Goal: Task Accomplishment & Management: Manage account settings

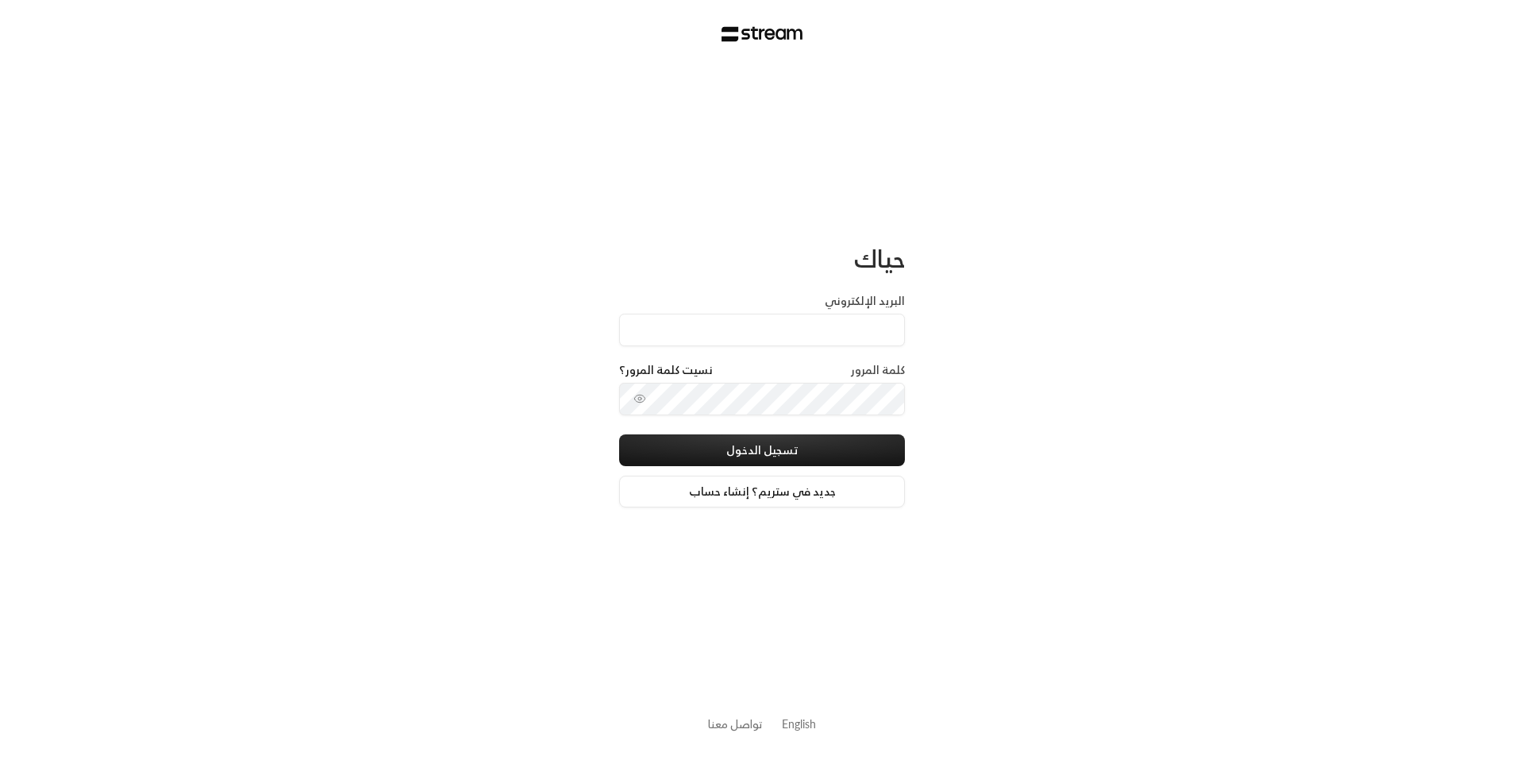
click at [818, 335] on input "البريد الإلكتروني" at bounding box center [762, 330] width 286 height 33
type input "[EMAIL_ADDRESS][DOMAIN_NAME]"
click at [771, 452] on button "تسجيل الدخول" at bounding box center [762, 450] width 286 height 32
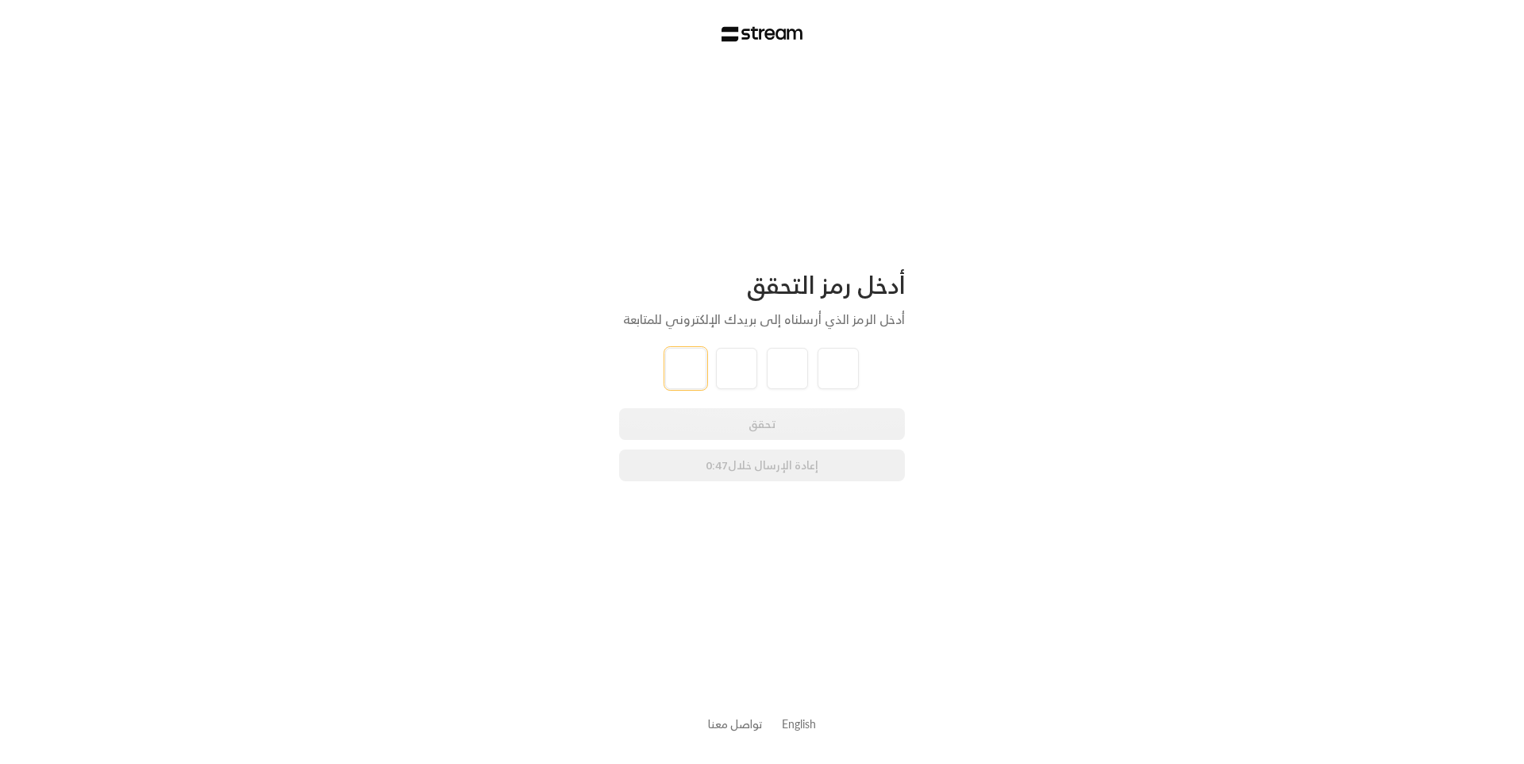
type input "9"
type input "2"
type input "9"
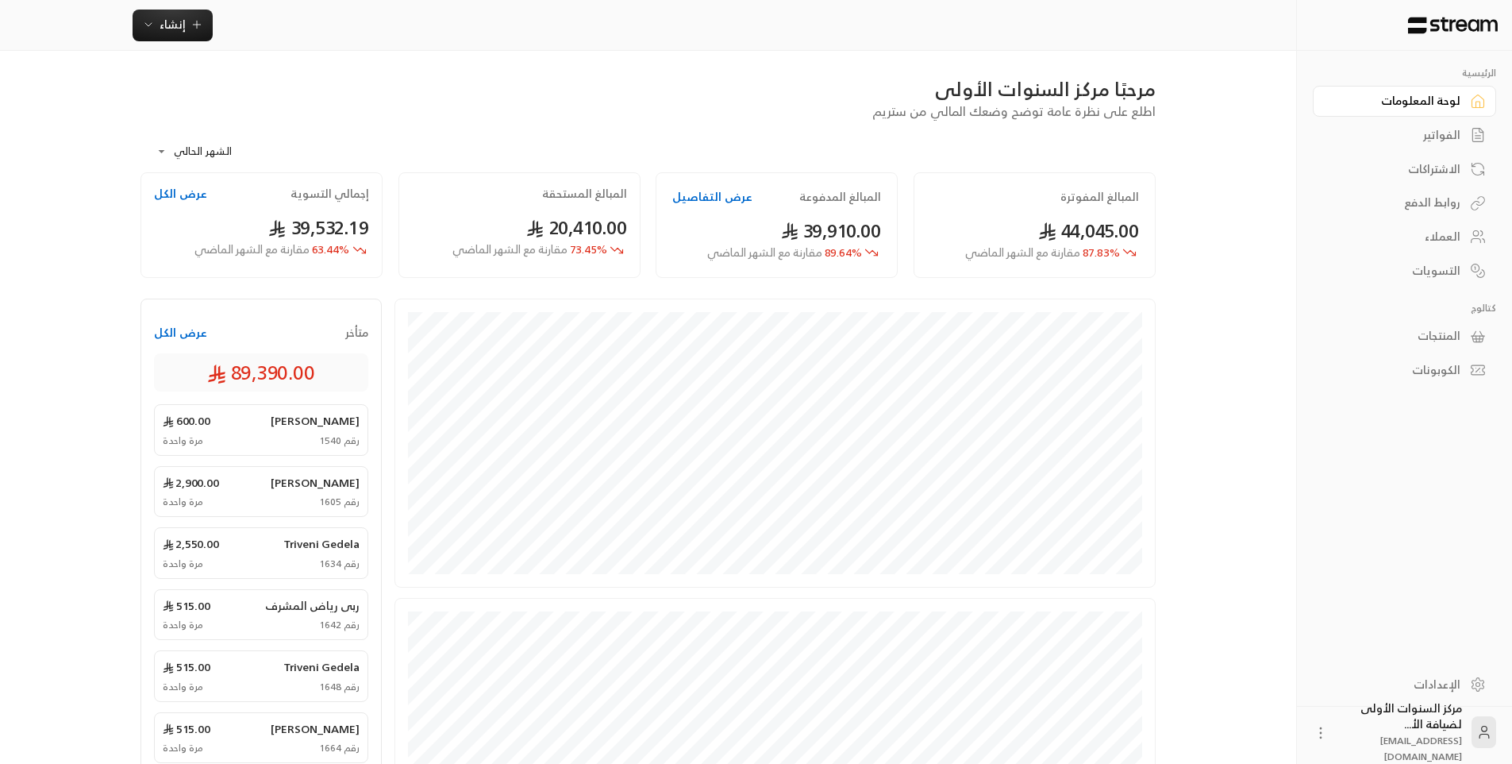
click at [964, 149] on div "**********" at bounding box center [647, 147] width 1015 height 52
click at [1431, 130] on div "الفواتير" at bounding box center [1397, 135] width 128 height 16
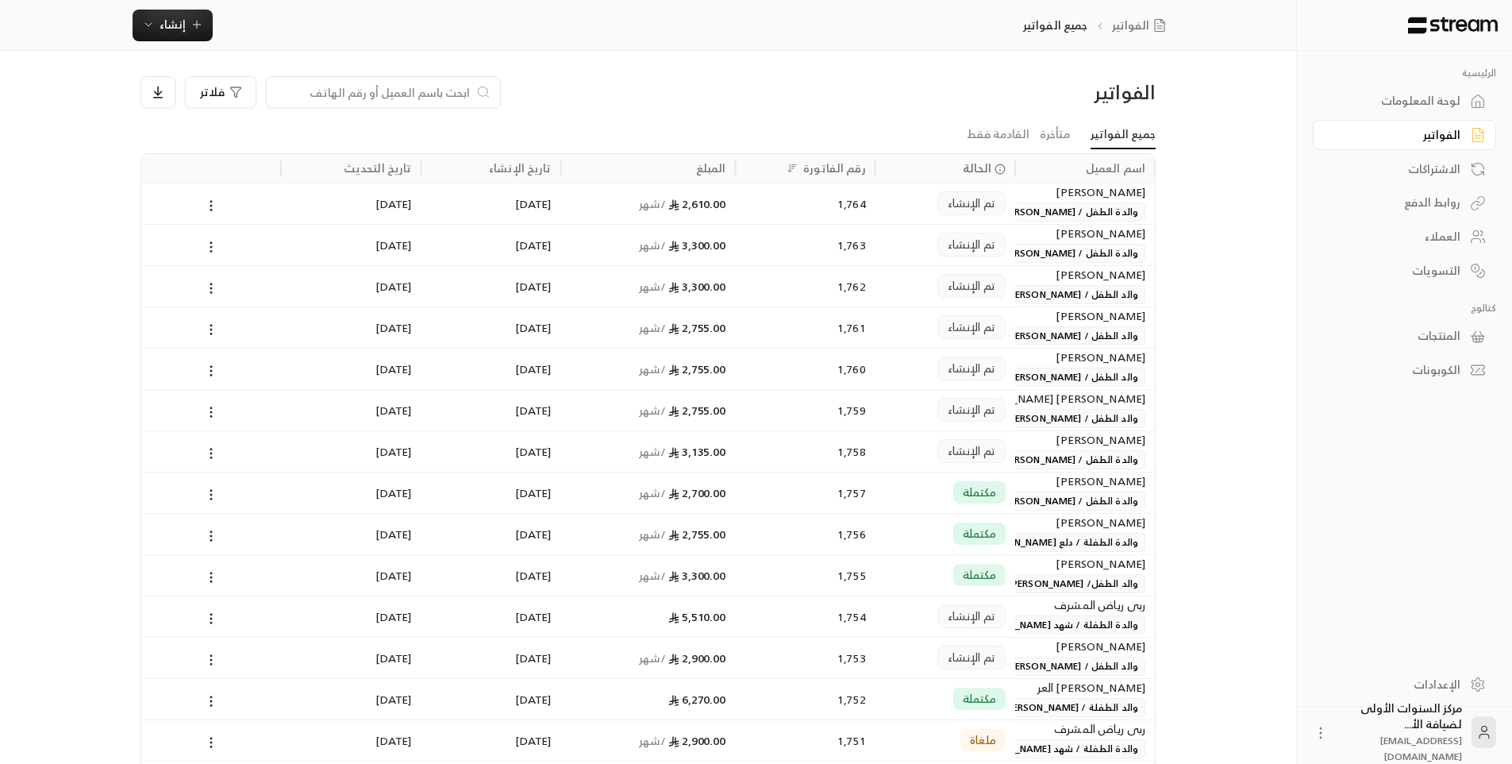
click at [449, 93] on input at bounding box center [373, 91] width 194 height 17
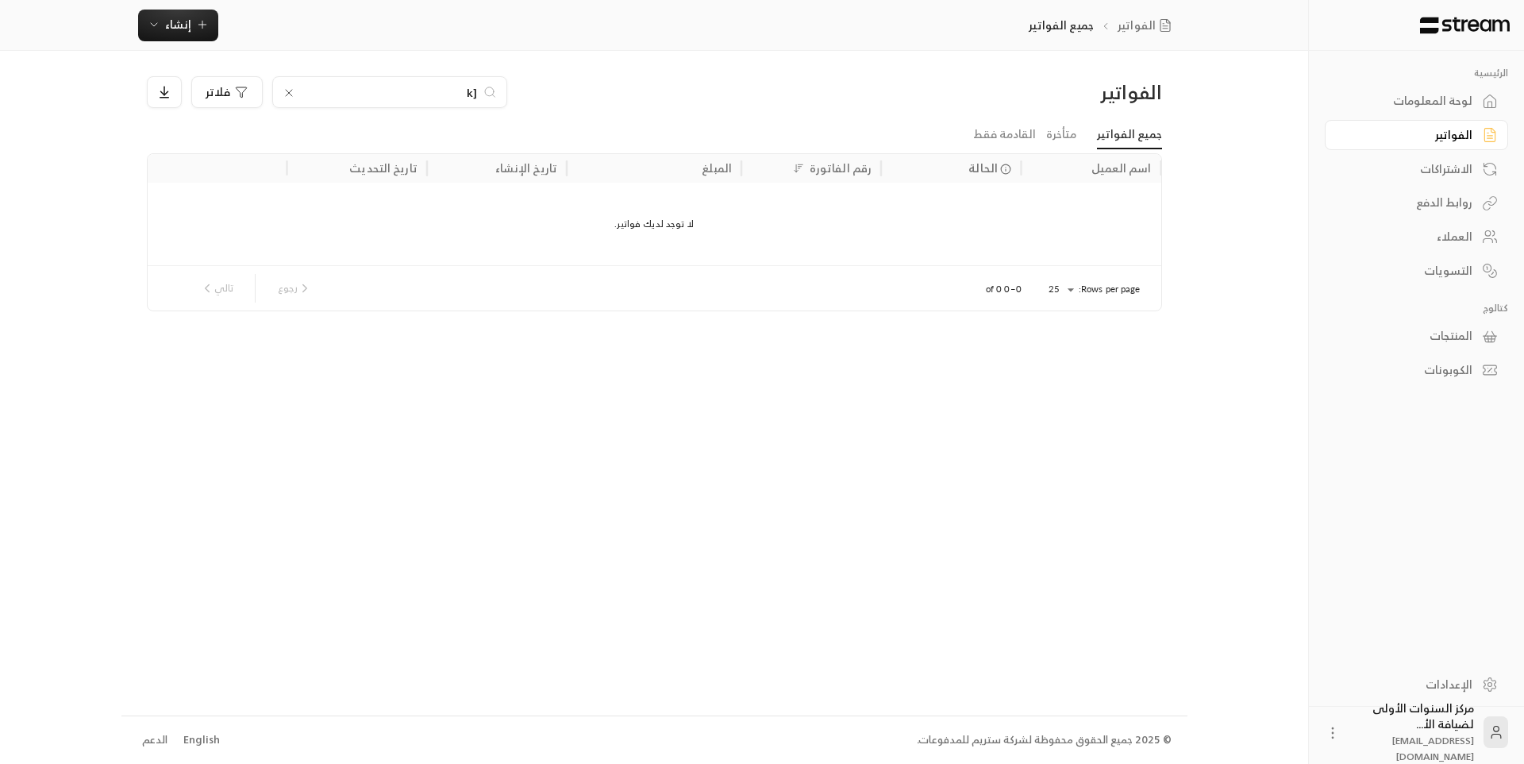
type input "["
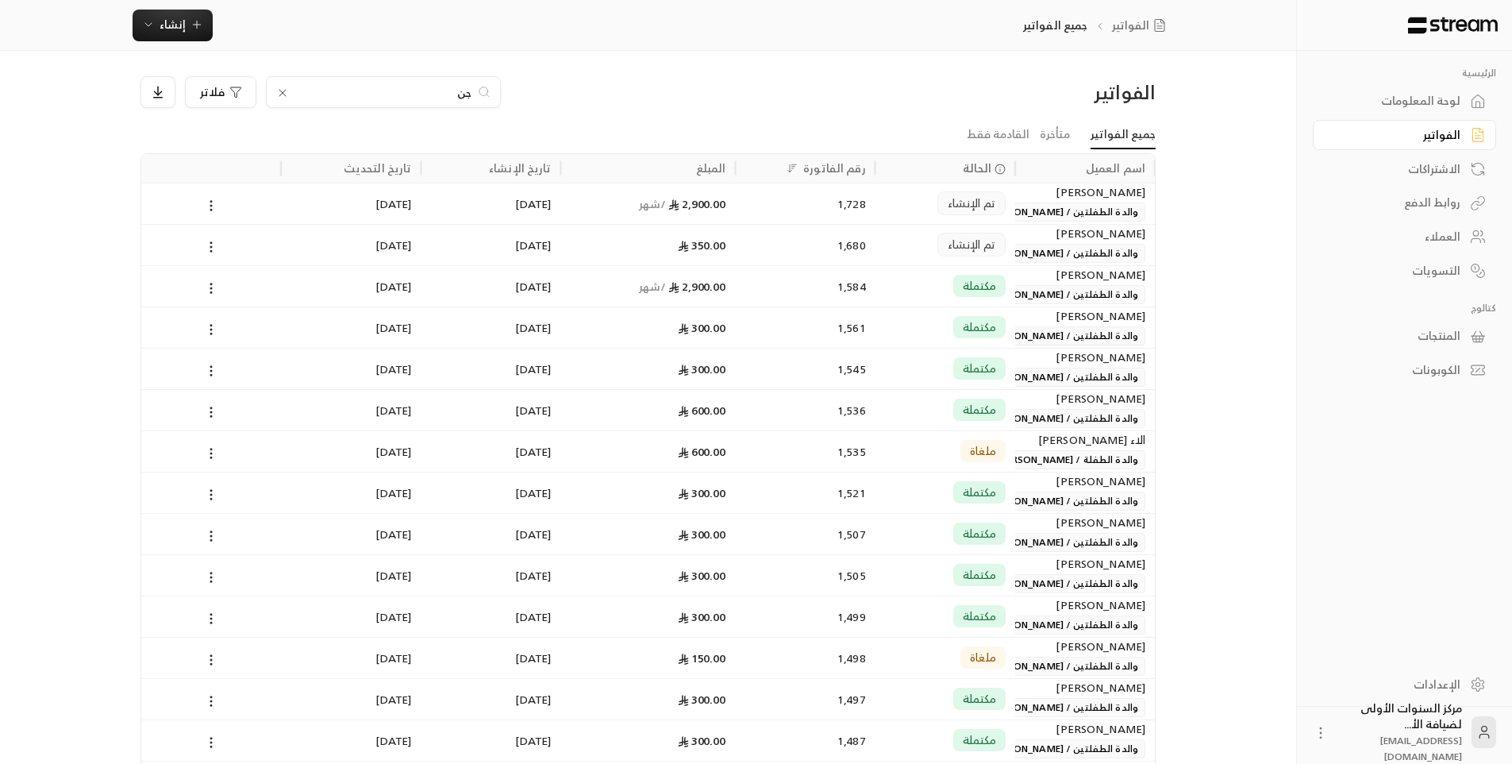
type input "جن"
click at [789, 212] on div "1,728" at bounding box center [805, 203] width 121 height 40
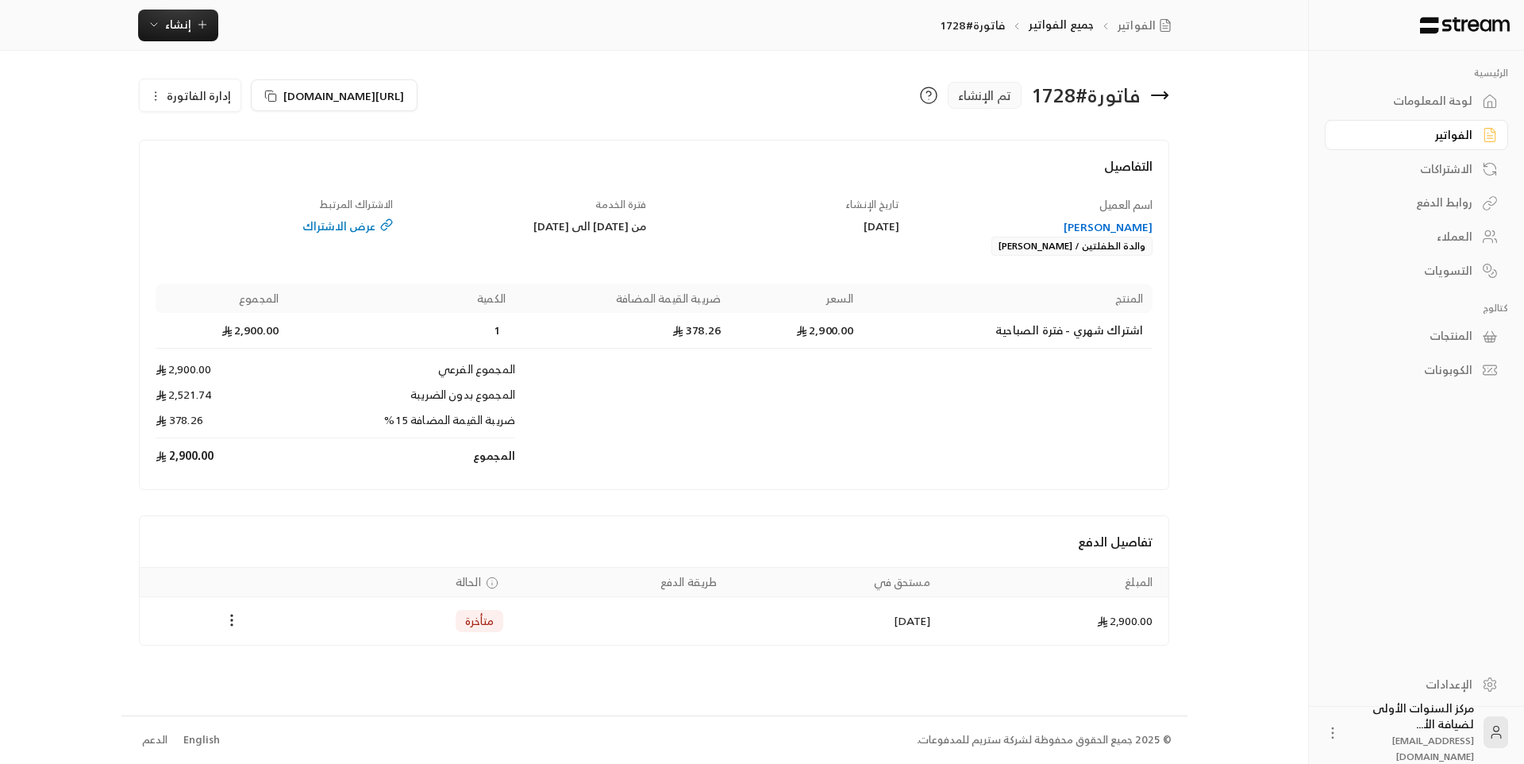
click at [1162, 94] on icon at bounding box center [1159, 95] width 19 height 19
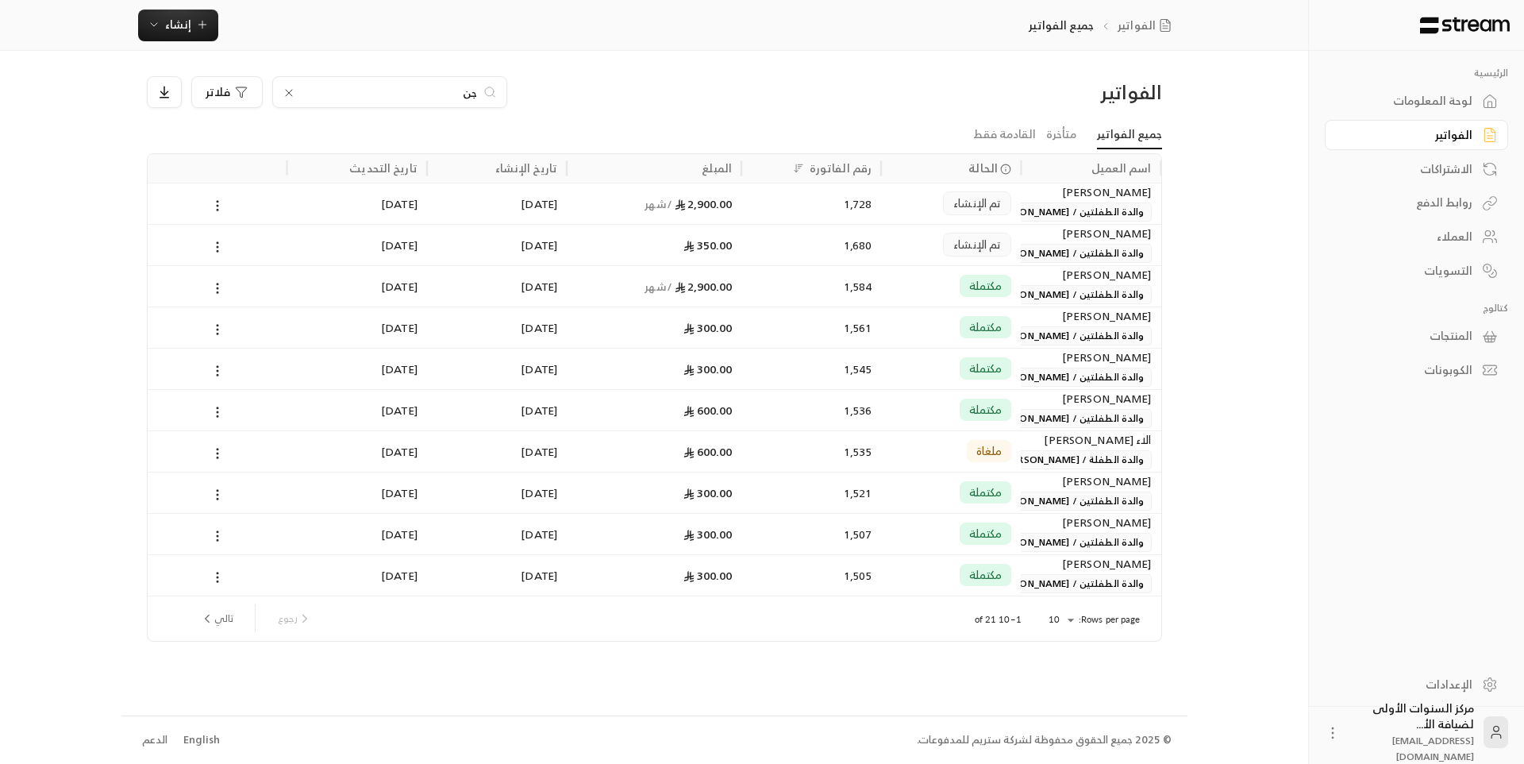
click at [1407, 131] on div "الفواتير" at bounding box center [1409, 135] width 128 height 16
click at [1418, 134] on div "الفواتير" at bounding box center [1409, 135] width 128 height 16
click at [945, 83] on div "الفواتير" at bounding box center [1040, 91] width 242 height 25
click at [474, 91] on input "جن" at bounding box center [390, 91] width 176 height 17
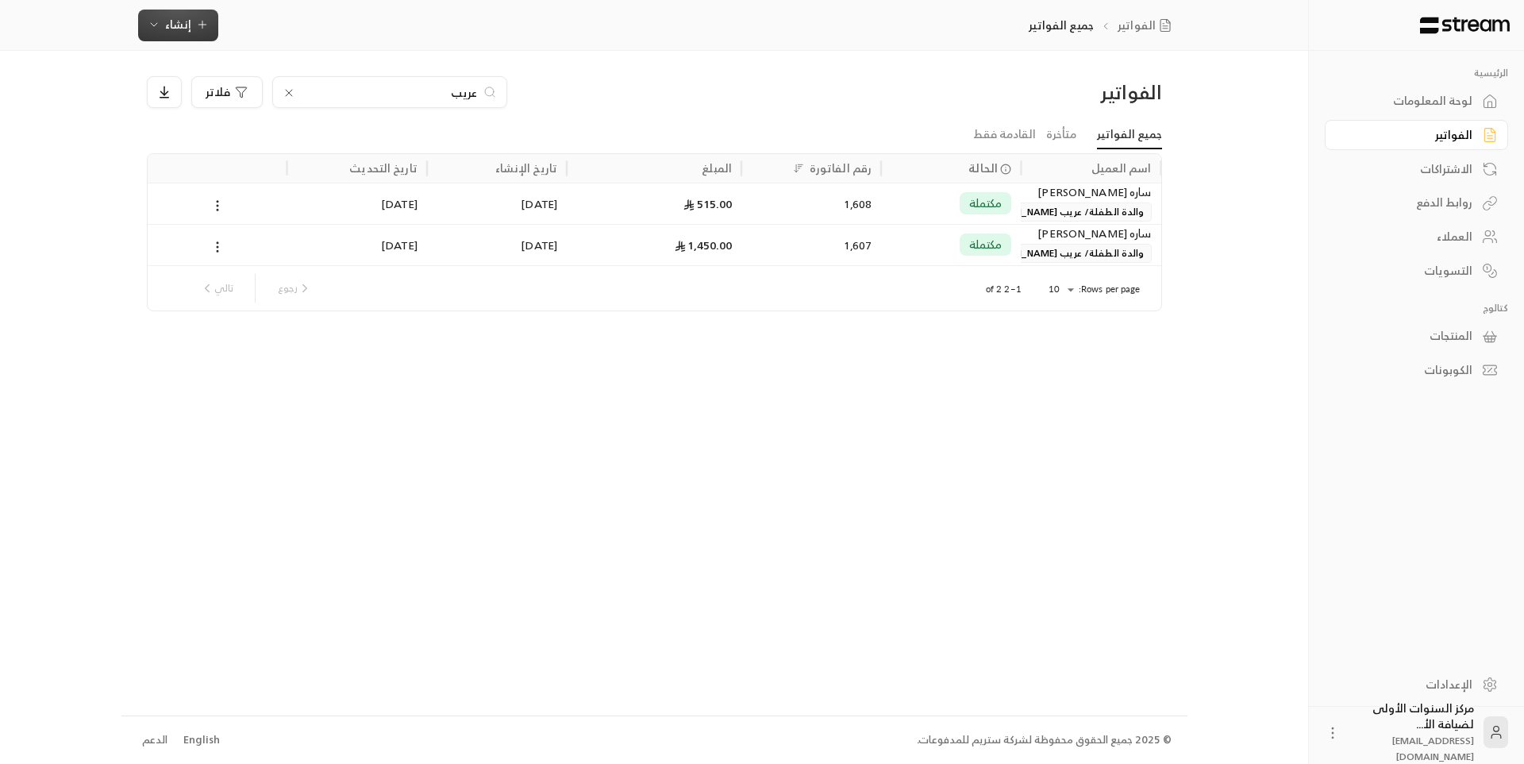
type input "عريب"
click at [205, 32] on span "إنشاء" at bounding box center [178, 24] width 61 height 20
click at [294, 99] on div "إنشاء فاتورة مرة واحدة بسهولة للمعاملات السريعة." at bounding box center [256, 99] width 200 height 32
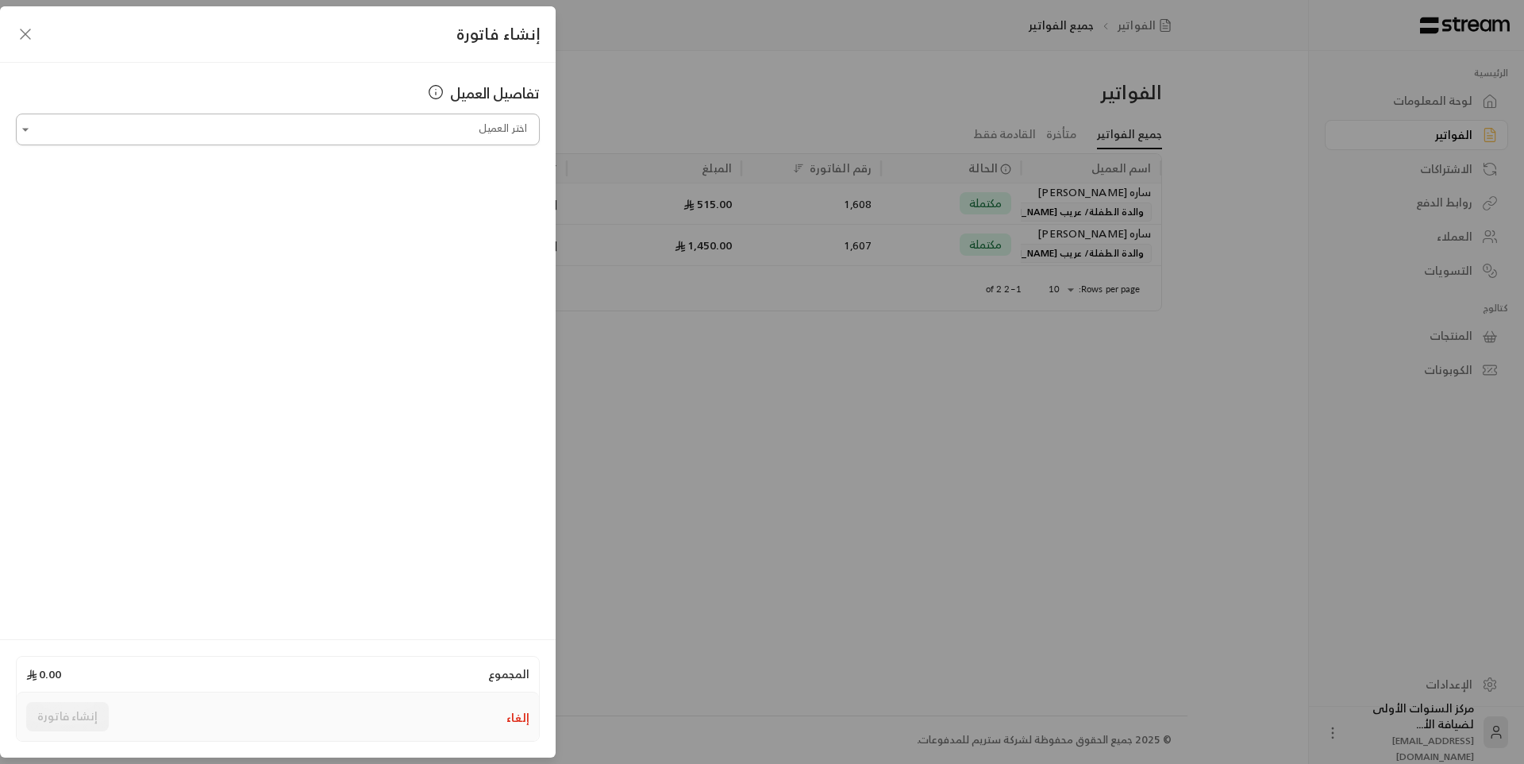
click at [450, 133] on input "اختر العميل" at bounding box center [278, 130] width 524 height 28
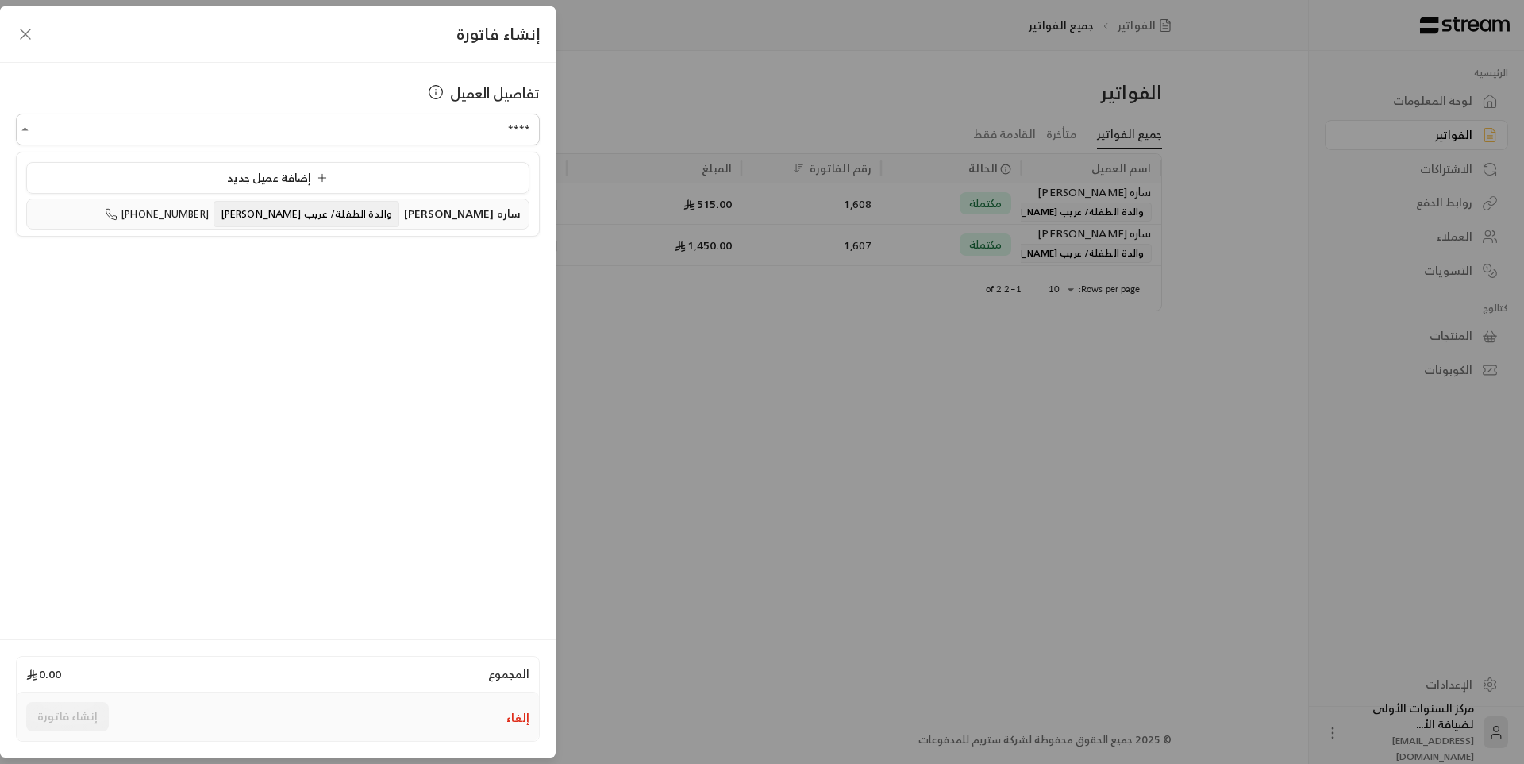
click at [475, 209] on span "ساره [PERSON_NAME]" at bounding box center [462, 213] width 117 height 20
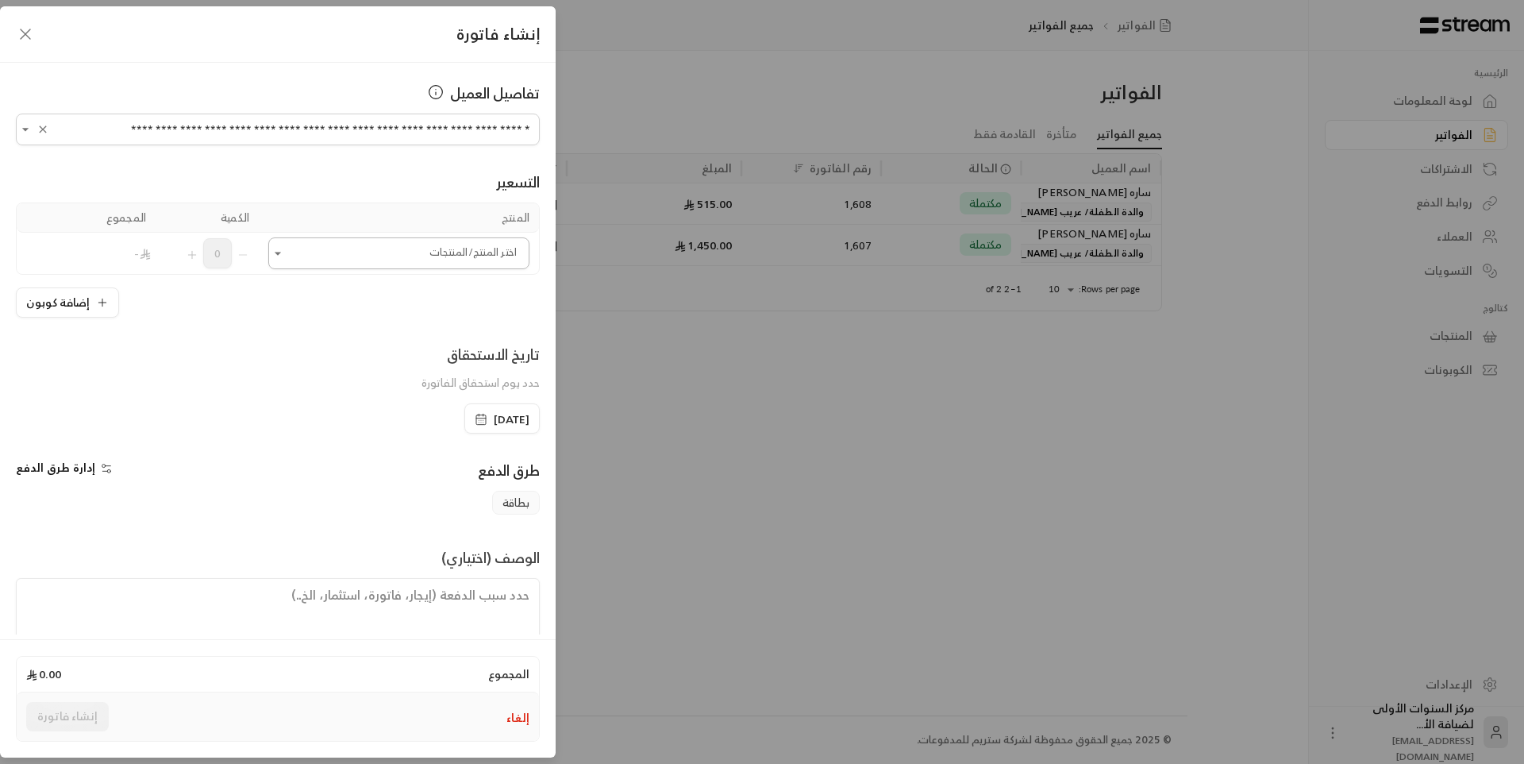
type input "**********"
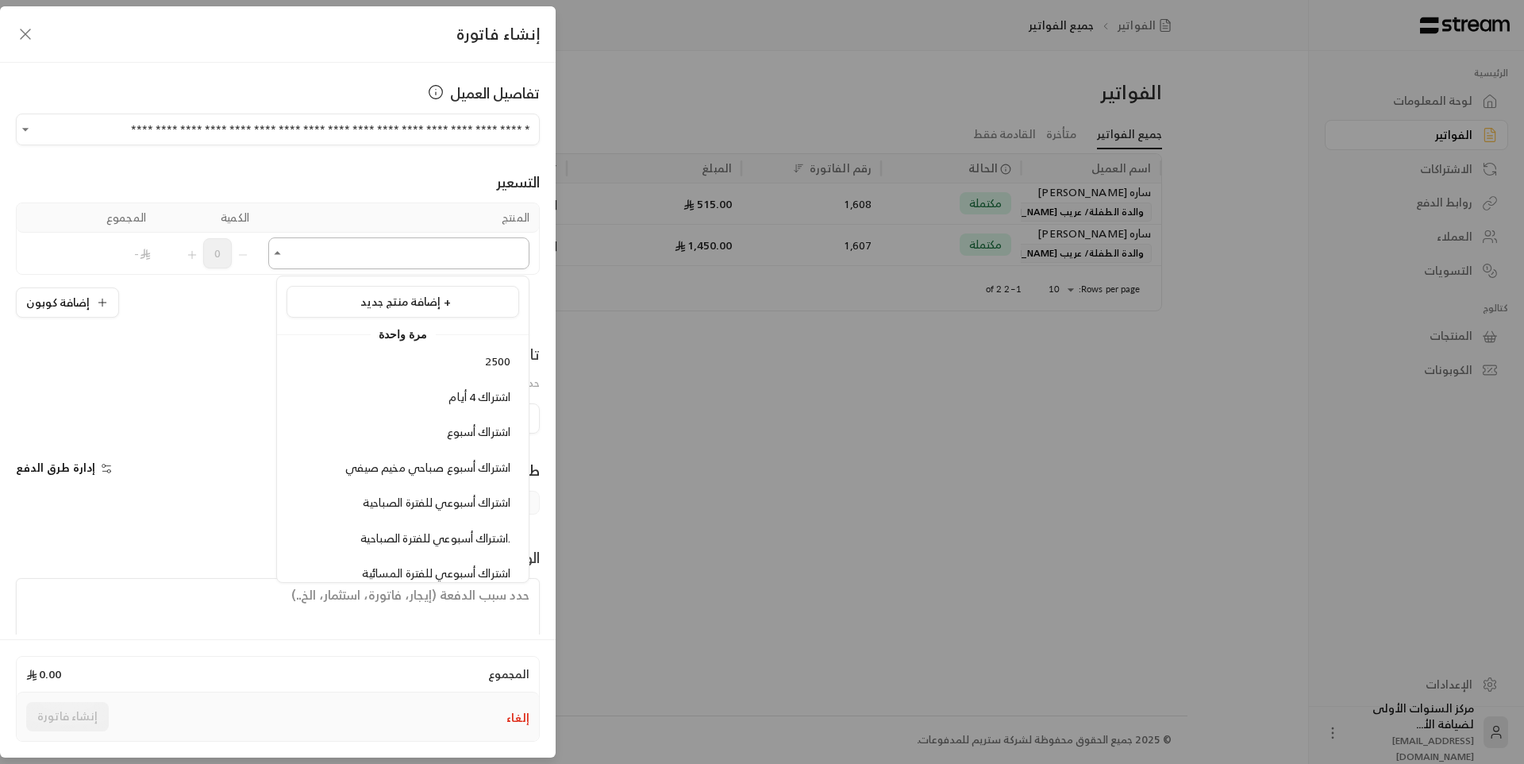
click at [476, 252] on input "اختر العميل" at bounding box center [398, 254] width 261 height 28
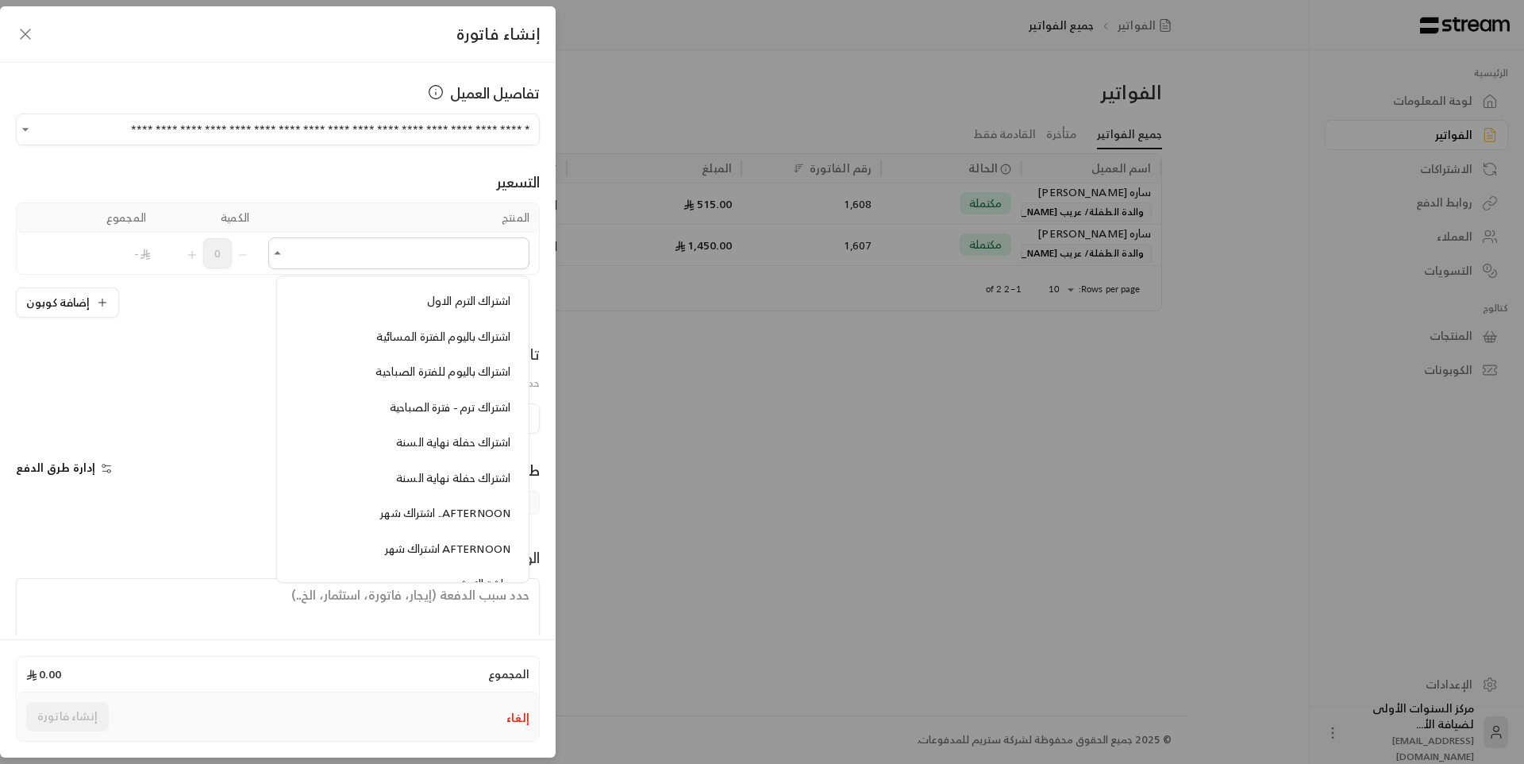
scroll to position [556, 0]
click at [420, 375] on span "اشتراك باليوم للفترة الصباحية" at bounding box center [442, 370] width 135 height 20
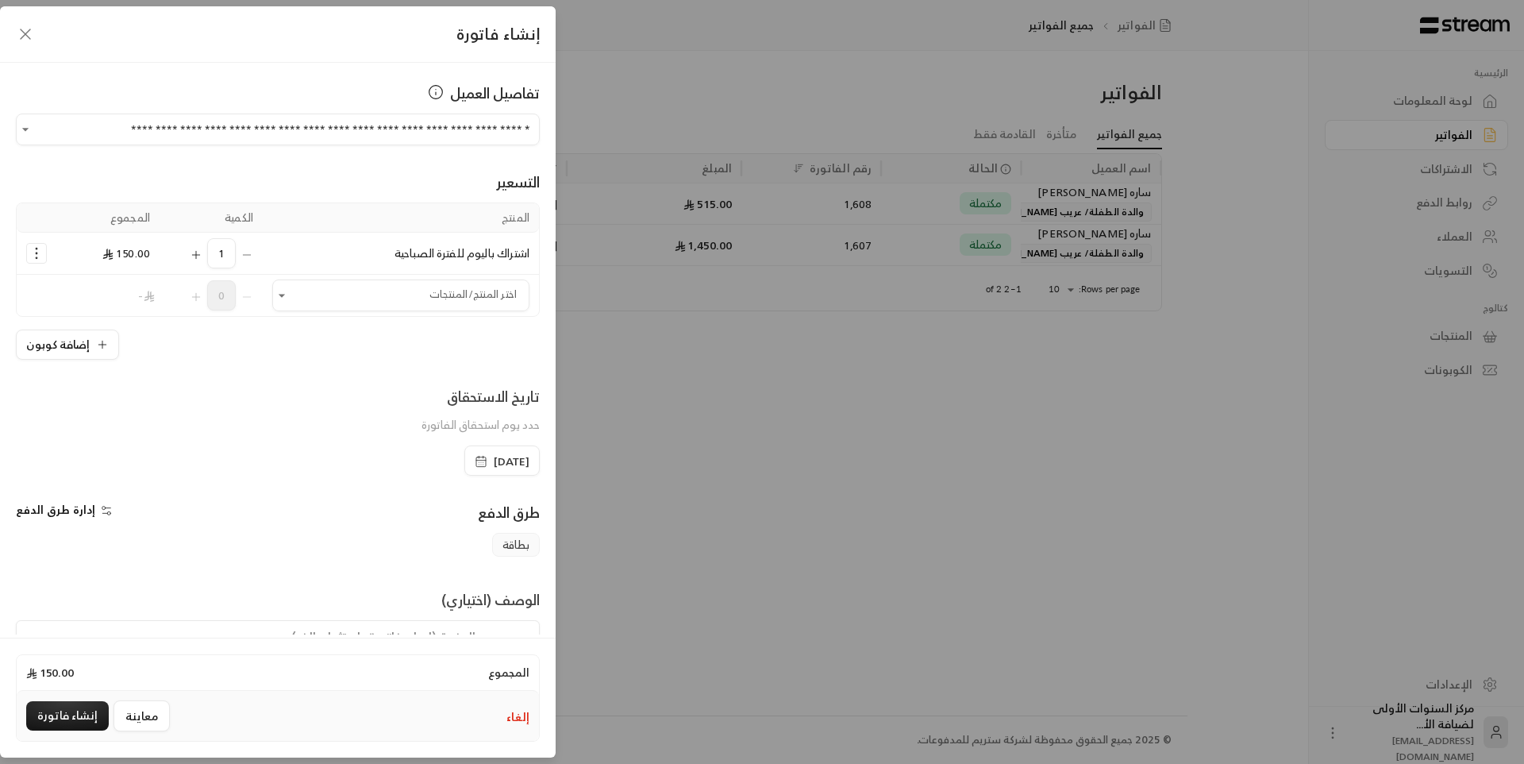
click at [494, 456] on span "[DATE]" at bounding box center [512, 461] width 36 height 16
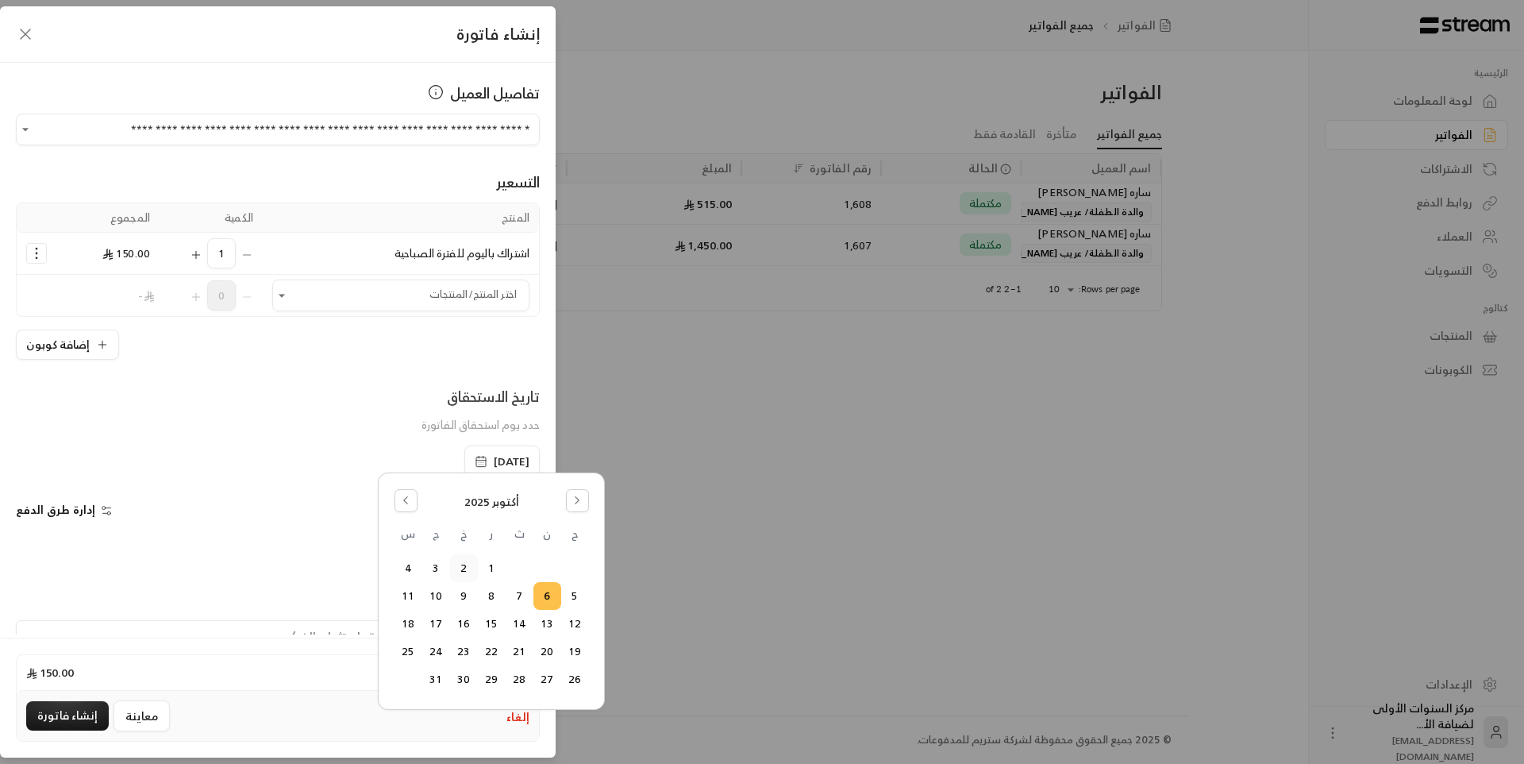
click at [460, 565] on button "2" at bounding box center [464, 568] width 26 height 26
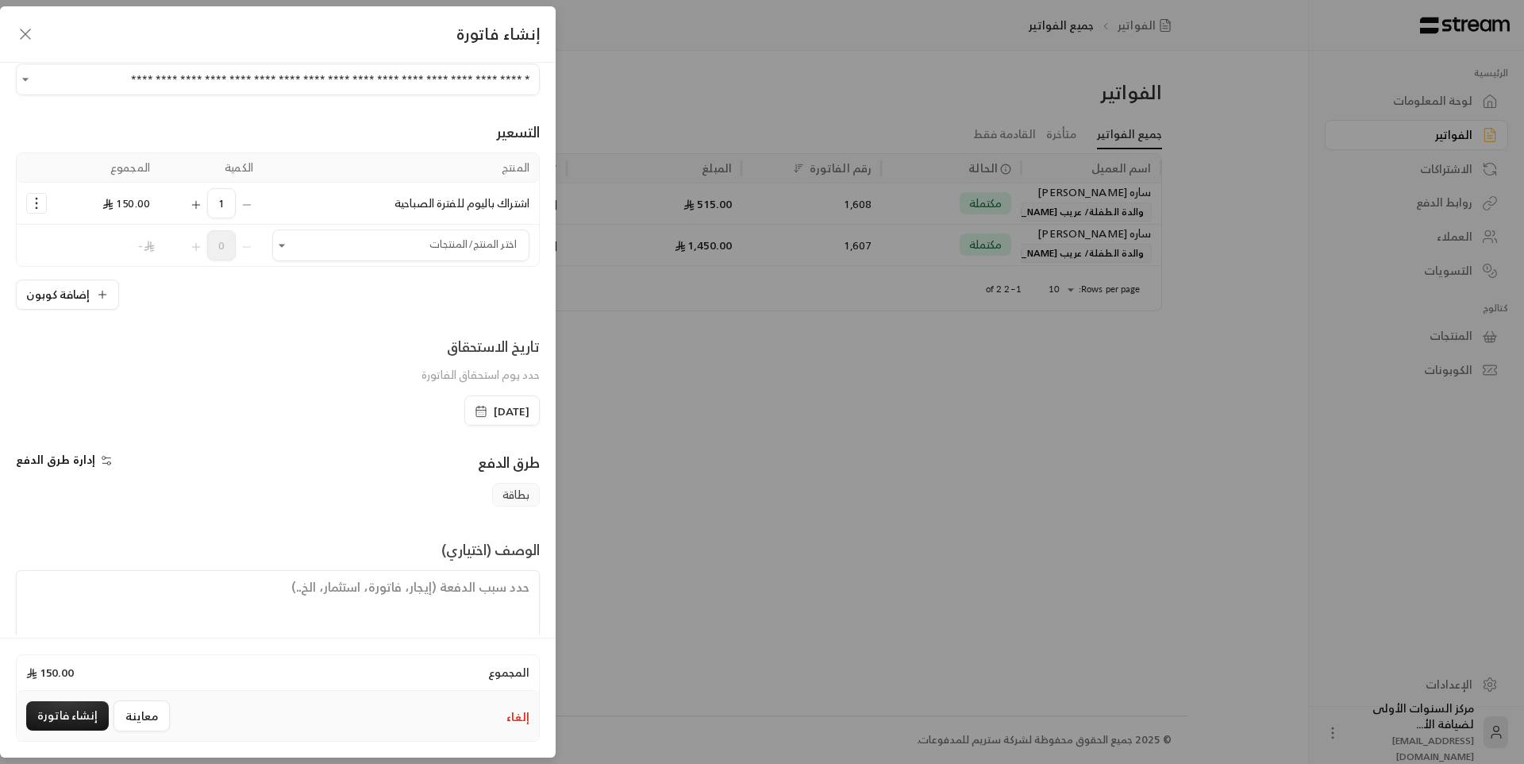
scroll to position [76, 0]
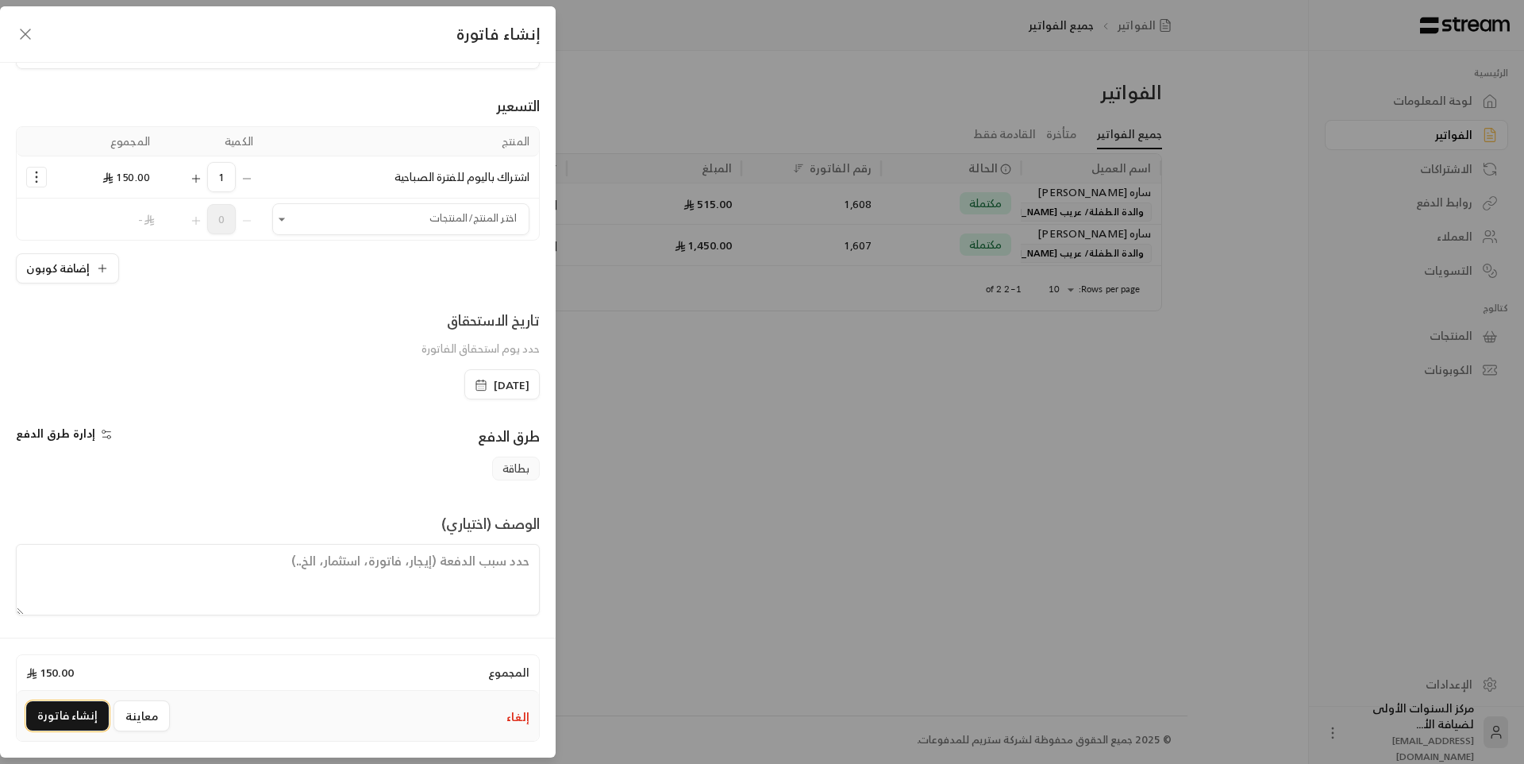
click at [80, 714] on button "إنشاء فاتورة" at bounding box center [67, 715] width 83 height 29
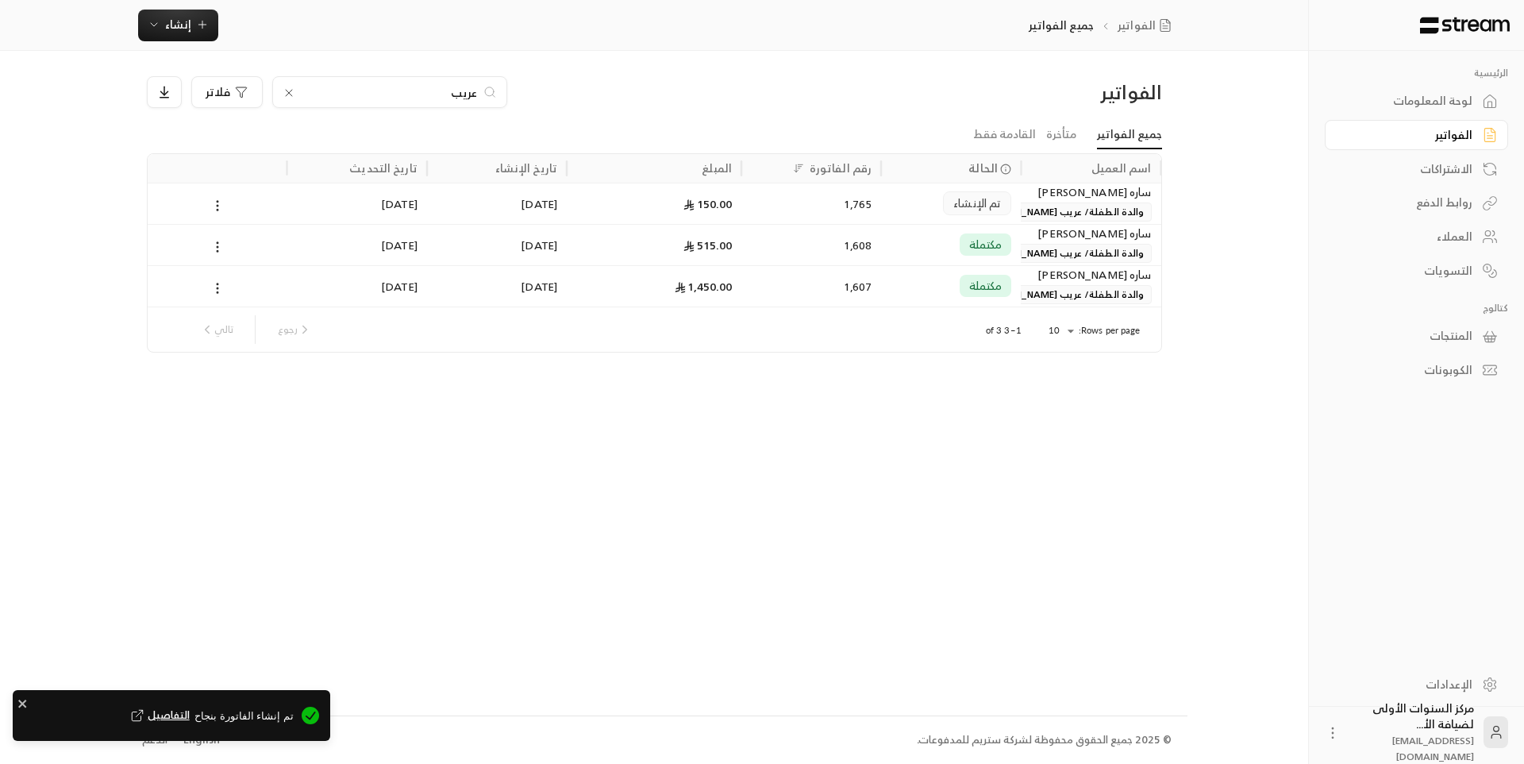
click at [1039, 197] on div "ساره [PERSON_NAME]" at bounding box center [1090, 191] width 121 height 17
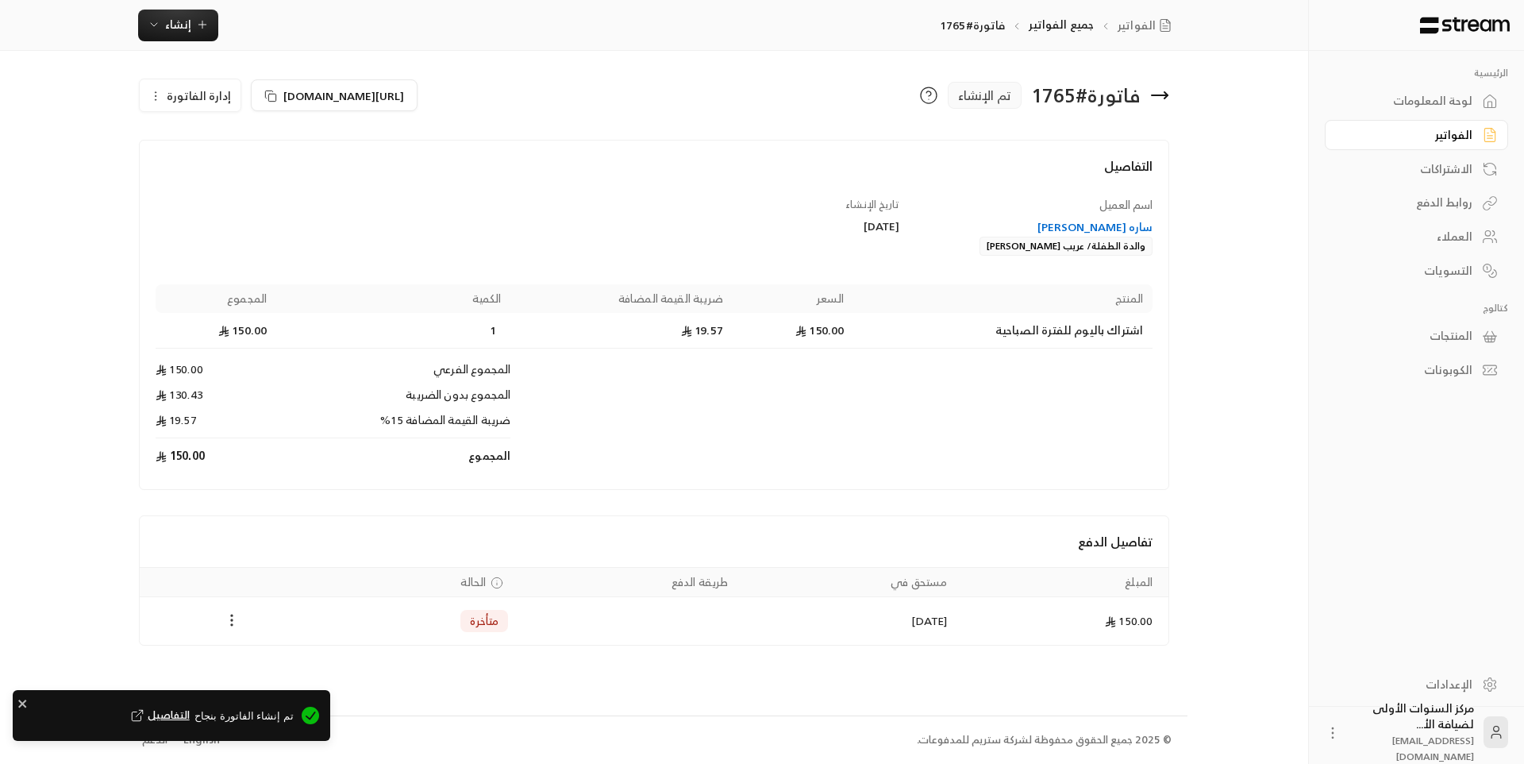
click at [235, 619] on icon "Payments" at bounding box center [232, 620] width 16 height 16
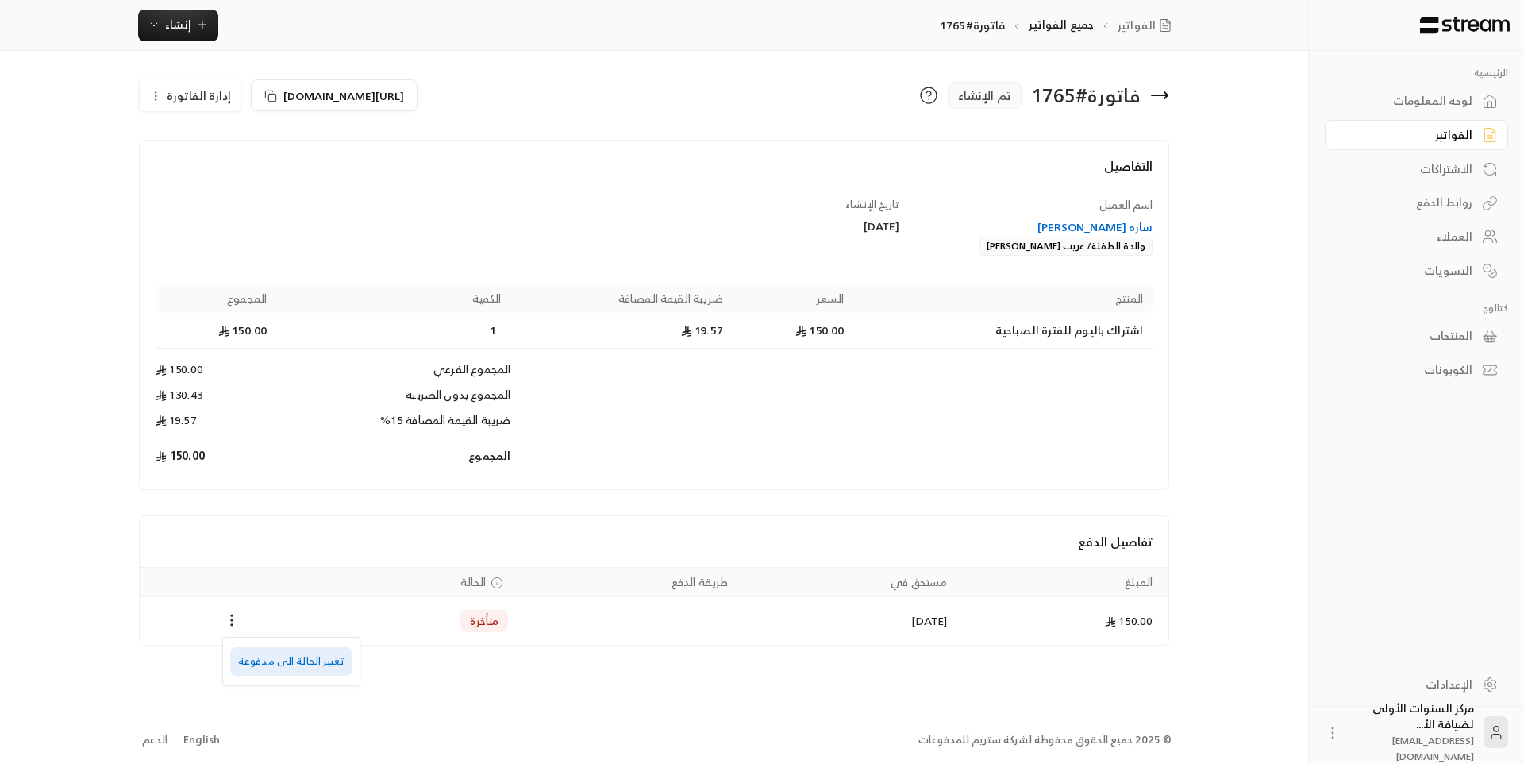
click at [253, 652] on li "تغيير الحالة الى مدفوعة" at bounding box center [291, 661] width 122 height 29
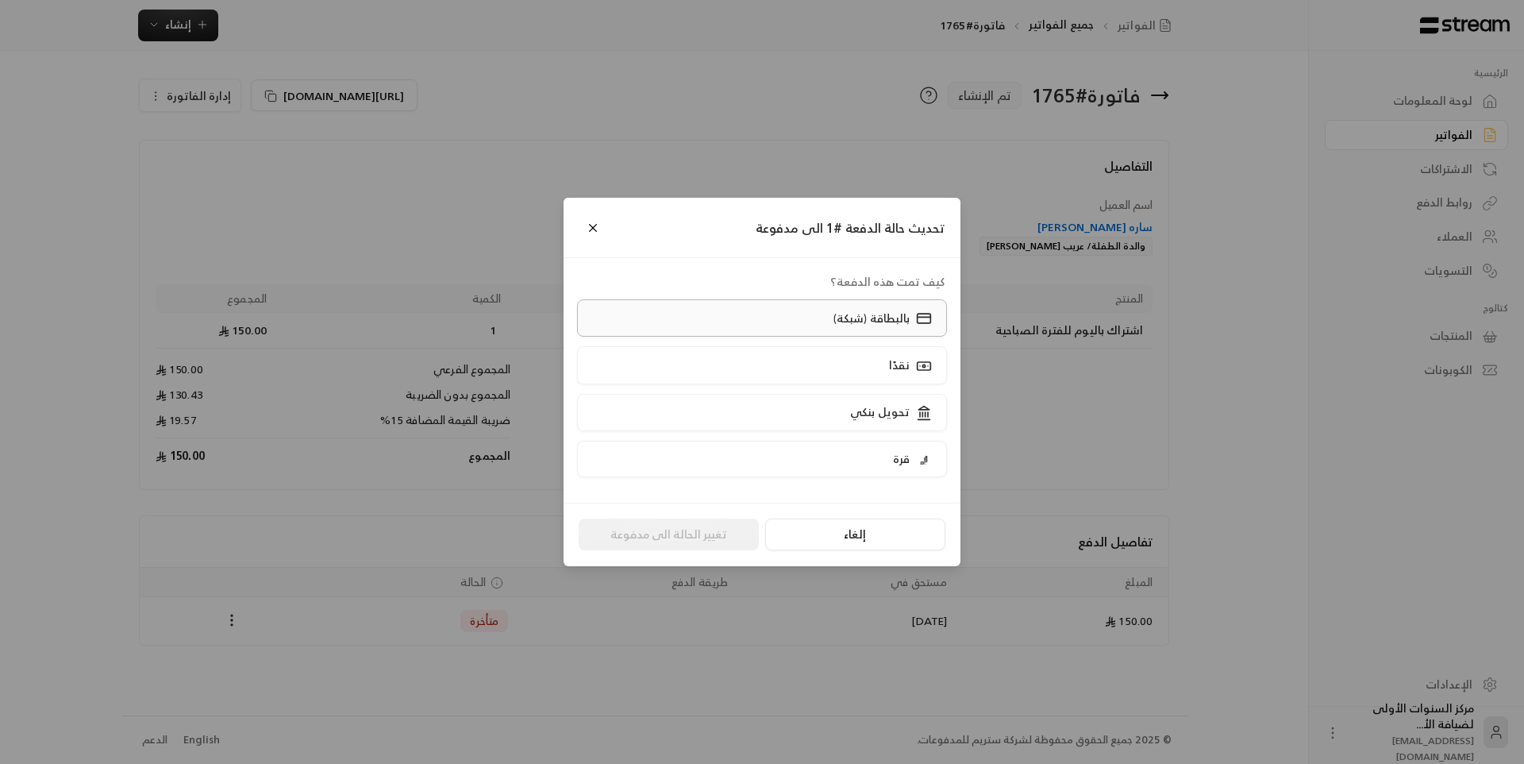
click at [849, 318] on p "بالبطاقة (شبكة)" at bounding box center [871, 318] width 76 height 16
click at [693, 544] on button "تغيير الحالة الى مدفوعة" at bounding box center [669, 534] width 180 height 32
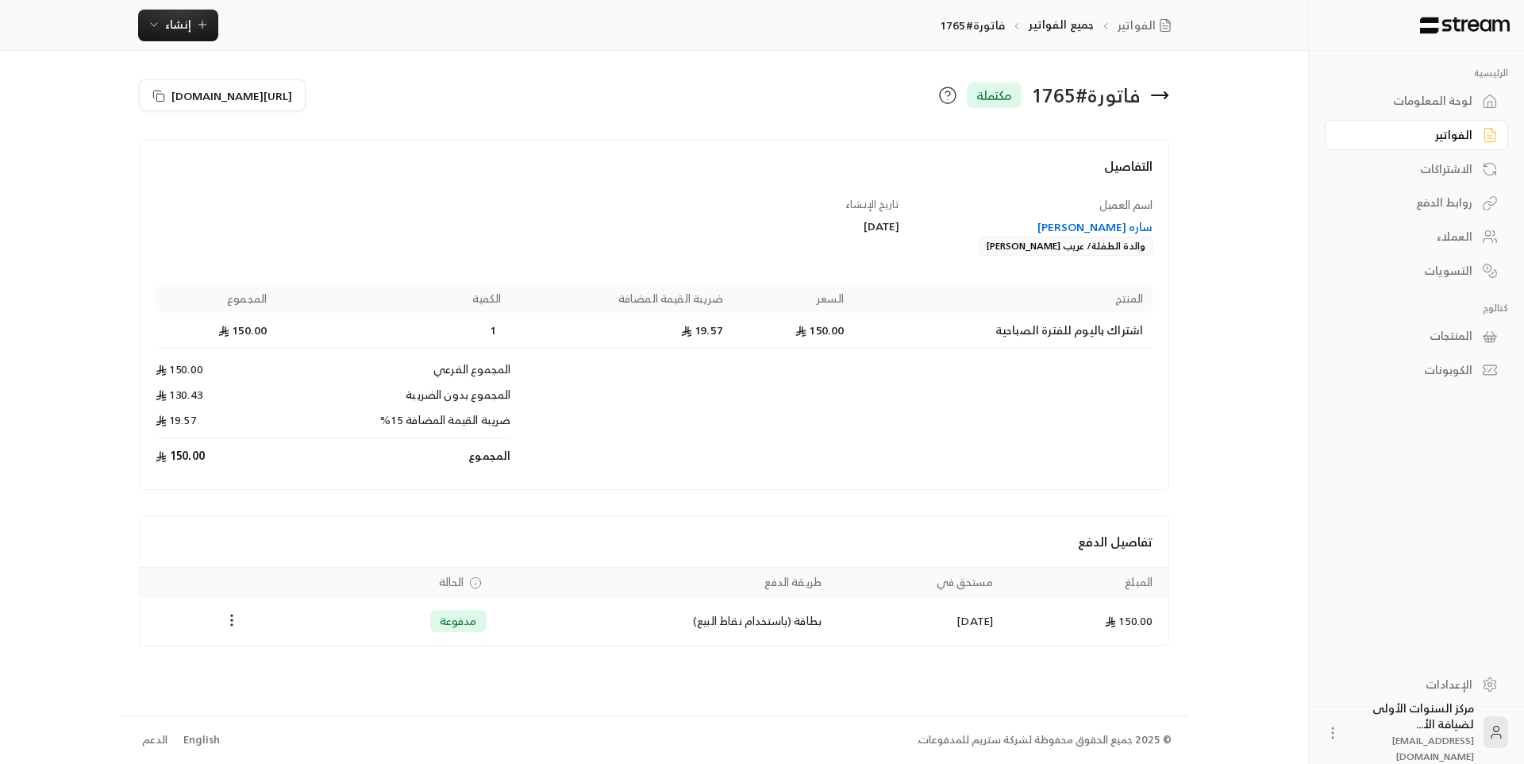
click at [1168, 87] on icon at bounding box center [1159, 95] width 19 height 19
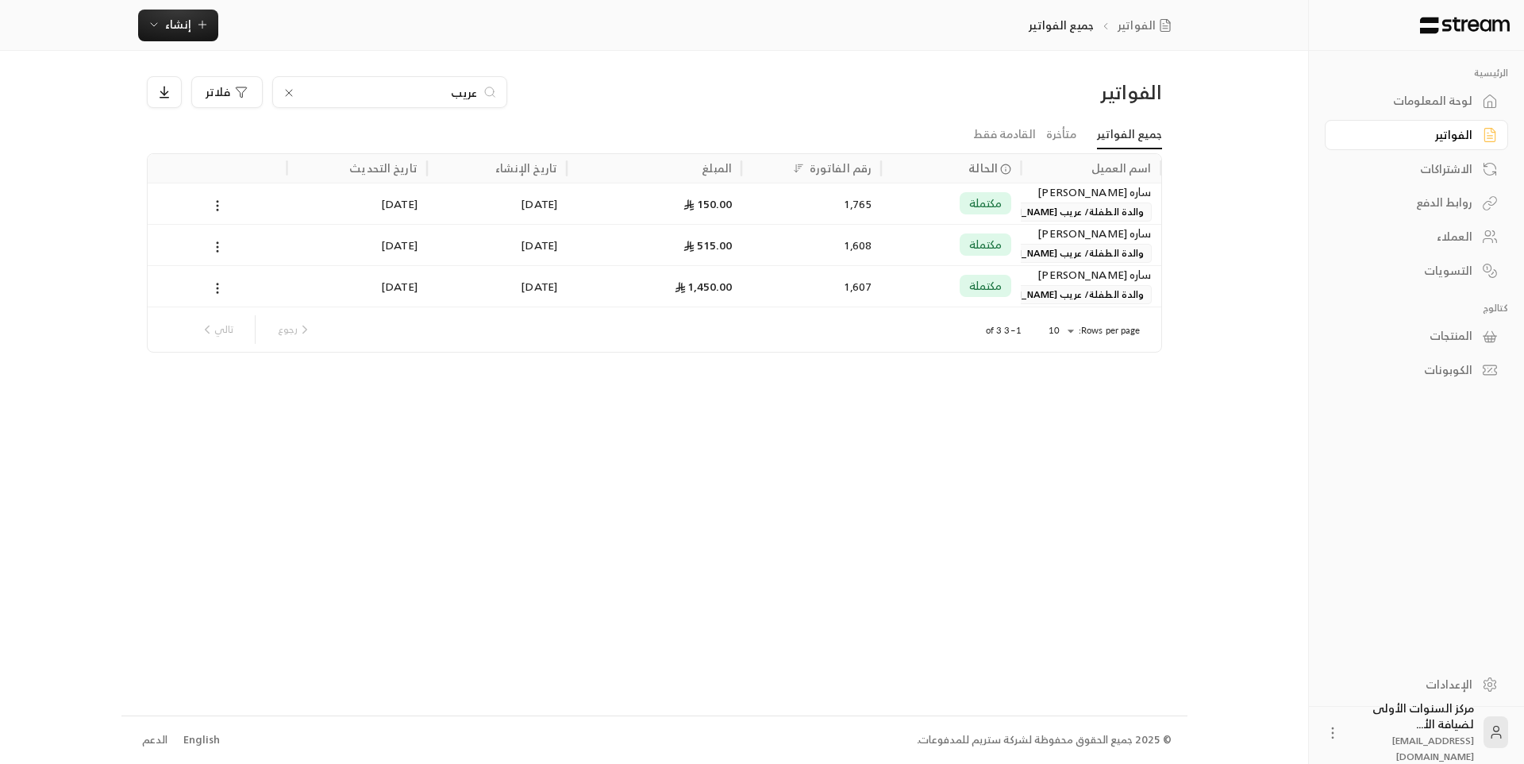
click at [1057, 87] on div "الفواتير" at bounding box center [1040, 91] width 242 height 25
click at [1421, 125] on link "الفواتير" at bounding box center [1416, 135] width 183 height 31
click at [1440, 96] on div "لوحة المعلومات" at bounding box center [1409, 101] width 128 height 16
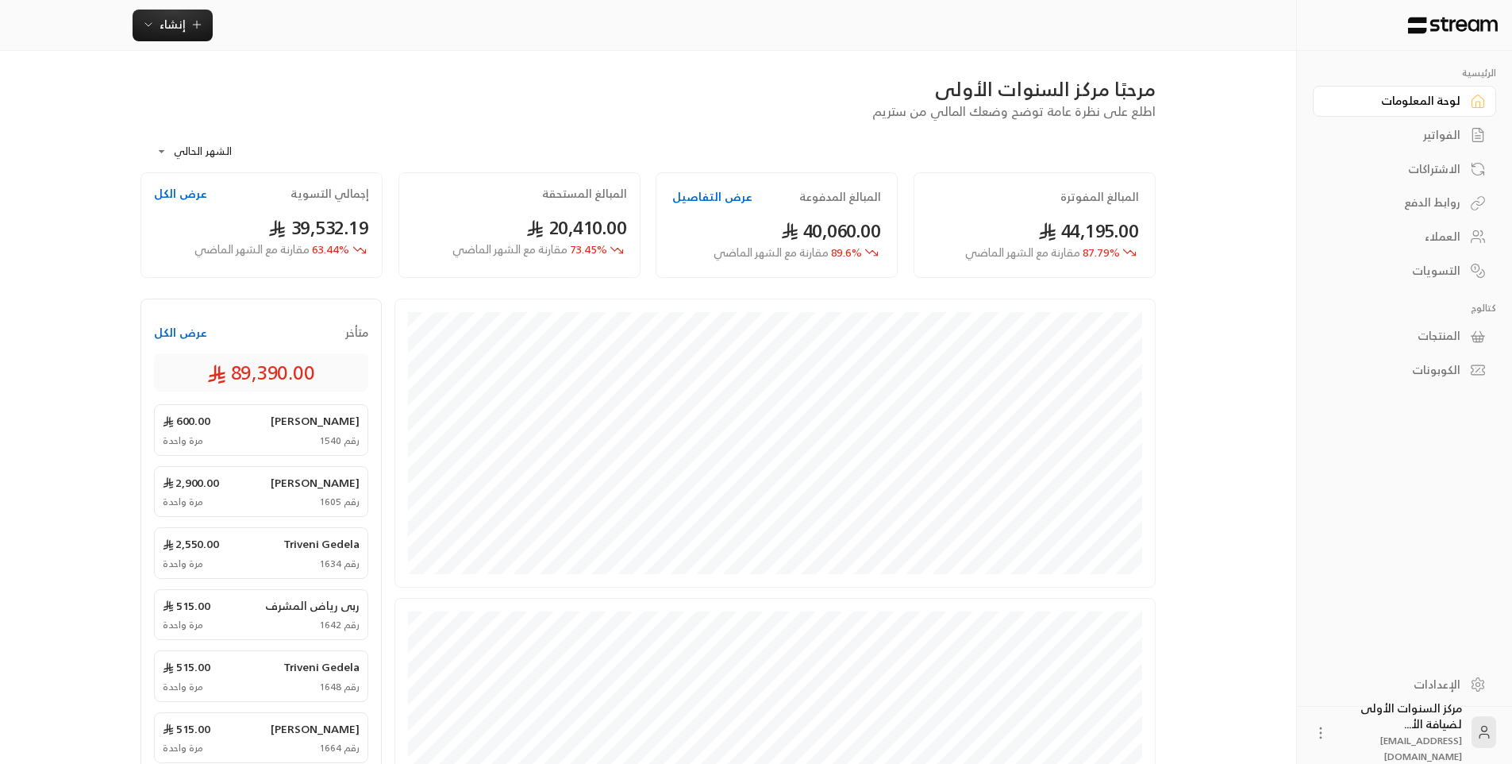
click at [1093, 164] on div "**********" at bounding box center [647, 147] width 1015 height 52
click at [1472, 128] on icon at bounding box center [1478, 135] width 16 height 16
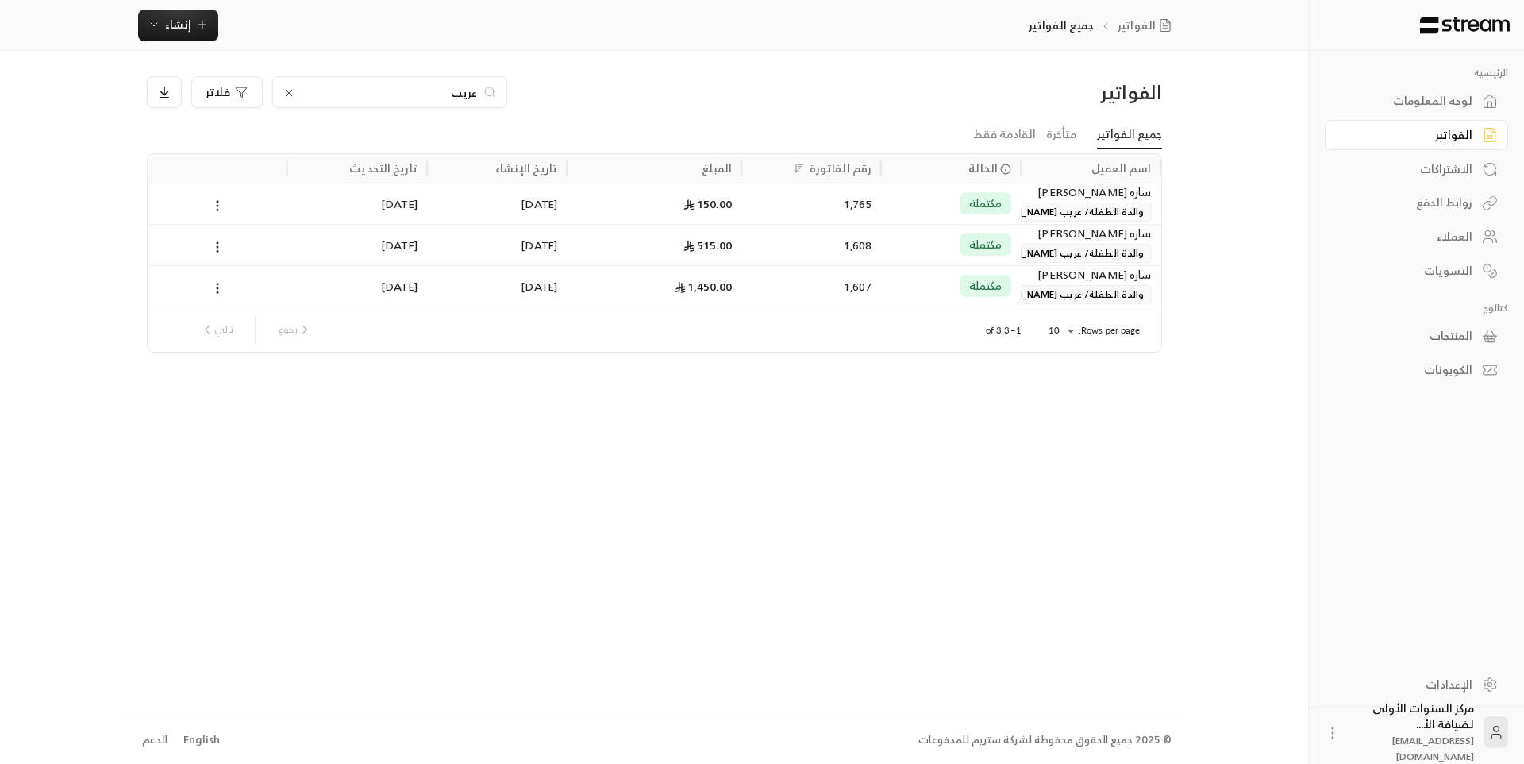
click at [371, 104] on div "عريب" at bounding box center [389, 92] width 235 height 32
click at [398, 90] on input "عريب" at bounding box center [390, 91] width 176 height 17
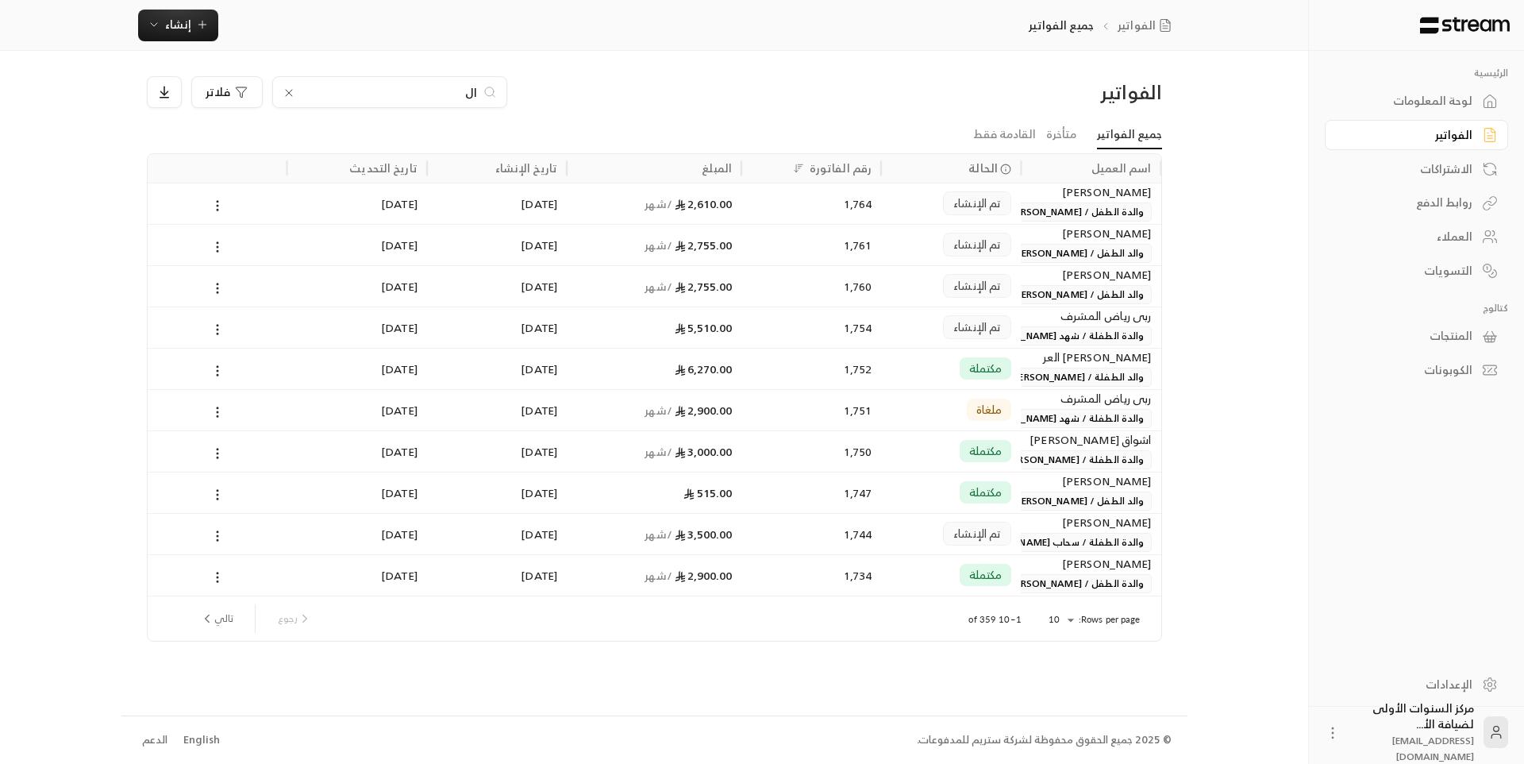
type input "ا"
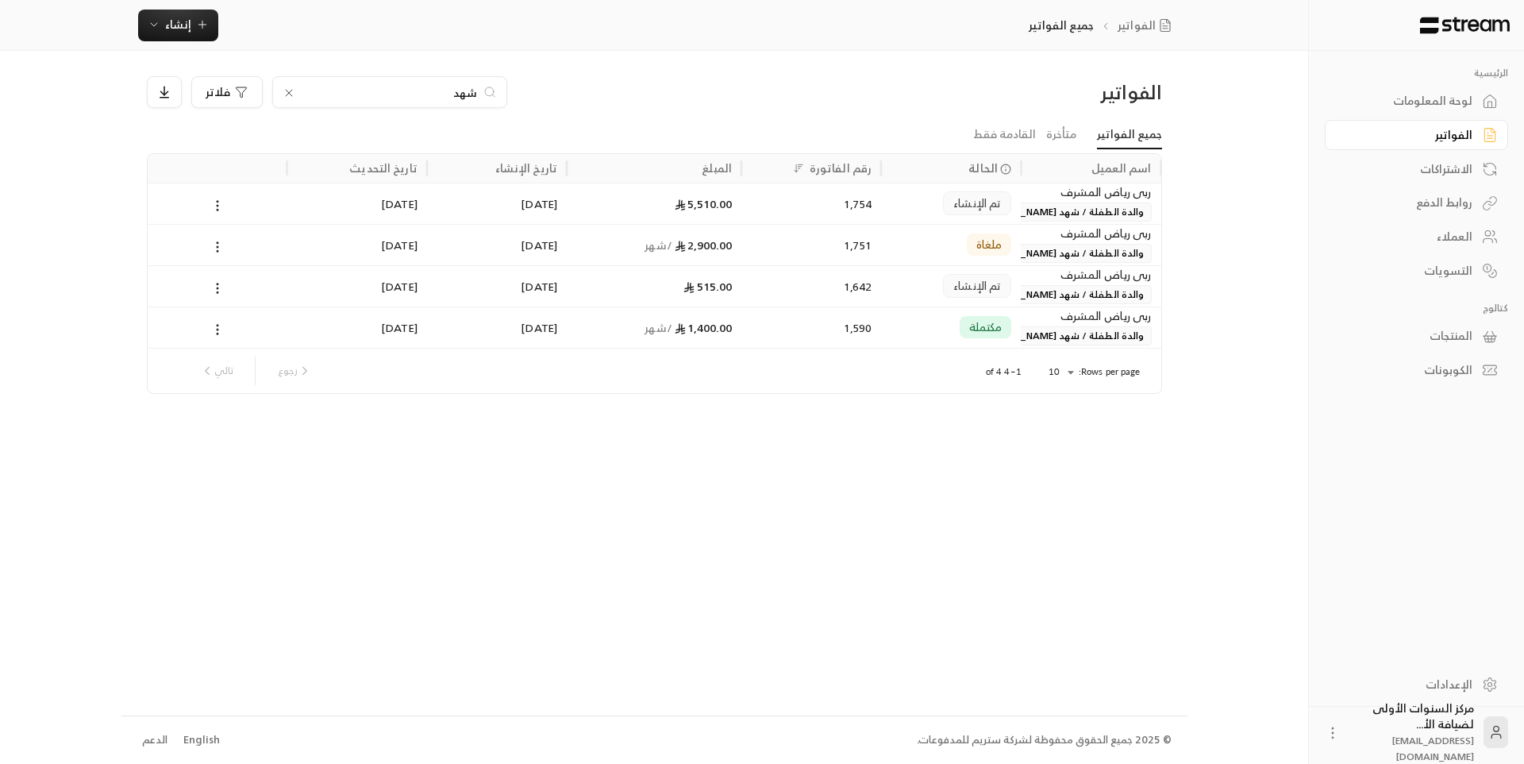
type input "شهد"
click at [735, 204] on div "5,510.00" at bounding box center [654, 203] width 175 height 41
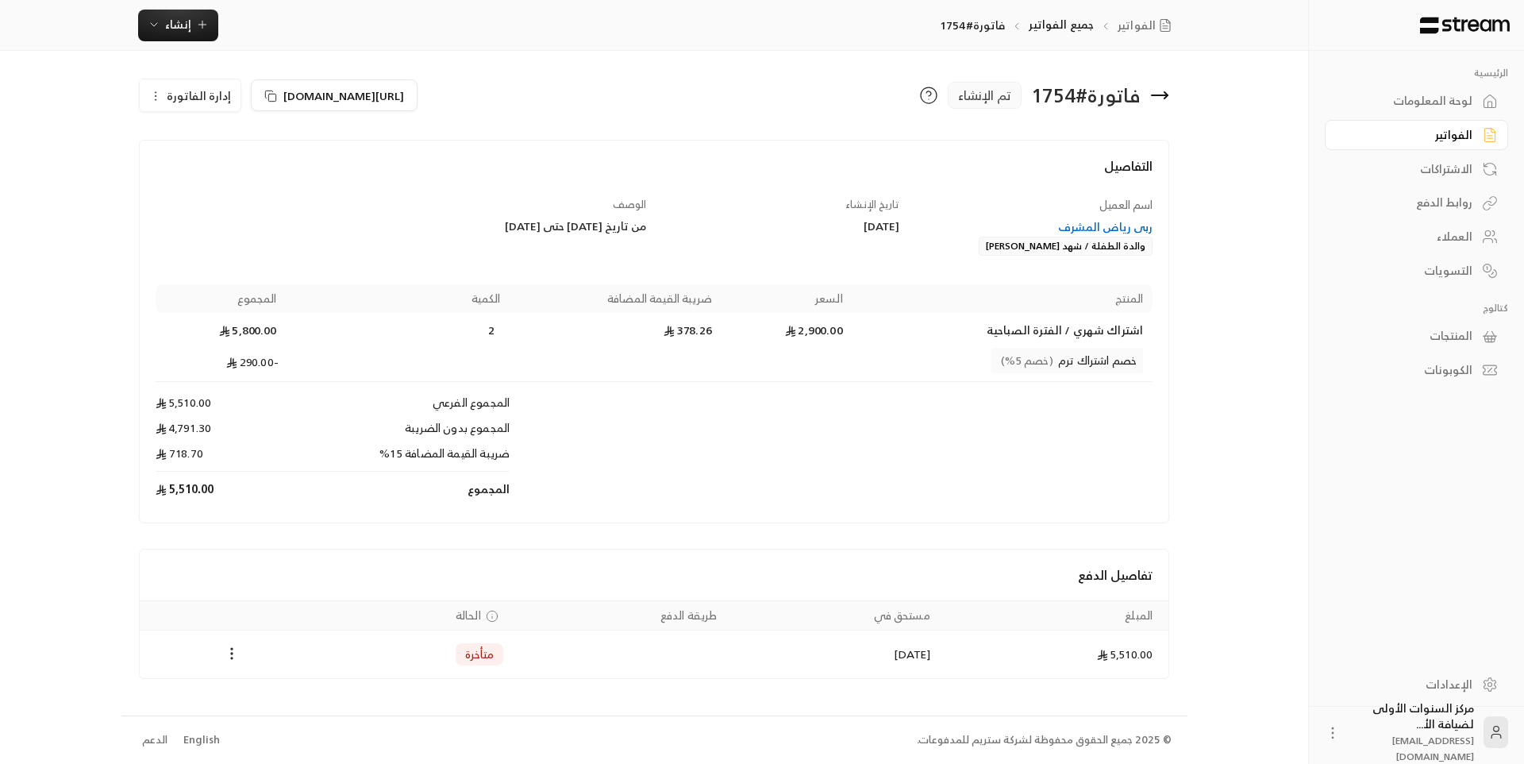
click at [1160, 101] on icon at bounding box center [1159, 95] width 19 height 19
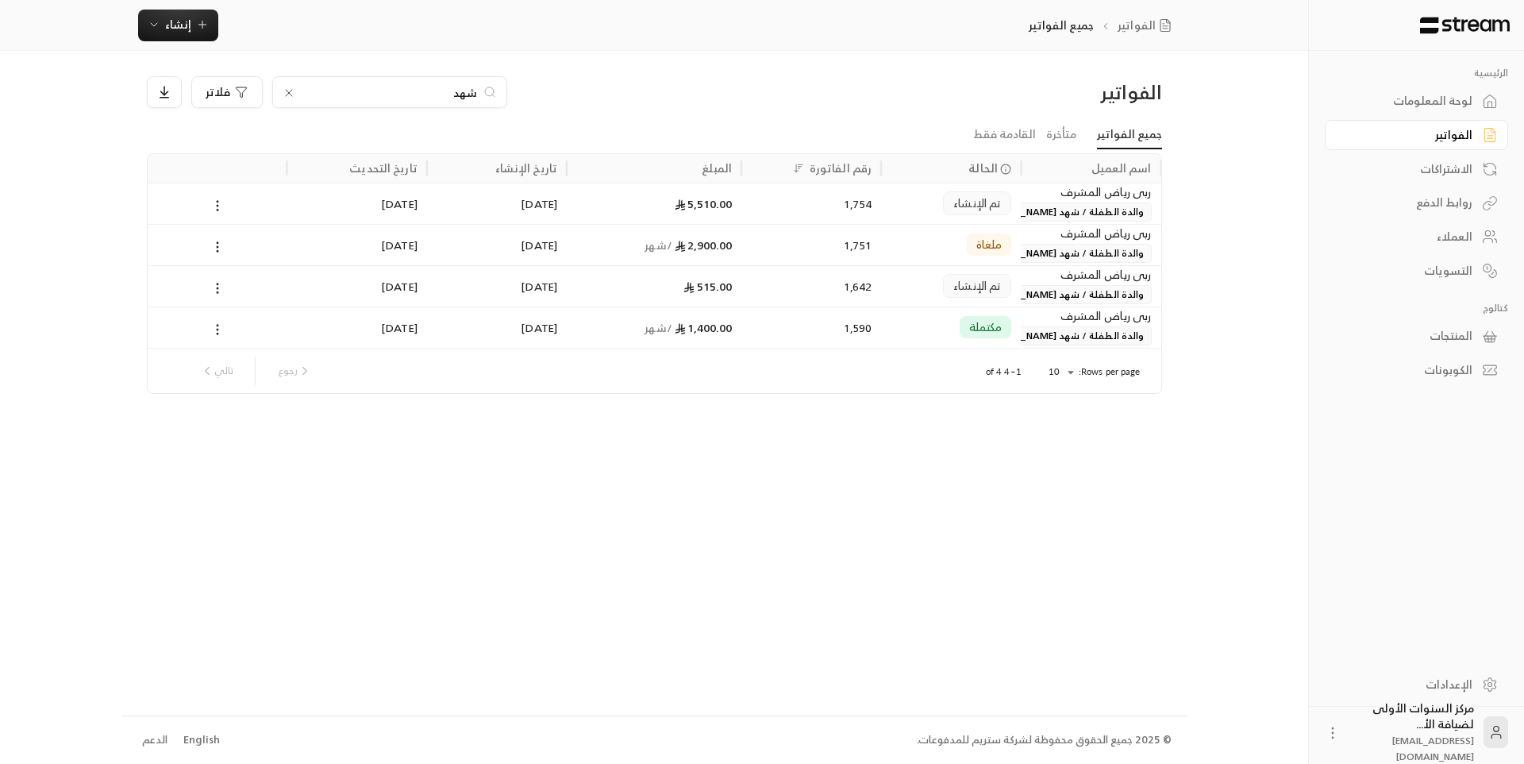
click at [1415, 102] on div "لوحة المعلومات" at bounding box center [1409, 101] width 128 height 16
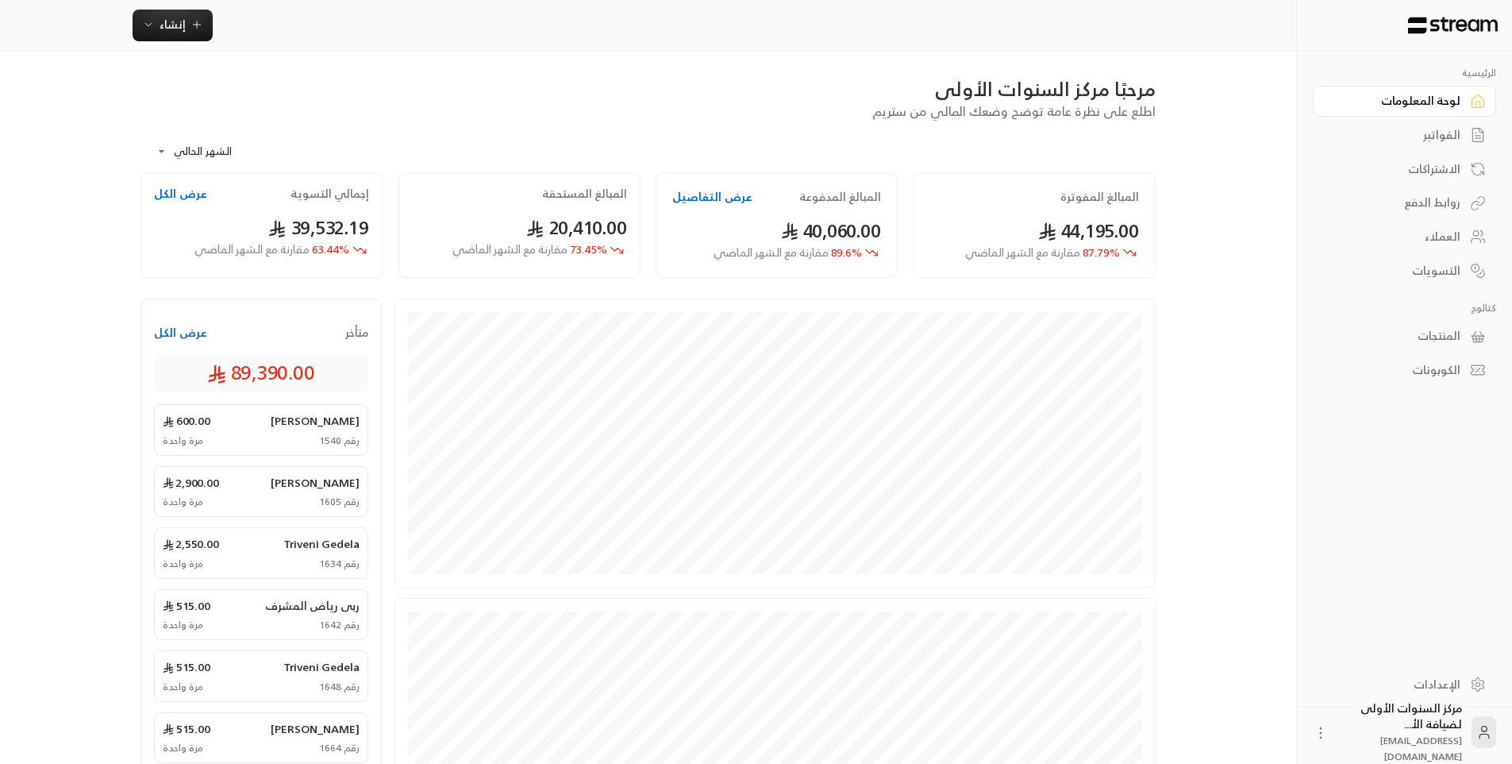
click at [1376, 137] on div "الفواتير" at bounding box center [1397, 135] width 128 height 16
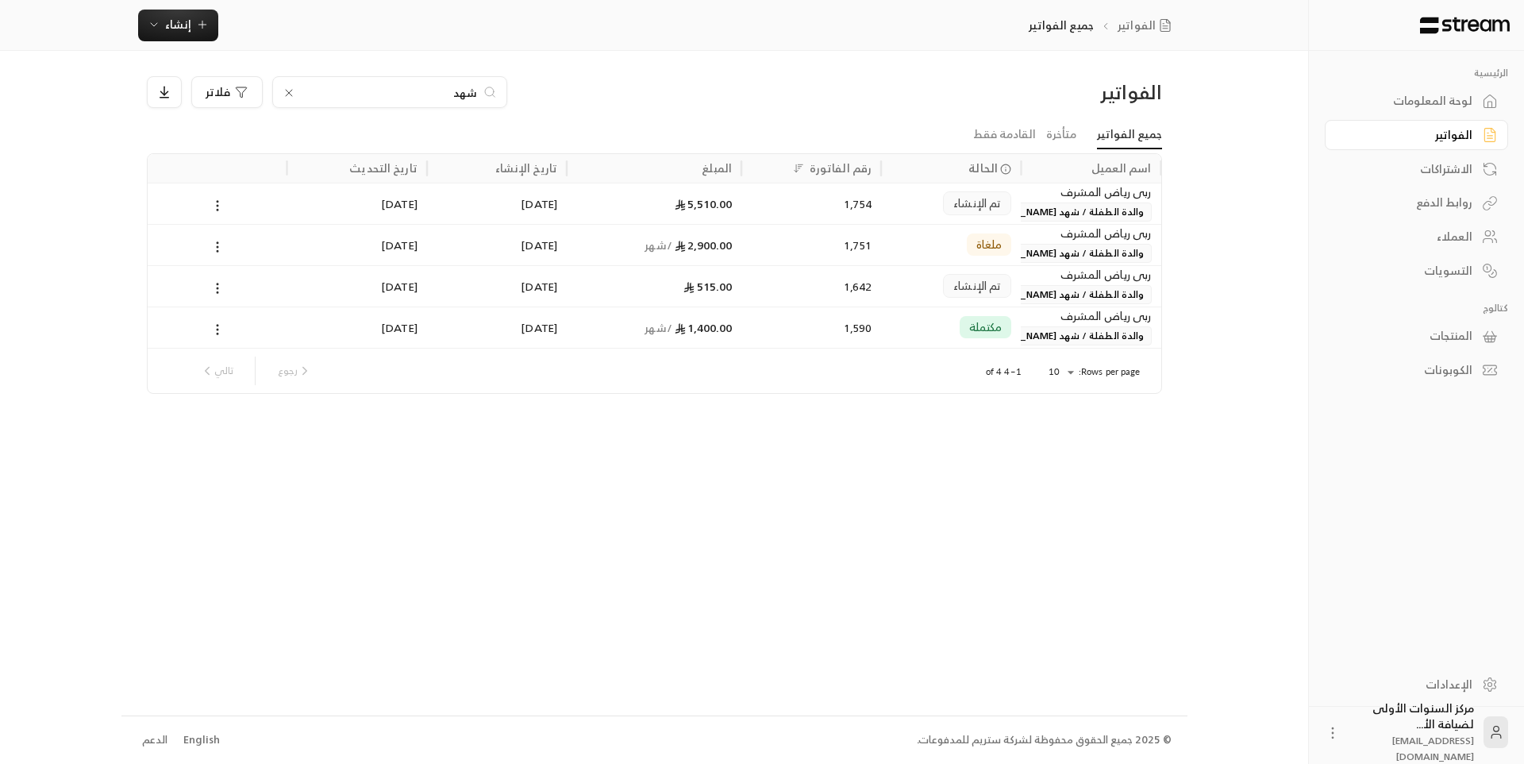
click at [1003, 94] on div "الفواتير" at bounding box center [1040, 91] width 242 height 25
click at [465, 87] on input "شهد" at bounding box center [390, 91] width 176 height 17
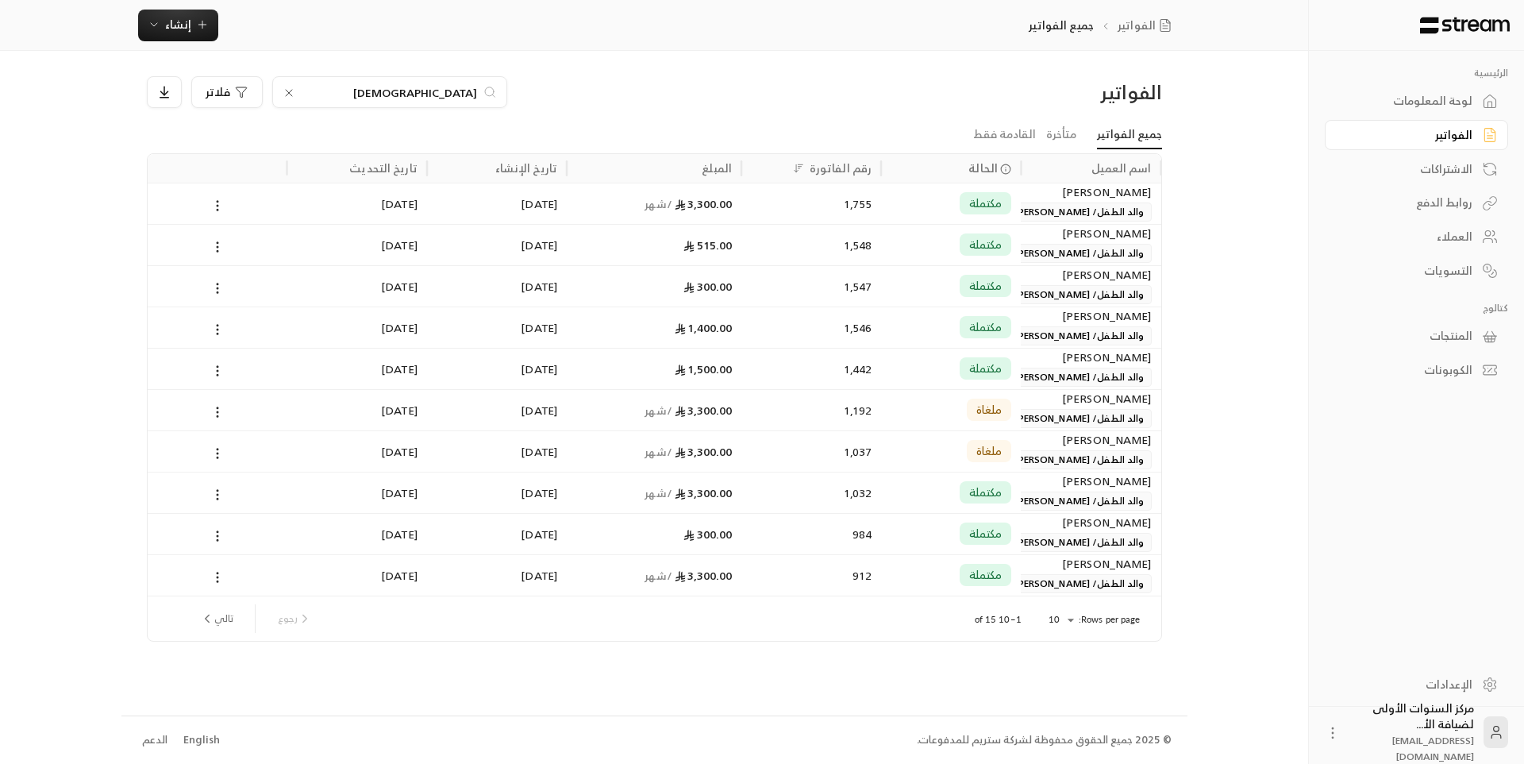
type input "[DEMOGRAPHIC_DATA]"
click at [824, 200] on div "1,755" at bounding box center [811, 203] width 121 height 40
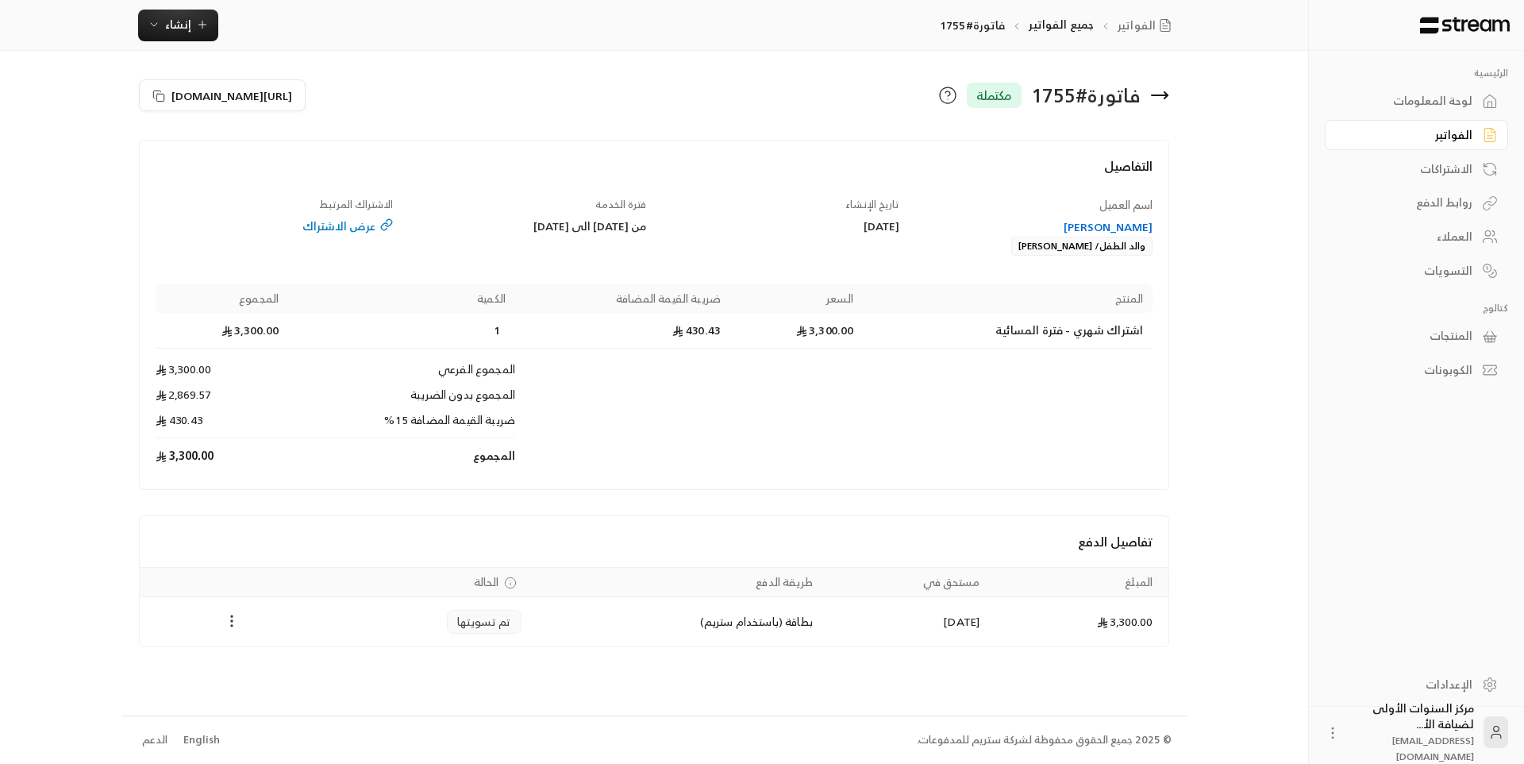
click at [234, 619] on icon "Payments" at bounding box center [232, 621] width 16 height 16
click at [247, 655] on li "تحميل الفاتورة" at bounding box center [270, 662] width 81 height 29
click at [829, 117] on div "فاتورة # 1755 مكتملة [URL][DOMAIN_NAME]" at bounding box center [654, 101] width 1031 height 51
click at [949, 94] on icon at bounding box center [947, 95] width 19 height 19
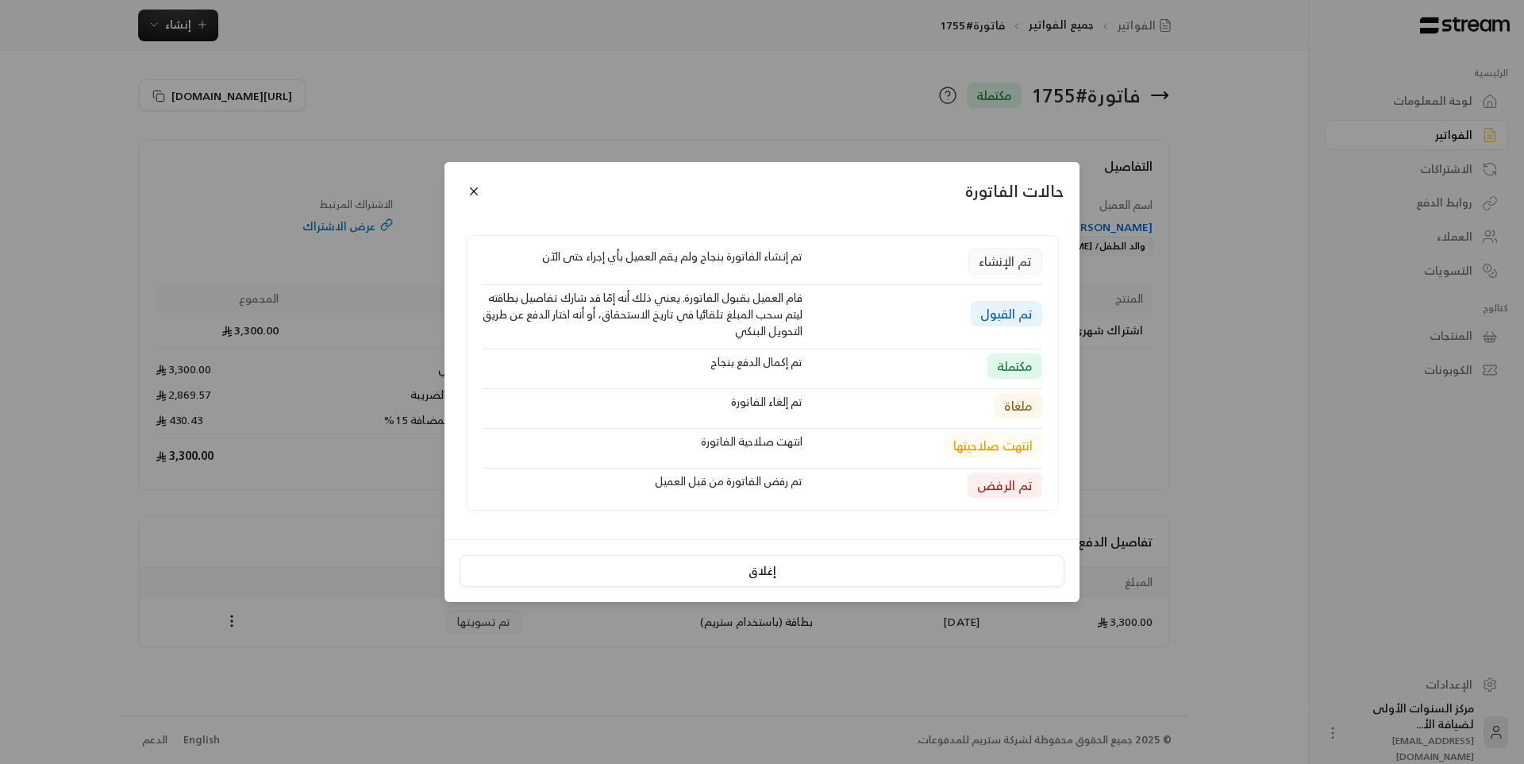
click at [839, 106] on div "حالات الفاتورة تم الإنشاء تم إنشاء الفاتورة بنجاح ولم يقم العميل بأي إجراء حتى …" at bounding box center [762, 382] width 1524 height 764
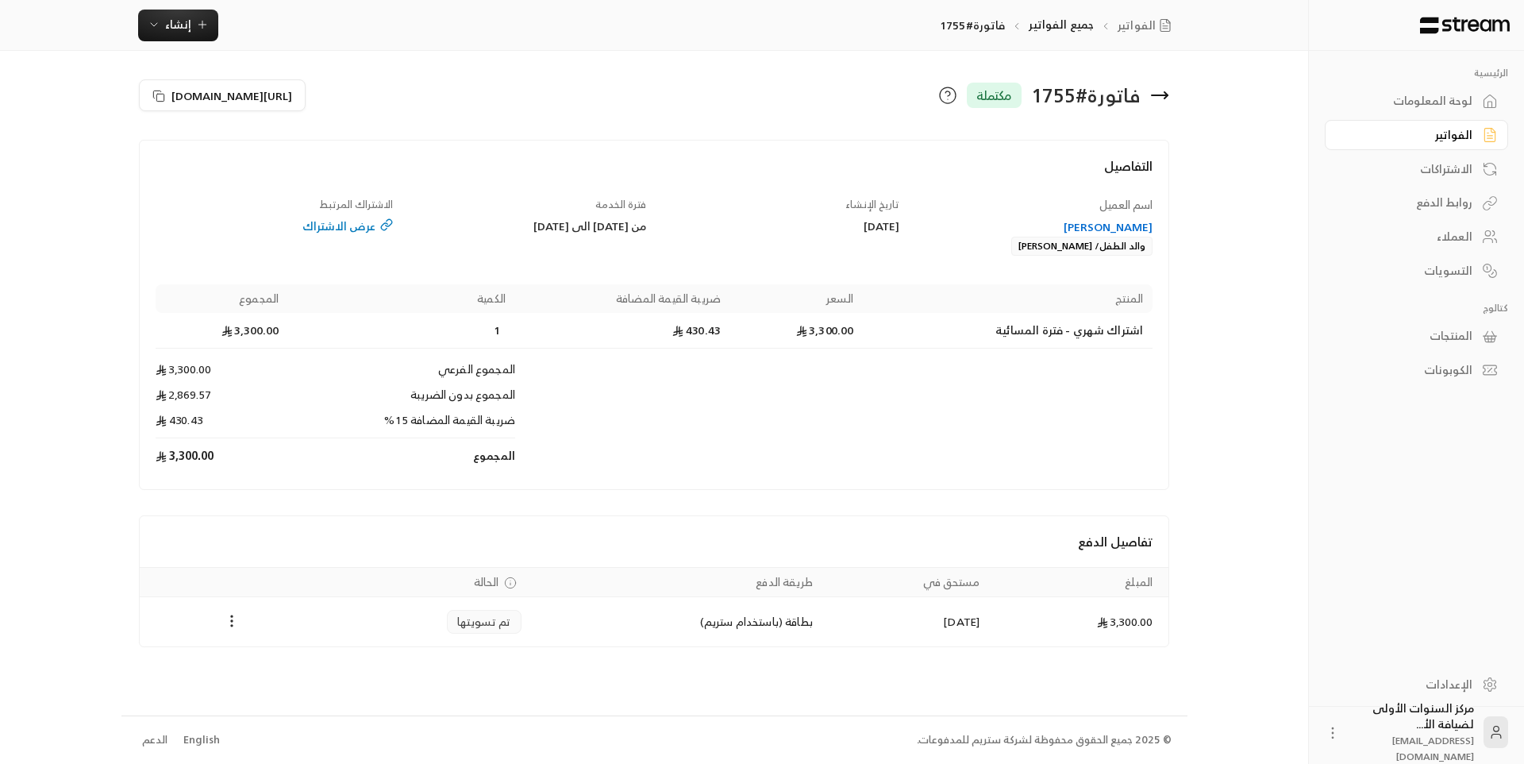
click at [1166, 95] on icon at bounding box center [1160, 95] width 16 height 0
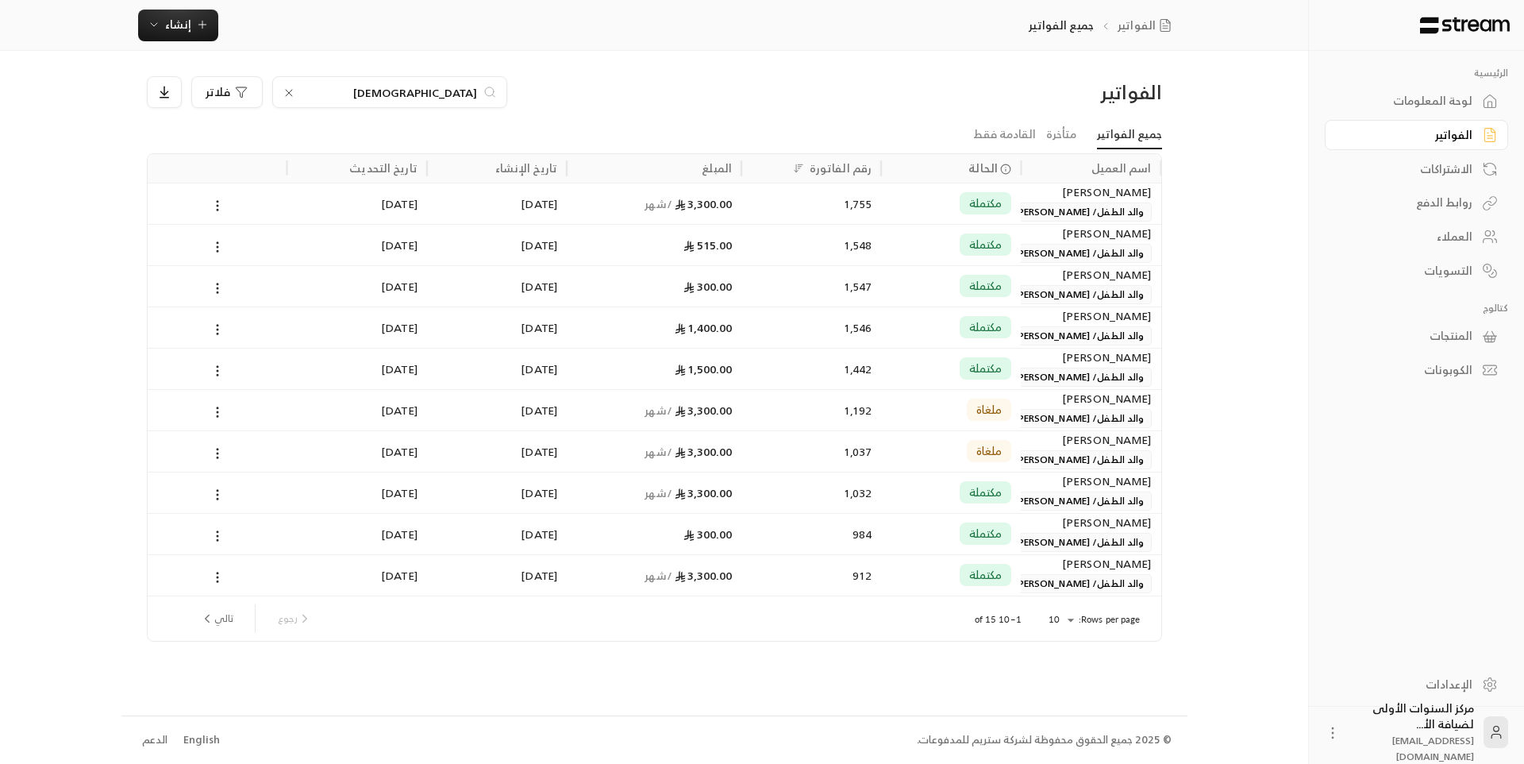
click at [987, 93] on div "الفواتير" at bounding box center [1040, 91] width 242 height 25
click at [1101, 96] on div "الفواتير" at bounding box center [1040, 91] width 242 height 25
click at [288, 95] on icon at bounding box center [289, 93] width 13 height 13
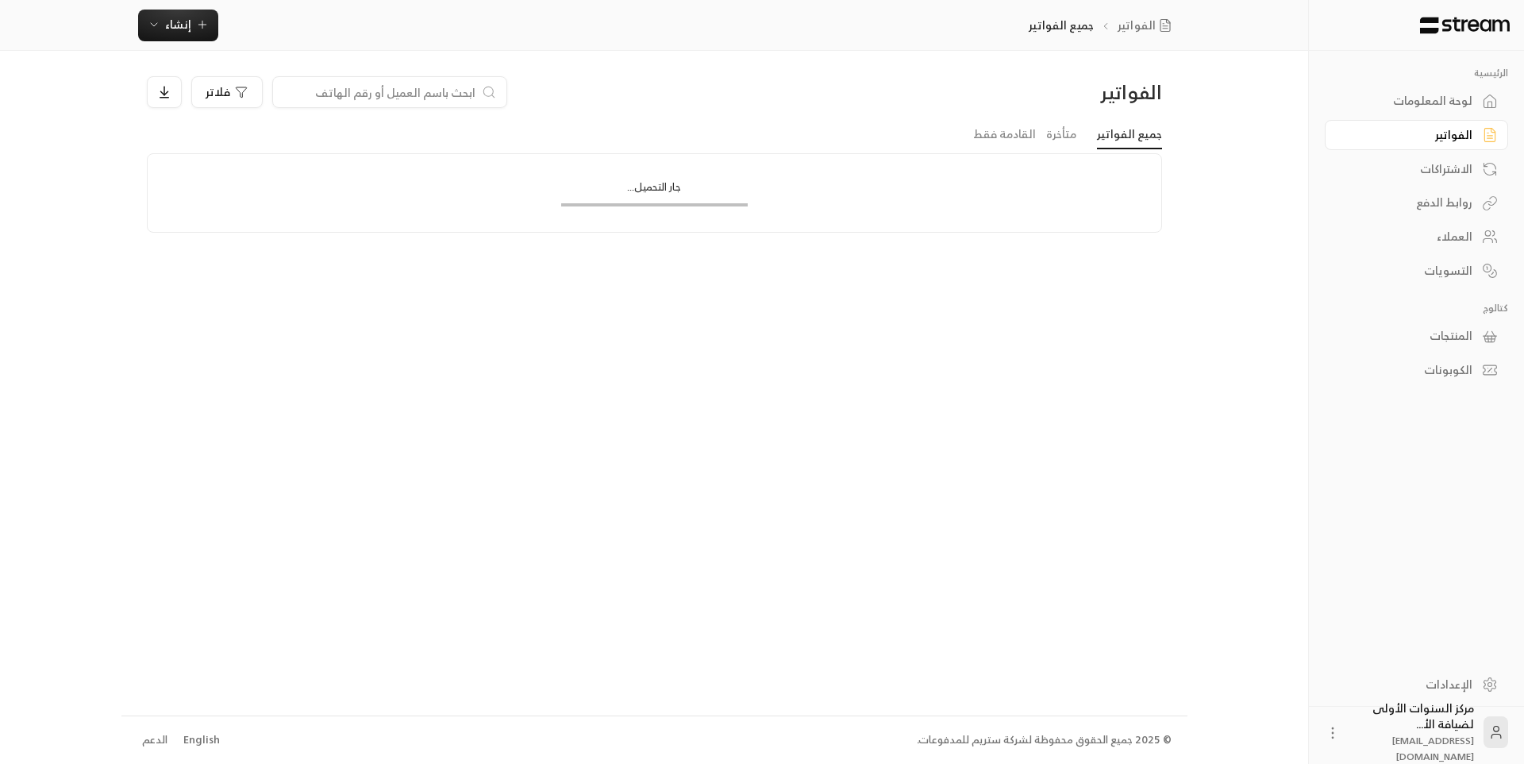
click at [561, 102] on div "فلاتر" at bounding box center [525, 92] width 757 height 32
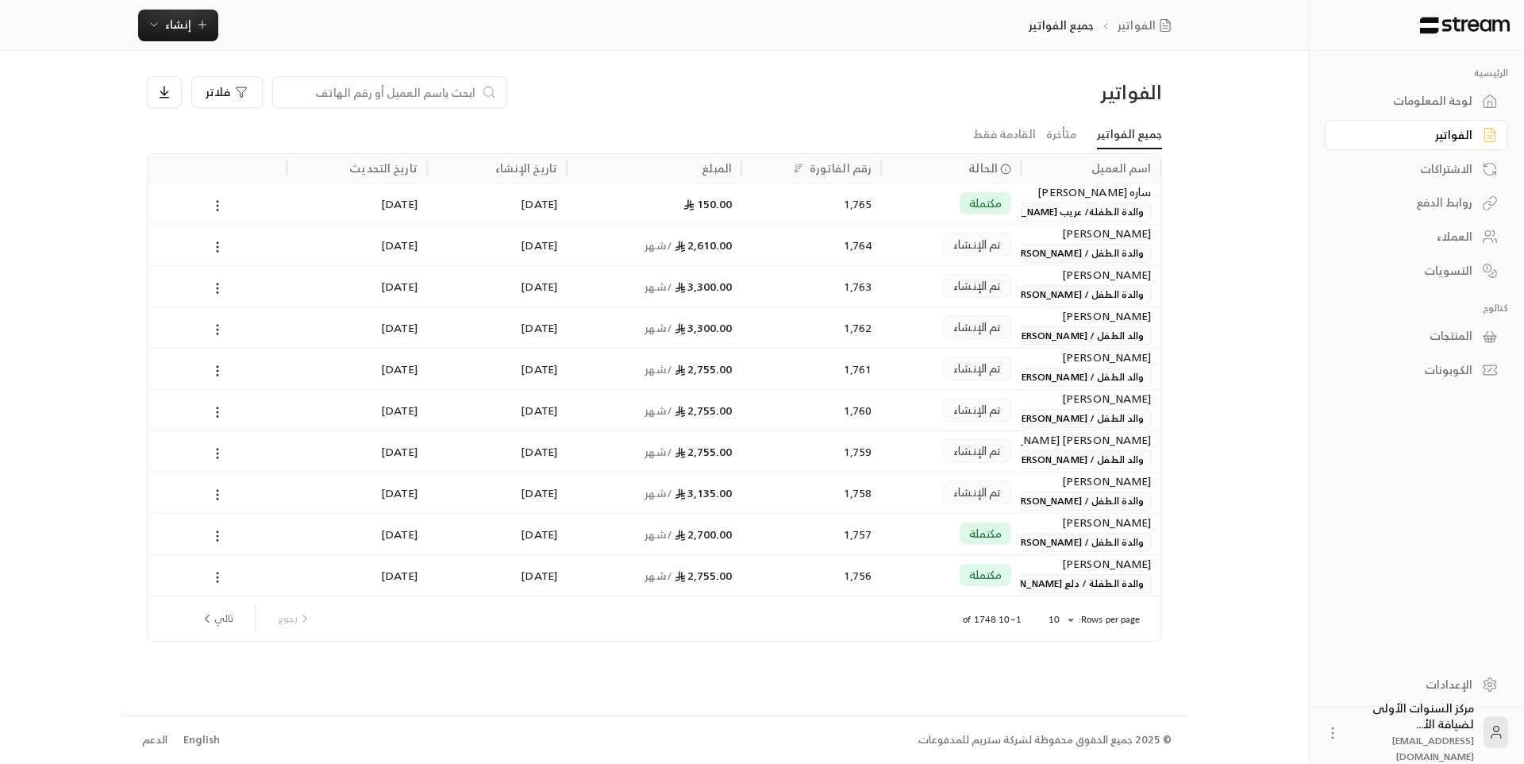
click at [558, 102] on div "فلاتر" at bounding box center [525, 92] width 757 height 32
click at [702, 194] on div "150.00" at bounding box center [654, 203] width 156 height 40
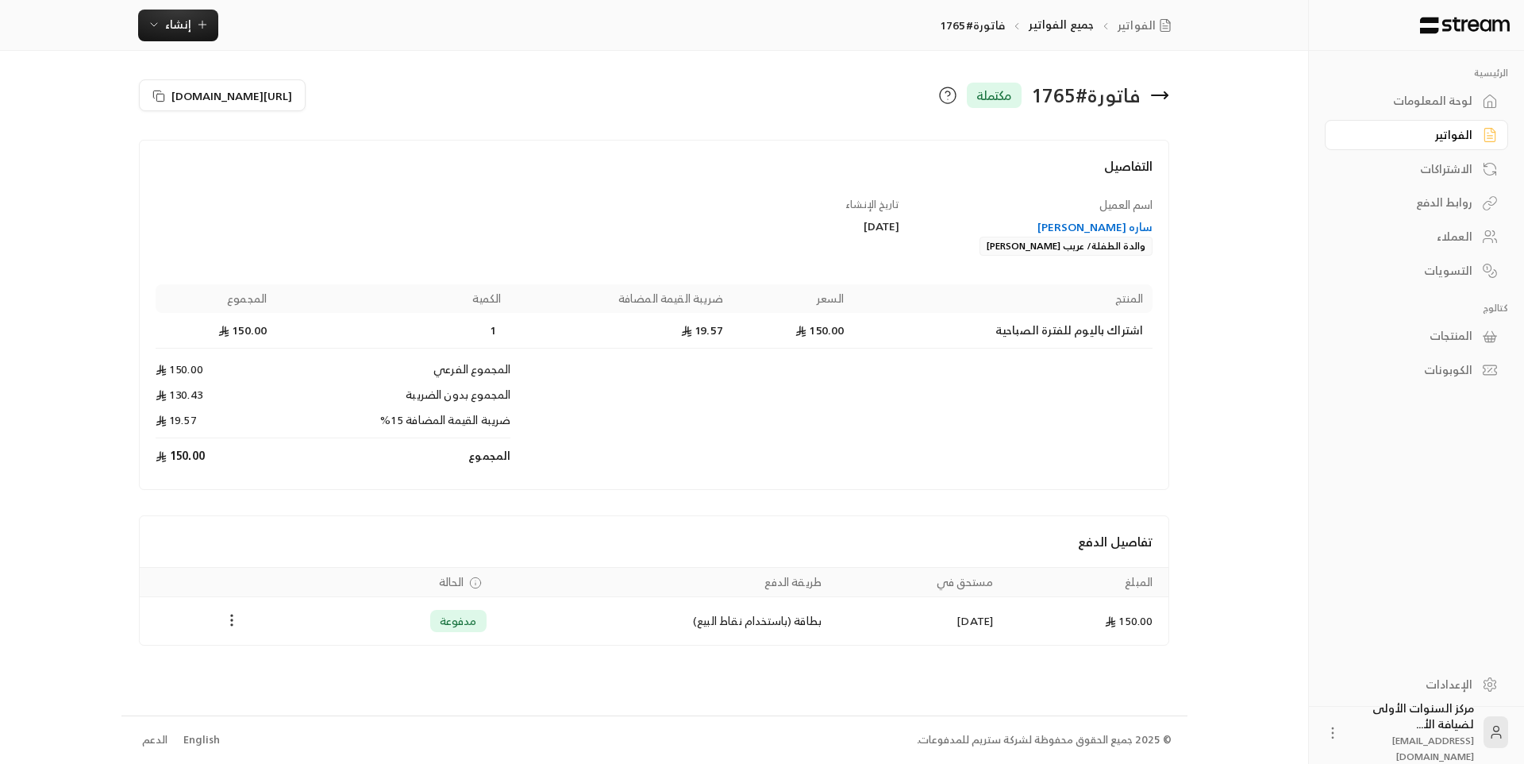
click at [232, 614] on circle "Payments" at bounding box center [233, 615] width 2 height 2
click at [249, 660] on li "تحميل الفاتورة" at bounding box center [270, 661] width 81 height 29
click at [1164, 94] on icon at bounding box center [1159, 95] width 19 height 19
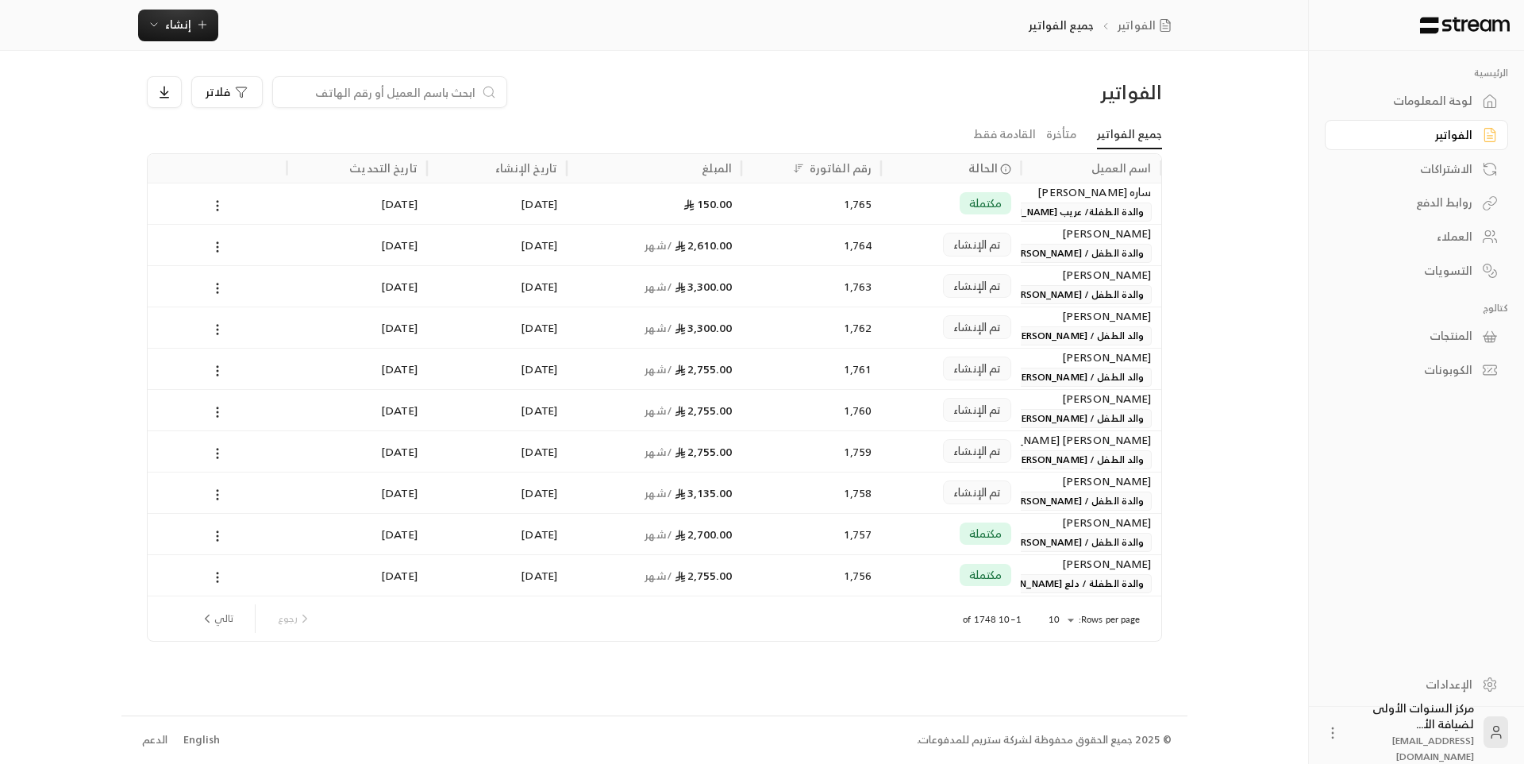
click at [405, 87] on input at bounding box center [380, 91] width 194 height 17
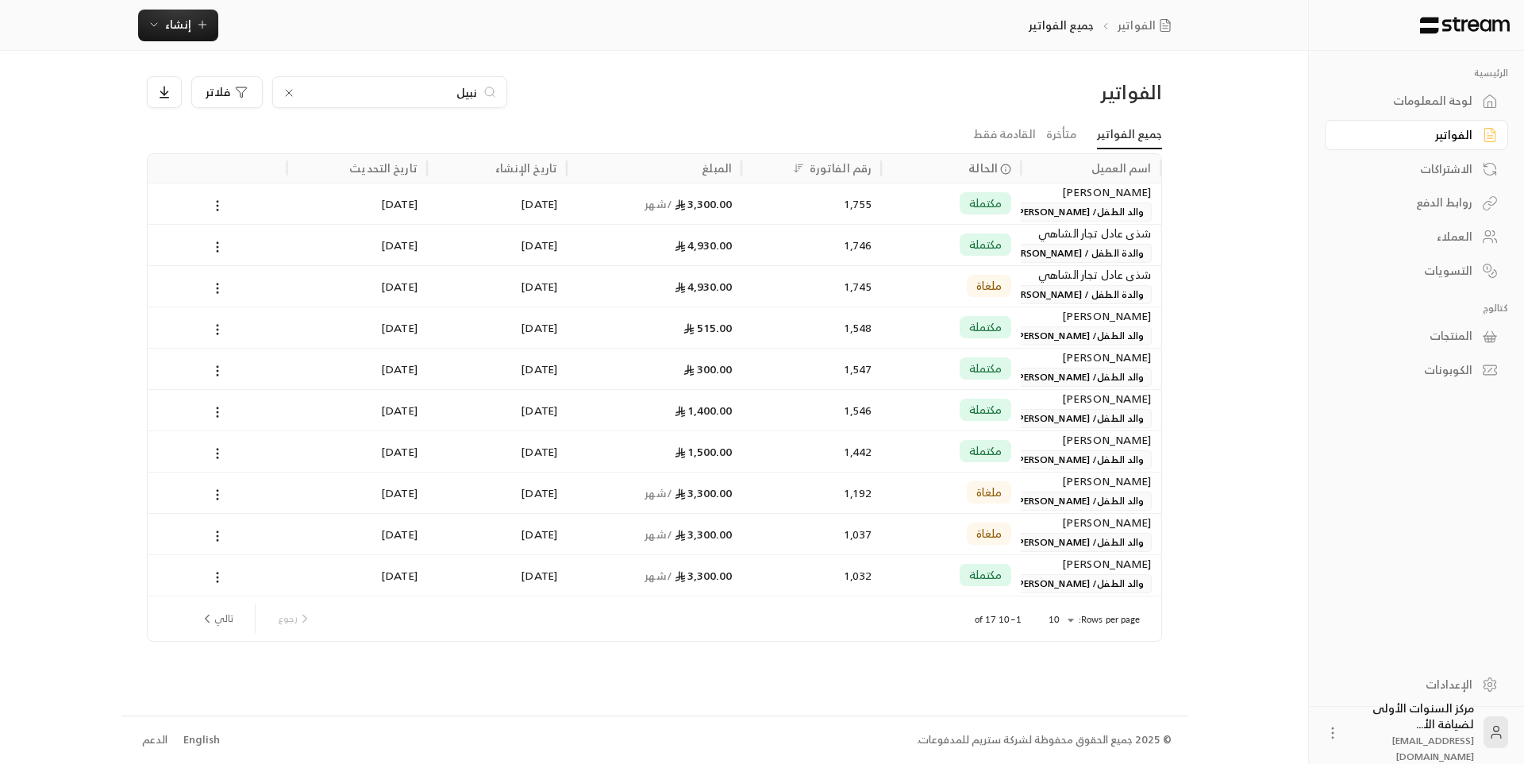
type input "نبيل"
click at [886, 205] on div "مكتملة" at bounding box center [951, 203] width 140 height 41
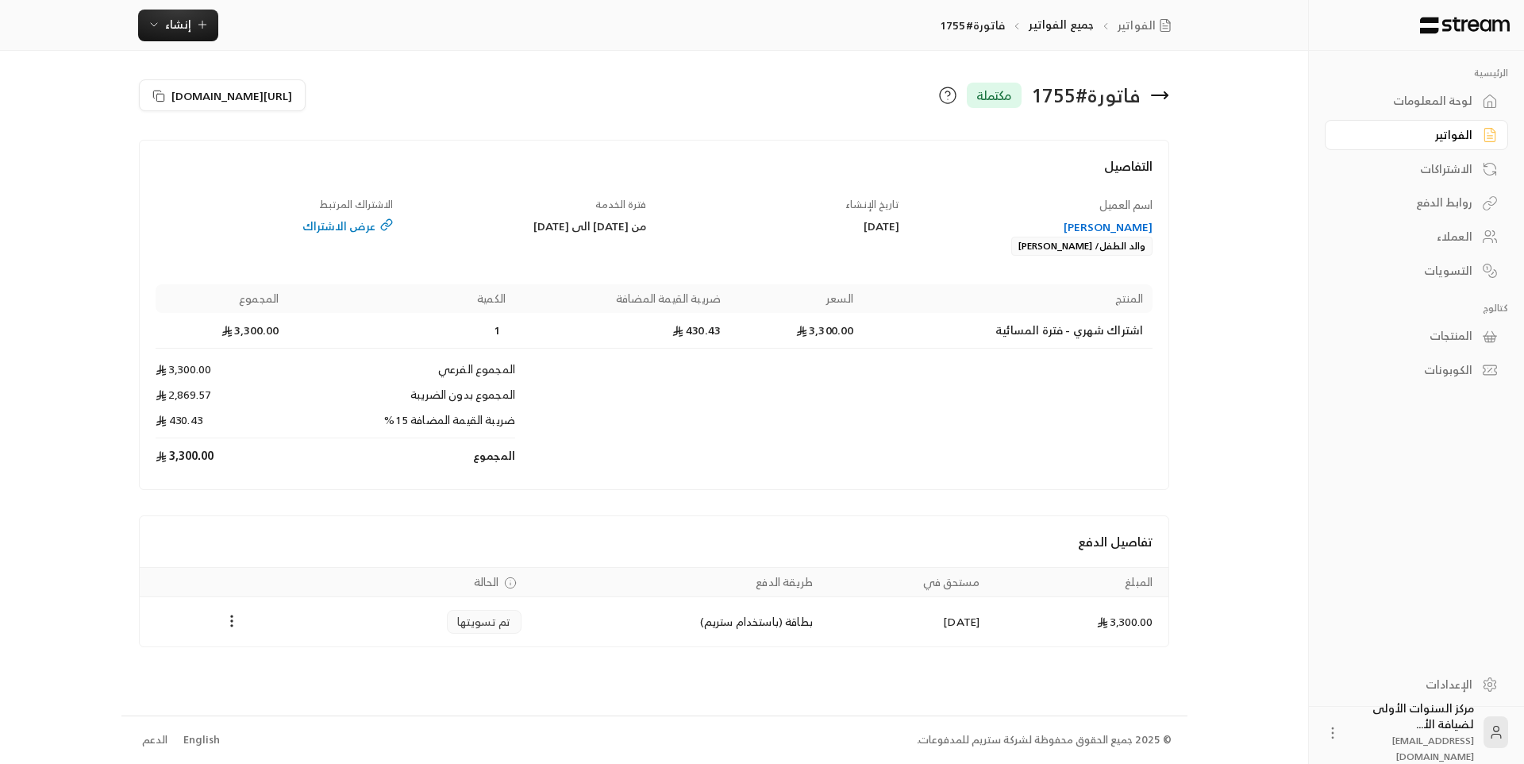
click at [1157, 90] on icon at bounding box center [1159, 95] width 19 height 19
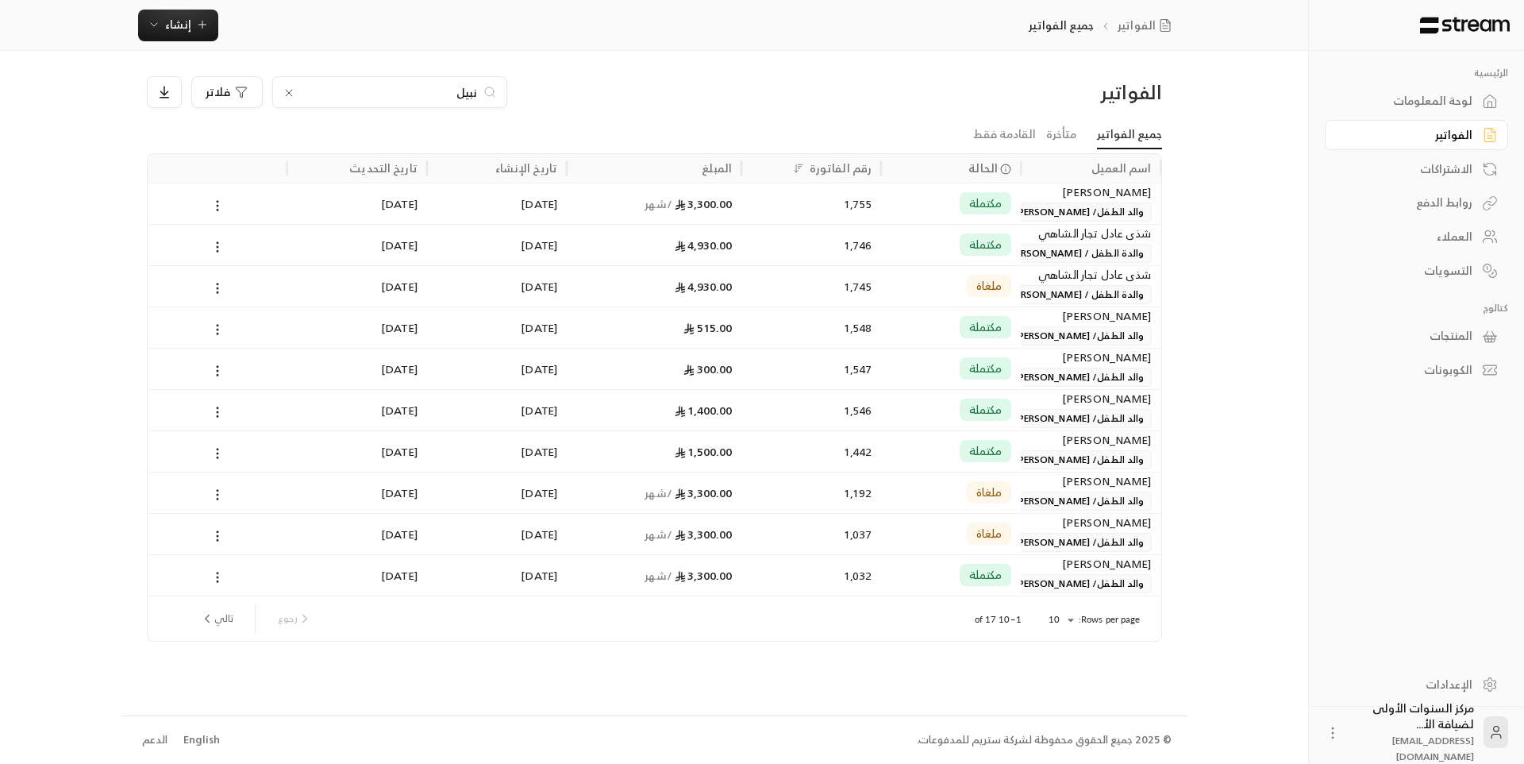
click at [406, 87] on input "نبيل" at bounding box center [390, 91] width 176 height 17
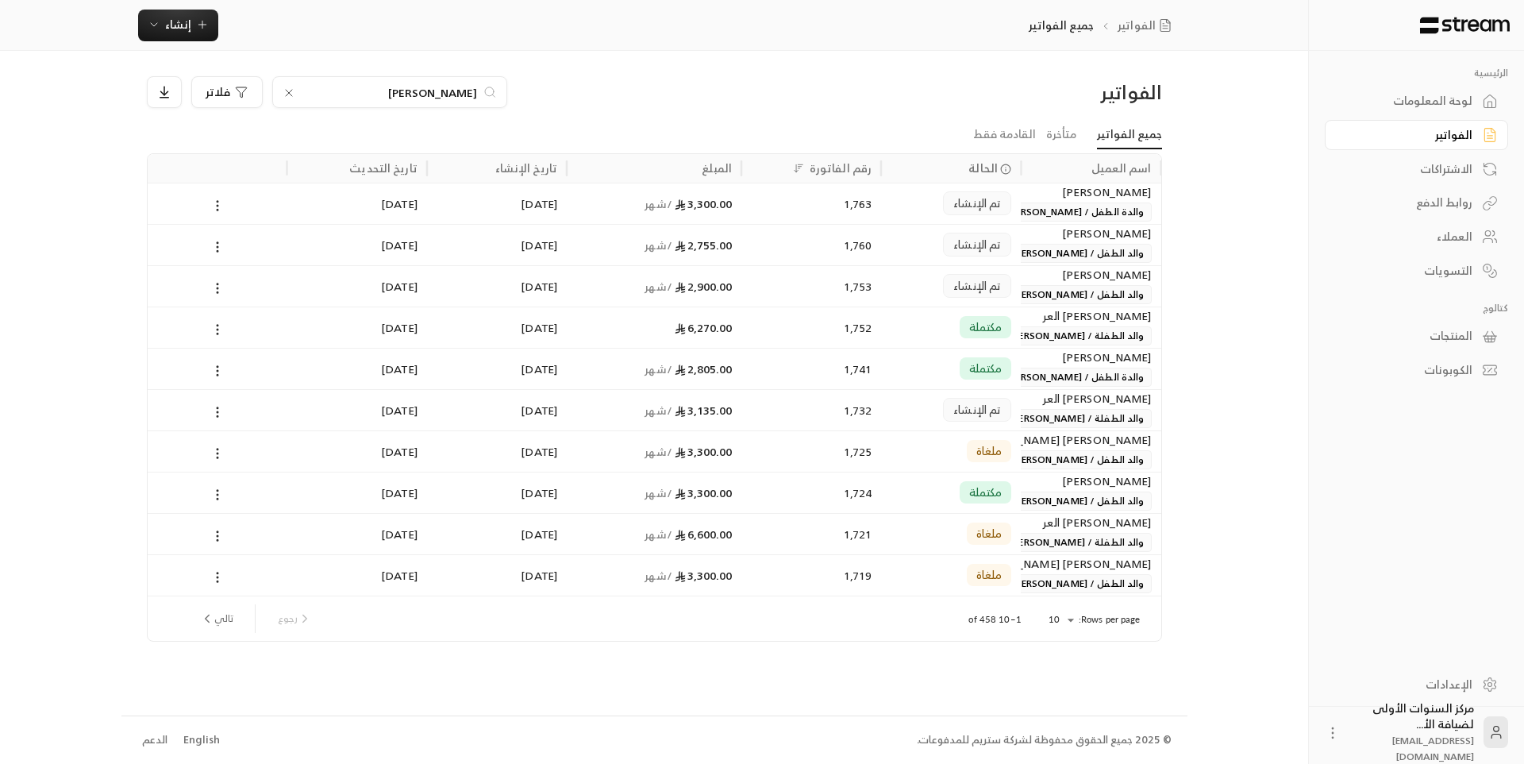
click at [459, 89] on input "[PERSON_NAME]" at bounding box center [390, 91] width 176 height 17
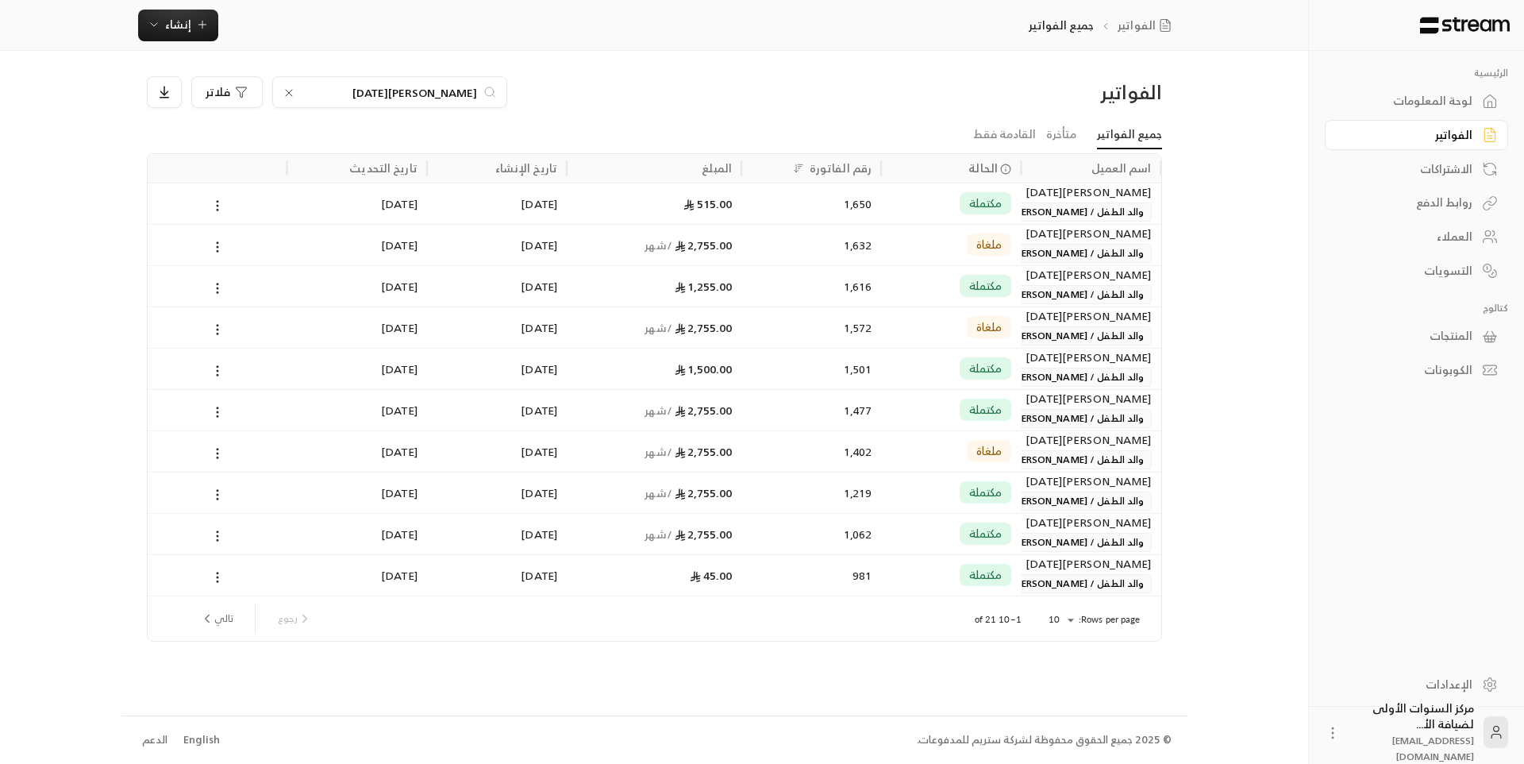
type input "[PERSON_NAME][DATE]"
click at [901, 291] on div "مكتملة" at bounding box center [951, 286] width 121 height 40
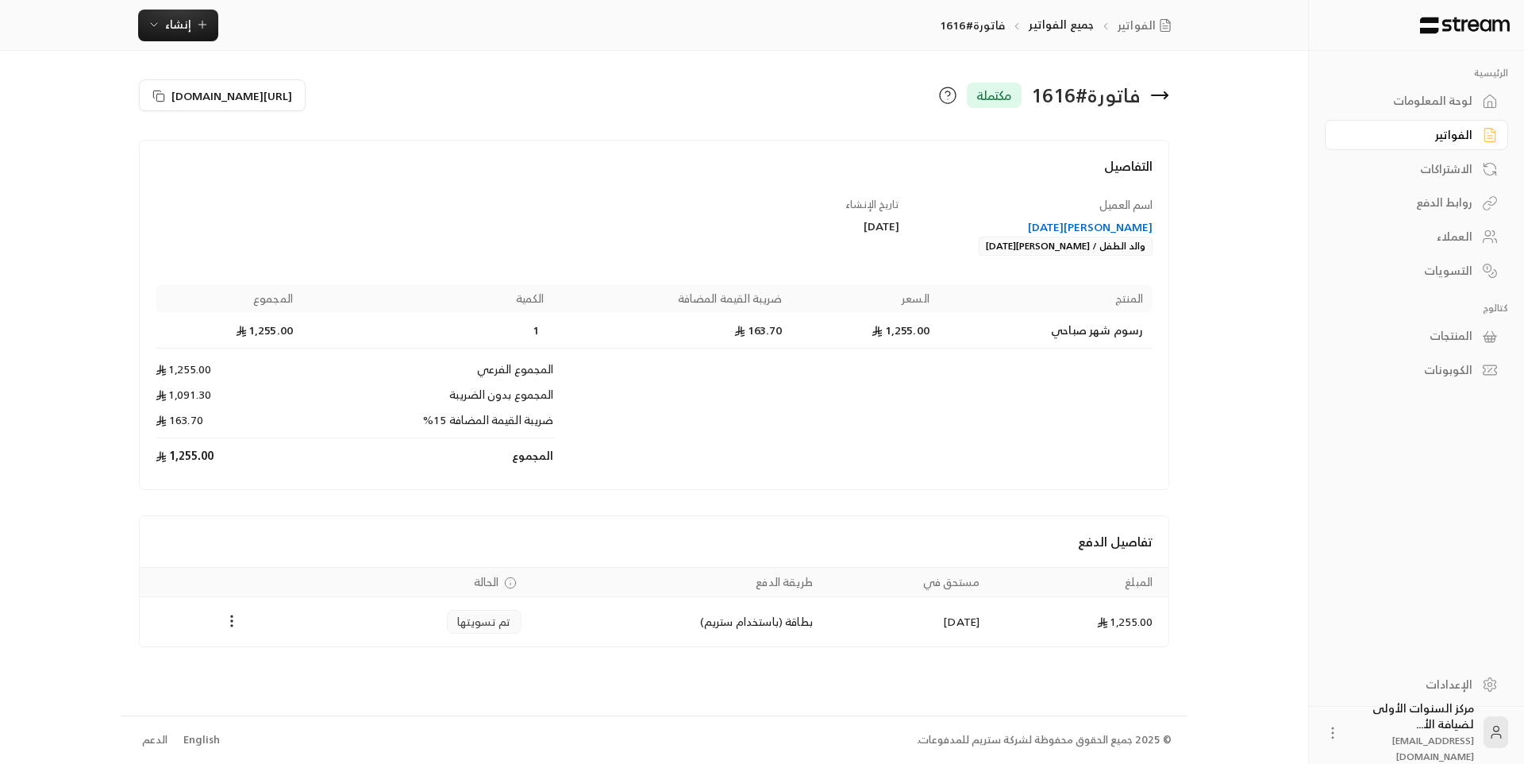
click at [1160, 102] on icon at bounding box center [1159, 95] width 19 height 19
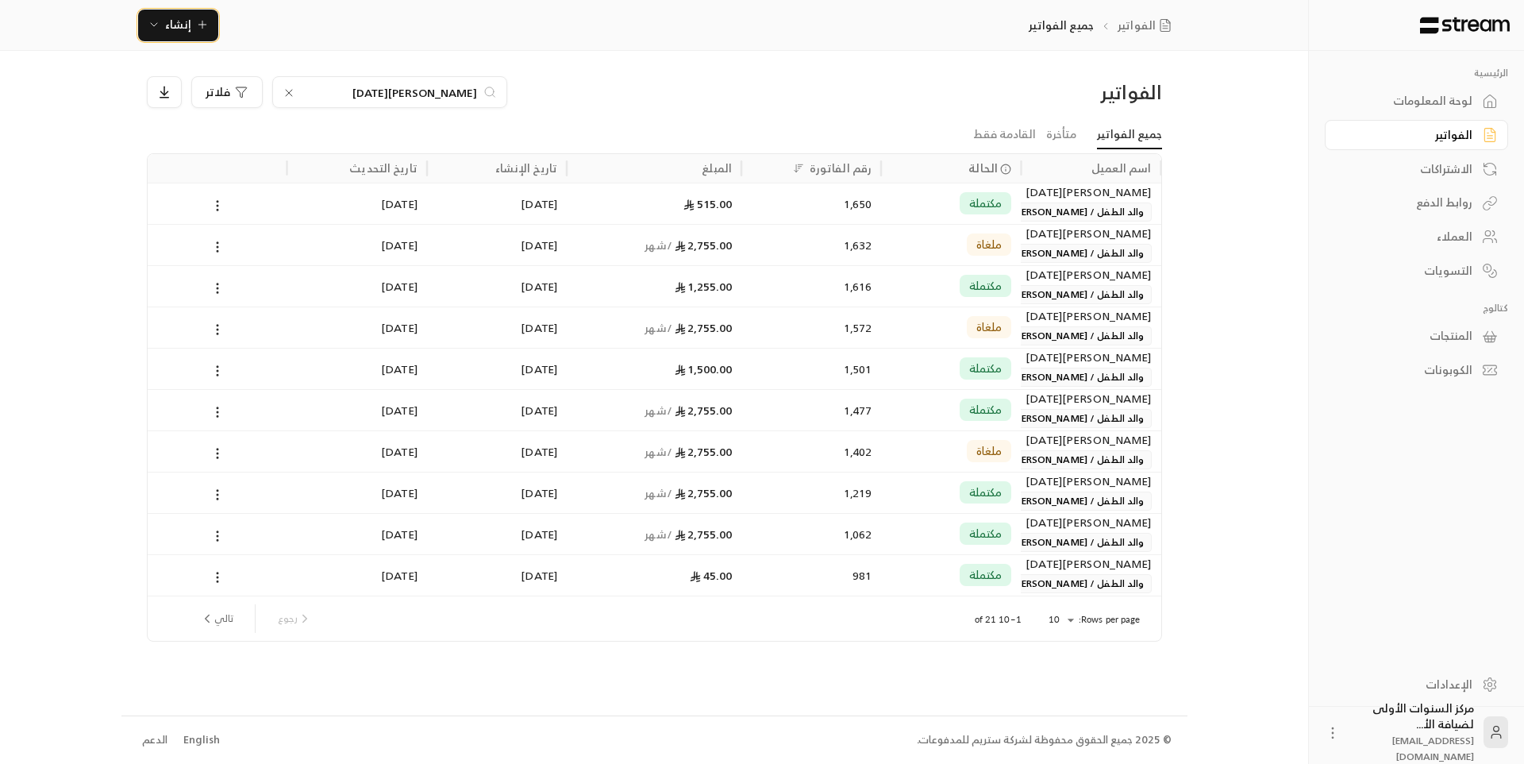
click at [171, 31] on span "إنشاء" at bounding box center [178, 24] width 26 height 20
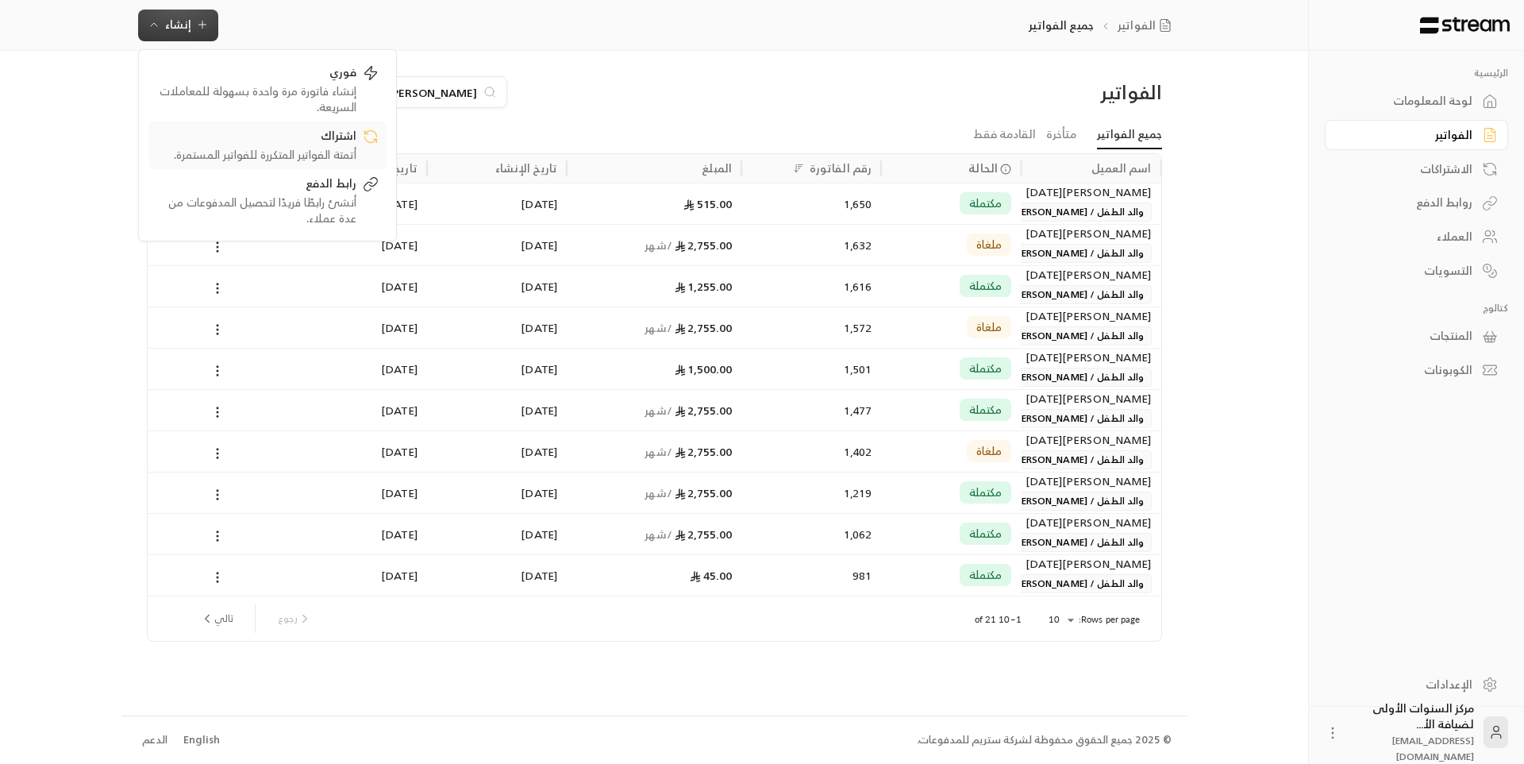
click at [327, 150] on div "أتمتة الفواتير المتكررة للفواتير المستمرة." at bounding box center [256, 155] width 200 height 16
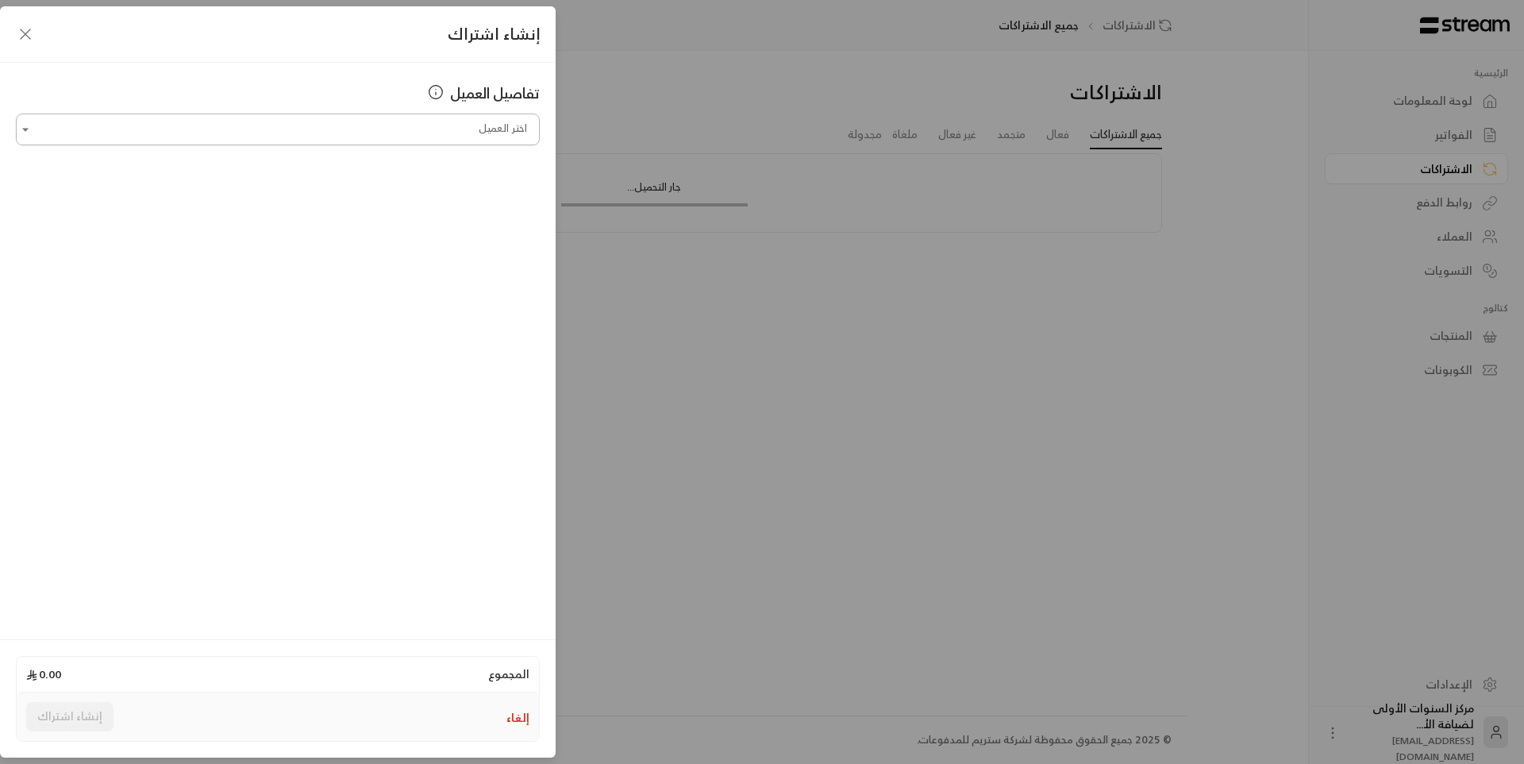
click at [439, 131] on input "اختر العميل" at bounding box center [278, 130] width 524 height 28
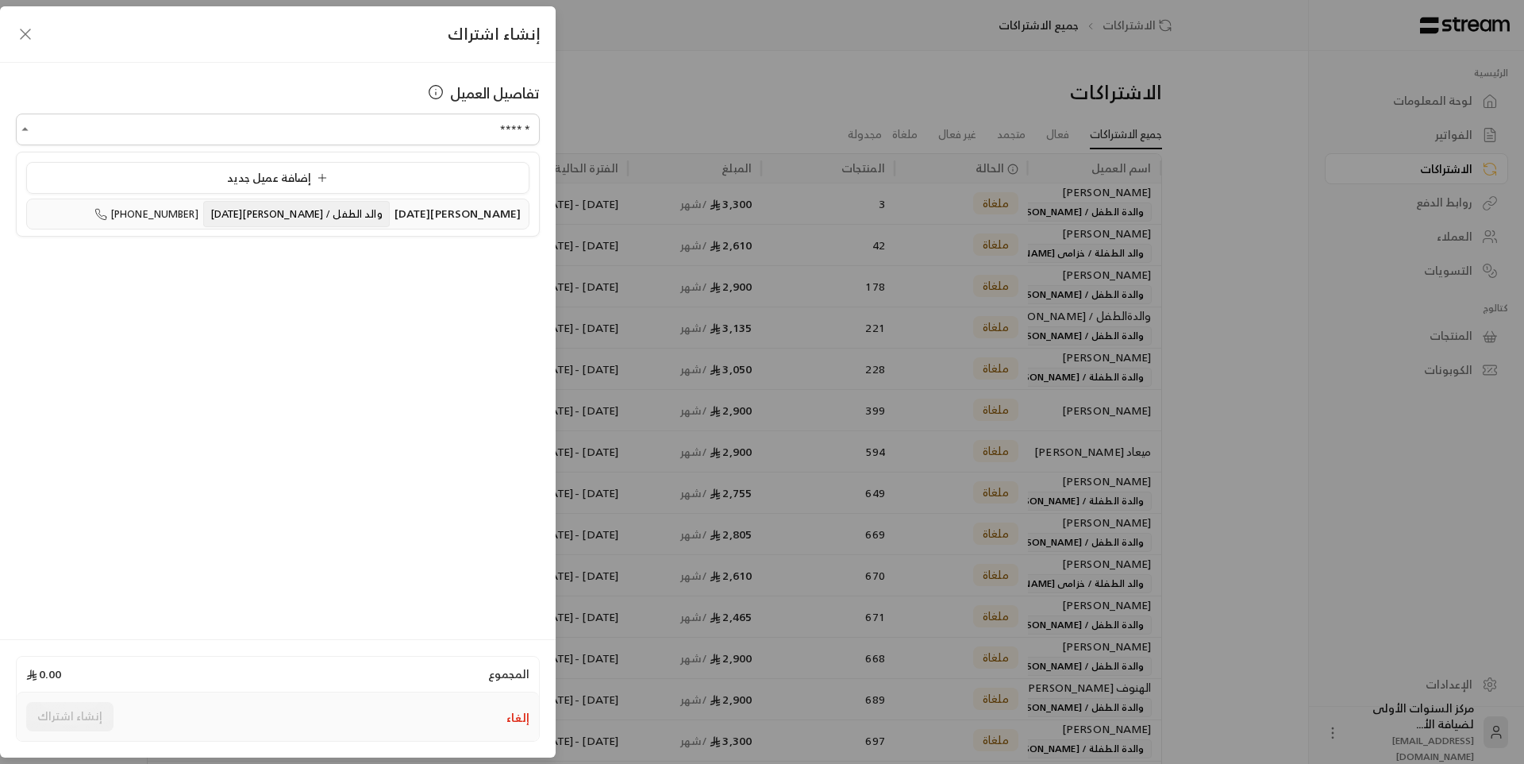
click at [356, 214] on span "والد الطفل / [PERSON_NAME][DATE]" at bounding box center [296, 214] width 187 height 26
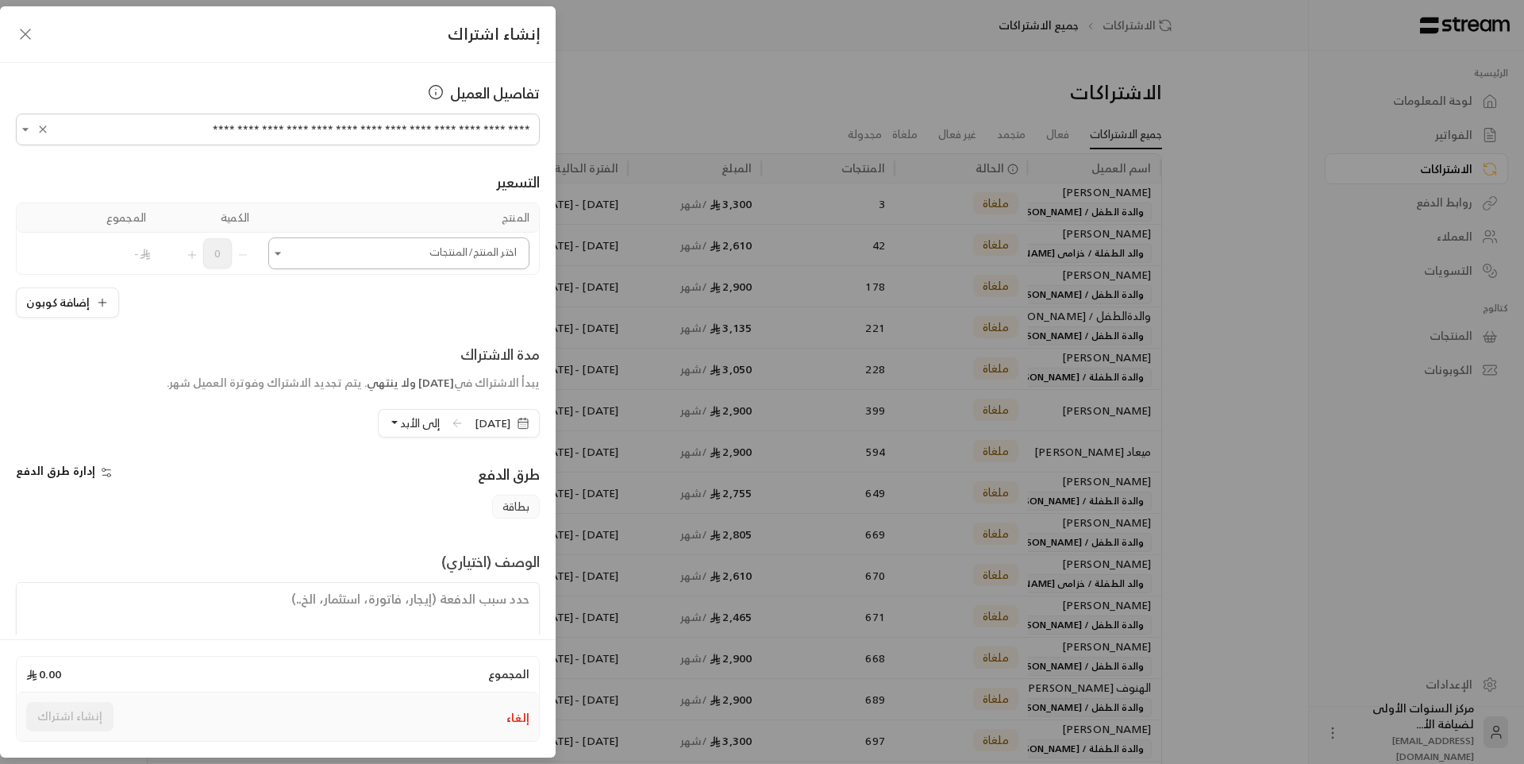
type input "**********"
click at [360, 254] on input "اختر العميل" at bounding box center [398, 254] width 261 height 28
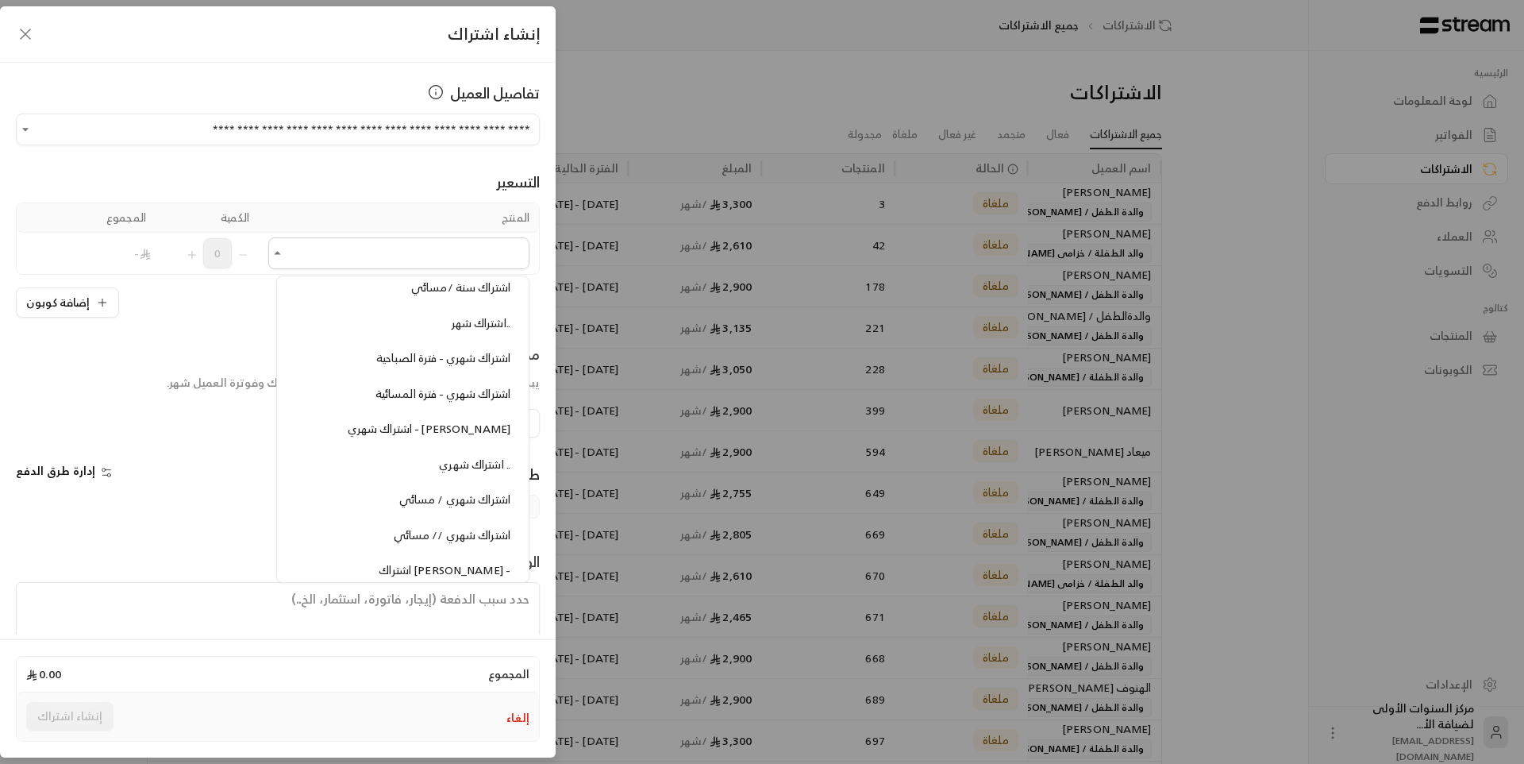
scroll to position [1746, 0]
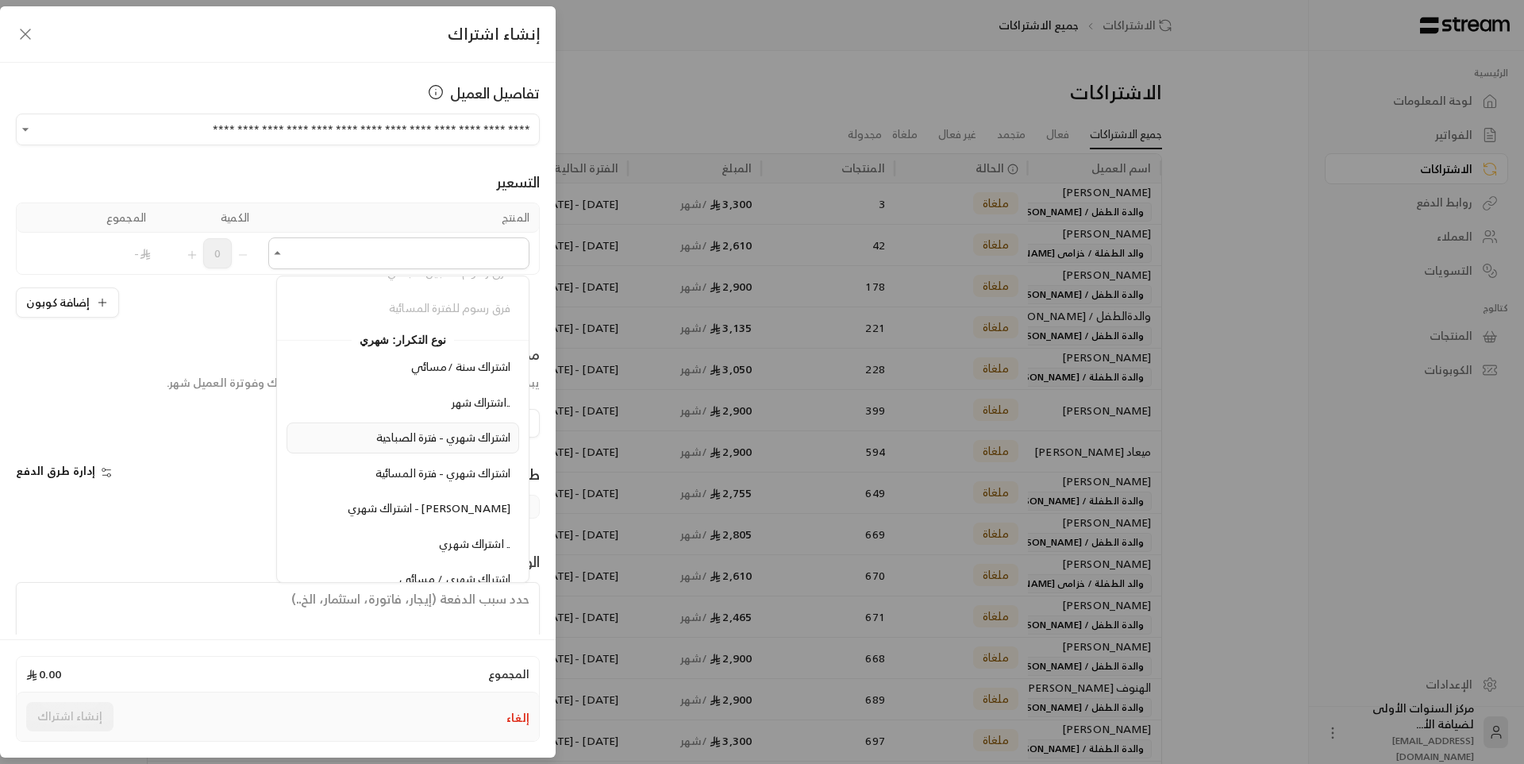
click at [384, 443] on span "اشتراك شهري - فترة الصباحية" at bounding box center [443, 437] width 134 height 20
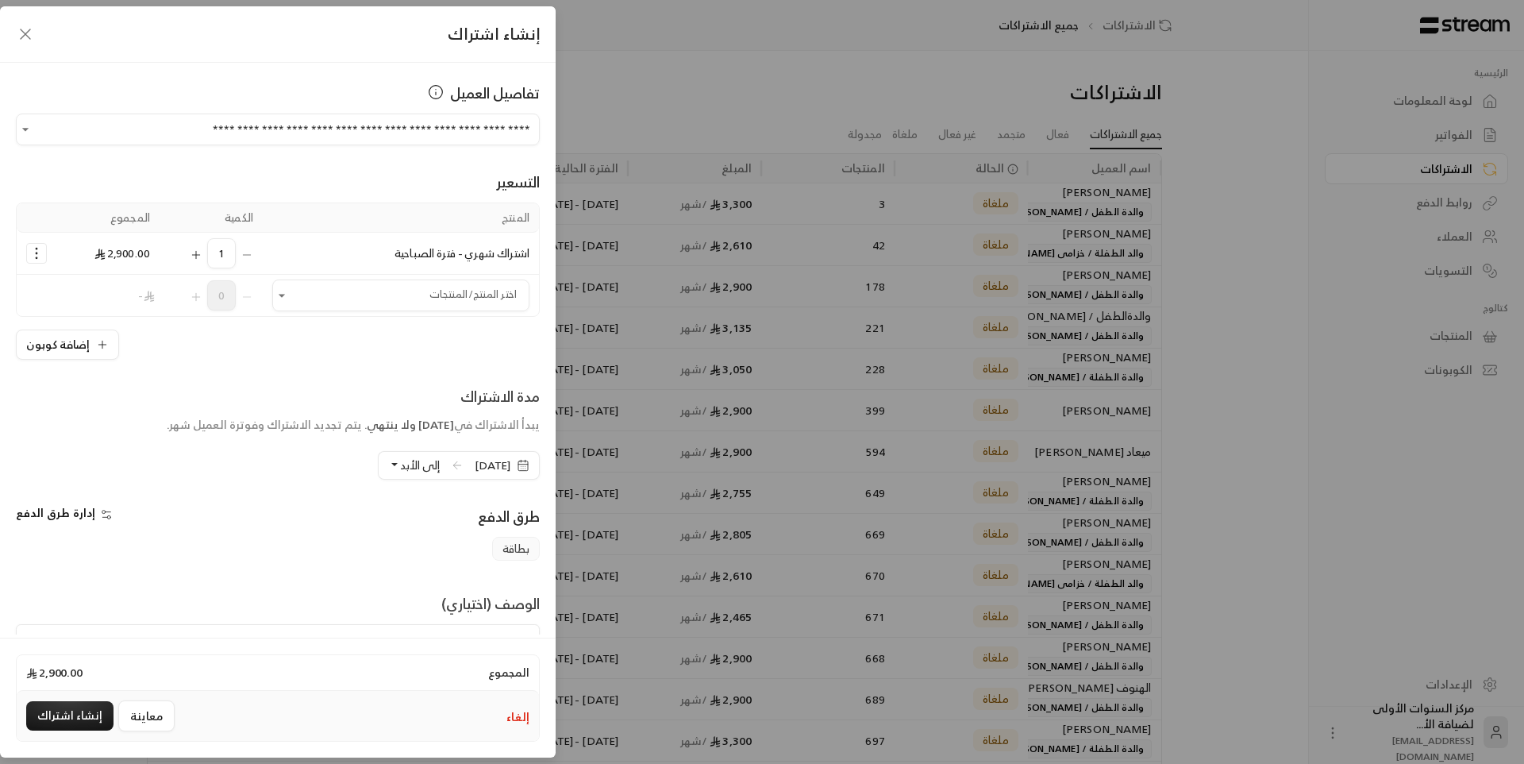
click at [38, 250] on icon "Selected Products" at bounding box center [37, 253] width 16 height 16
click at [93, 293] on span "إضافة كوبون" at bounding box center [98, 292] width 59 height 18
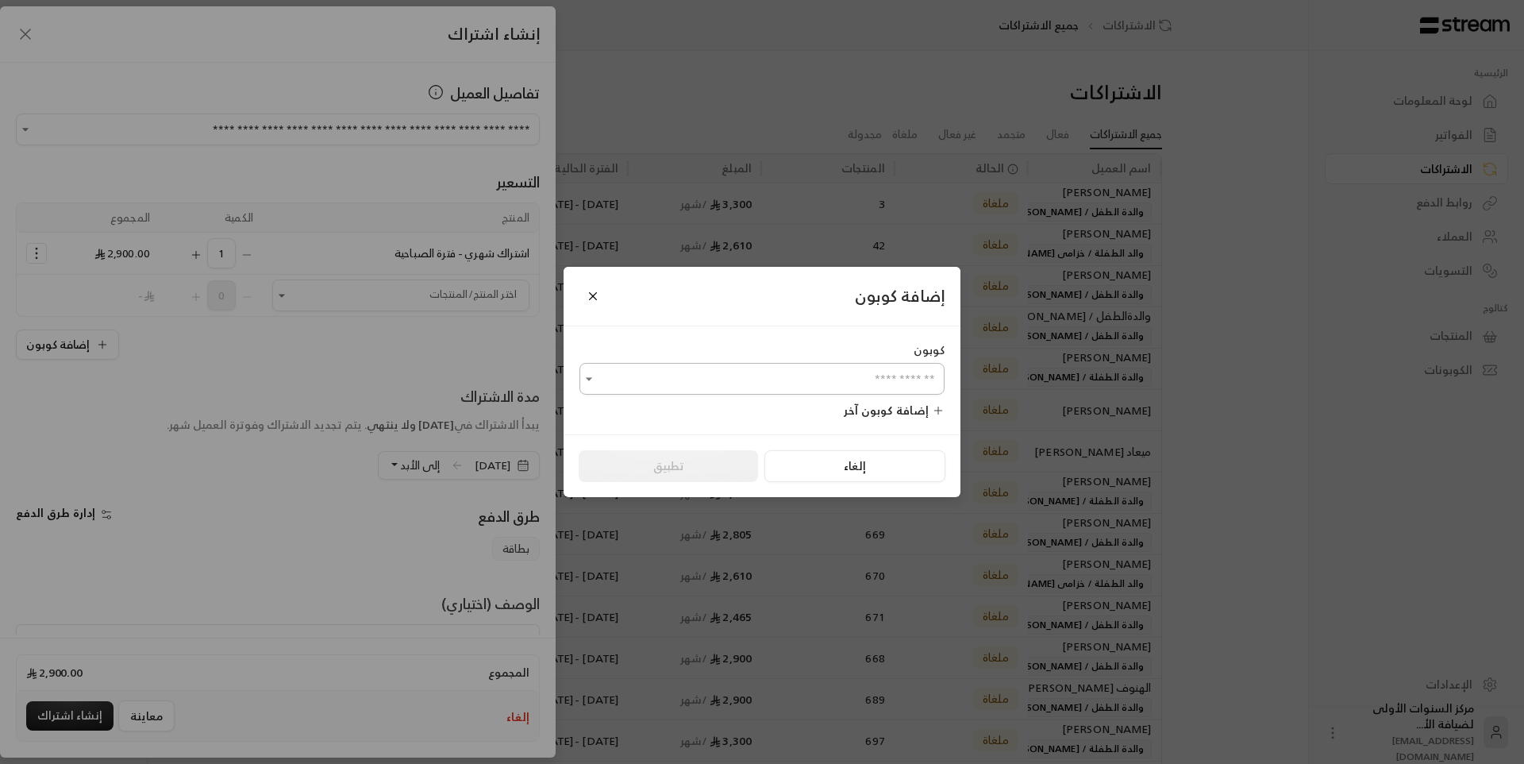
click at [797, 373] on input "اختر العميل" at bounding box center [761, 379] width 365 height 28
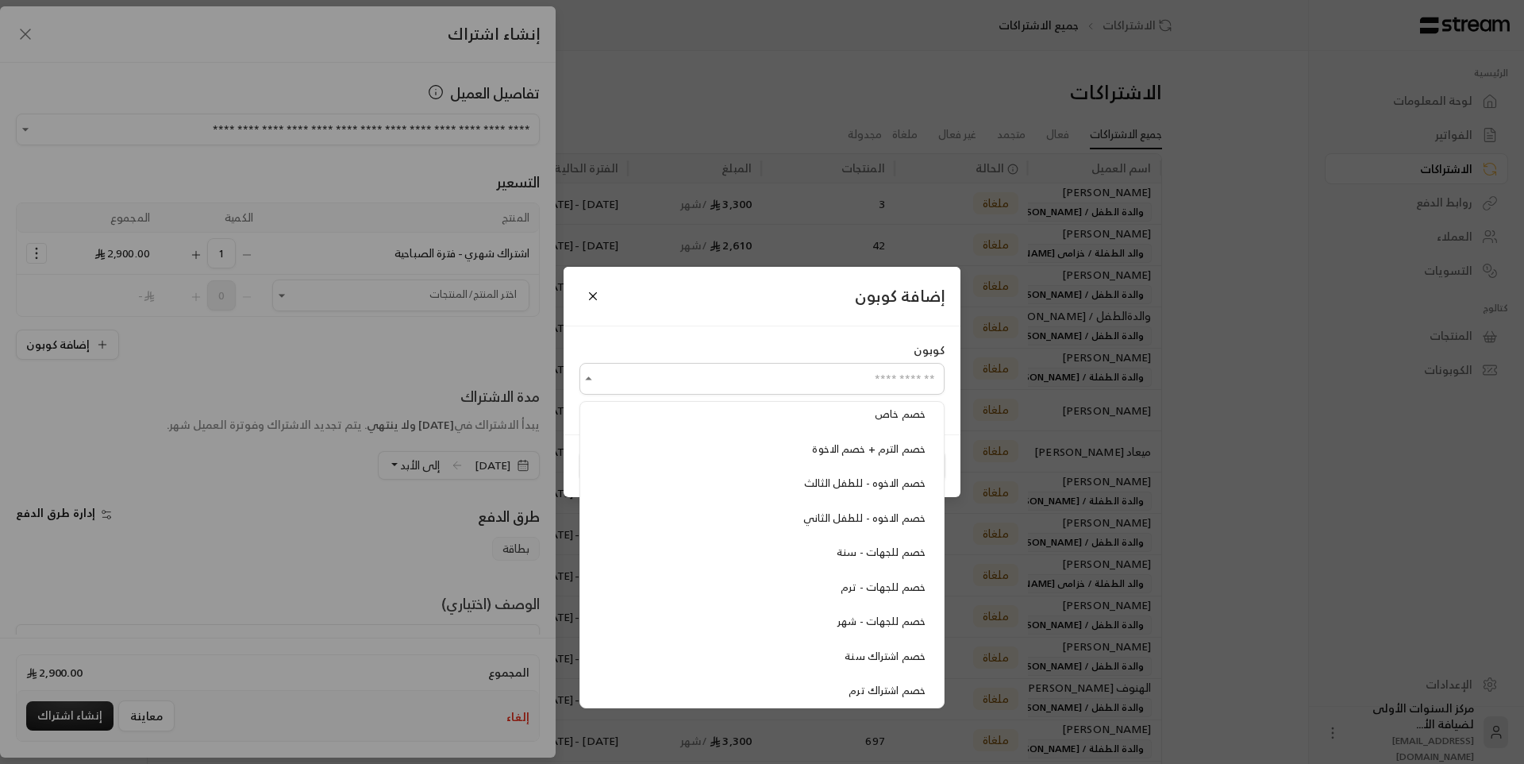
scroll to position [398, 0]
click at [837, 616] on span "خصم للجهات - شهر" at bounding box center [881, 616] width 88 height 18
type input "**********"
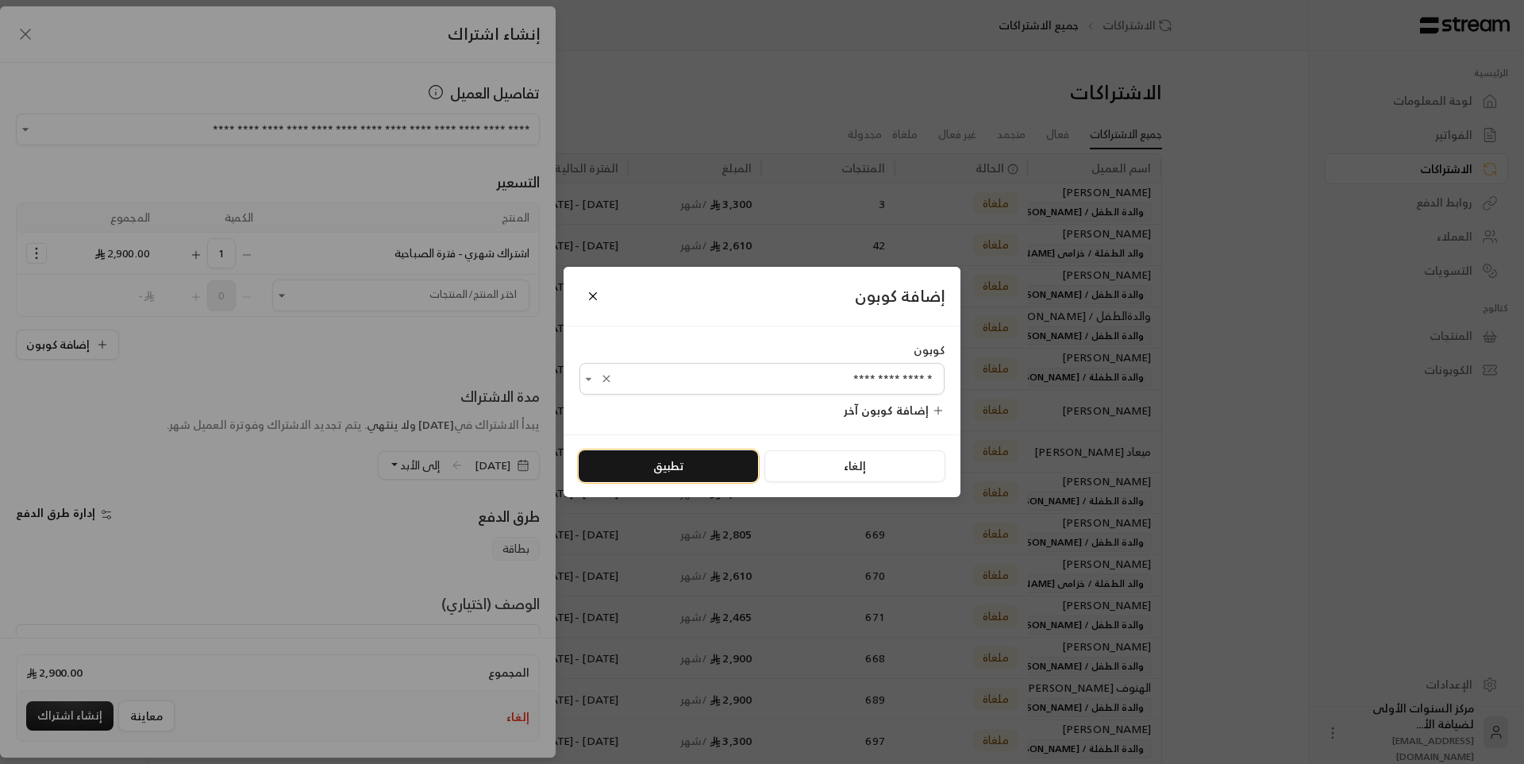
click at [676, 464] on button "تطبيق" at bounding box center [668, 466] width 179 height 32
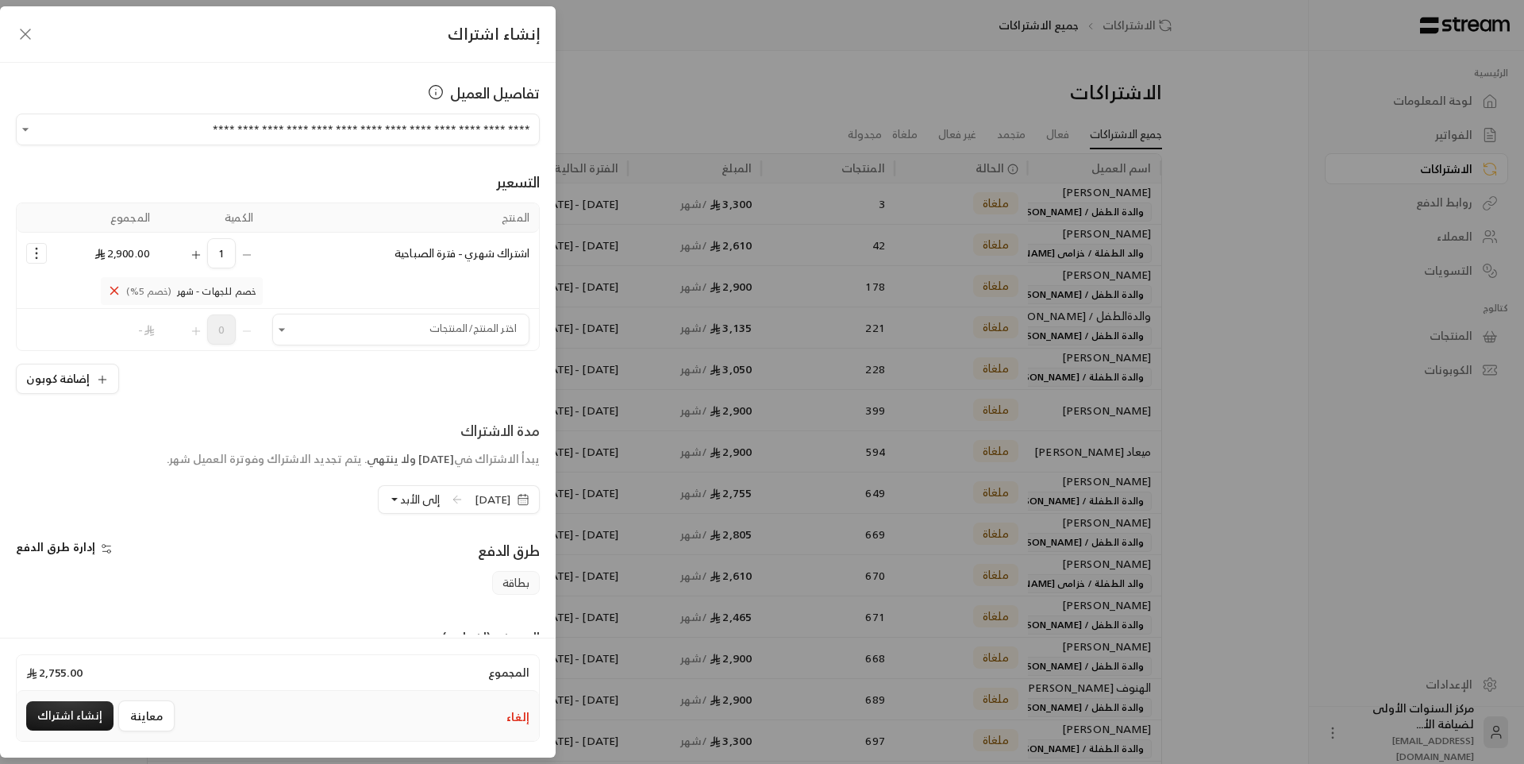
click at [475, 499] on span "[DATE]" at bounding box center [493, 499] width 36 height 16
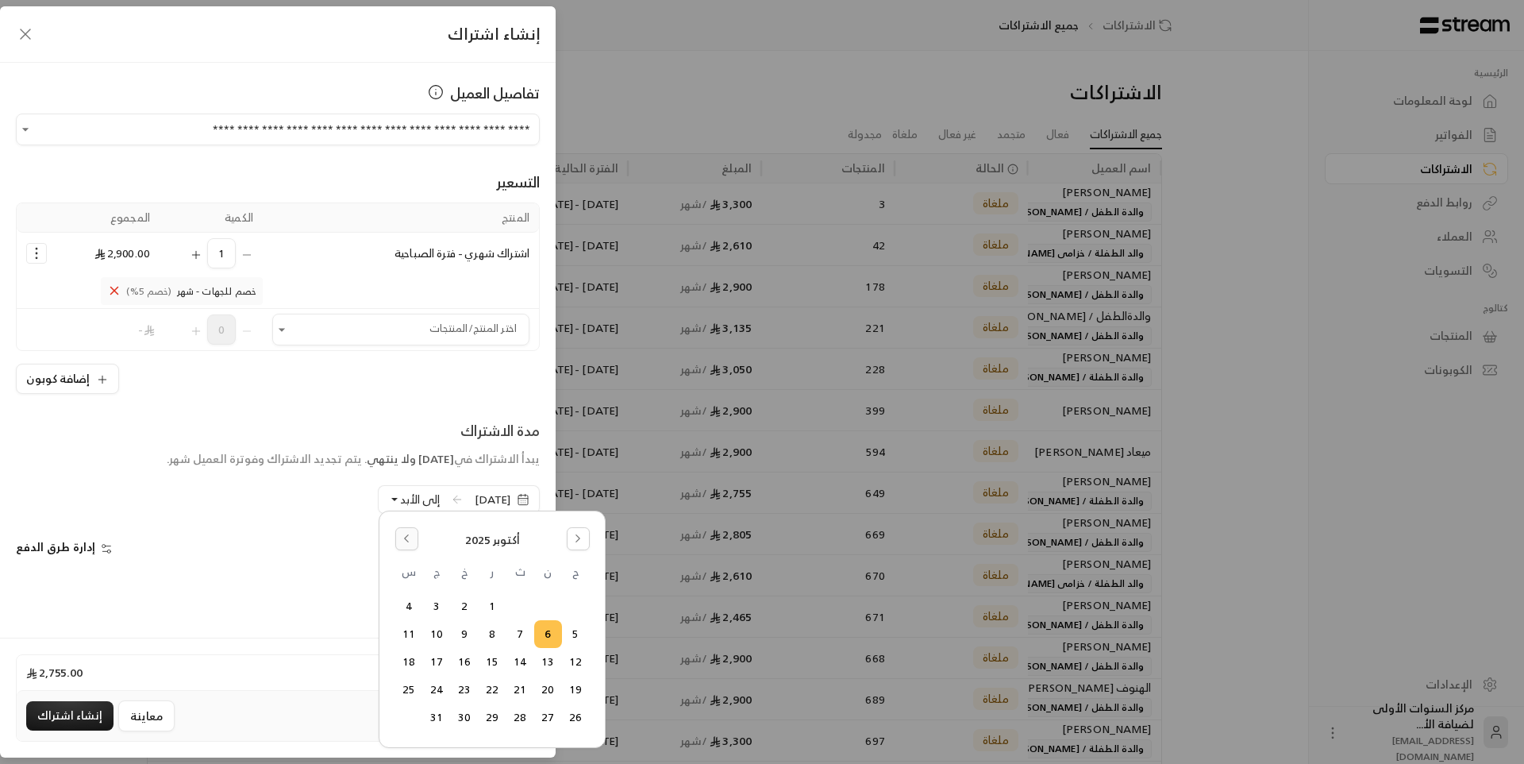
click at [409, 538] on icon "Go to the Previous Month" at bounding box center [406, 538] width 11 height 11
click at [584, 540] on button "Go to the Next Month" at bounding box center [578, 538] width 23 height 23
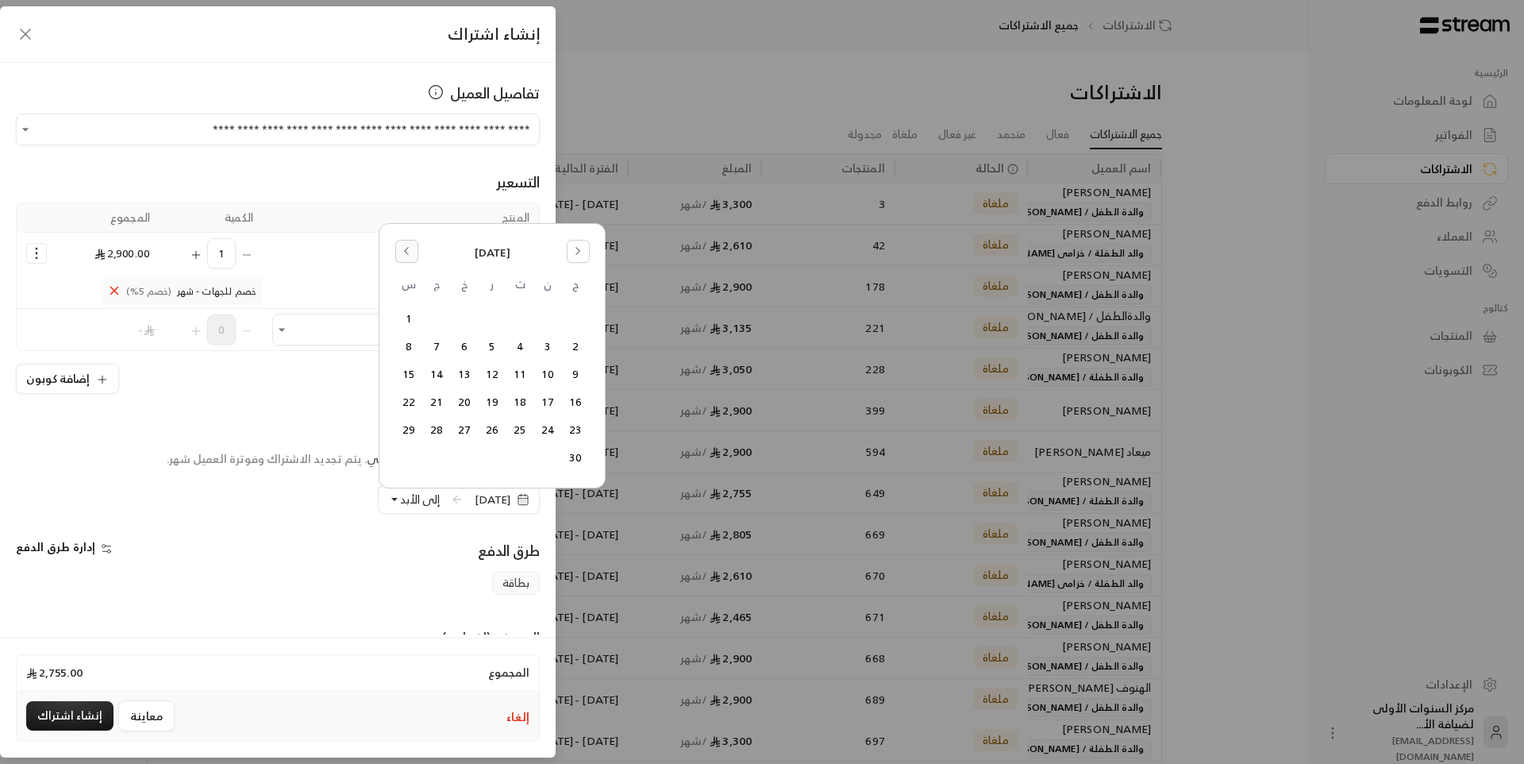
click at [413, 256] on button "Go to the Previous Month" at bounding box center [406, 251] width 23 height 23
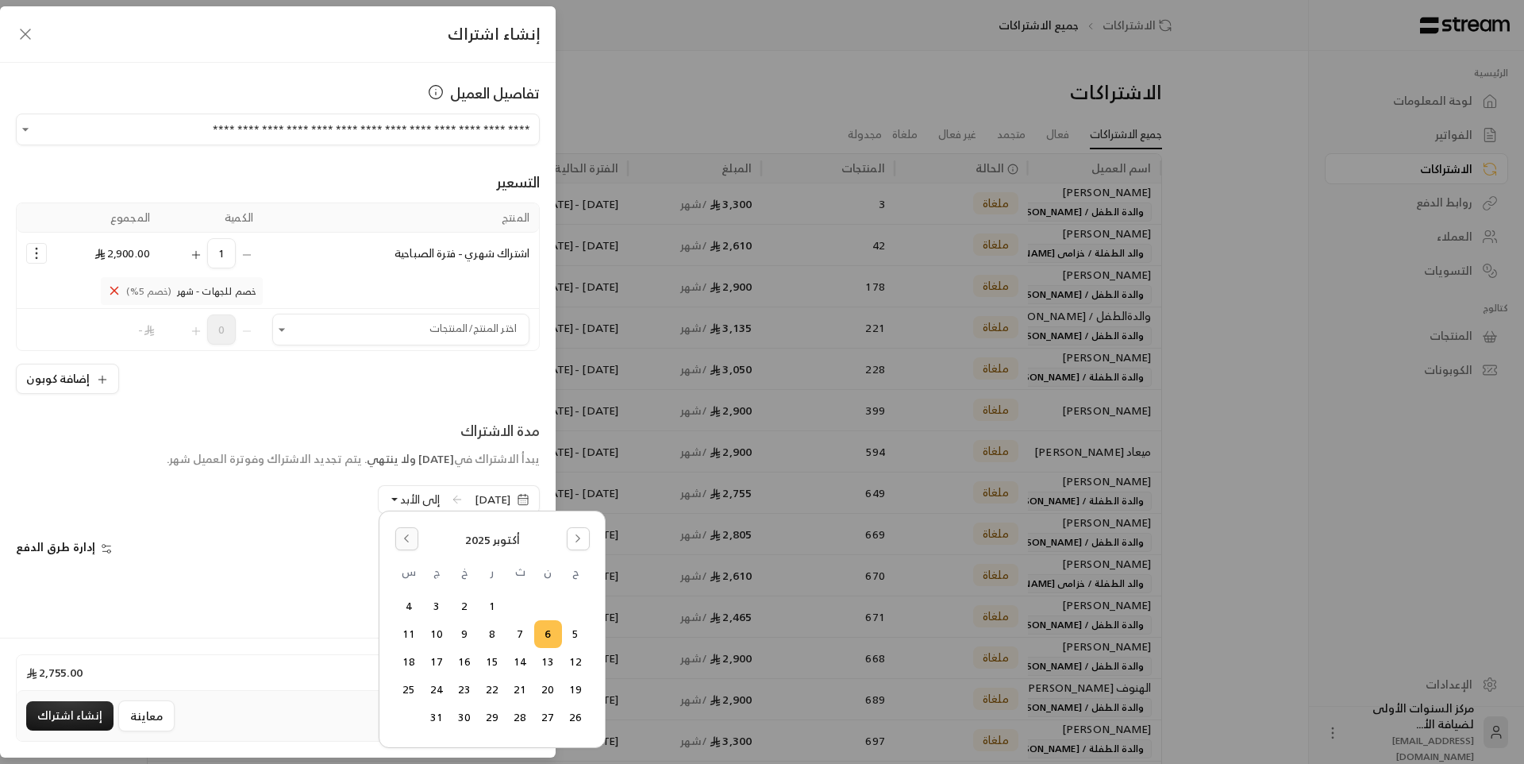
click at [406, 545] on button "Go to the Previous Month" at bounding box center [406, 538] width 23 height 23
click at [518, 714] on button "30" at bounding box center [520, 717] width 26 height 26
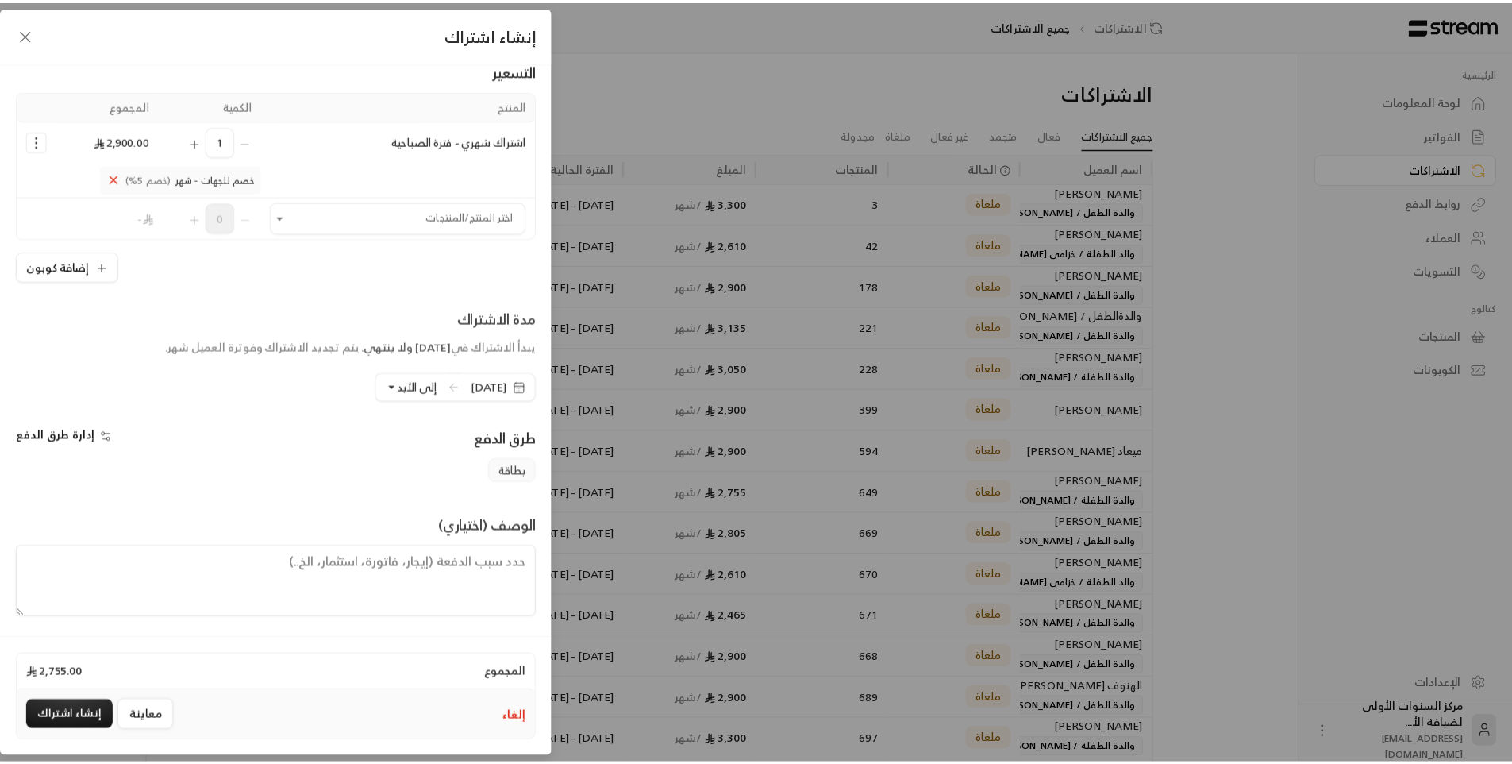
scroll to position [114, 0]
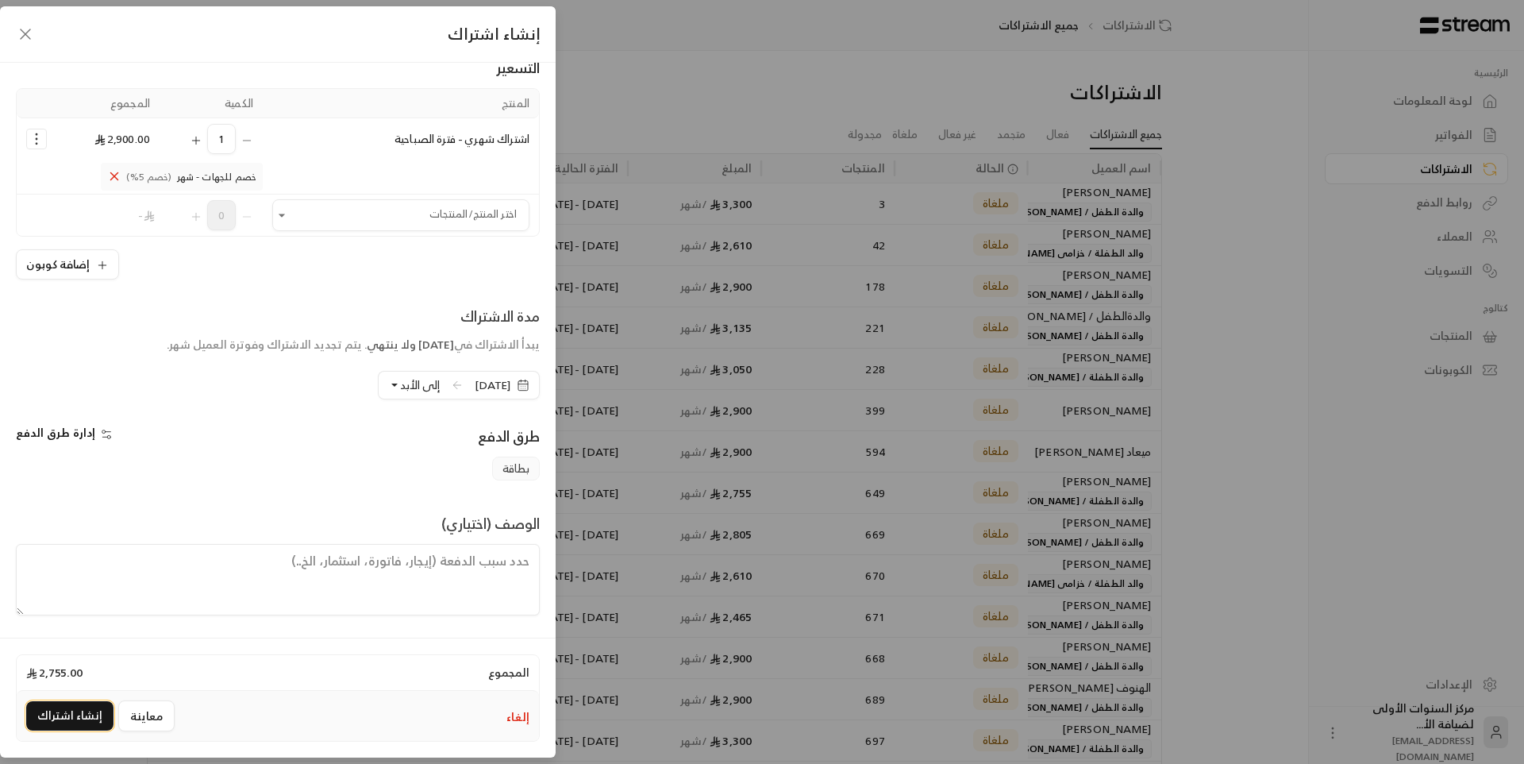
click at [69, 718] on button "إنشاء اشتراك" at bounding box center [69, 715] width 87 height 29
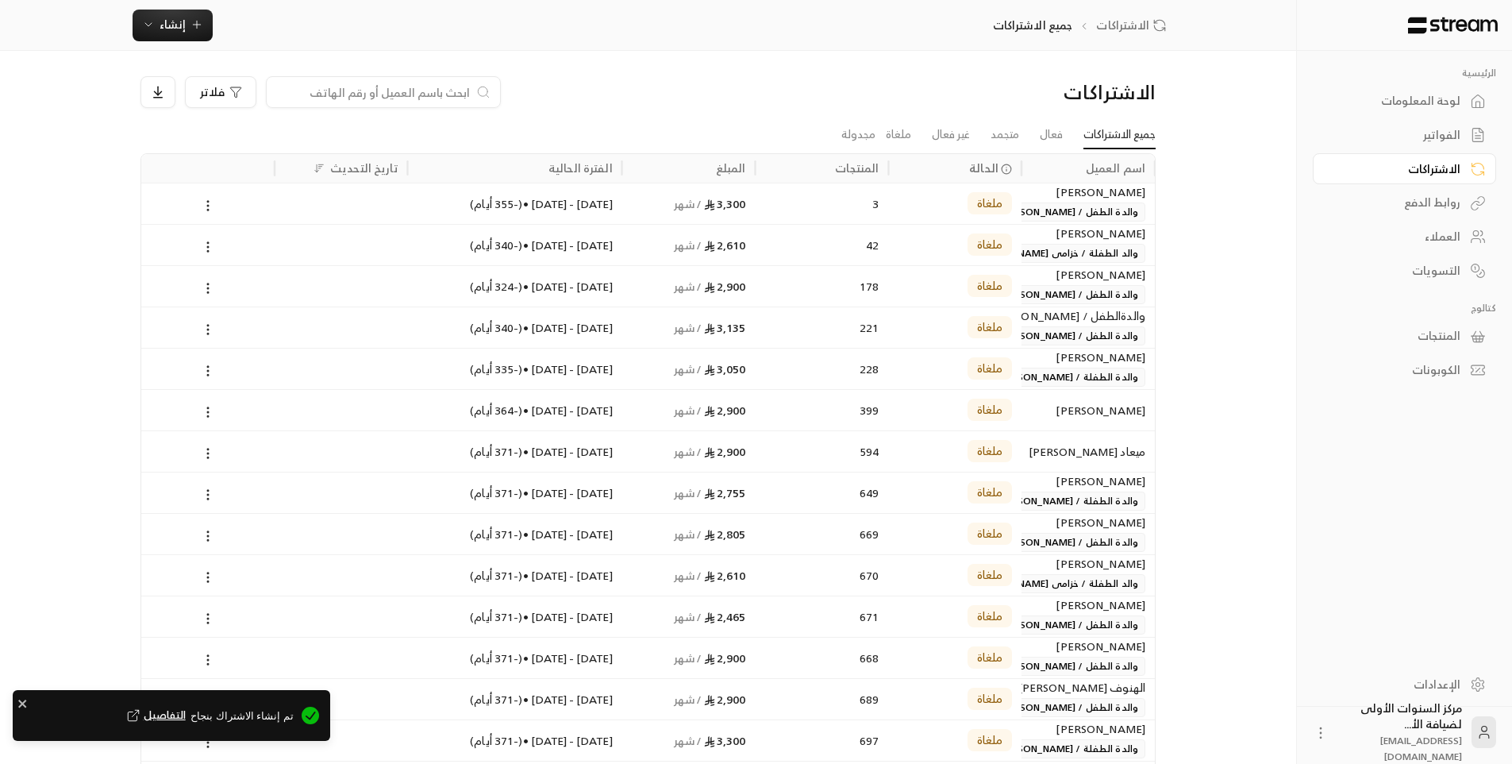
click at [1435, 130] on div "الفواتير" at bounding box center [1397, 135] width 128 height 16
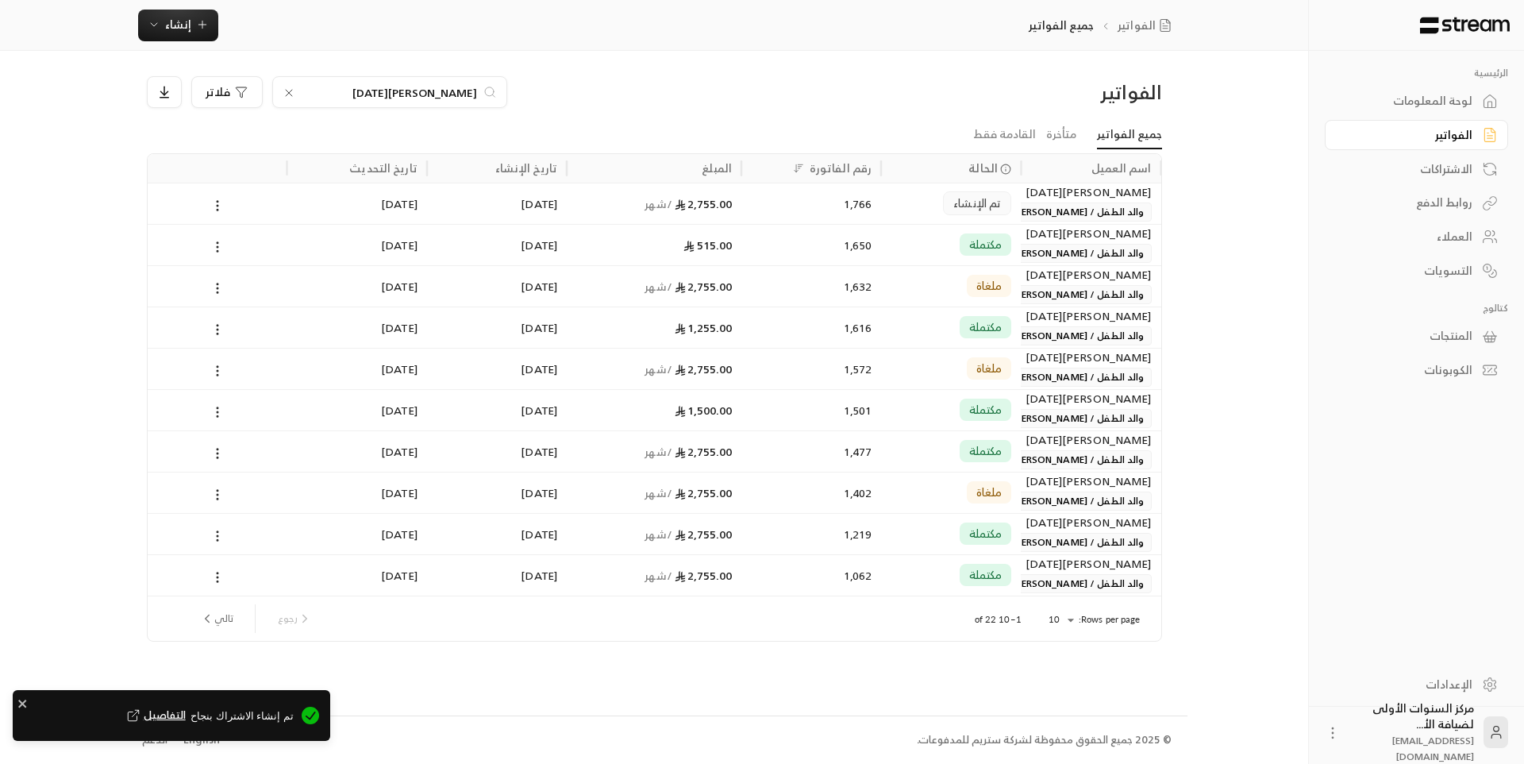
click at [1427, 98] on div "لوحة المعلومات" at bounding box center [1409, 101] width 128 height 16
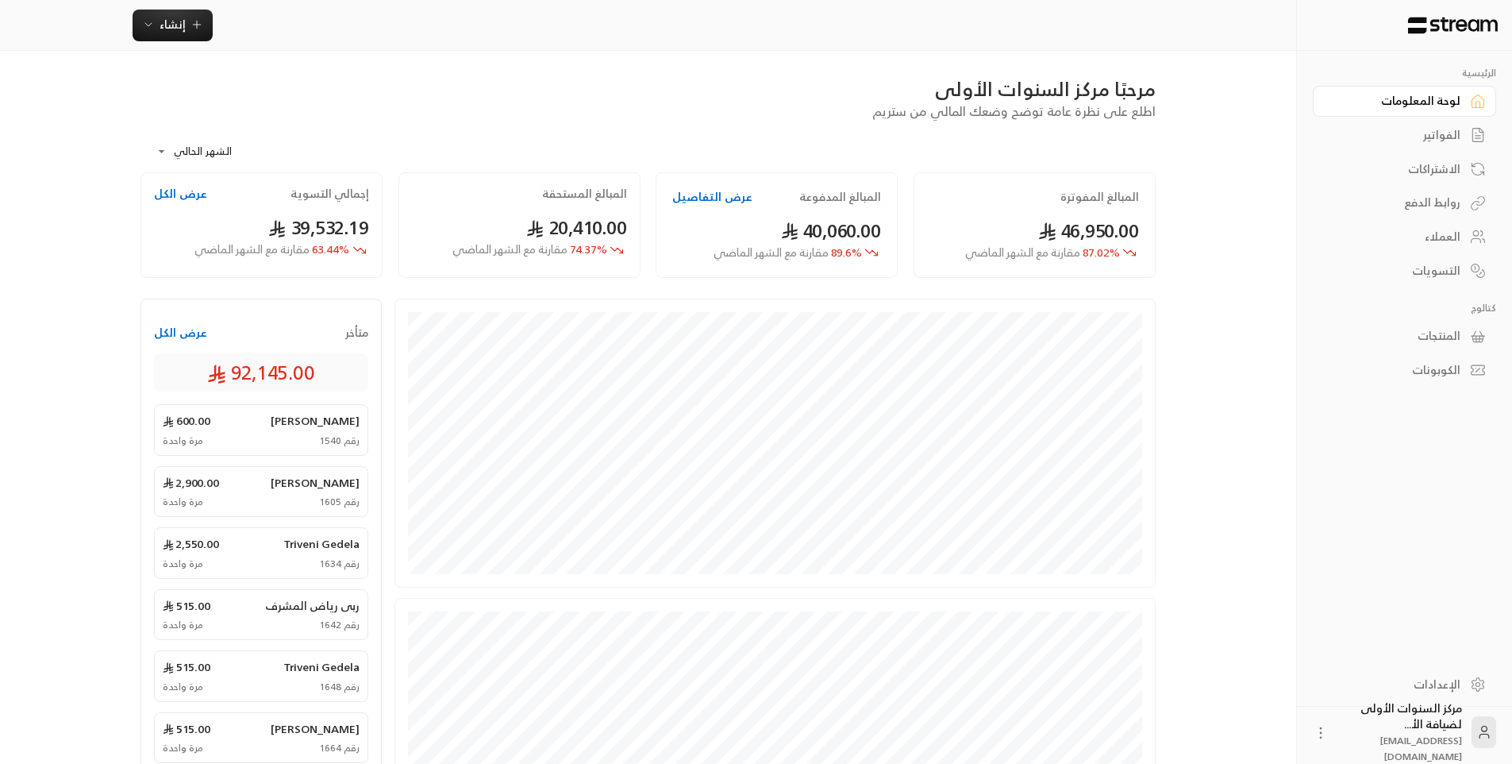
click at [1434, 137] on div "الفواتير" at bounding box center [1397, 135] width 128 height 16
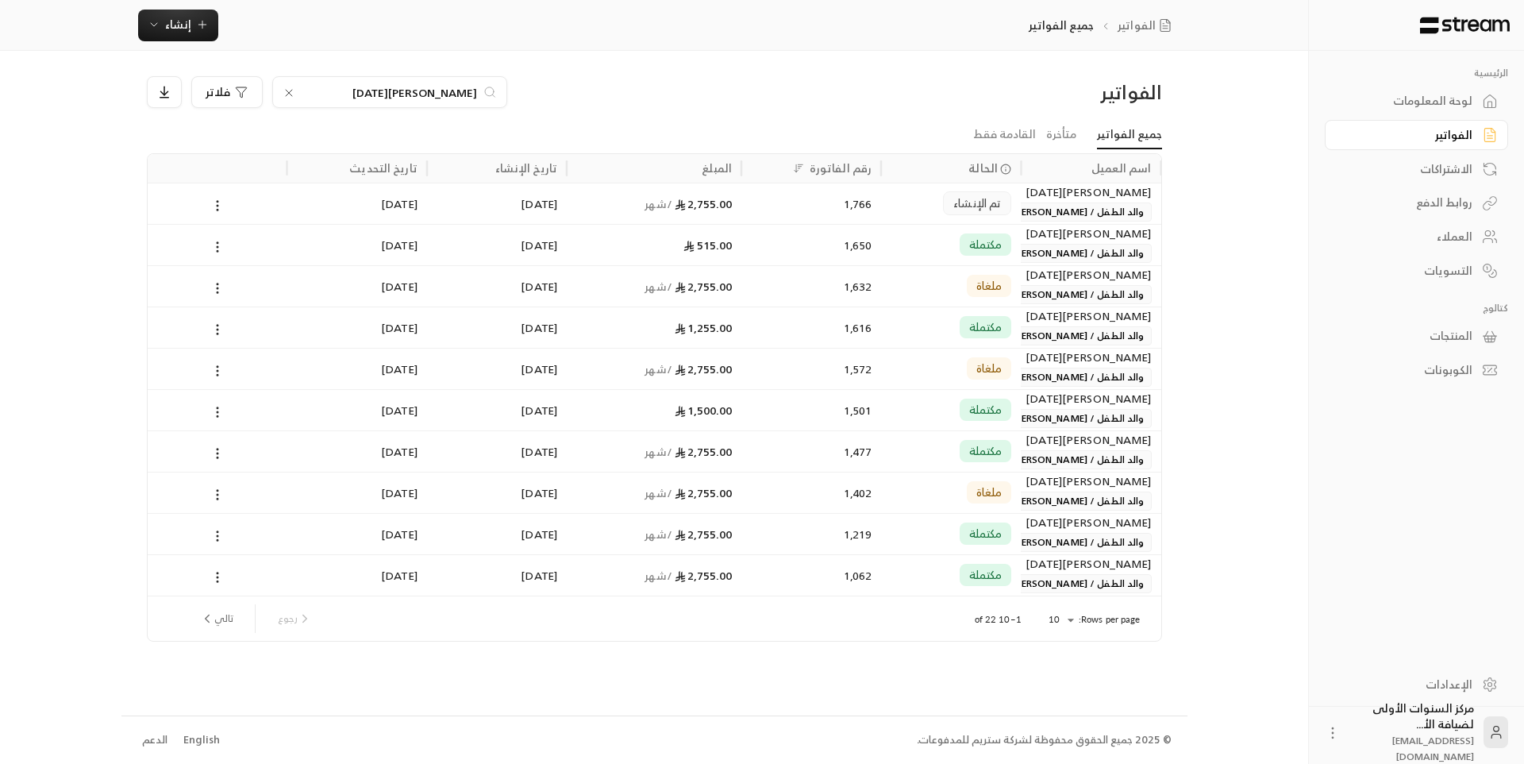
click at [714, 205] on div "2,755.00 / شهر" at bounding box center [654, 203] width 156 height 40
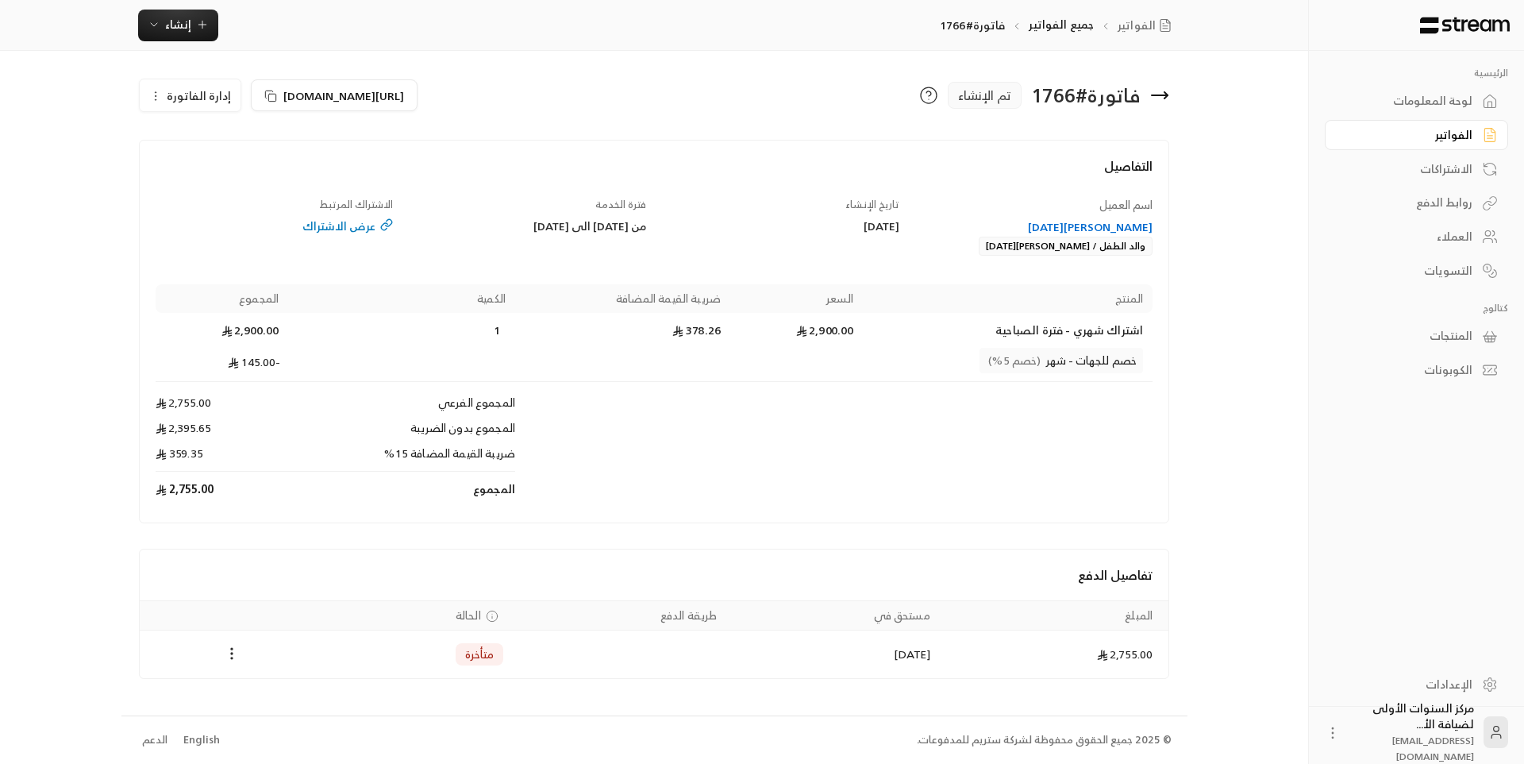
click at [1167, 98] on icon at bounding box center [1159, 95] width 19 height 19
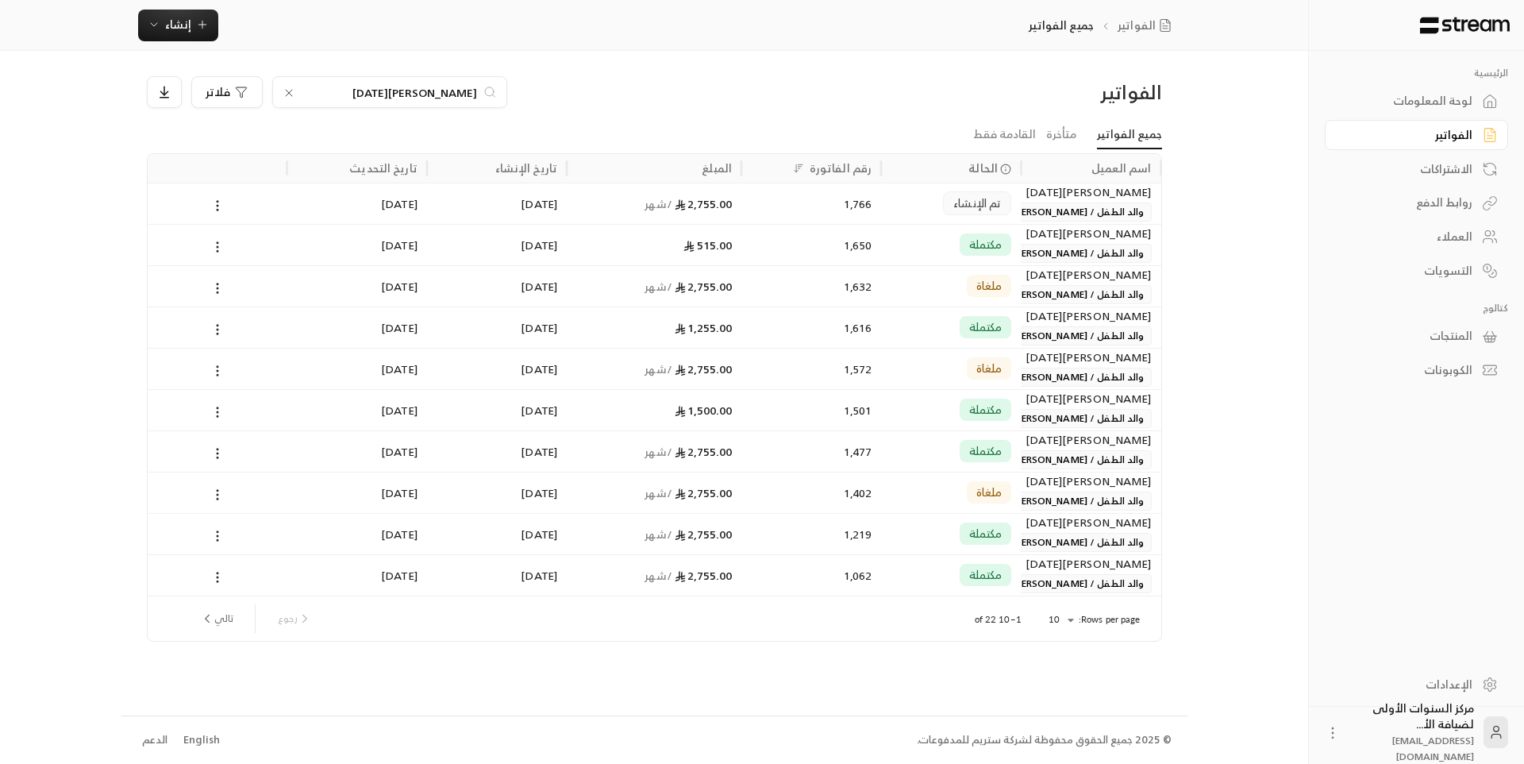
click at [462, 94] on input "[PERSON_NAME][DATE]" at bounding box center [390, 91] width 176 height 17
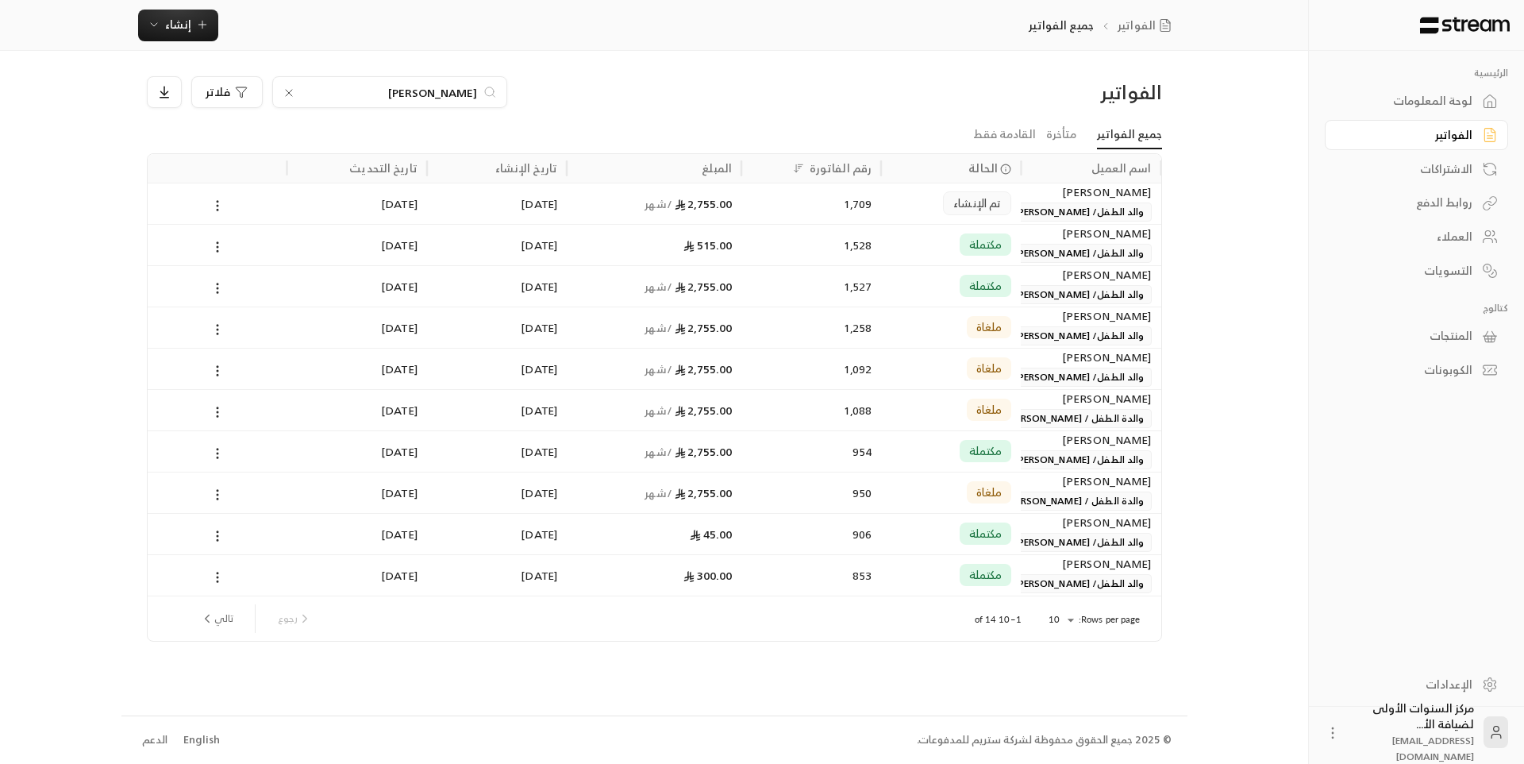
type input "[PERSON_NAME]"
click at [837, 212] on div "1,709" at bounding box center [811, 203] width 121 height 40
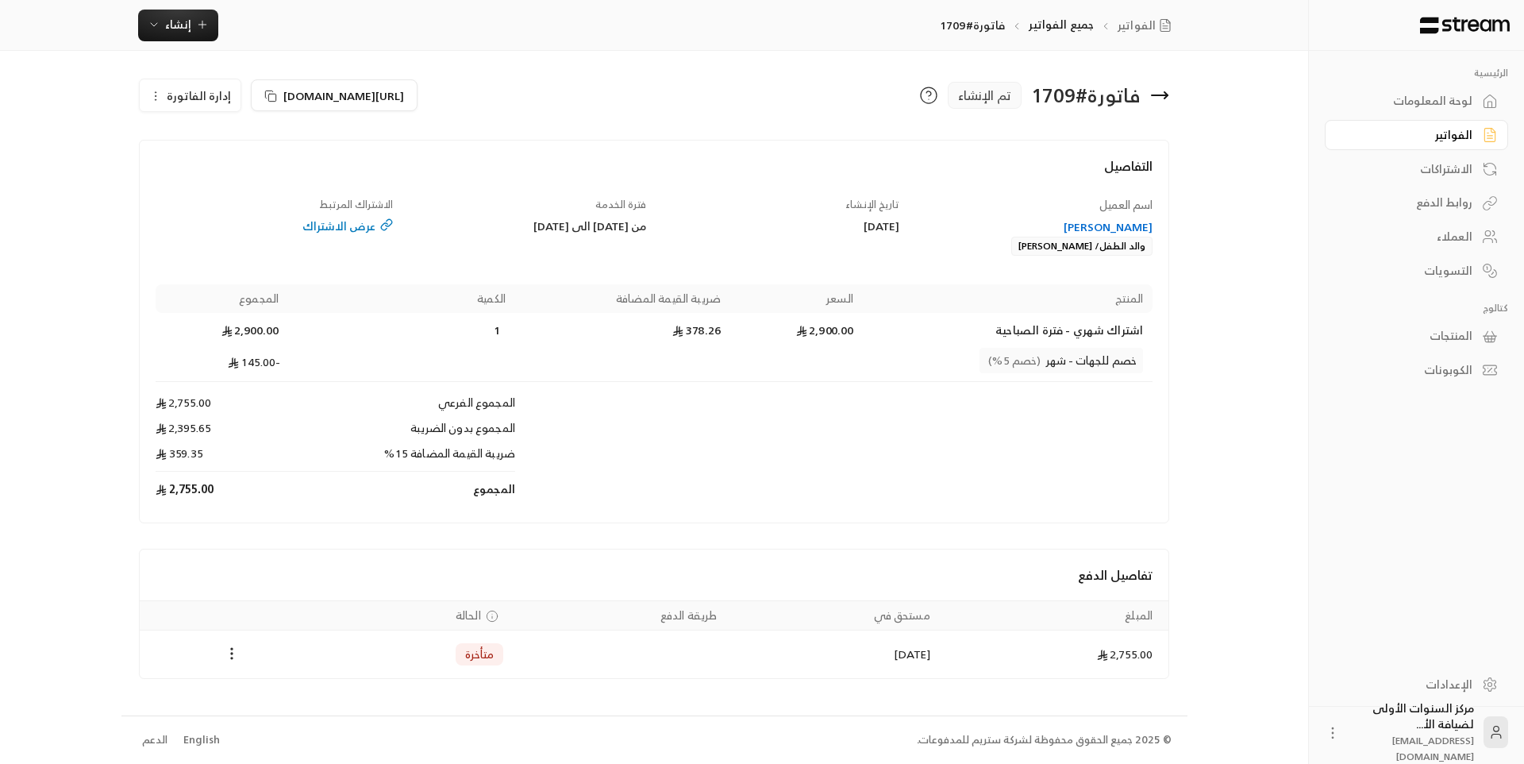
click at [1166, 100] on icon at bounding box center [1159, 95] width 19 height 19
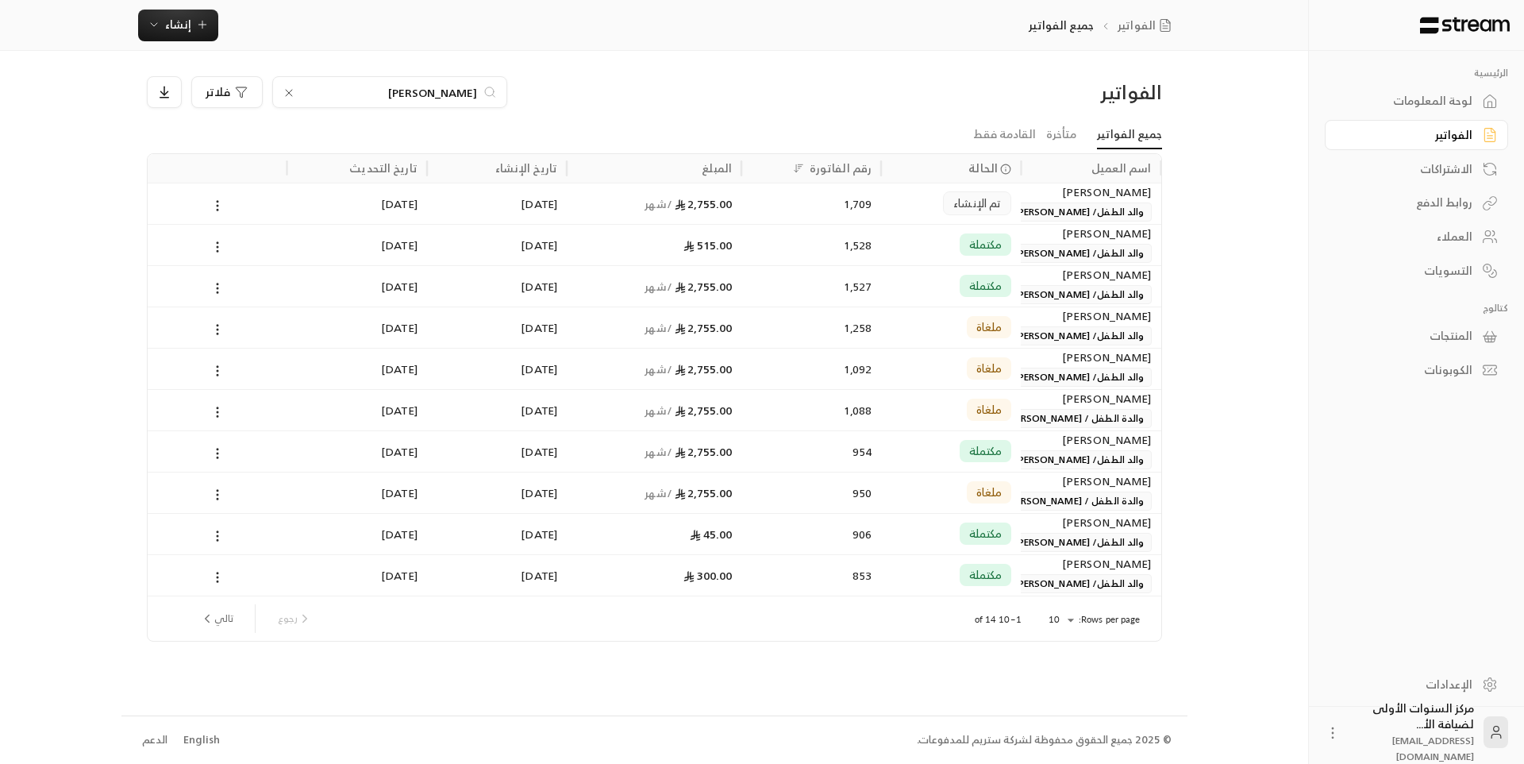
click at [408, 94] on input "[PERSON_NAME]" at bounding box center [390, 91] width 176 height 17
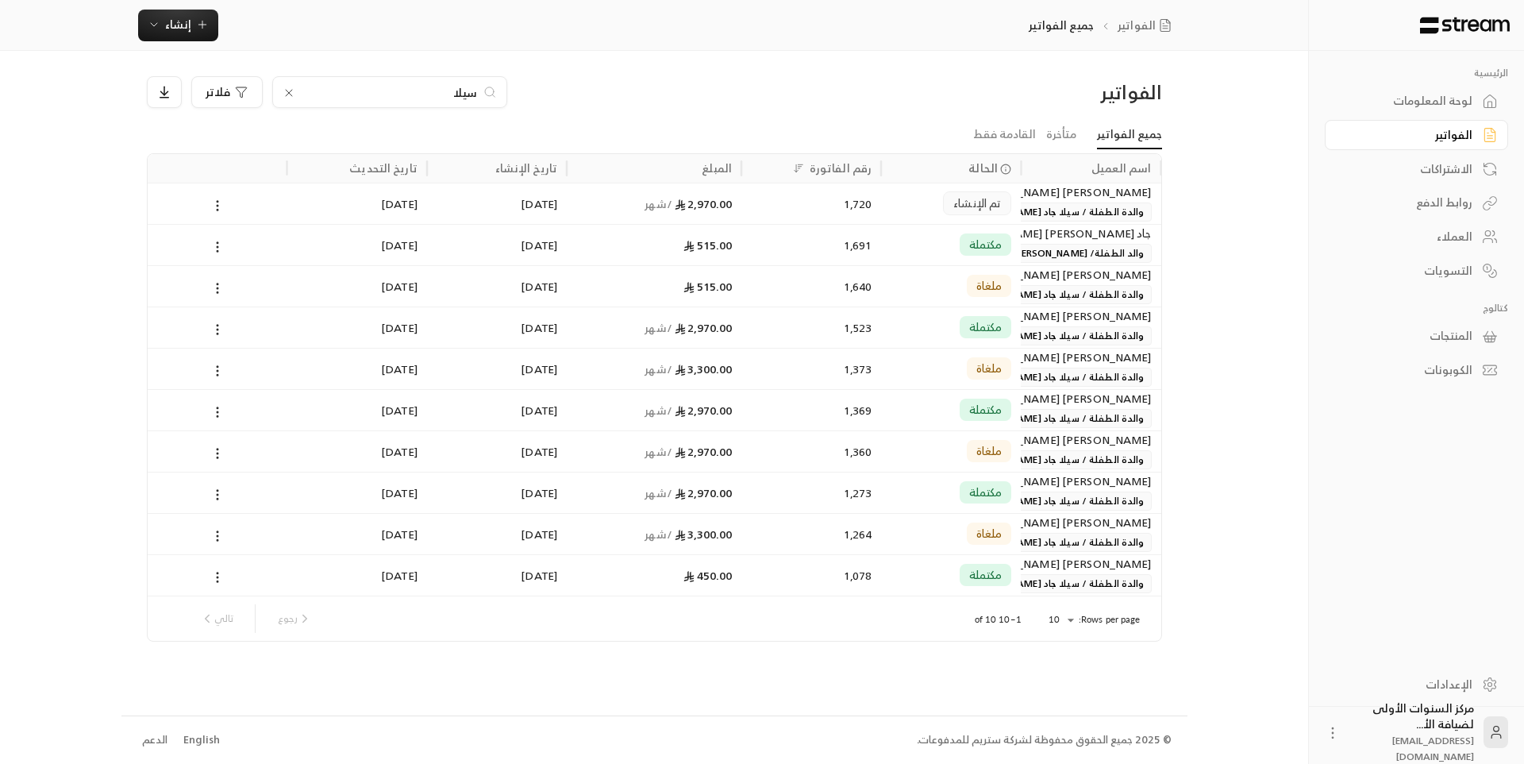
type input "سيلا"
click at [922, 198] on div "تم الإنشاء" at bounding box center [951, 203] width 121 height 40
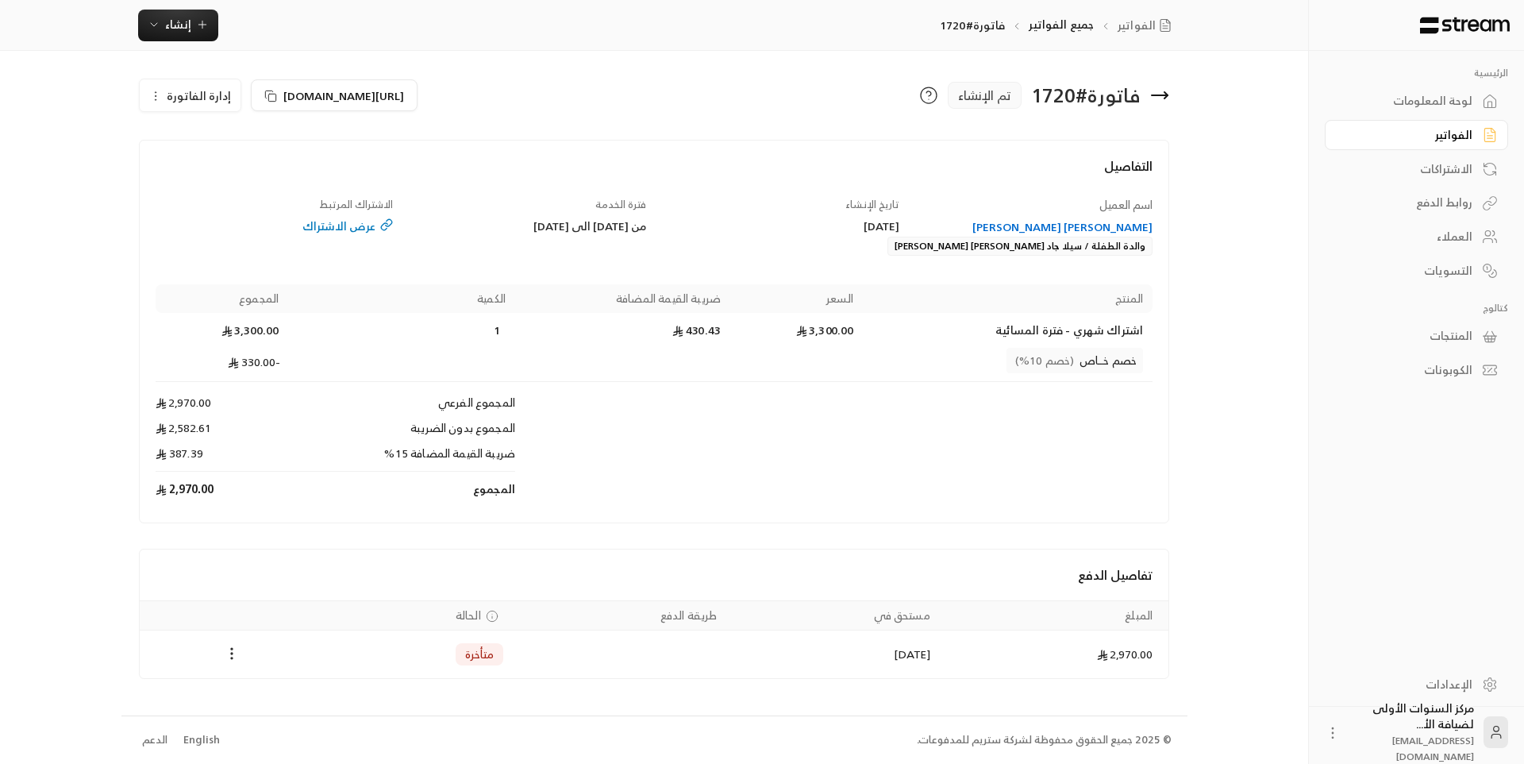
click at [1164, 102] on icon at bounding box center [1159, 95] width 19 height 19
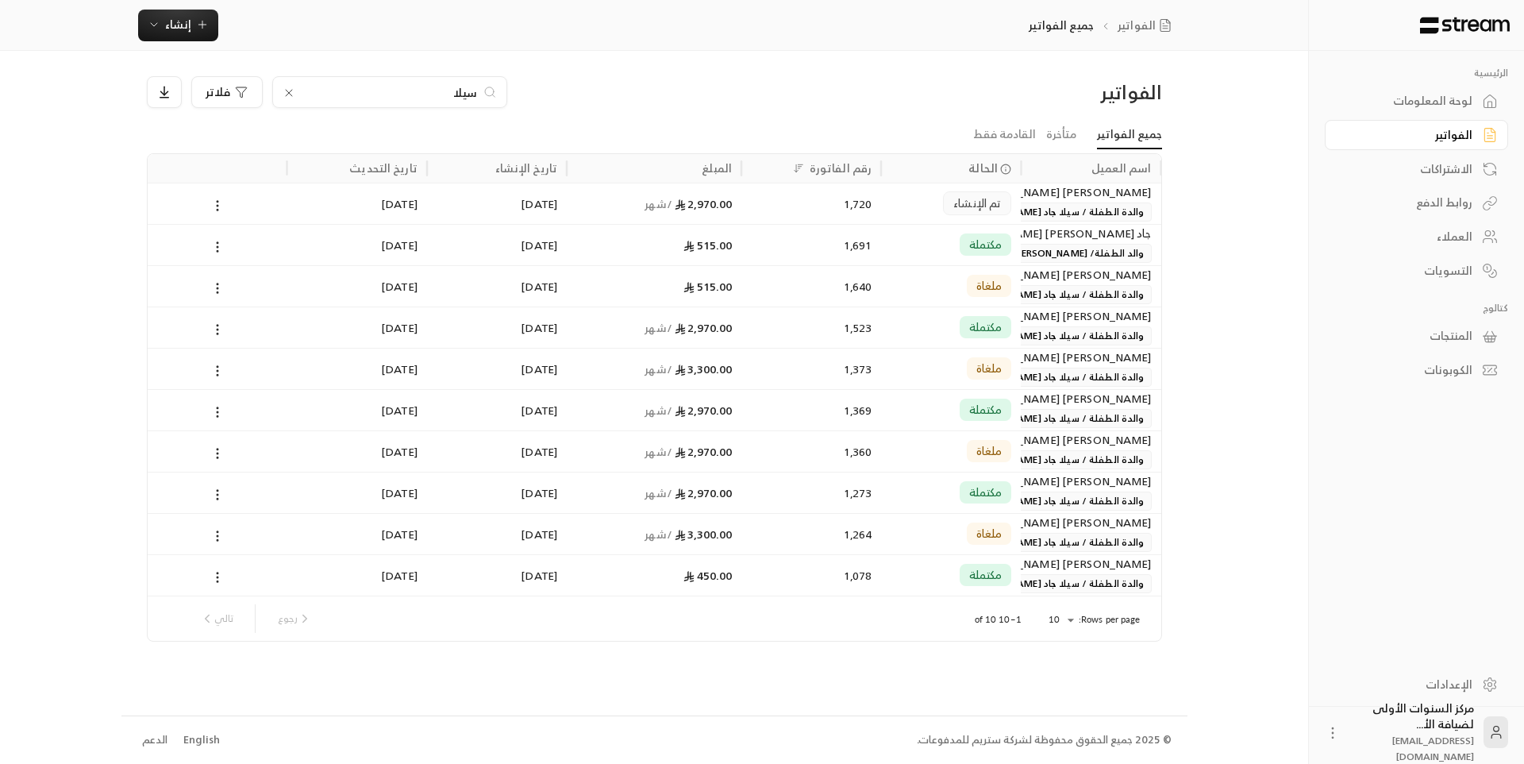
click at [465, 90] on input "سيلا" at bounding box center [390, 91] width 176 height 17
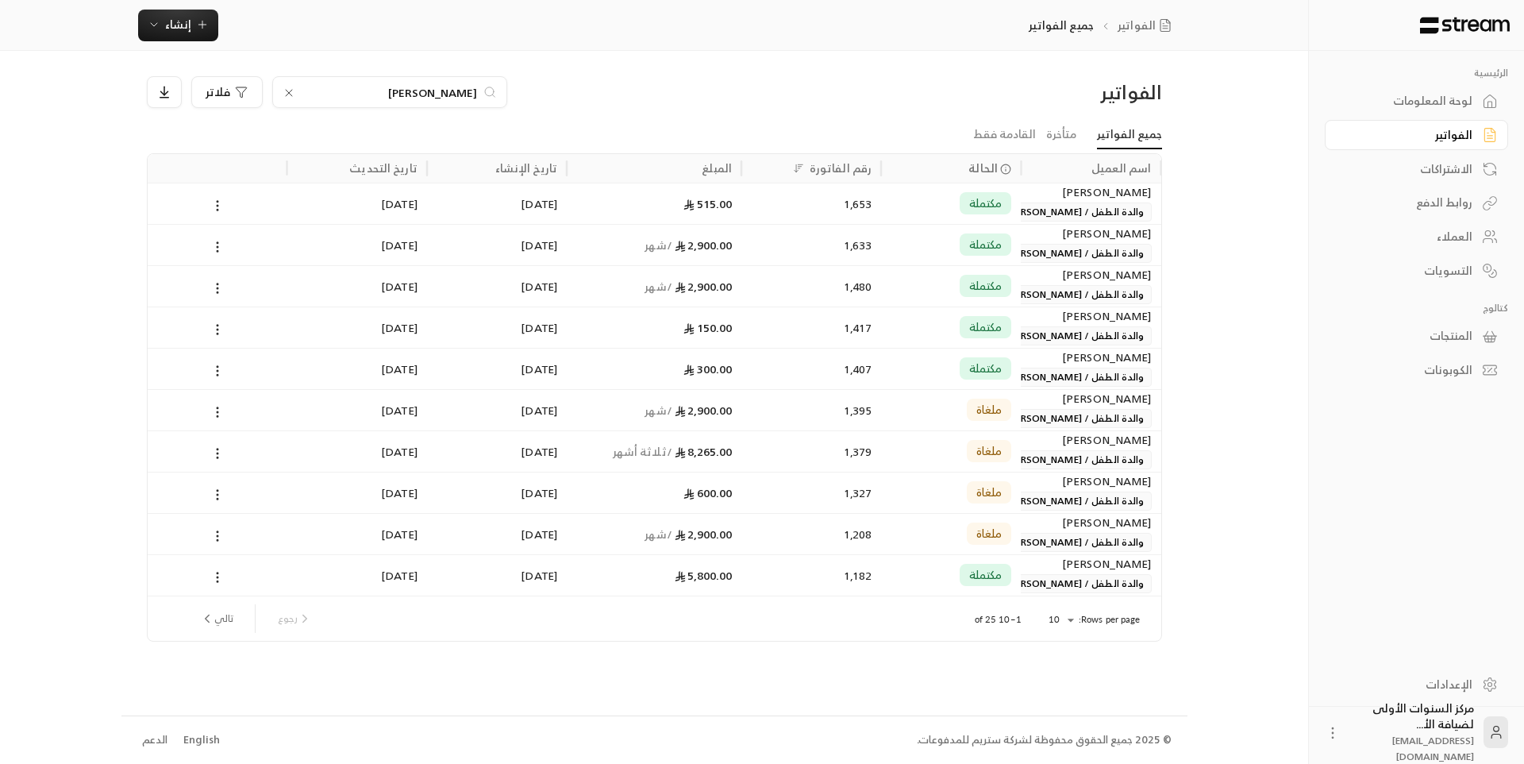
type input "[PERSON_NAME]"
click at [905, 200] on div "مكتملة" at bounding box center [951, 203] width 121 height 40
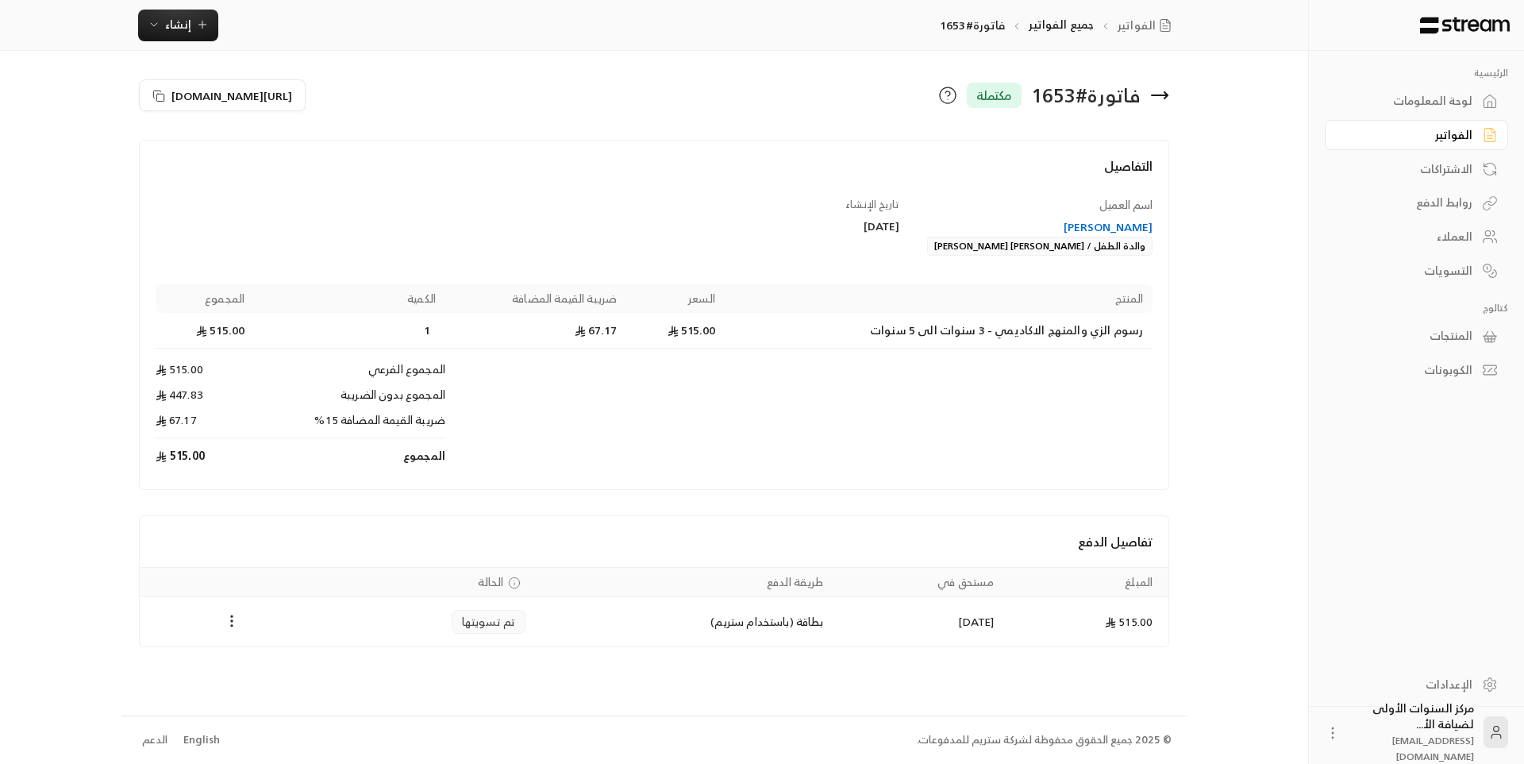
click at [1172, 91] on div "فاتورة # 1653 مكتملة" at bounding box center [915, 95] width 523 height 38
click at [1162, 95] on icon at bounding box center [1160, 95] width 16 height 0
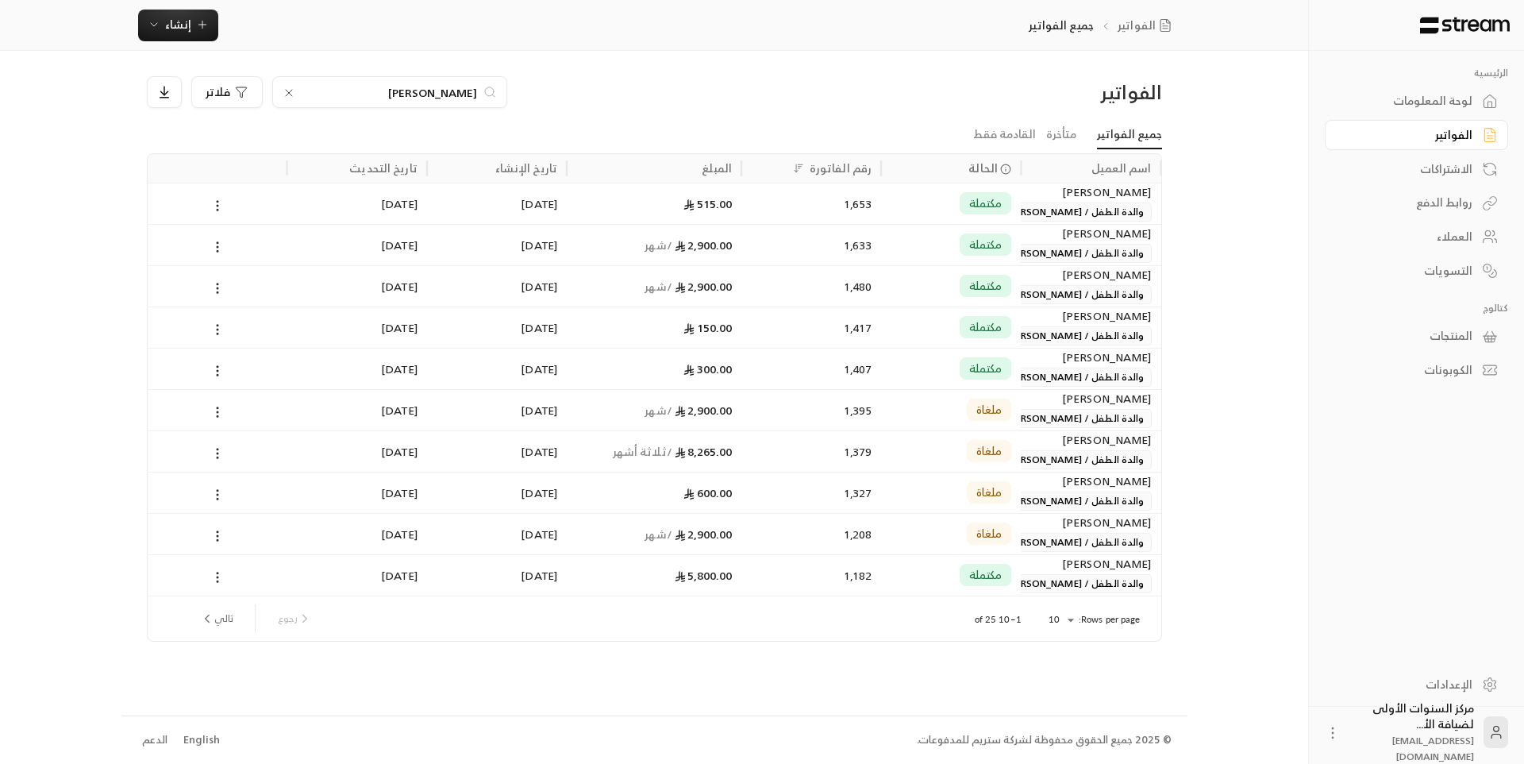
click at [970, 241] on span "مكتملة" at bounding box center [985, 245] width 33 height 16
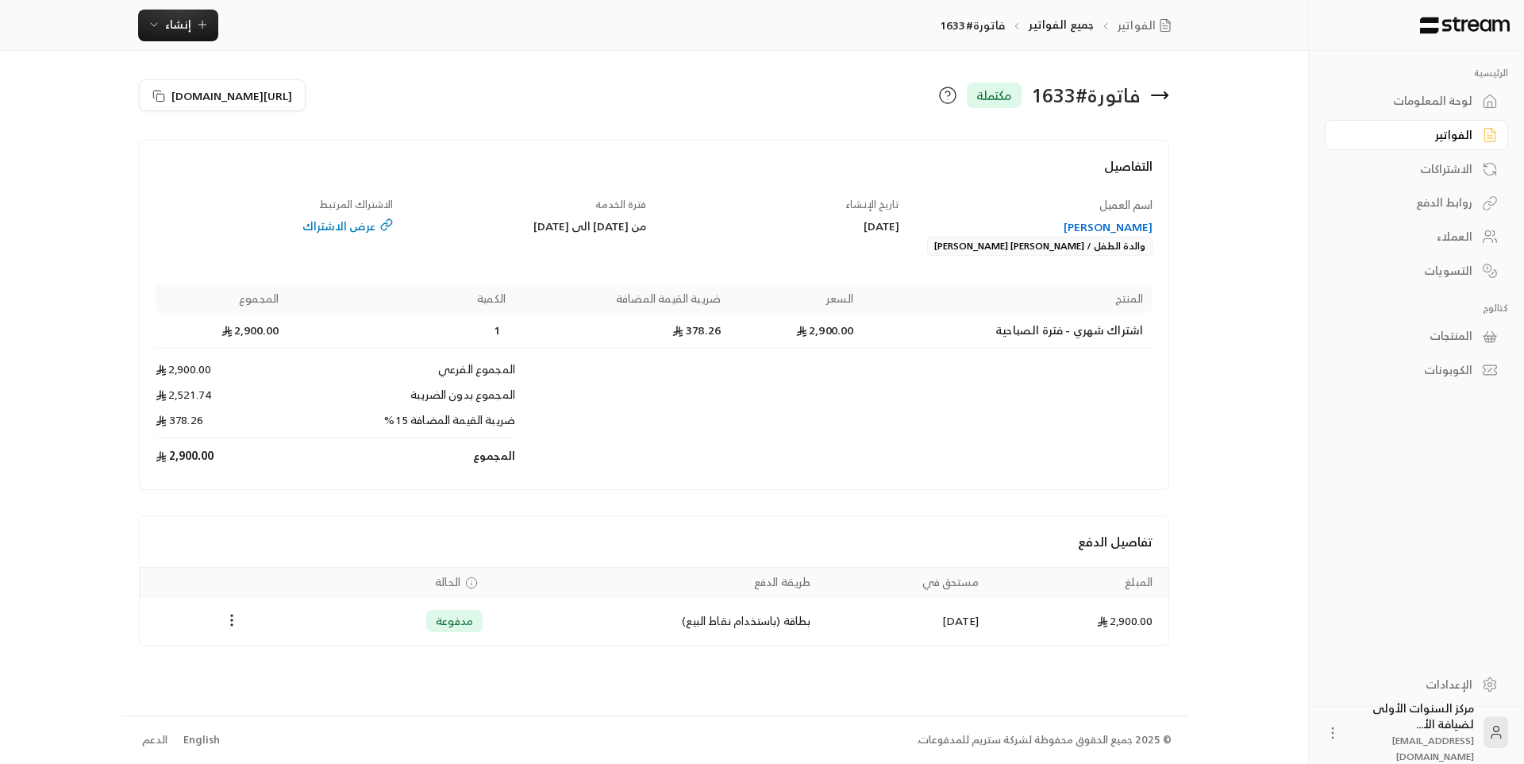
click at [1165, 95] on icon at bounding box center [1160, 95] width 16 height 0
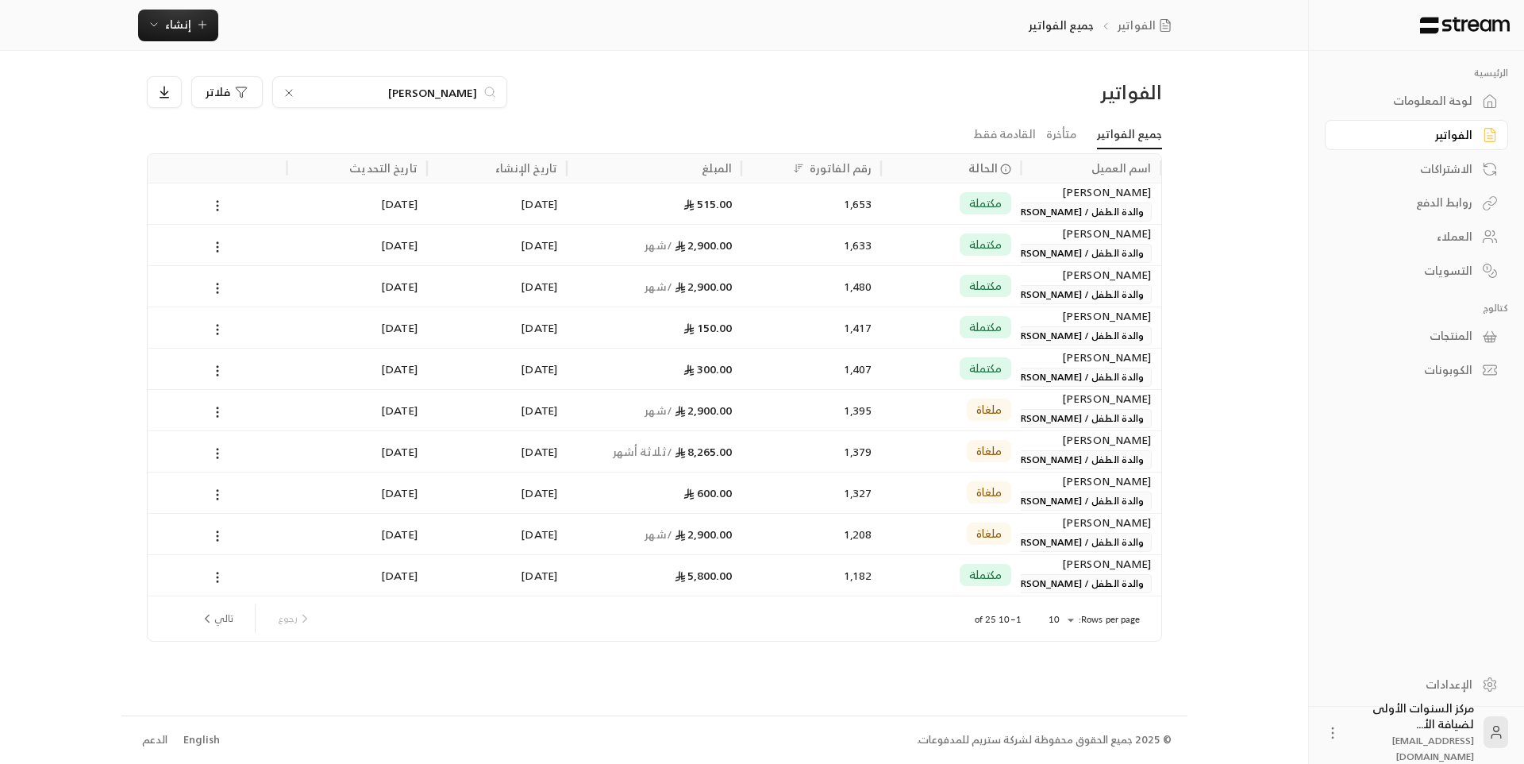
click at [469, 92] on input "[PERSON_NAME]" at bounding box center [390, 91] width 176 height 17
type input "[PERSON_NAME]"
click at [882, 210] on div "تم الإنشاء" at bounding box center [951, 203] width 140 height 41
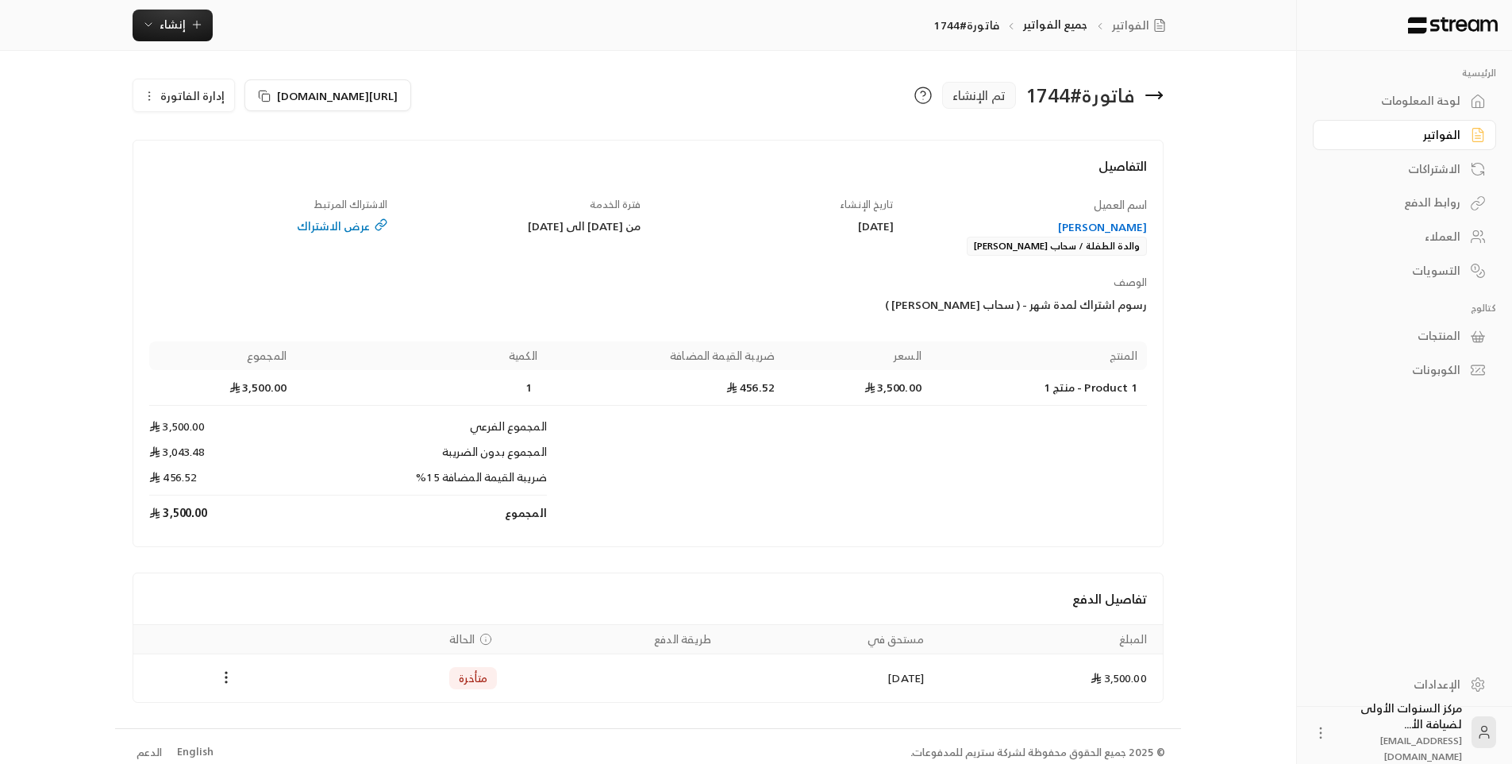
click at [1151, 92] on icon at bounding box center [1154, 95] width 19 height 19
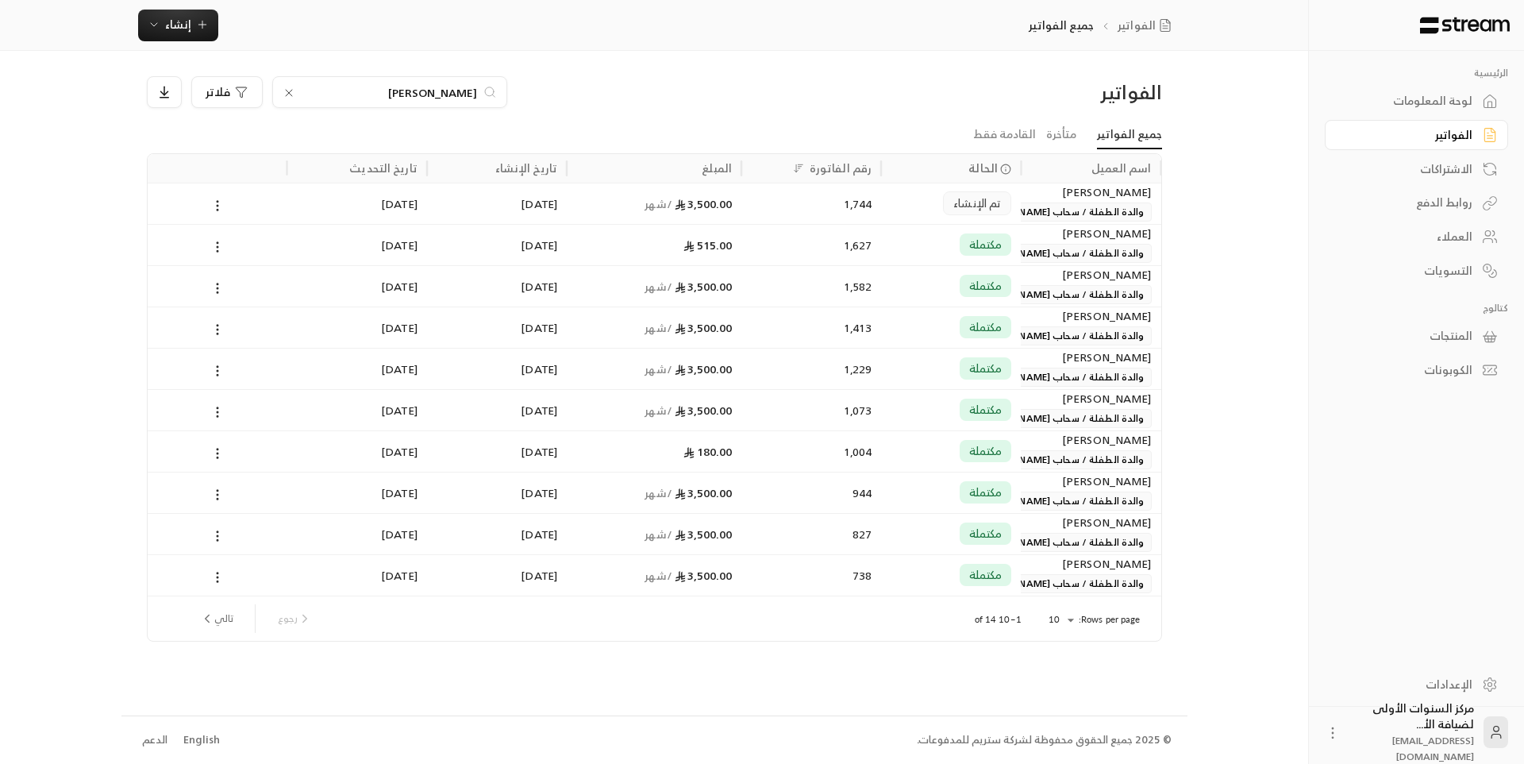
click at [468, 84] on input "[PERSON_NAME]" at bounding box center [390, 91] width 176 height 17
type input "[PERSON_NAME]"
click at [1002, 206] on span "مكتملة" at bounding box center [985, 203] width 33 height 16
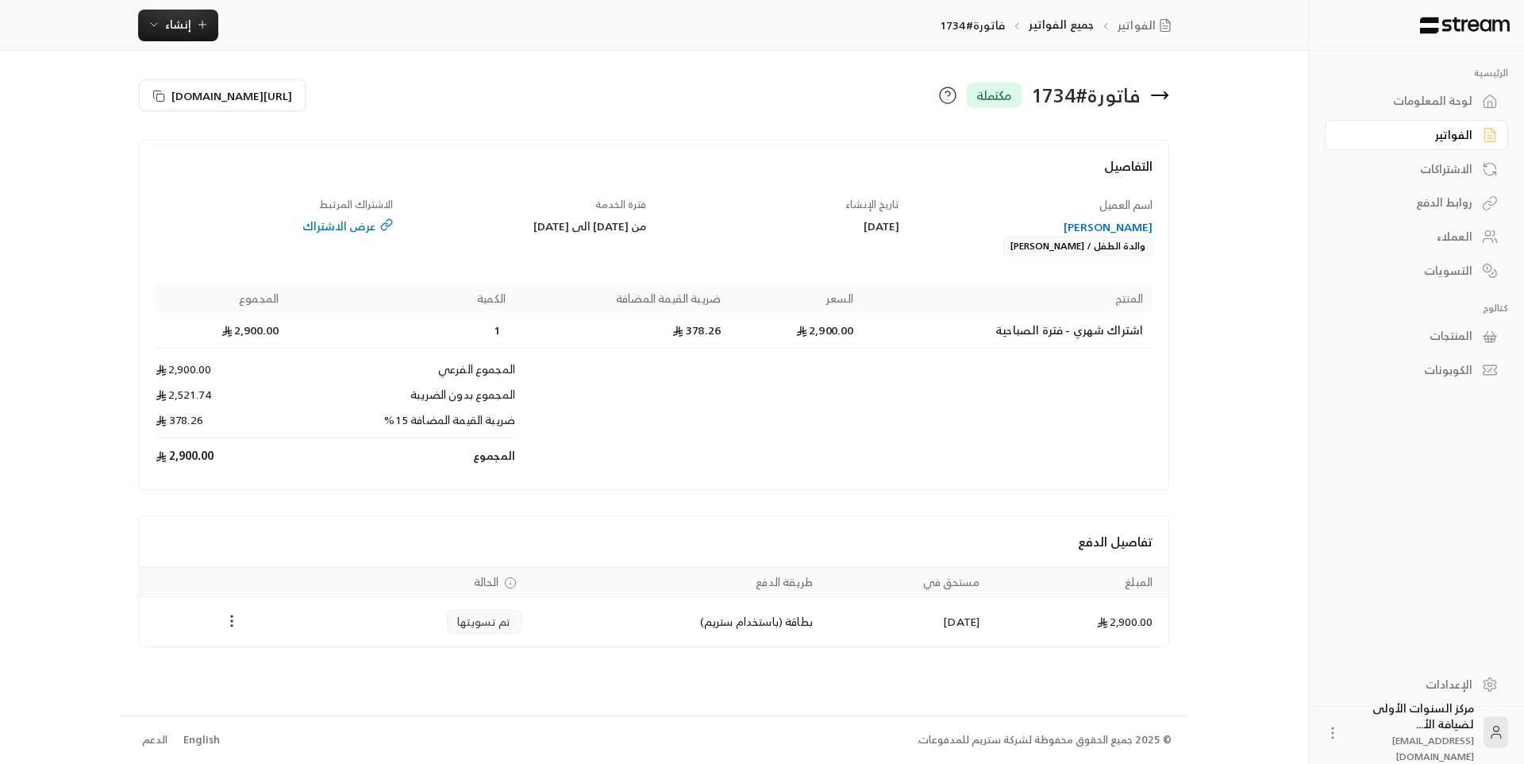
click at [233, 622] on icon "Payments" at bounding box center [232, 621] width 16 height 16
click at [270, 664] on li "تحميل الفاتورة" at bounding box center [270, 662] width 81 height 29
click at [1164, 95] on icon at bounding box center [1160, 95] width 16 height 0
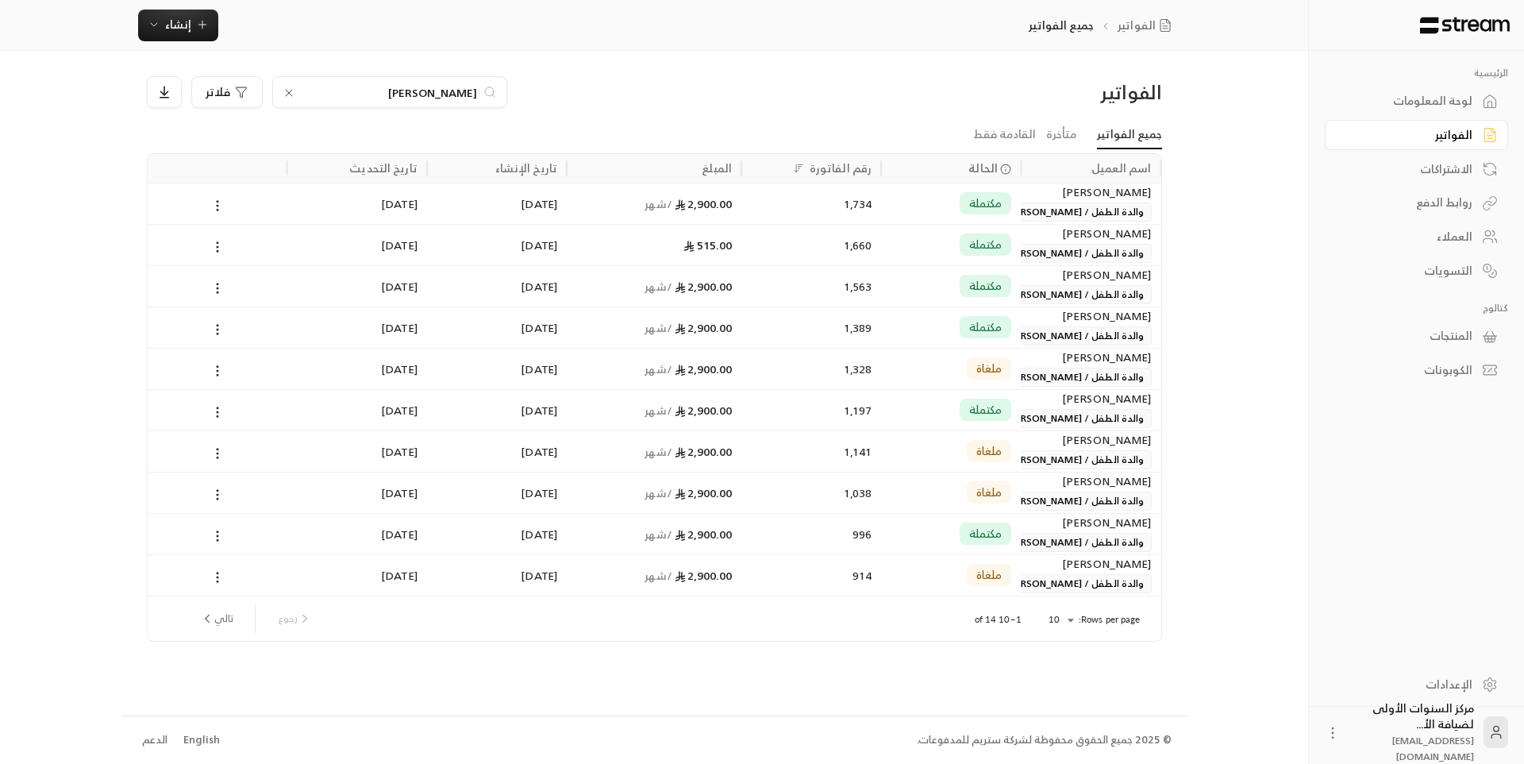
click at [468, 89] on input "[PERSON_NAME]" at bounding box center [390, 91] width 176 height 17
type input "دلع"
click at [656, 198] on span "/ شهر" at bounding box center [659, 204] width 28 height 20
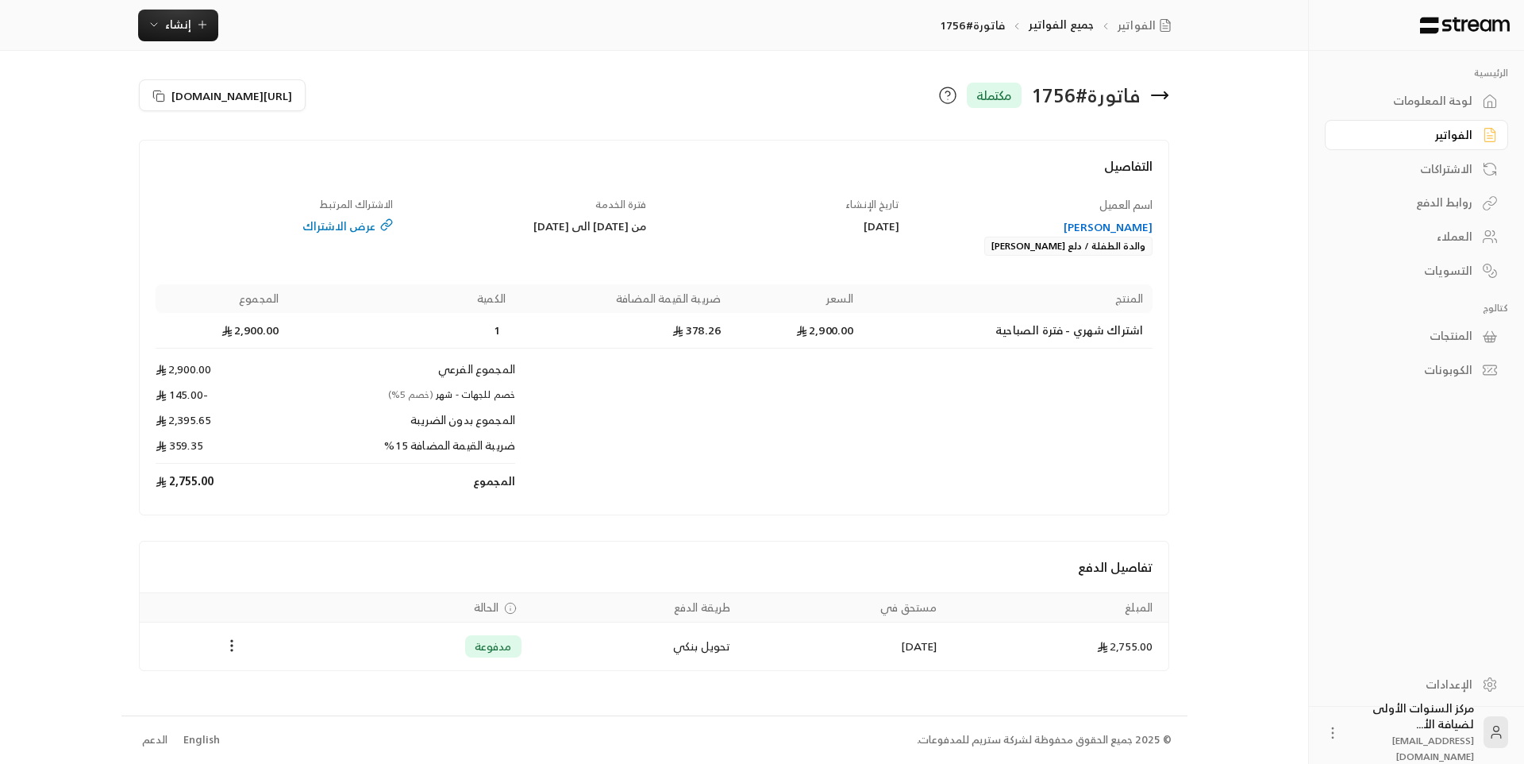
click at [1167, 98] on icon at bounding box center [1159, 95] width 19 height 19
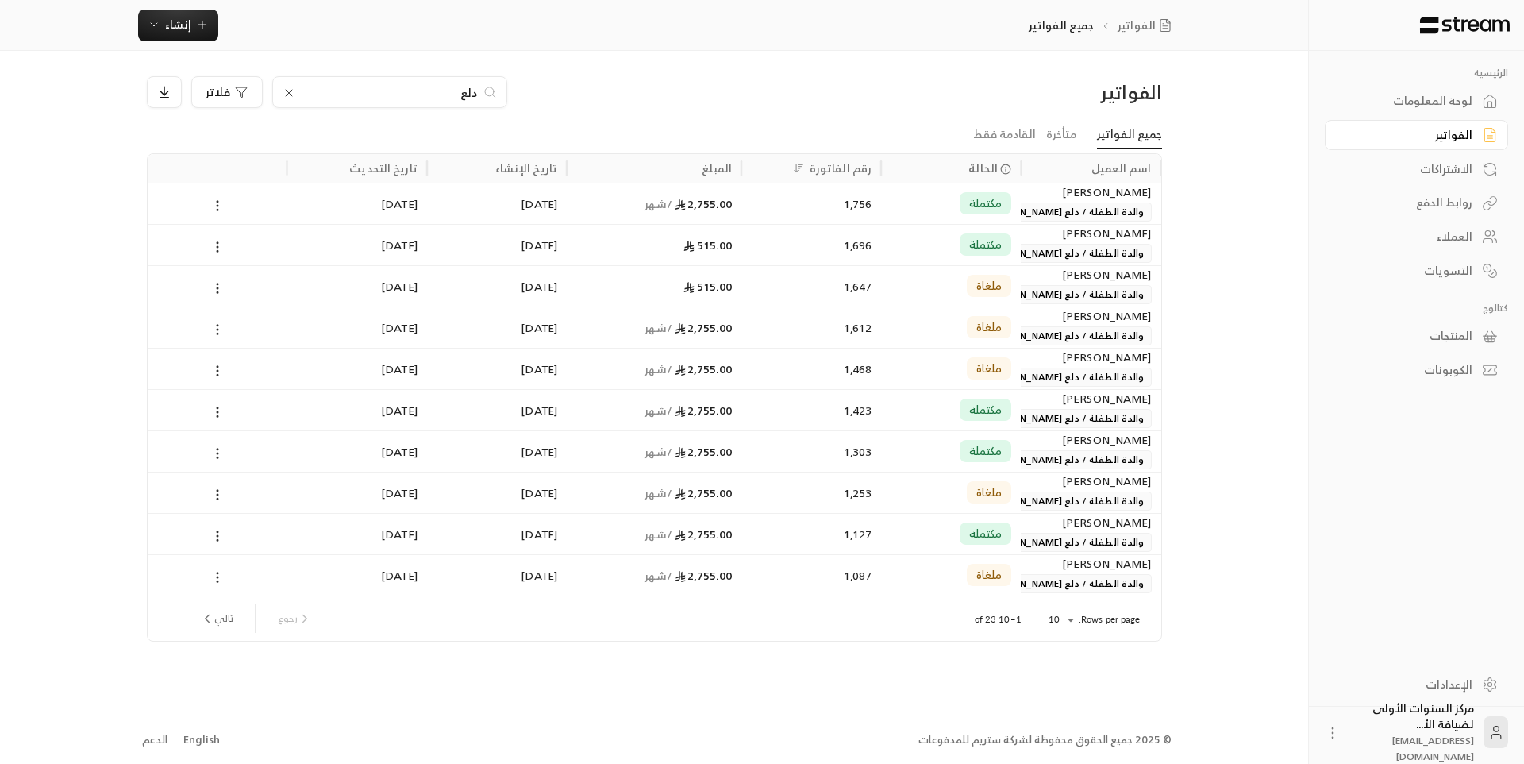
click at [441, 95] on input "دلع" at bounding box center [390, 91] width 176 height 17
type input "[PERSON_NAME]"
click at [850, 210] on div "1,697" at bounding box center [811, 203] width 121 height 40
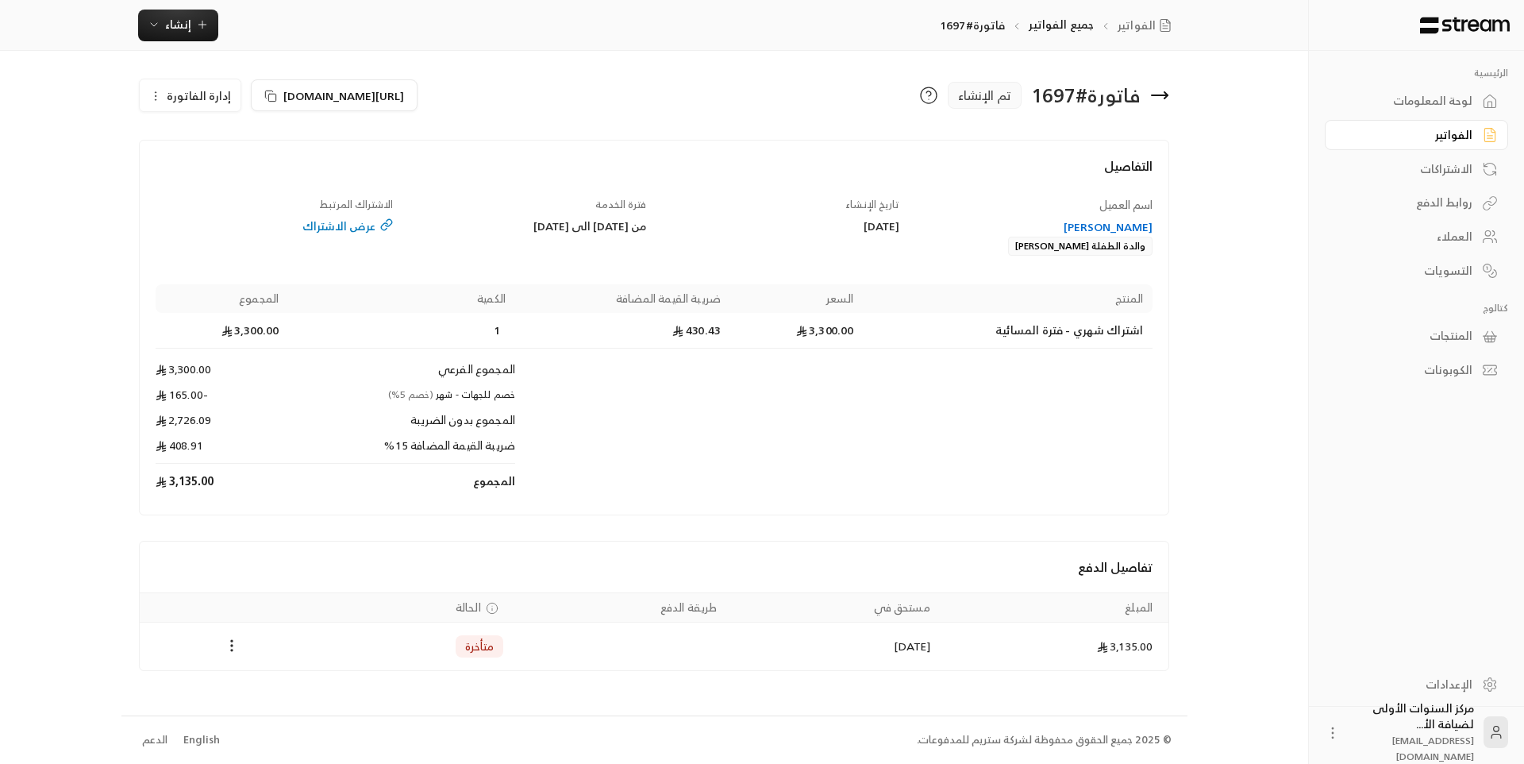
click at [1103, 231] on div "[PERSON_NAME]" at bounding box center [1034, 227] width 238 height 16
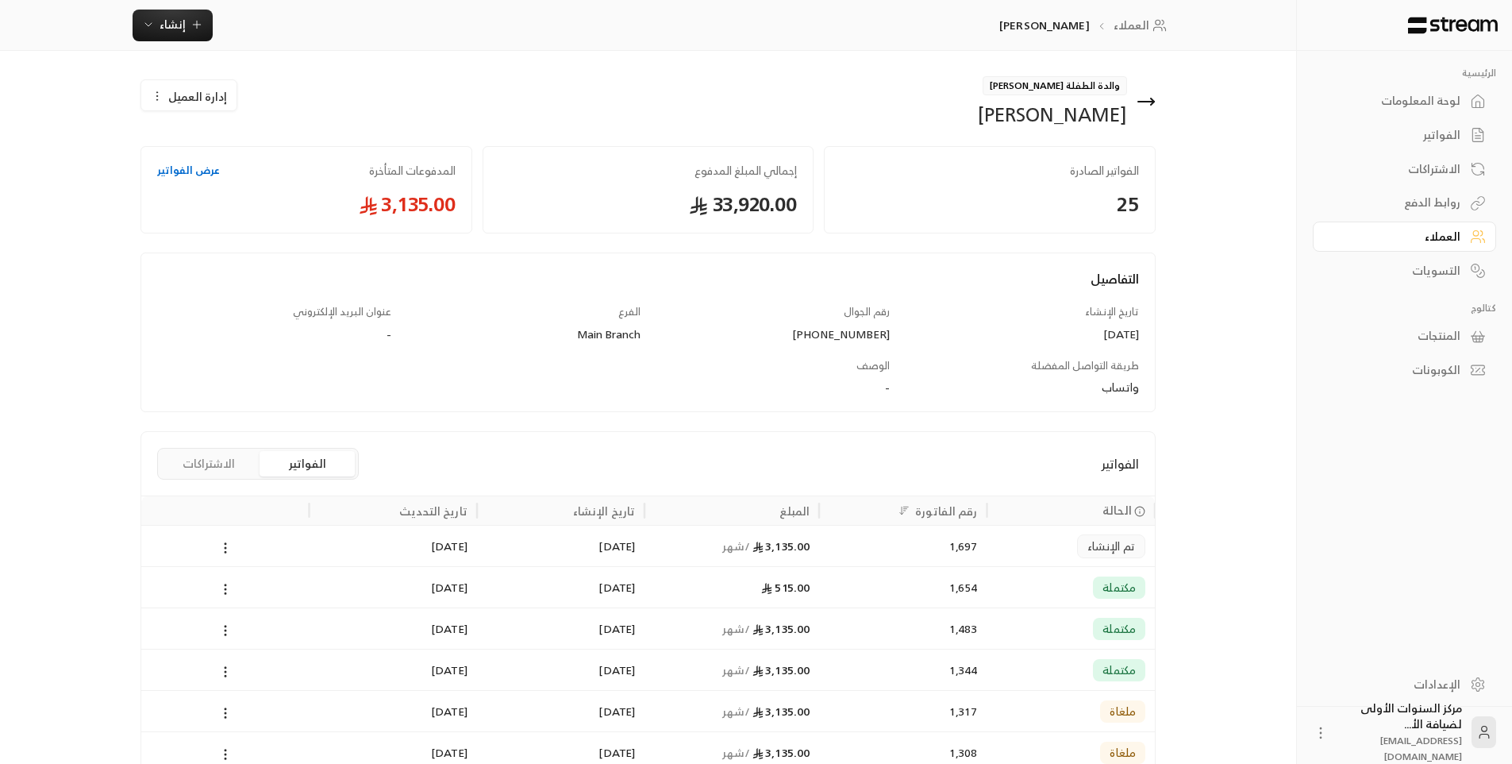
click at [823, 626] on div "1,483" at bounding box center [902, 627] width 167 height 41
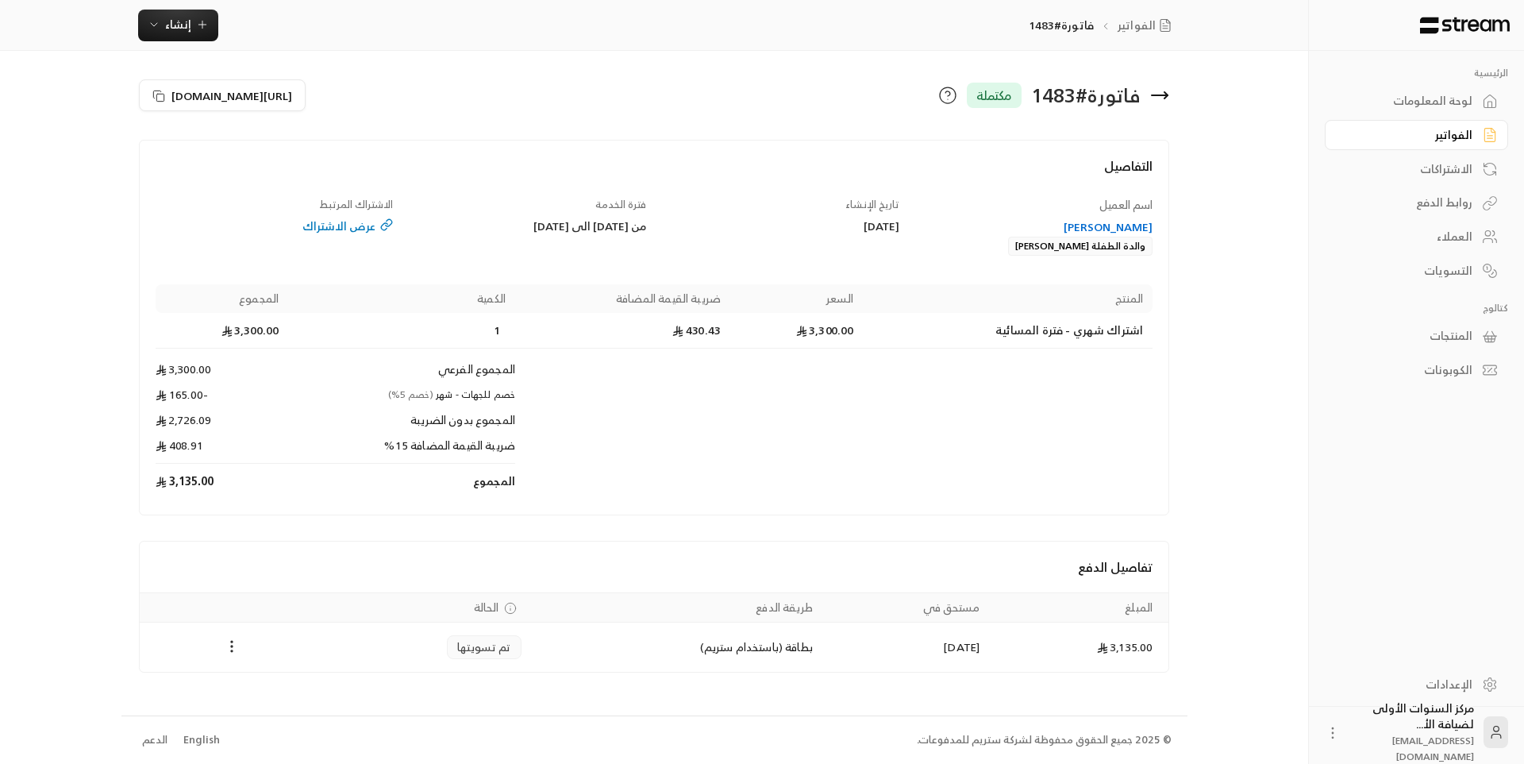
click at [1160, 95] on icon at bounding box center [1160, 95] width 16 height 0
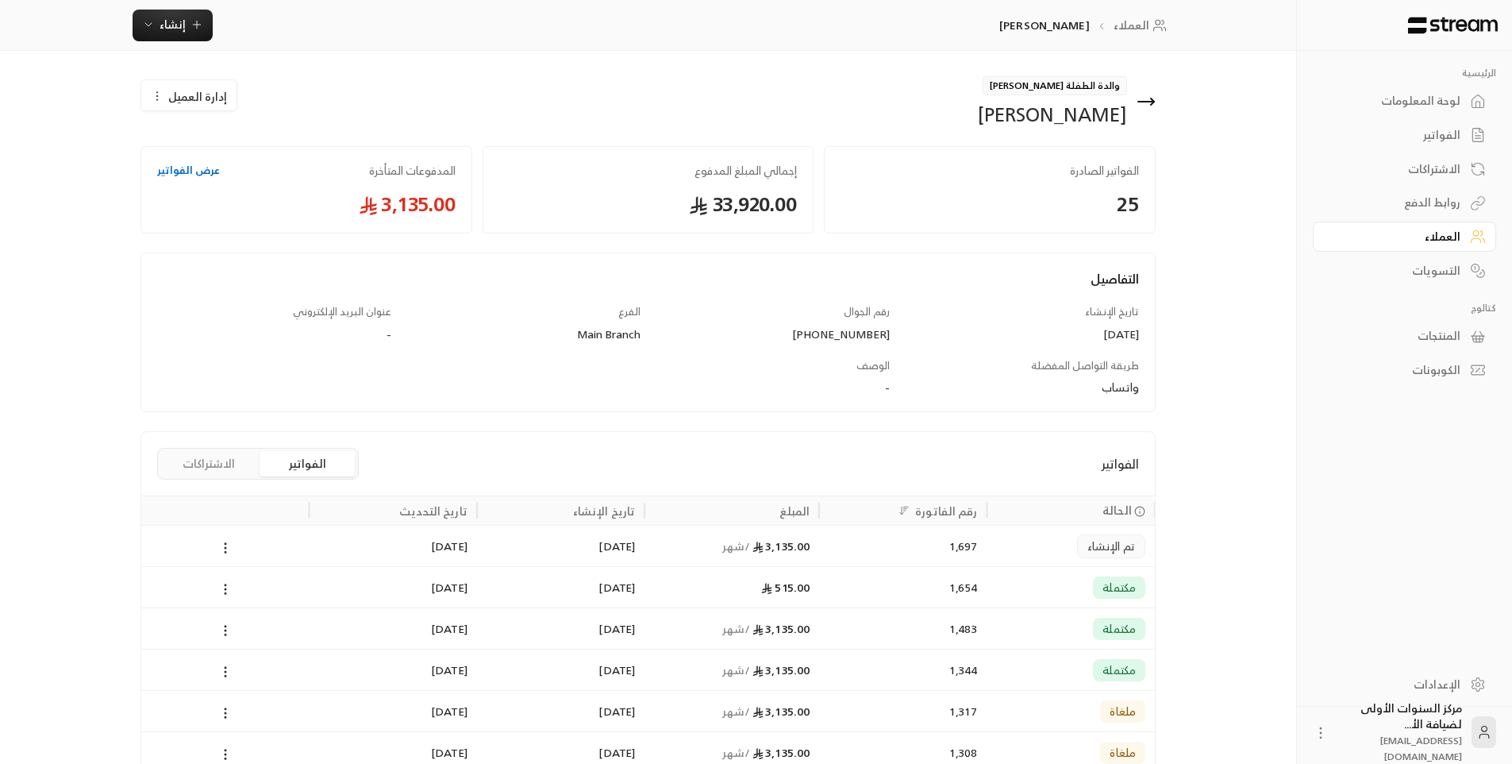
click at [959, 538] on div "1,697" at bounding box center [903, 545] width 148 height 40
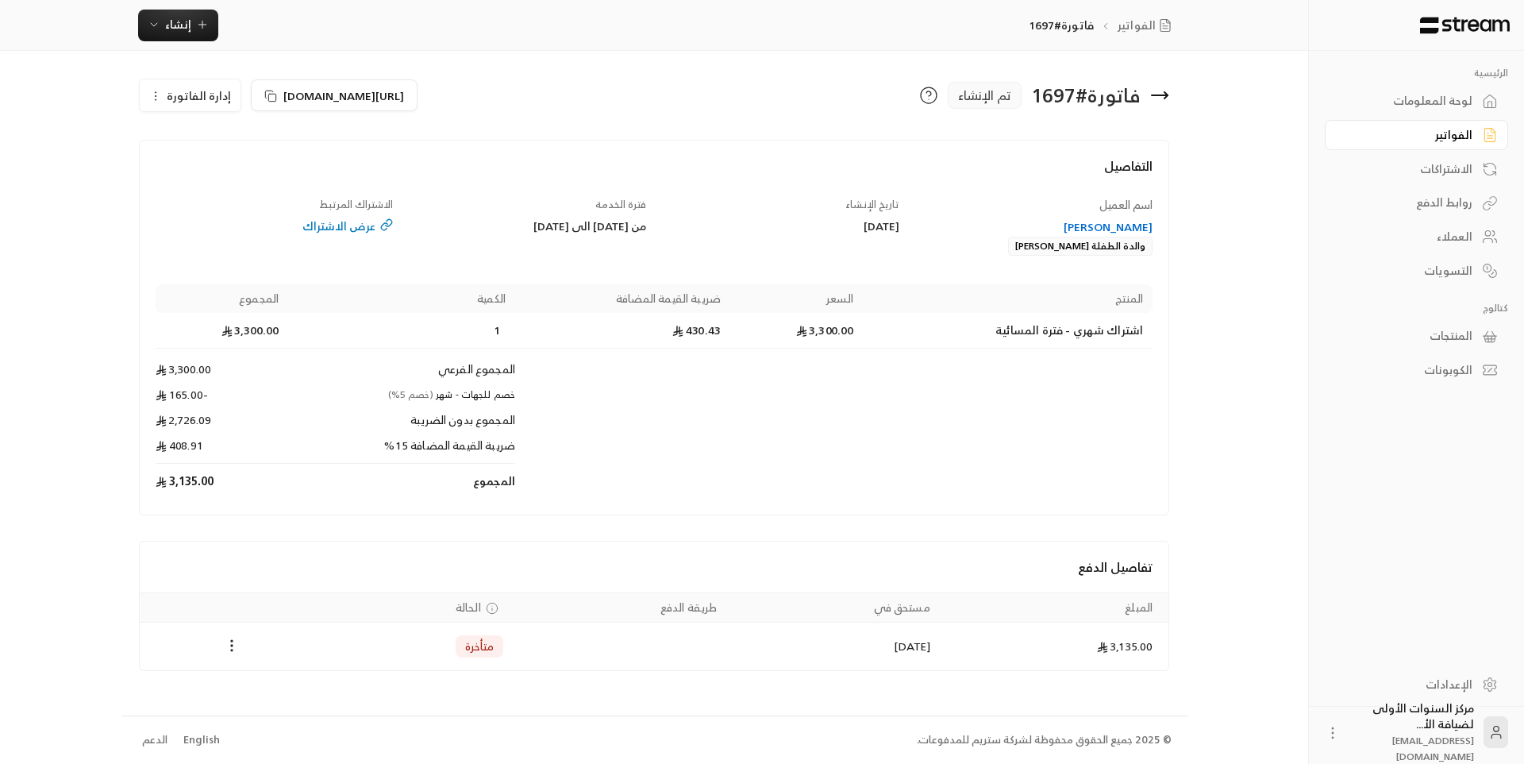
click at [745, 252] on div "تاريخ الإنشاء [DATE]" at bounding box center [780, 227] width 253 height 60
click at [1445, 97] on div "لوحة المعلومات" at bounding box center [1409, 101] width 128 height 16
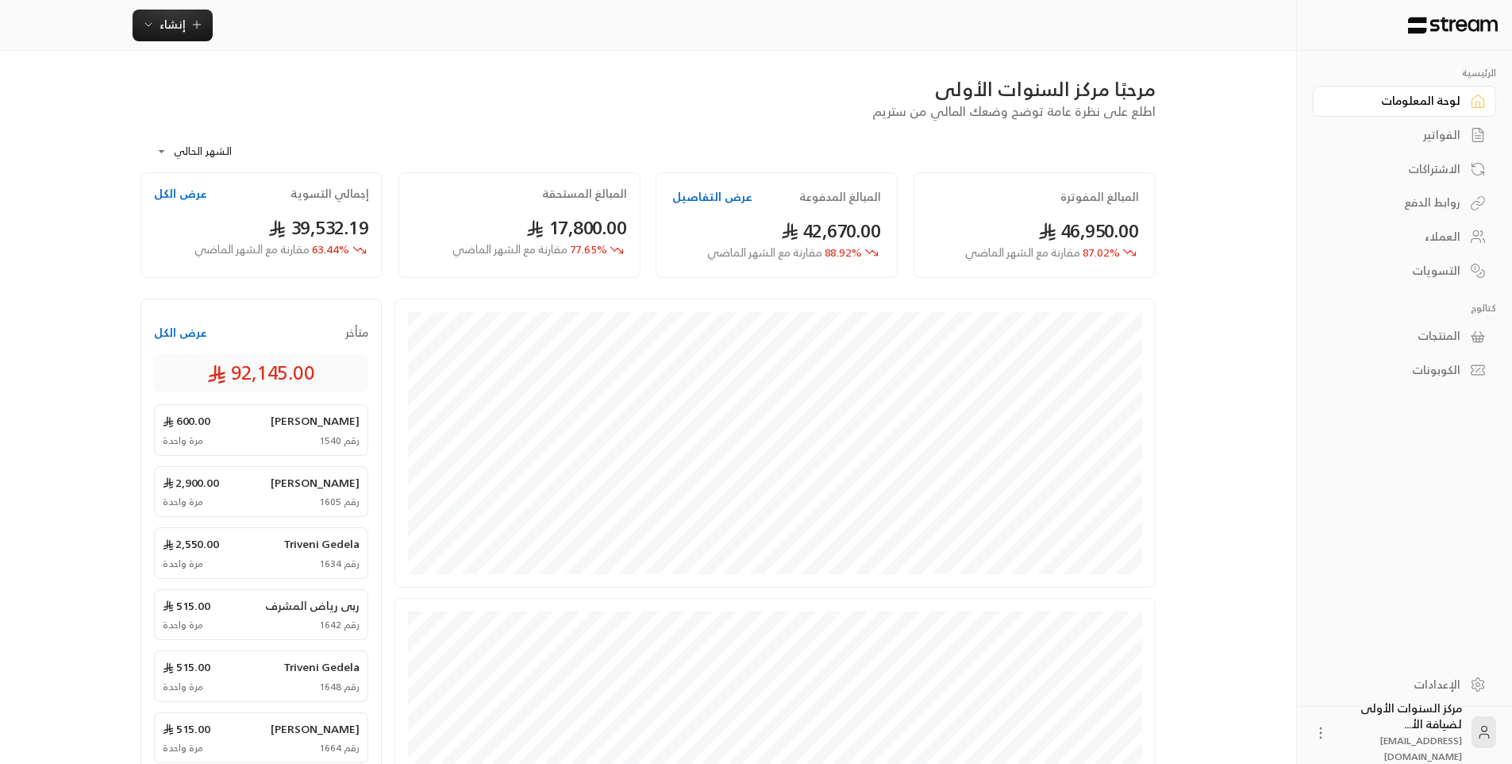
click at [1438, 134] on div "الفواتير" at bounding box center [1397, 135] width 128 height 16
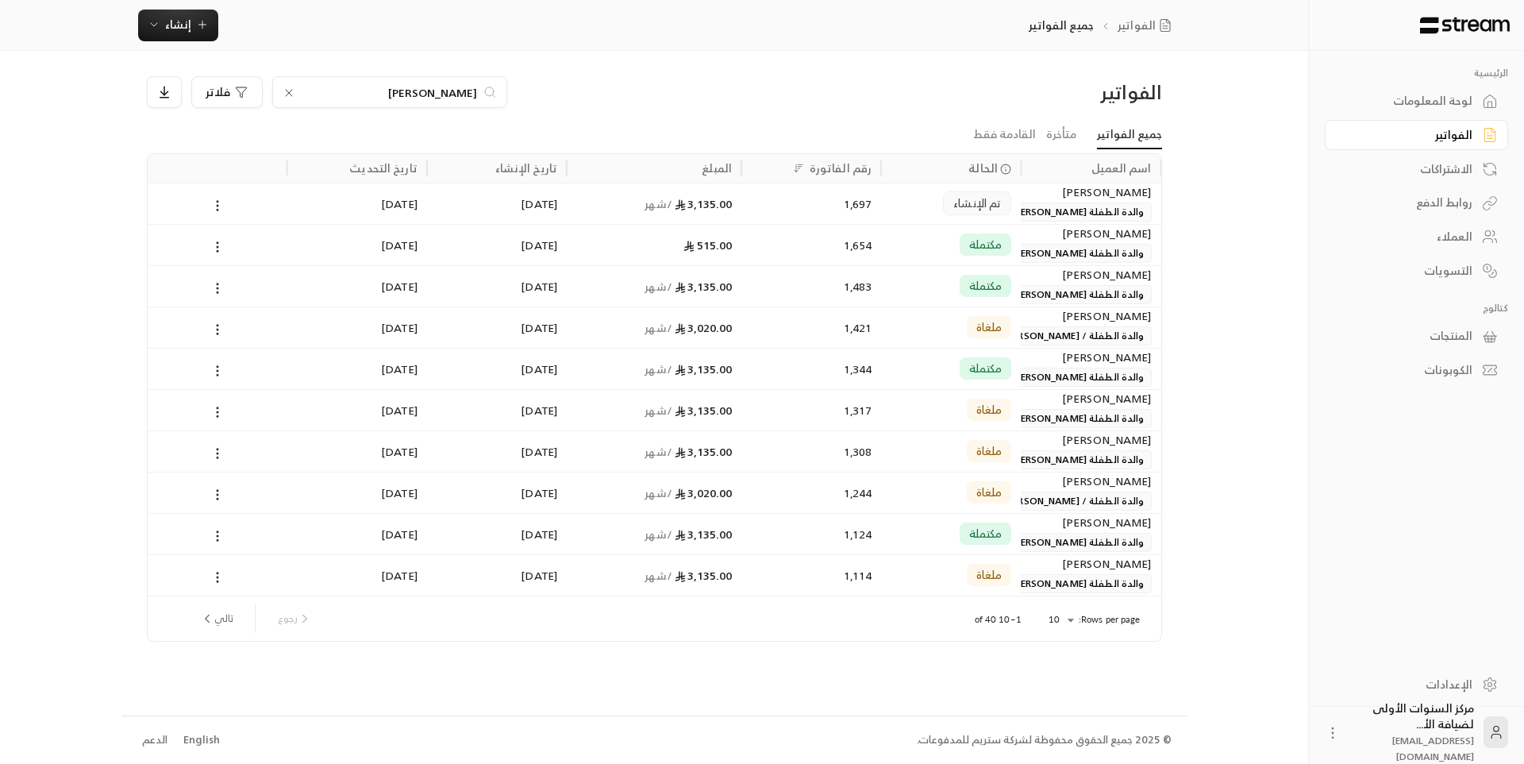
click at [287, 92] on icon at bounding box center [289, 93] width 6 height 6
click at [445, 84] on input at bounding box center [380, 91] width 194 height 17
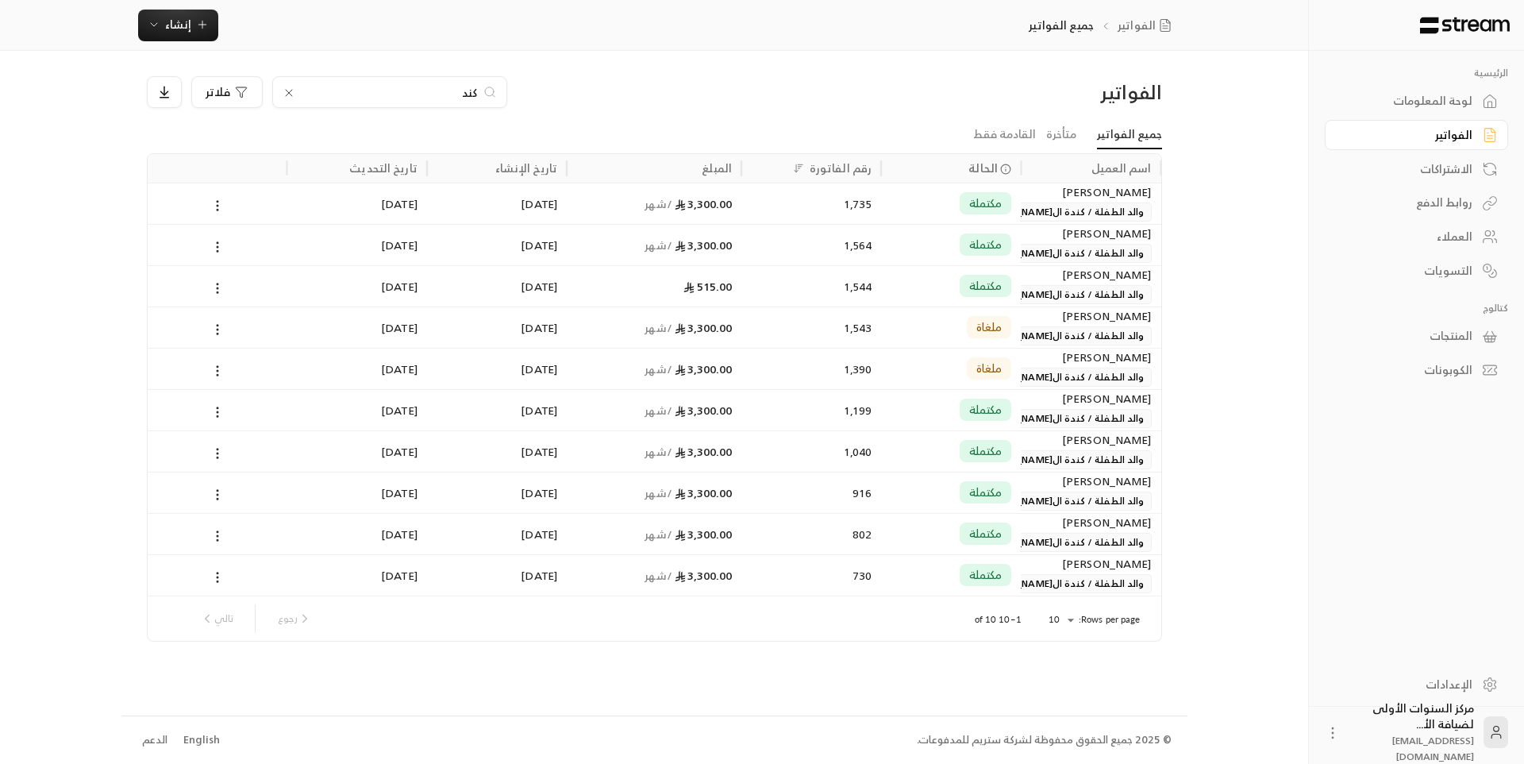
type input "كند"
click at [781, 206] on div "1,735" at bounding box center [811, 203] width 121 height 40
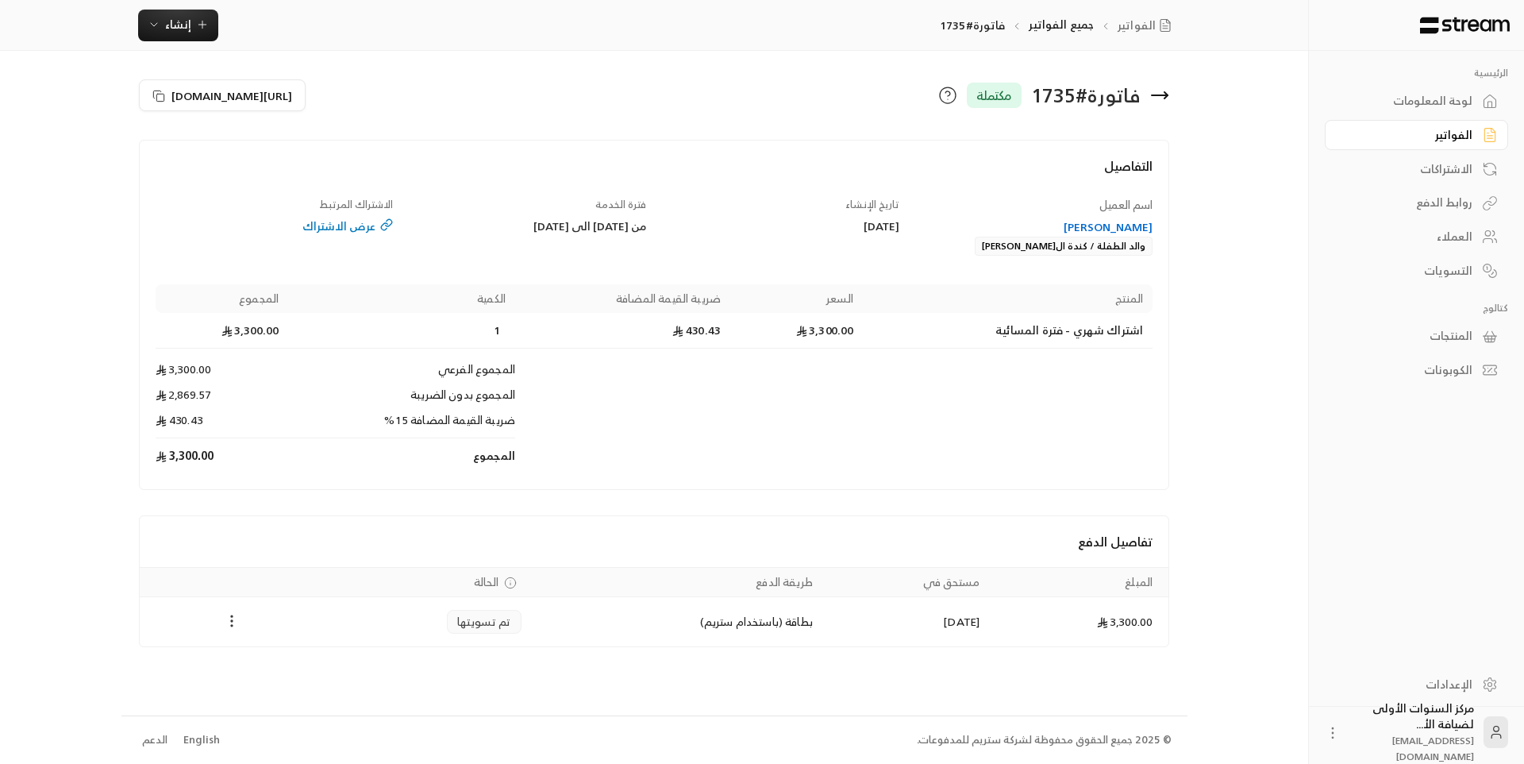
click at [232, 621] on circle "Payments" at bounding box center [233, 621] width 2 height 2
click at [271, 667] on li "تحميل الفاتورة" at bounding box center [270, 662] width 81 height 29
click at [1164, 98] on icon at bounding box center [1159, 95] width 19 height 19
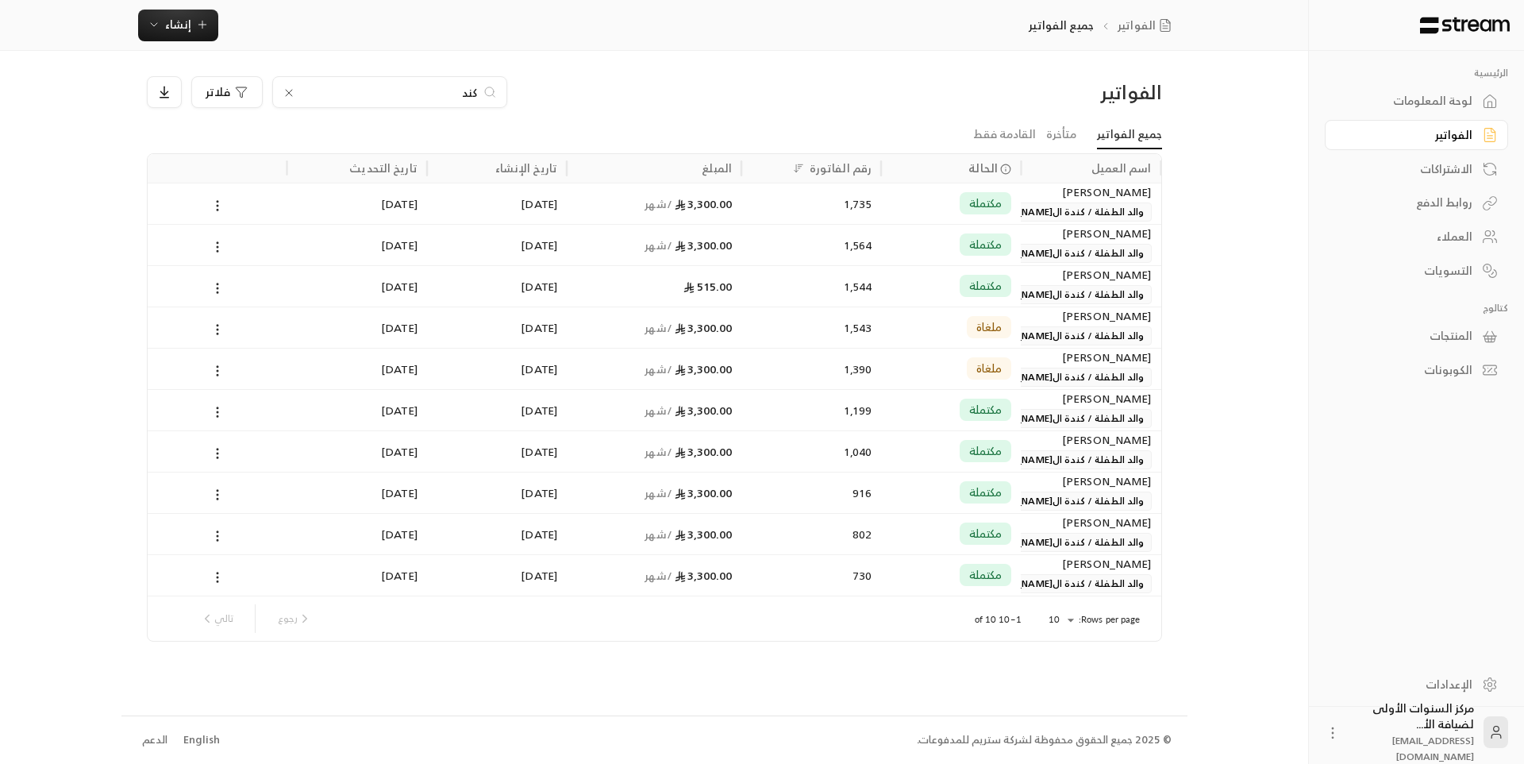
click at [445, 90] on input "كند" at bounding box center [390, 91] width 176 height 17
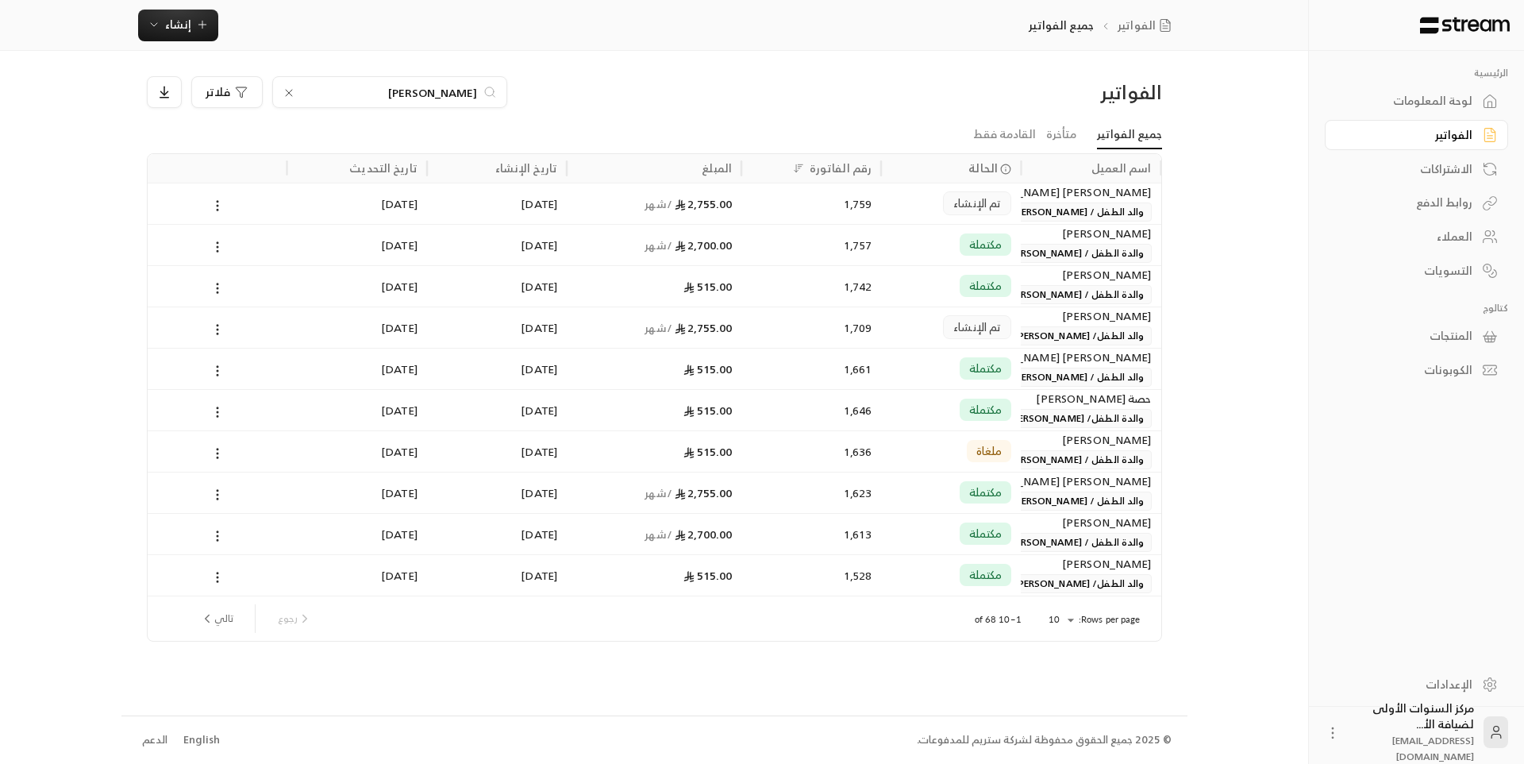
type input "[PERSON_NAME]"
click at [918, 250] on div "مكتملة" at bounding box center [951, 245] width 121 height 40
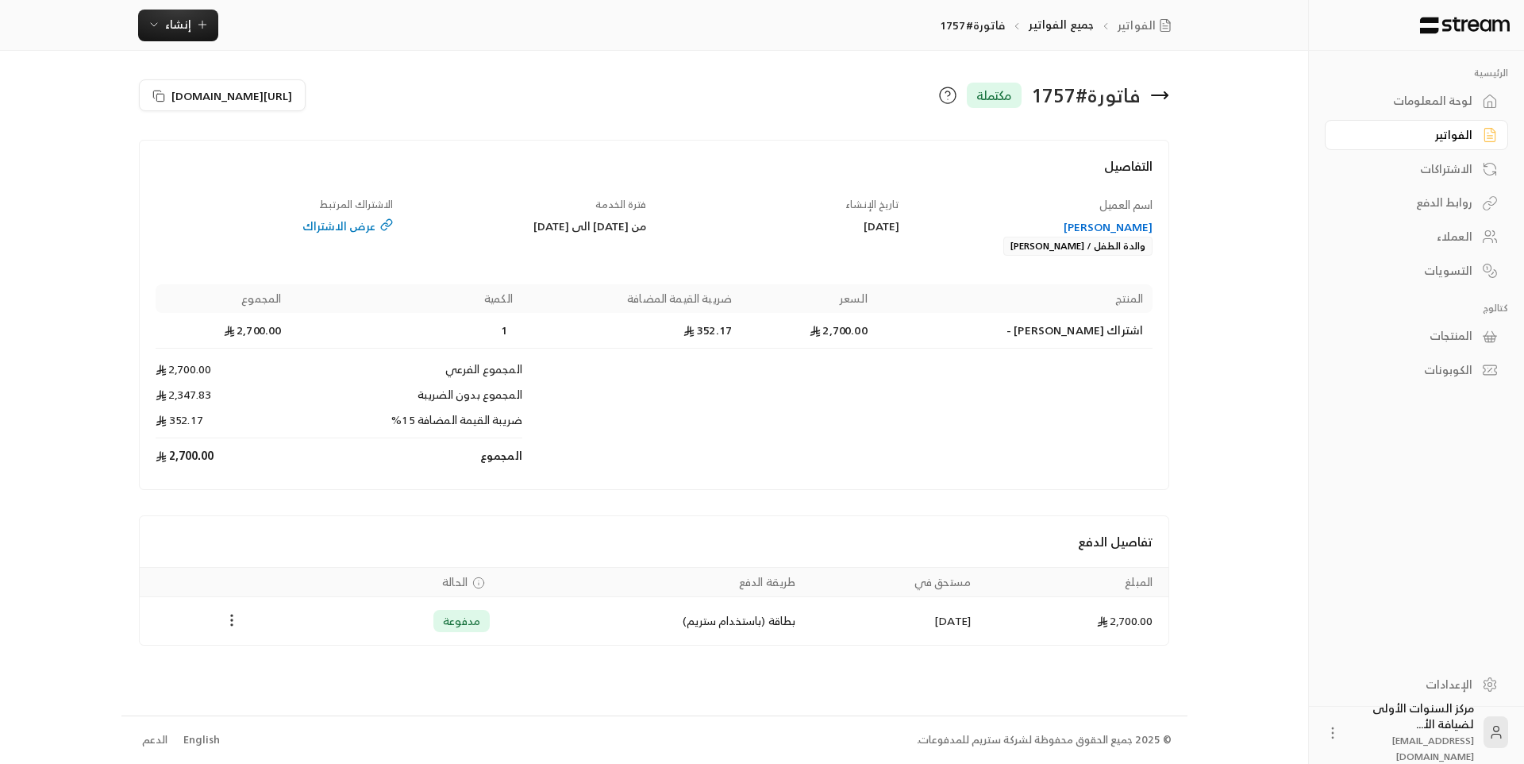
click at [231, 621] on icon "Payments" at bounding box center [232, 620] width 16 height 16
click at [279, 665] on li "تحميل الفاتورة" at bounding box center [270, 661] width 81 height 29
click at [1167, 90] on icon at bounding box center [1159, 95] width 19 height 19
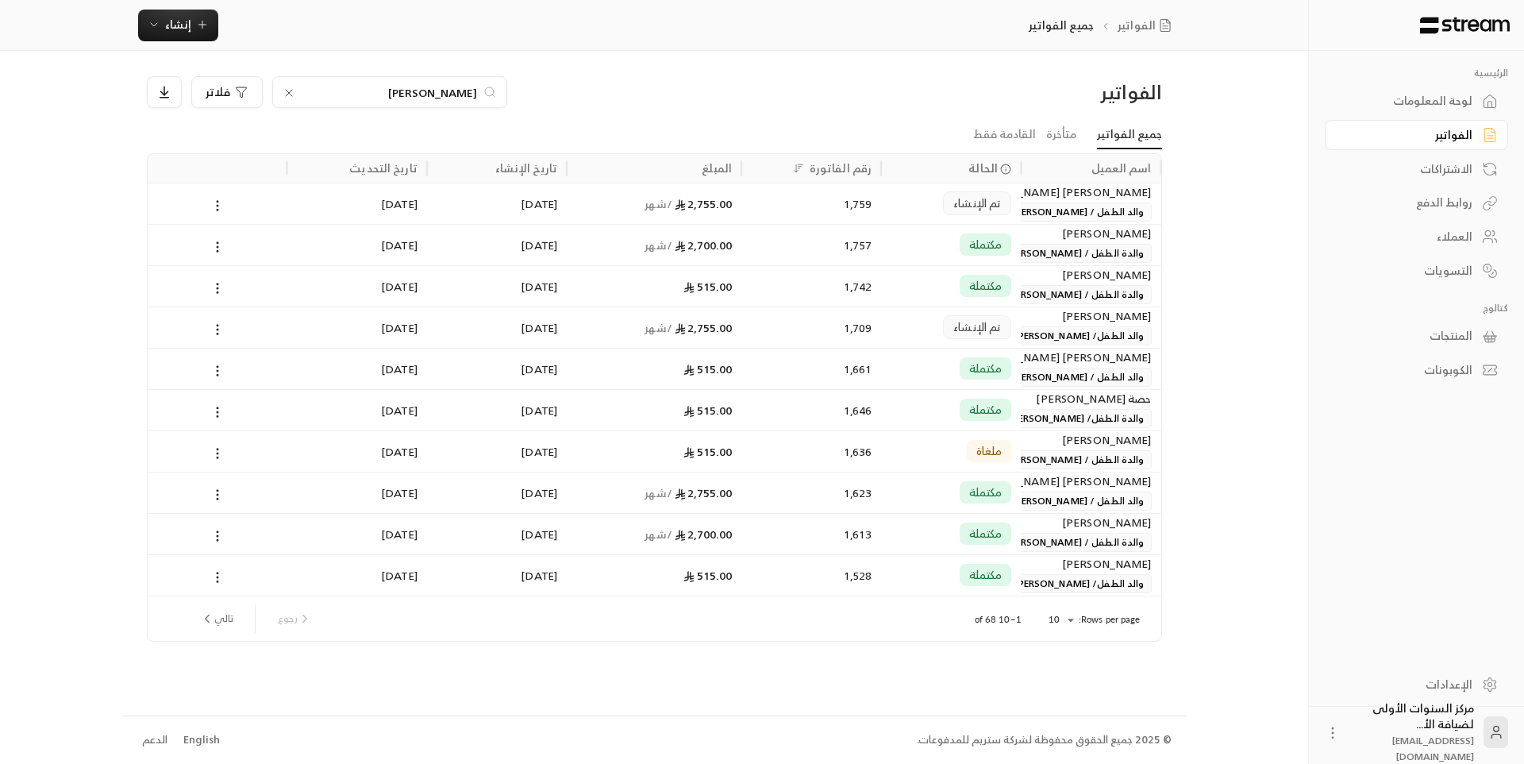
click at [464, 92] on input "[PERSON_NAME]" at bounding box center [390, 91] width 176 height 17
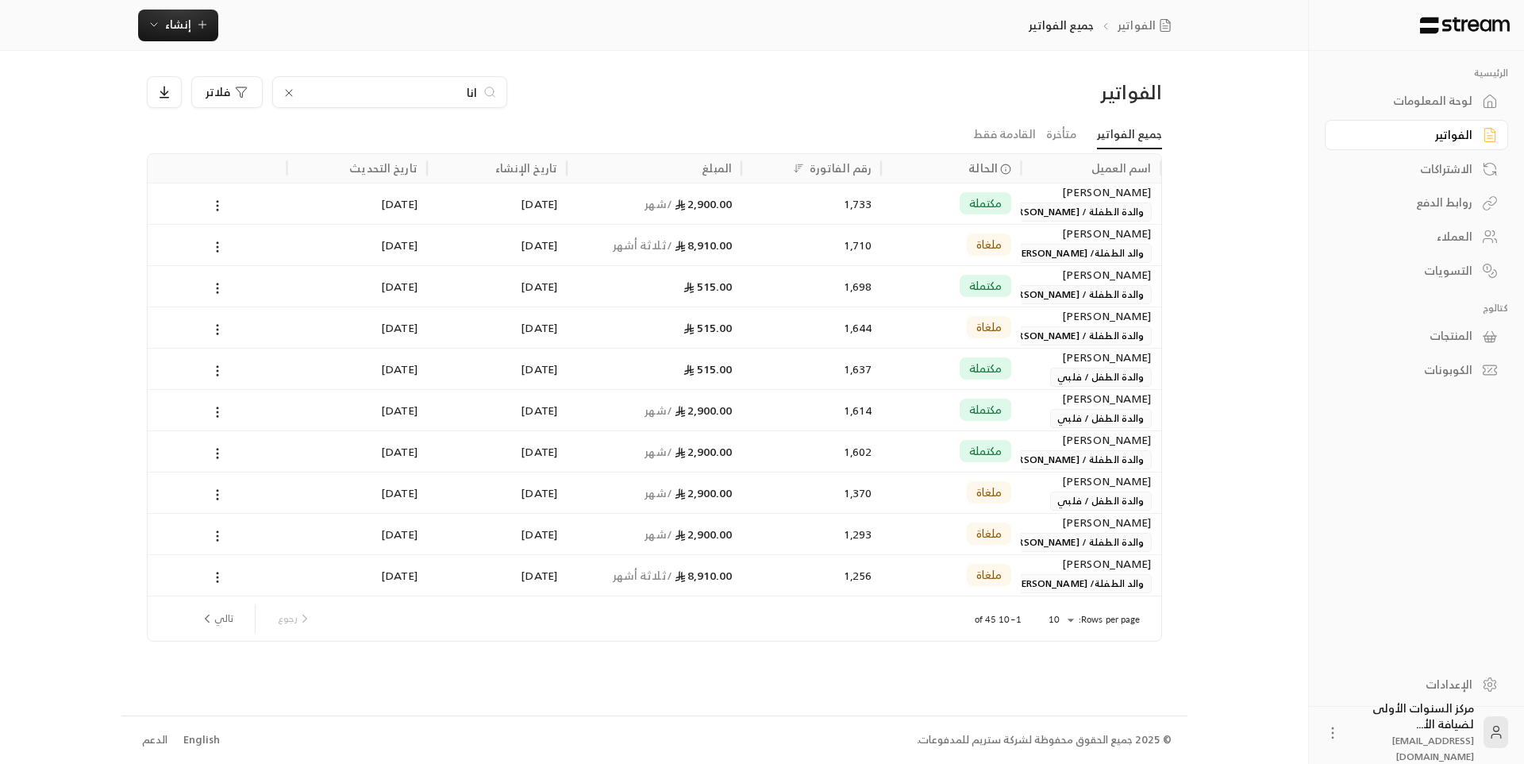
type input "انا"
click at [642, 200] on div "2,900.00 / شهر" at bounding box center [654, 203] width 156 height 40
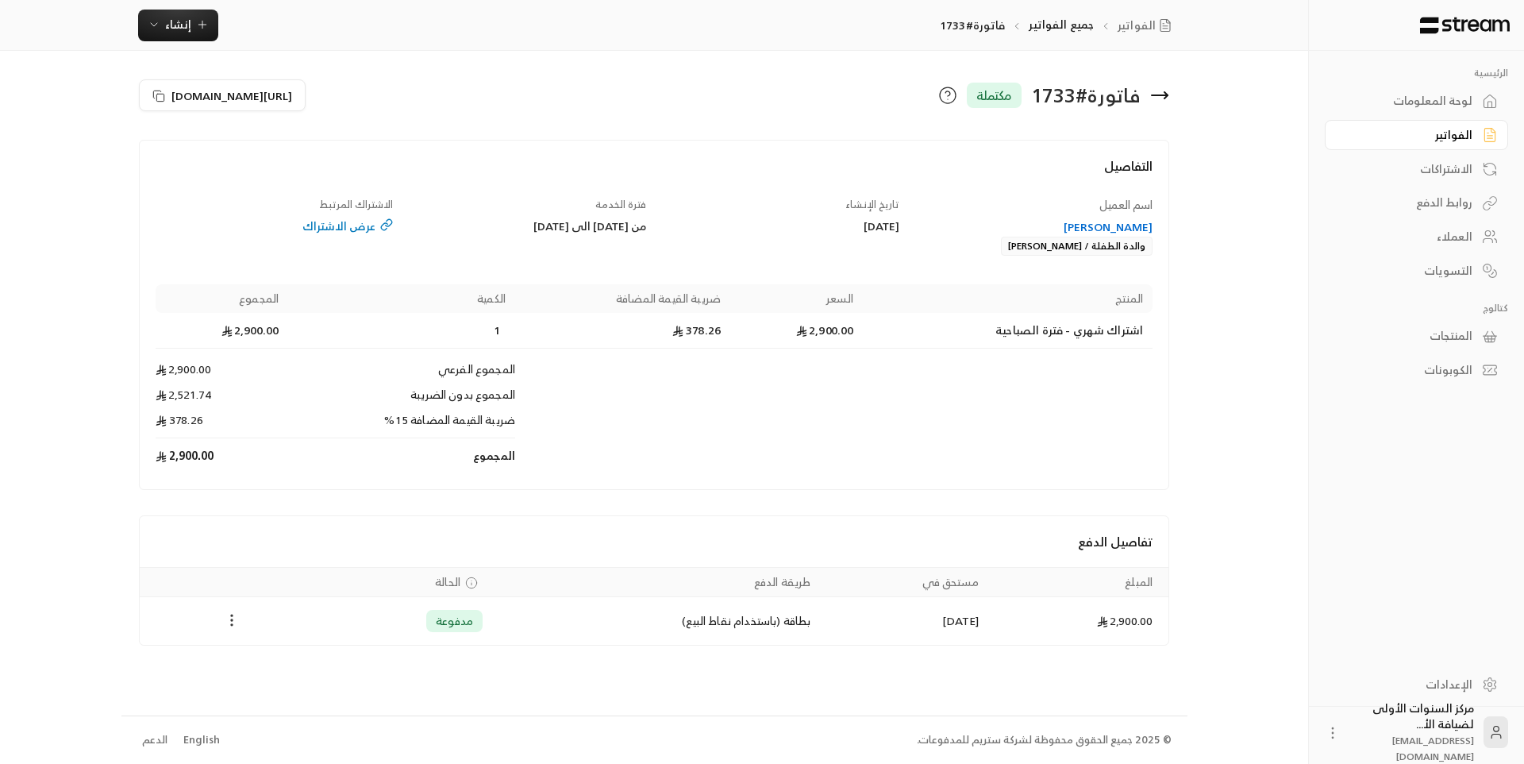
click at [231, 618] on icon "Payments" at bounding box center [232, 620] width 16 height 16
click at [281, 660] on li "تحميل الفاتورة" at bounding box center [270, 661] width 81 height 29
click at [1164, 97] on icon at bounding box center [1159, 95] width 19 height 19
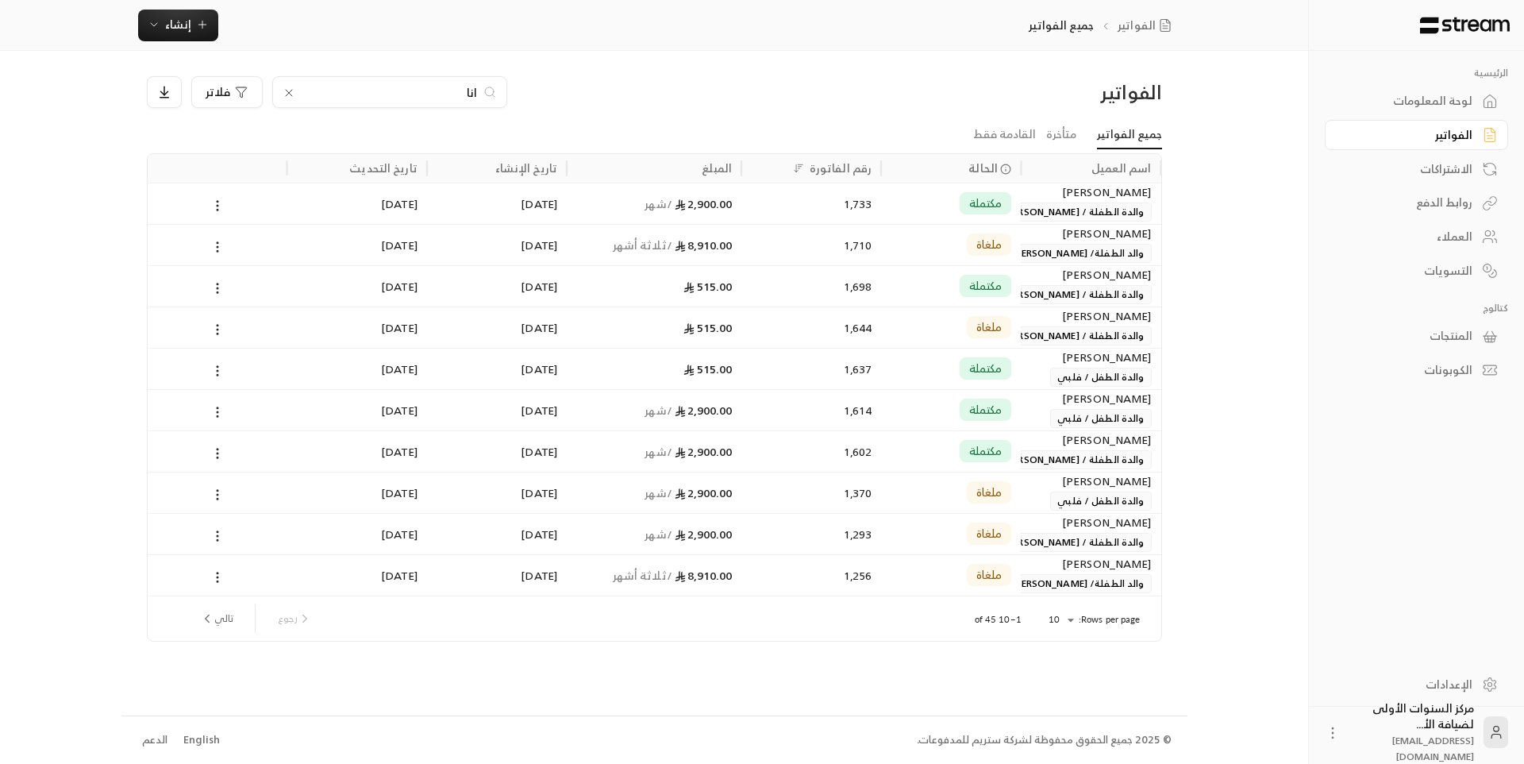
click at [455, 89] on input "انا" at bounding box center [390, 91] width 176 height 17
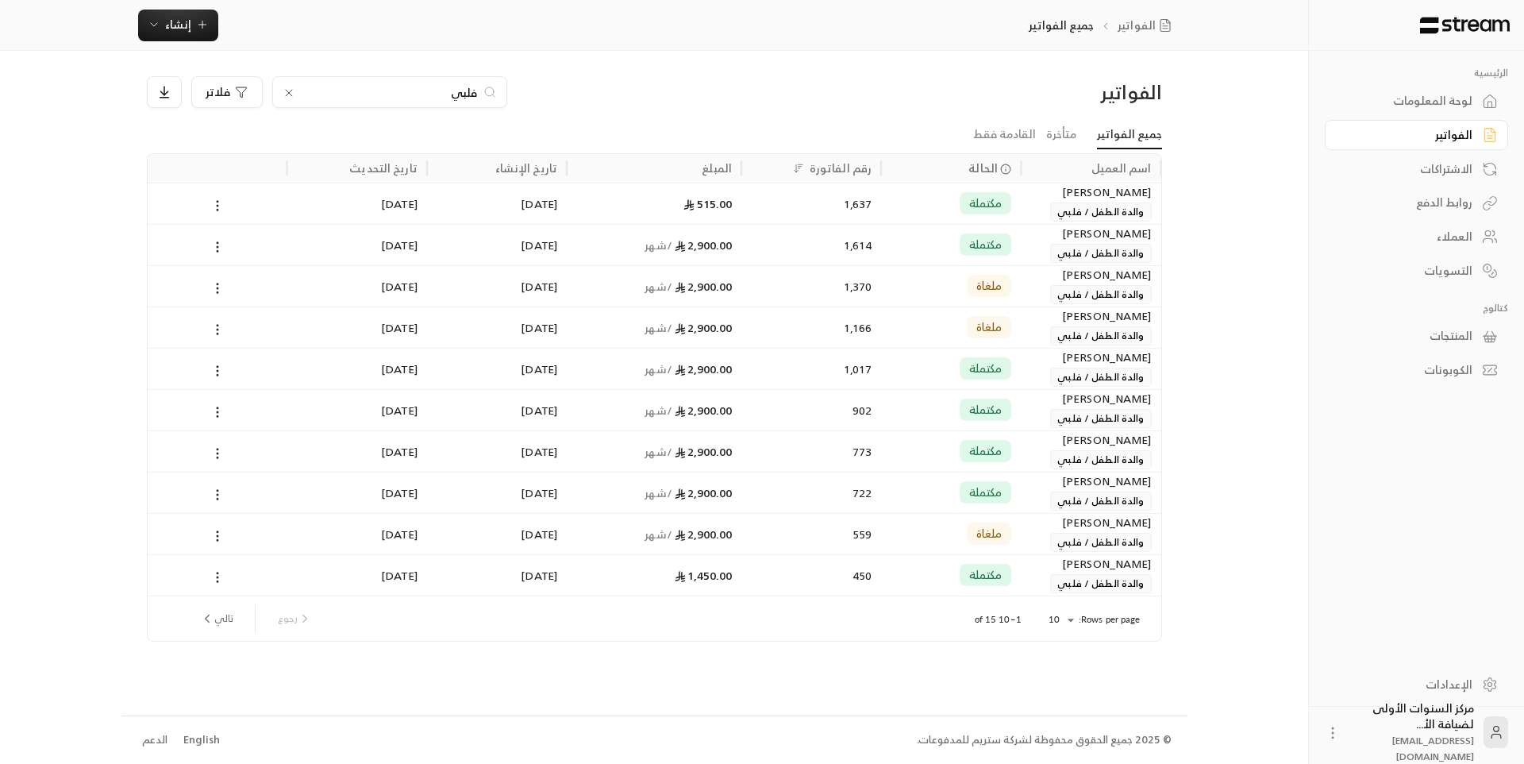
type input "فلبي"
click at [814, 244] on div "1,614" at bounding box center [811, 245] width 121 height 40
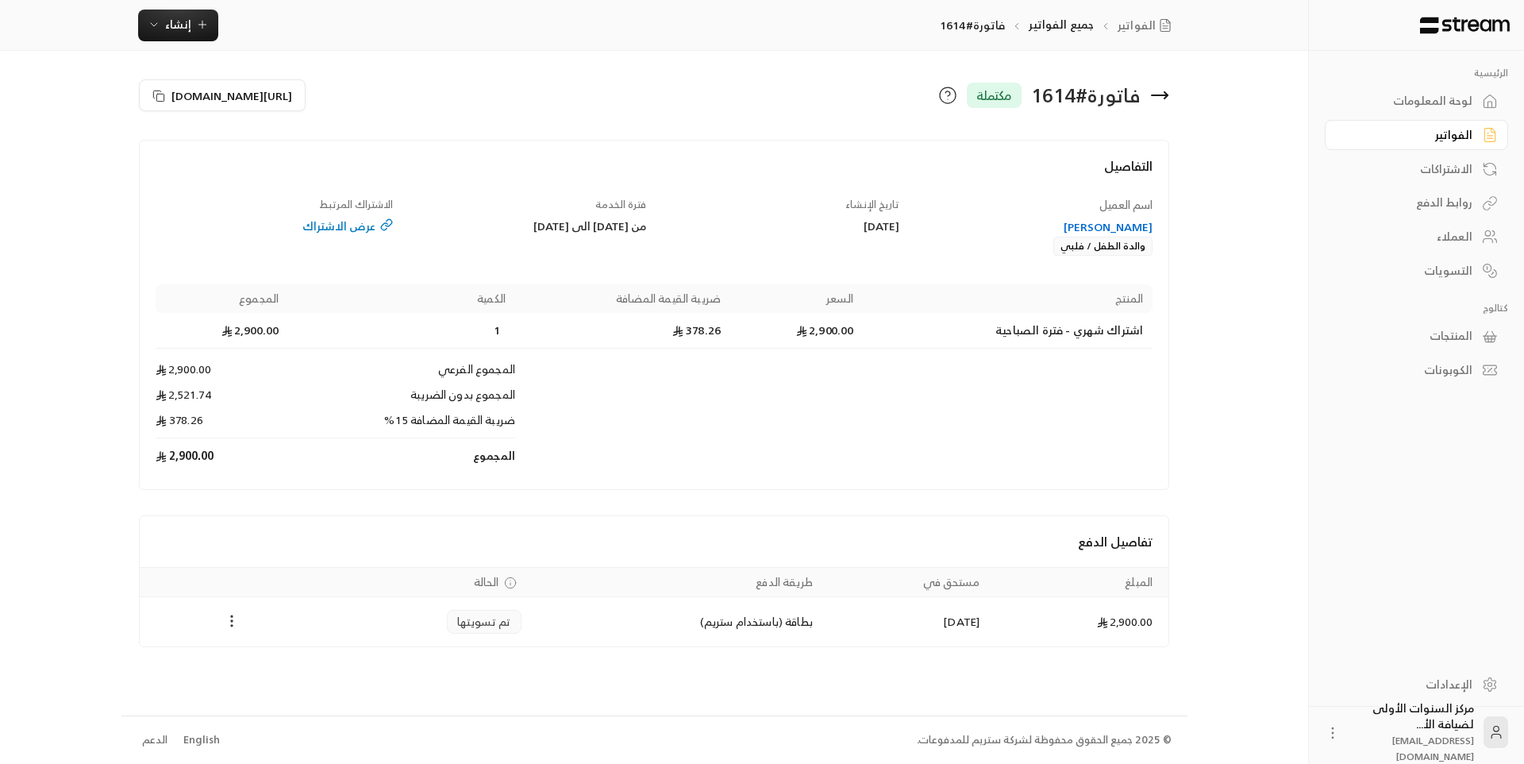
click at [227, 622] on icon "Payments" at bounding box center [232, 621] width 16 height 16
click at [275, 652] on li "تحميل الفاتورة" at bounding box center [270, 662] width 81 height 29
click at [1155, 91] on icon at bounding box center [1159, 95] width 19 height 19
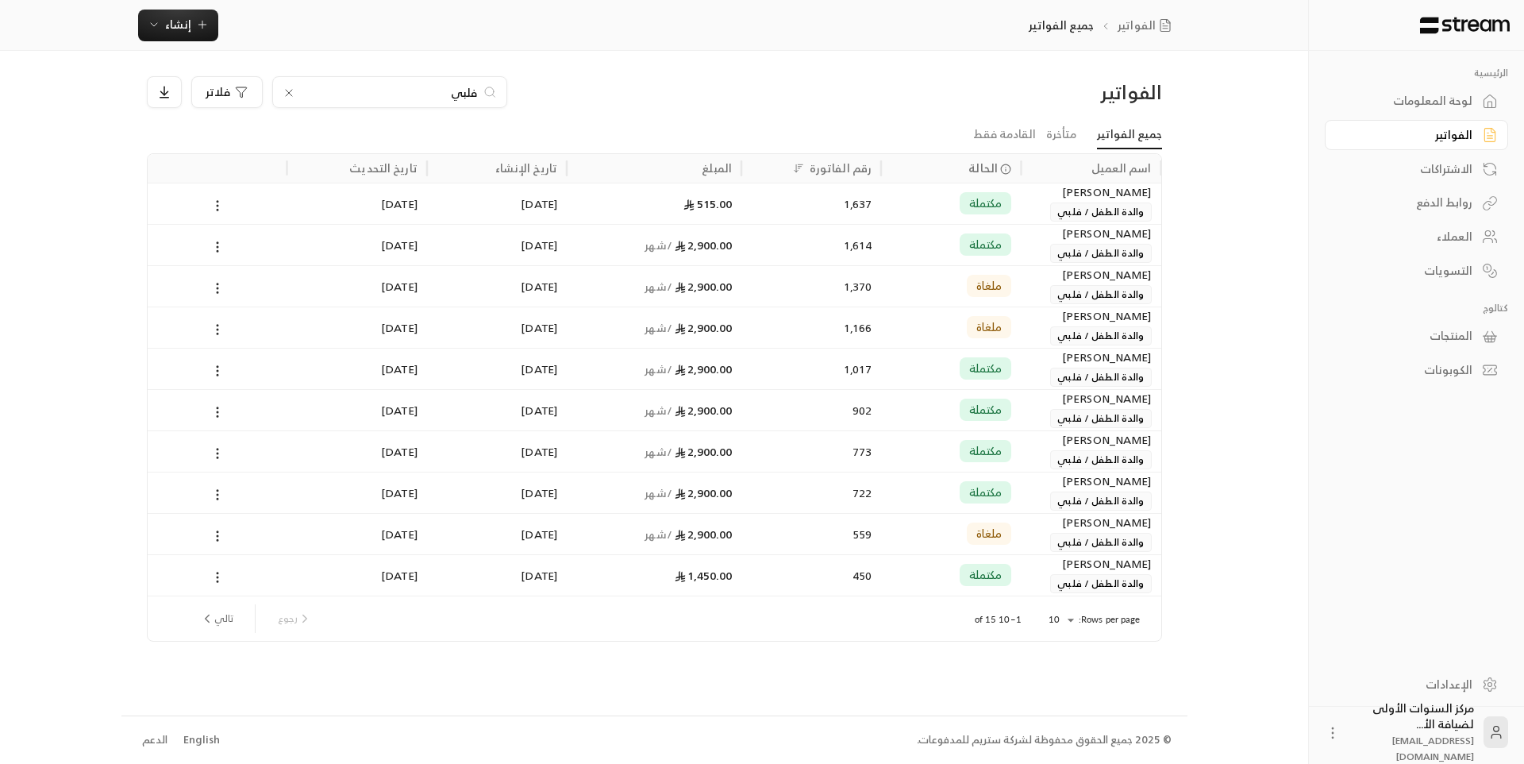
click at [464, 91] on input "فلبي" at bounding box center [390, 91] width 176 height 17
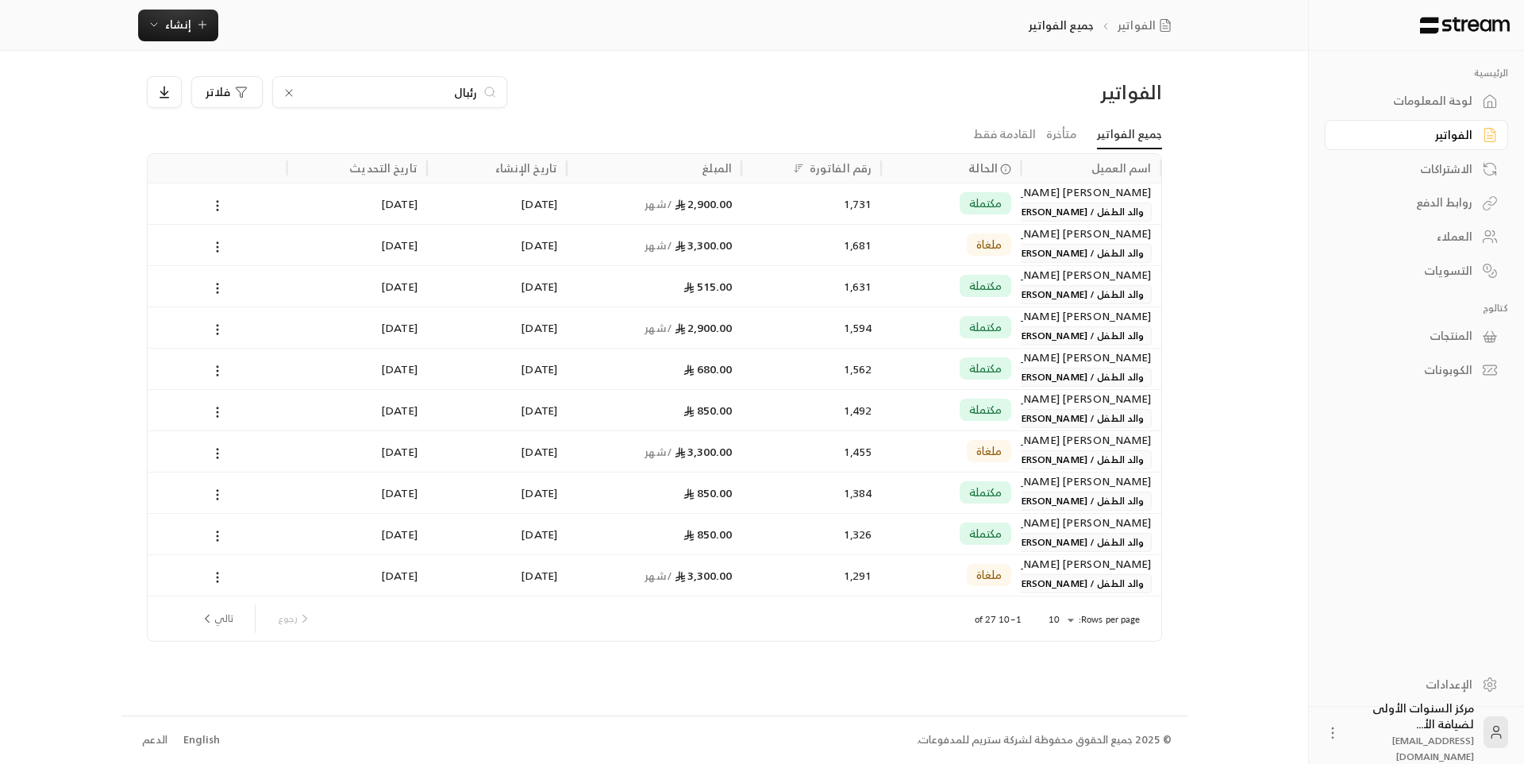
type input "رئبال"
click at [844, 206] on div "1,731" at bounding box center [811, 203] width 121 height 40
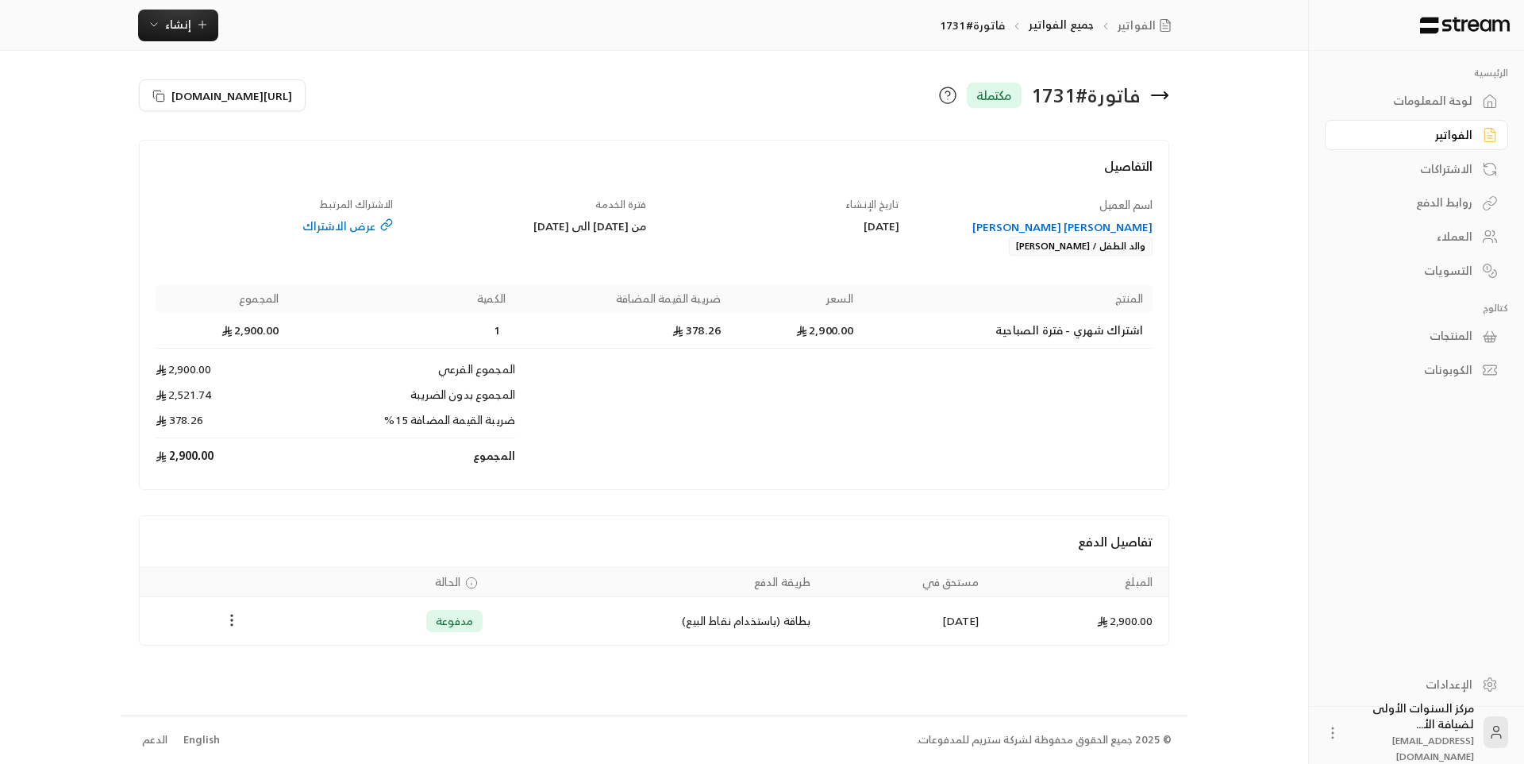
click at [231, 614] on icon "Payments" at bounding box center [232, 620] width 16 height 16
click at [258, 655] on li "تحميل الفاتورة" at bounding box center [270, 661] width 81 height 29
click at [1165, 95] on icon at bounding box center [1160, 95] width 16 height 0
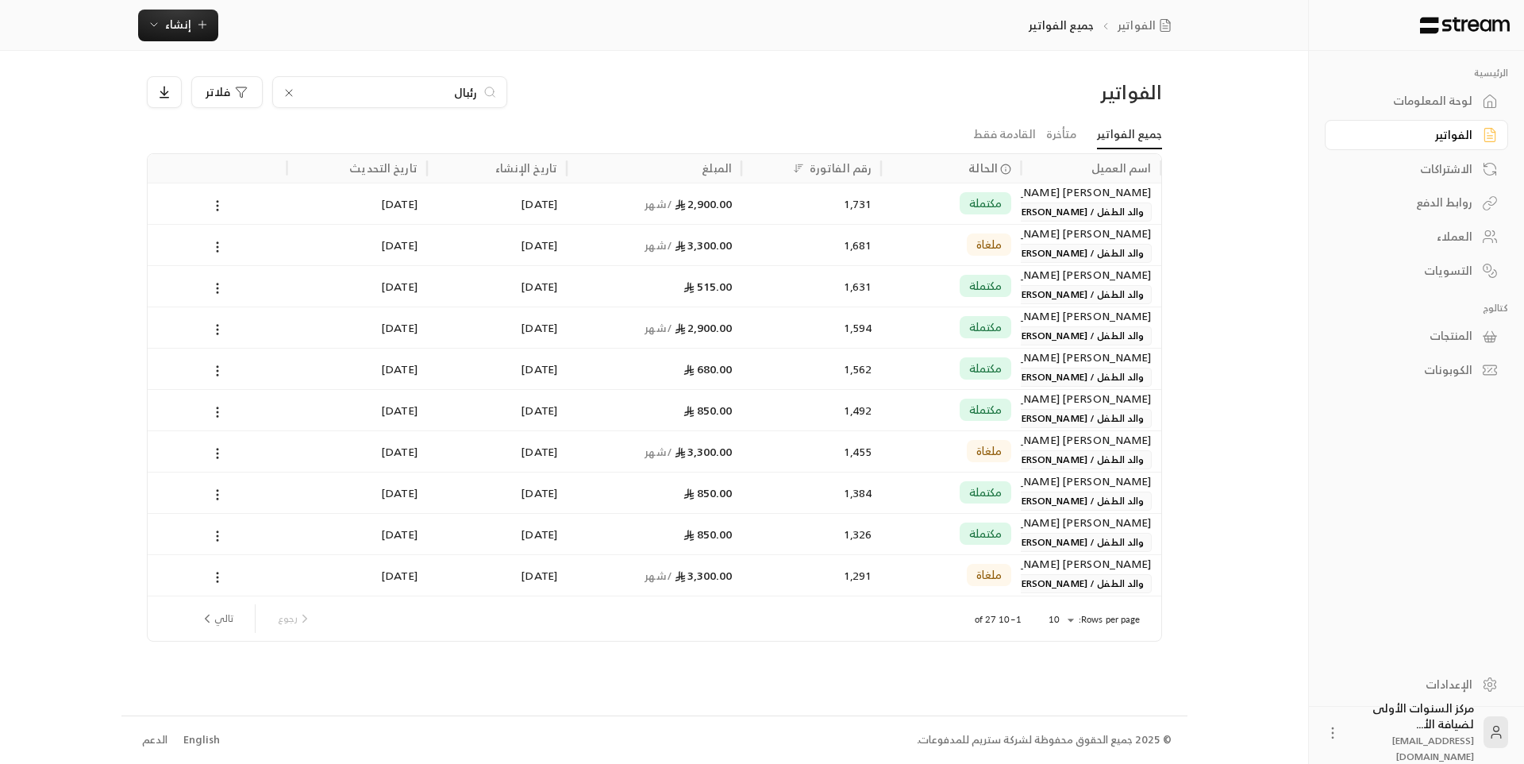
click at [471, 94] on input "رئبال" at bounding box center [390, 91] width 176 height 17
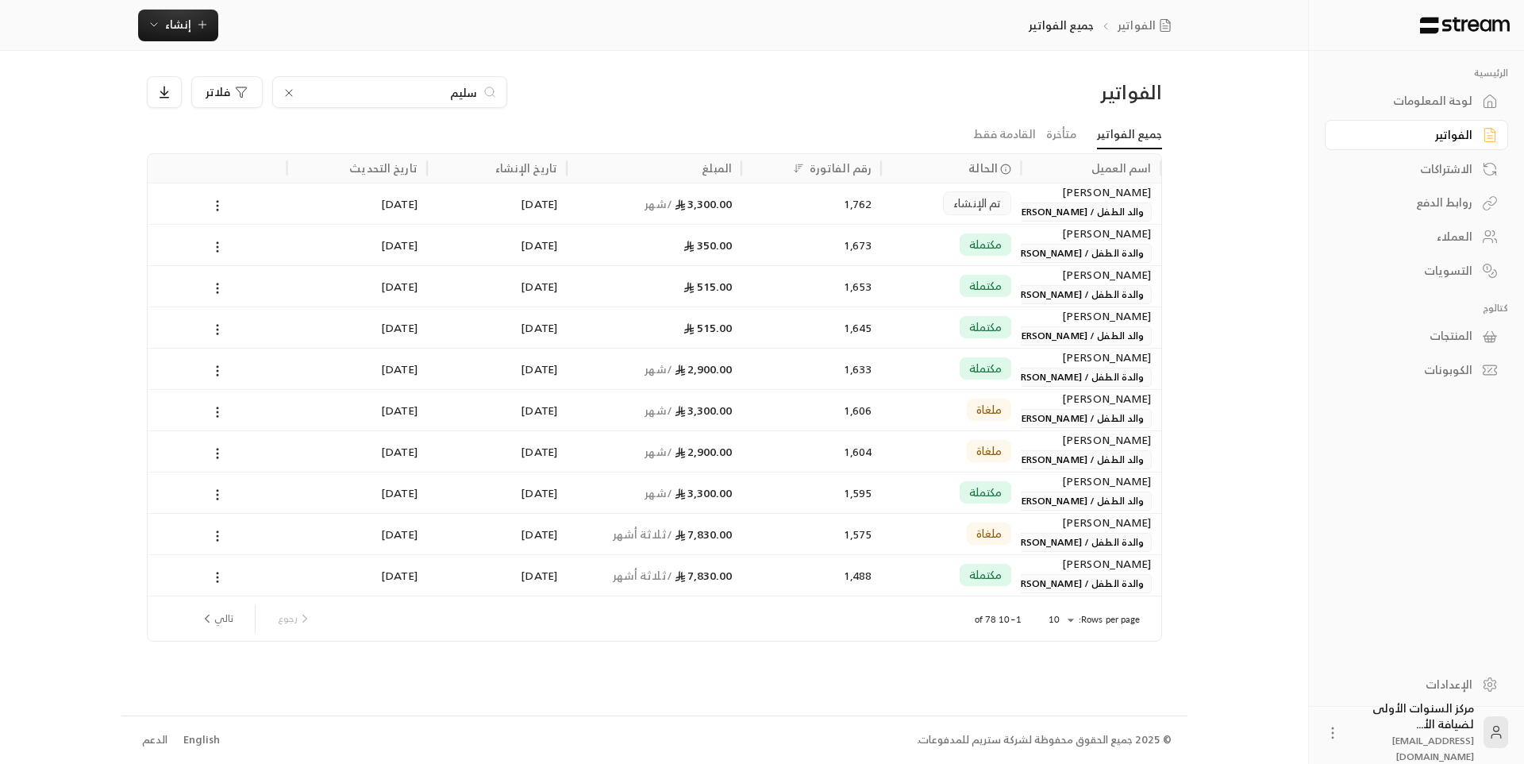
type input "سليم"
click at [914, 214] on div "تم الإنشاء" at bounding box center [951, 203] width 121 height 40
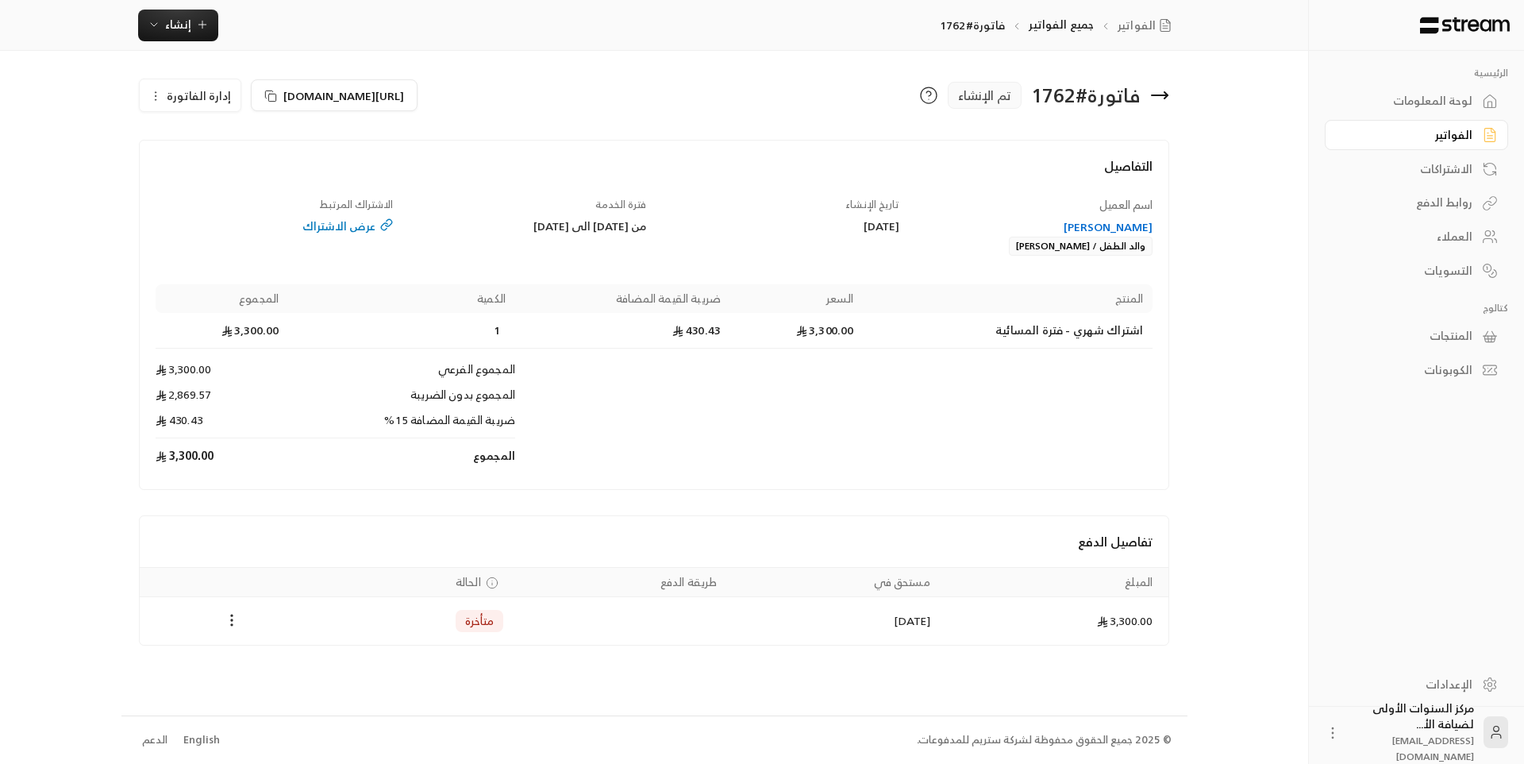
click at [1160, 97] on icon at bounding box center [1159, 95] width 19 height 19
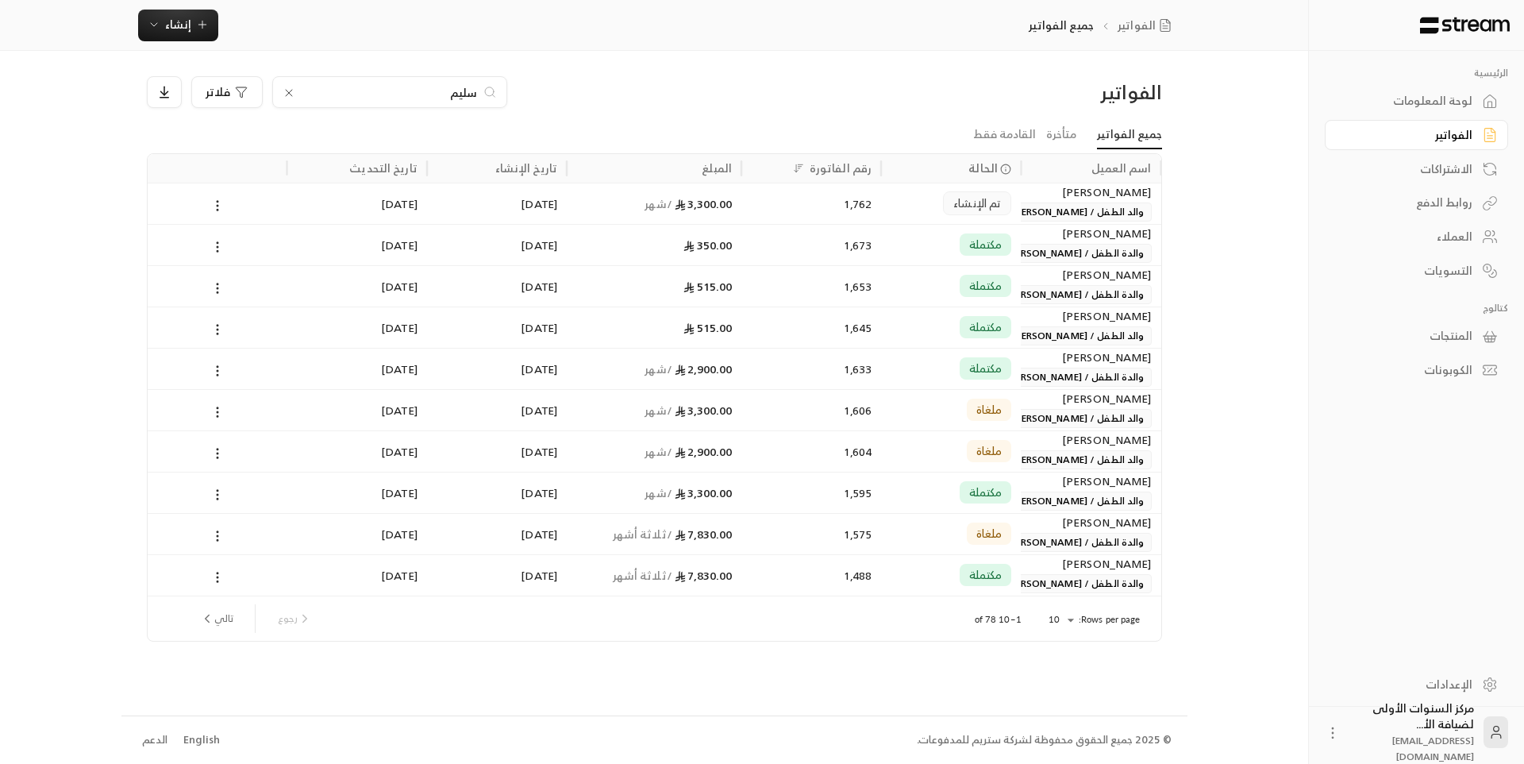
click at [469, 95] on input "سليم" at bounding box center [390, 91] width 176 height 17
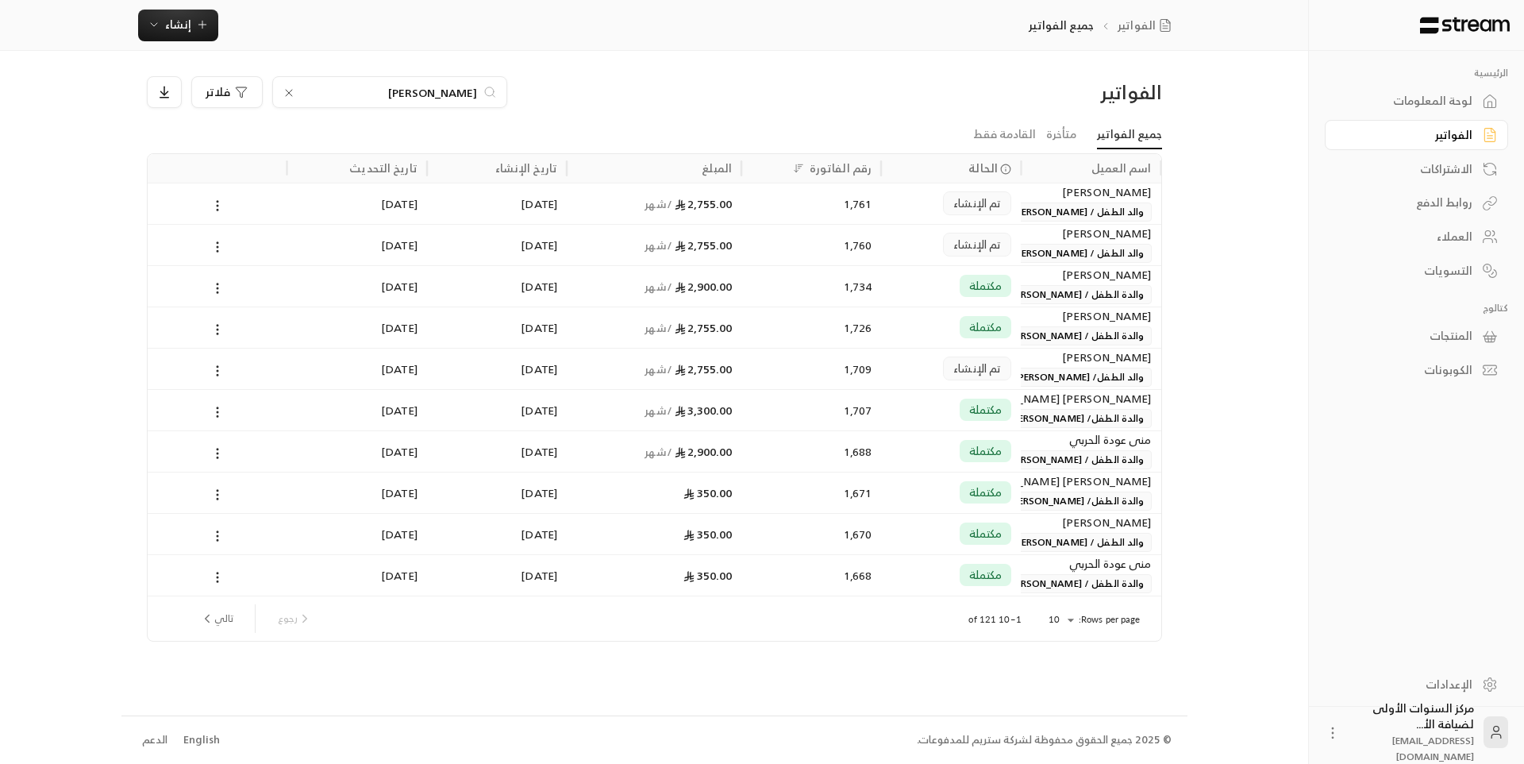
type input "[PERSON_NAME]"
click at [785, 247] on div "1,760" at bounding box center [811, 245] width 121 height 40
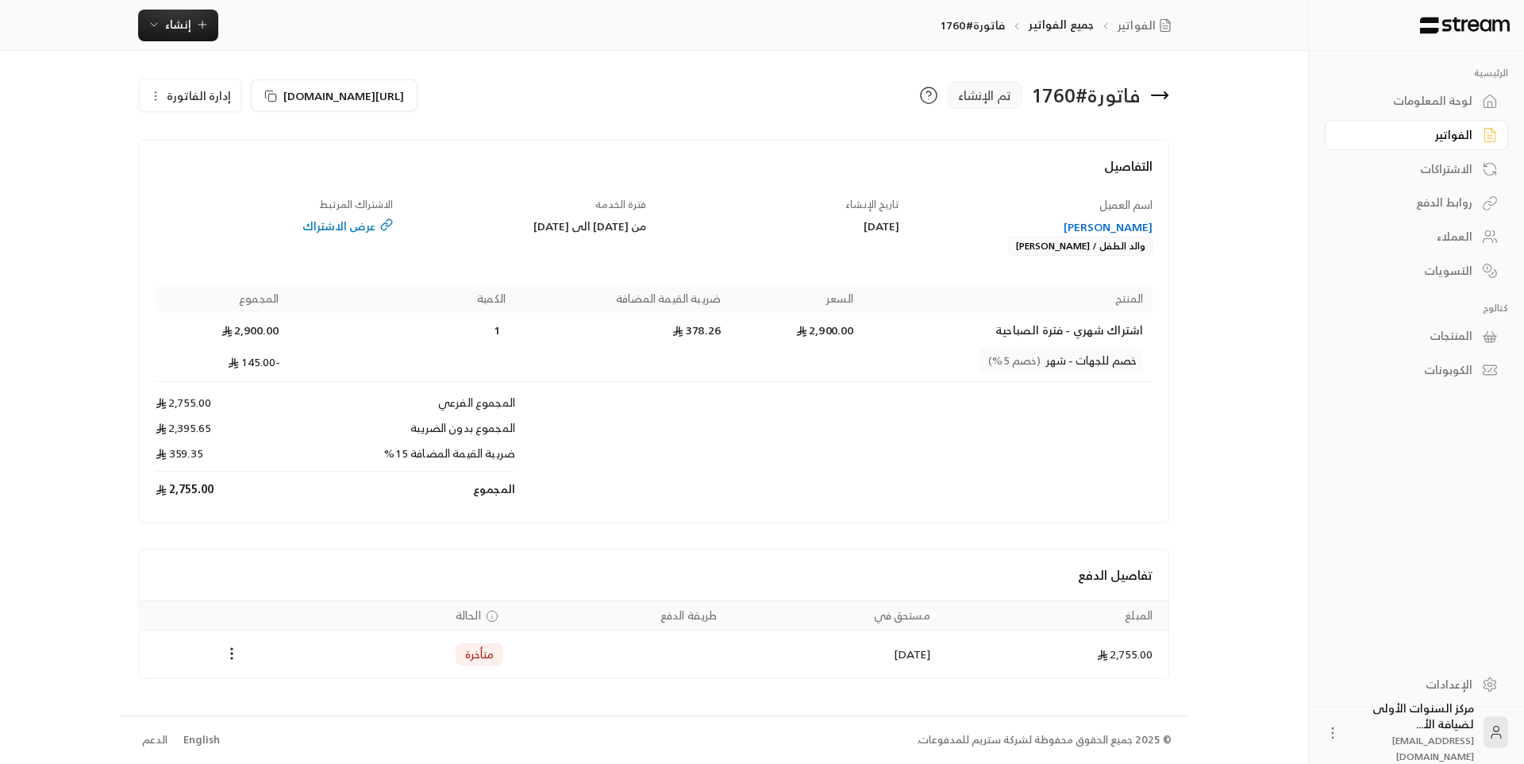
click at [1151, 93] on icon at bounding box center [1159, 95] width 19 height 19
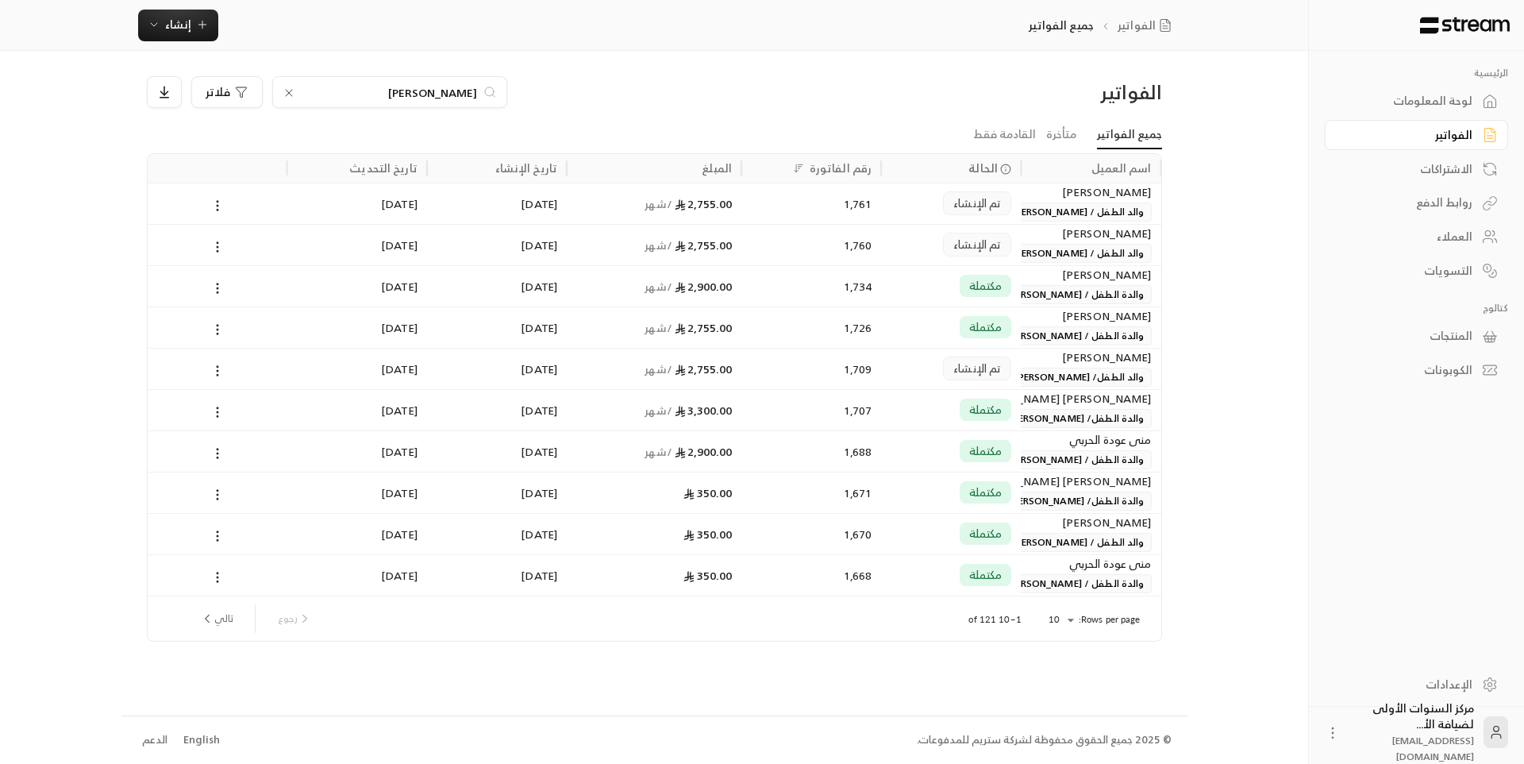
click at [451, 93] on input "[PERSON_NAME]" at bounding box center [390, 91] width 176 height 17
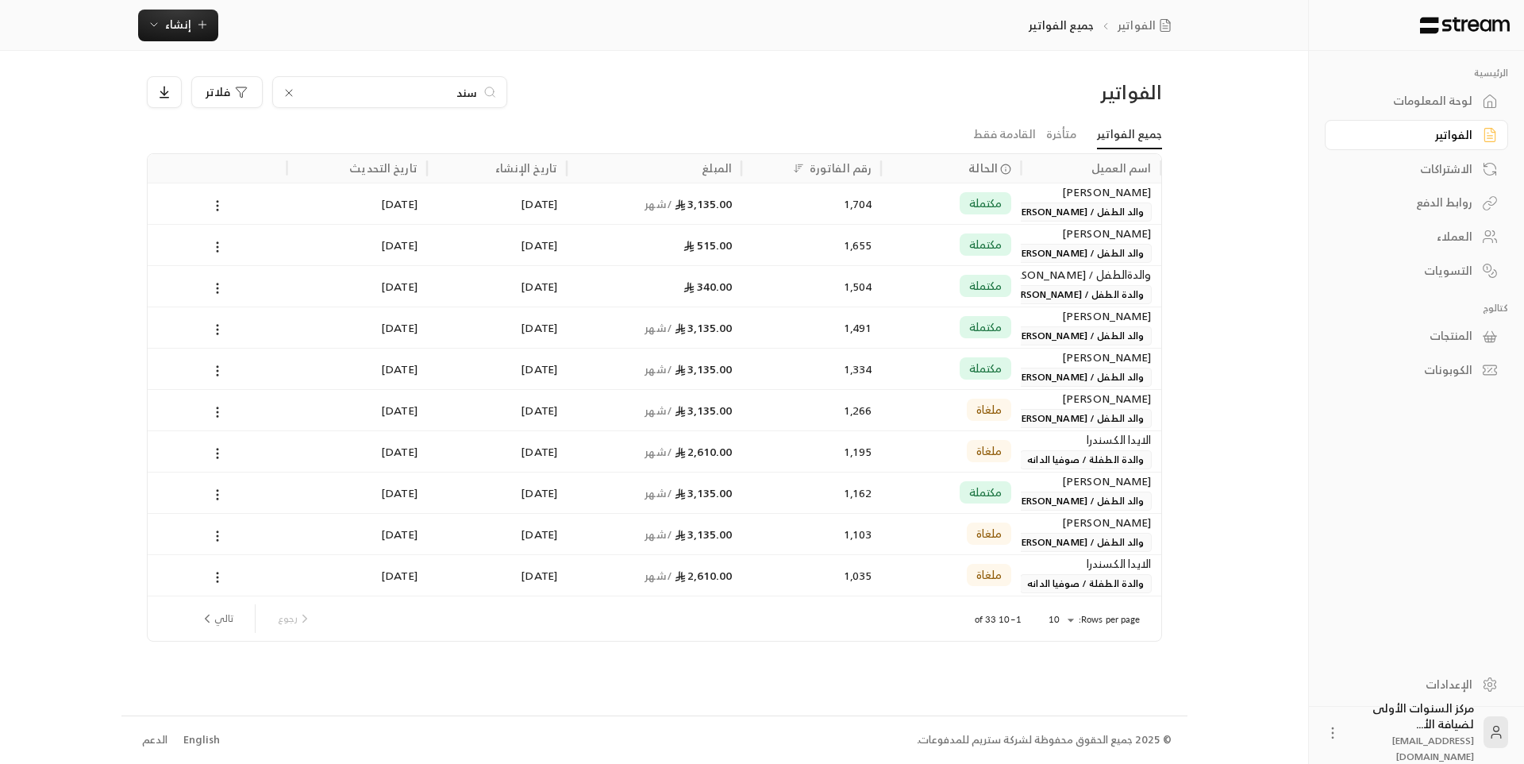
type input "سند"
click at [665, 201] on span "/ شهر" at bounding box center [659, 204] width 28 height 20
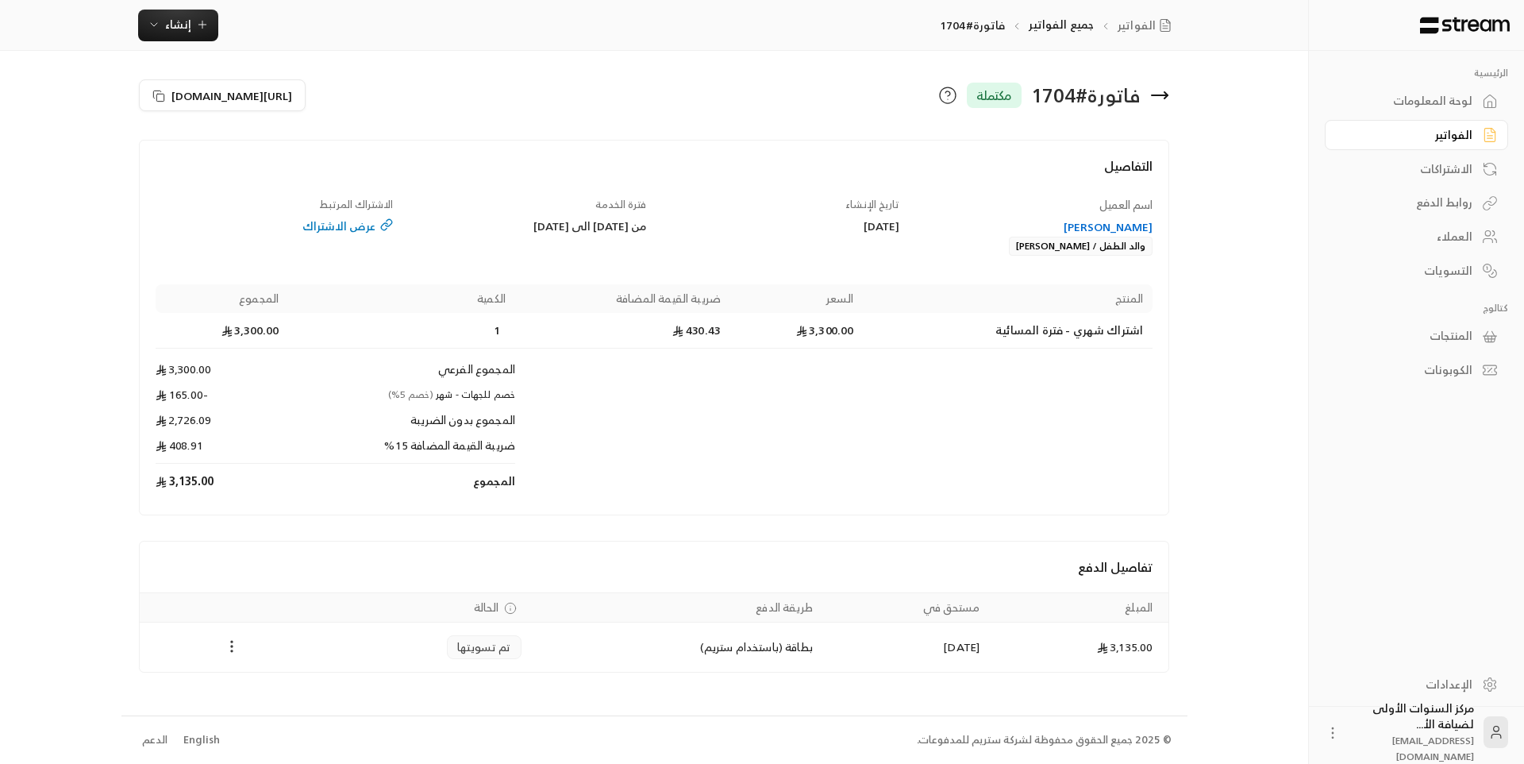
click at [236, 649] on icon "Payments" at bounding box center [232, 646] width 16 height 16
click at [286, 687] on li "تحميل الفاتورة" at bounding box center [270, 687] width 81 height 29
click at [1159, 90] on icon at bounding box center [1159, 95] width 19 height 19
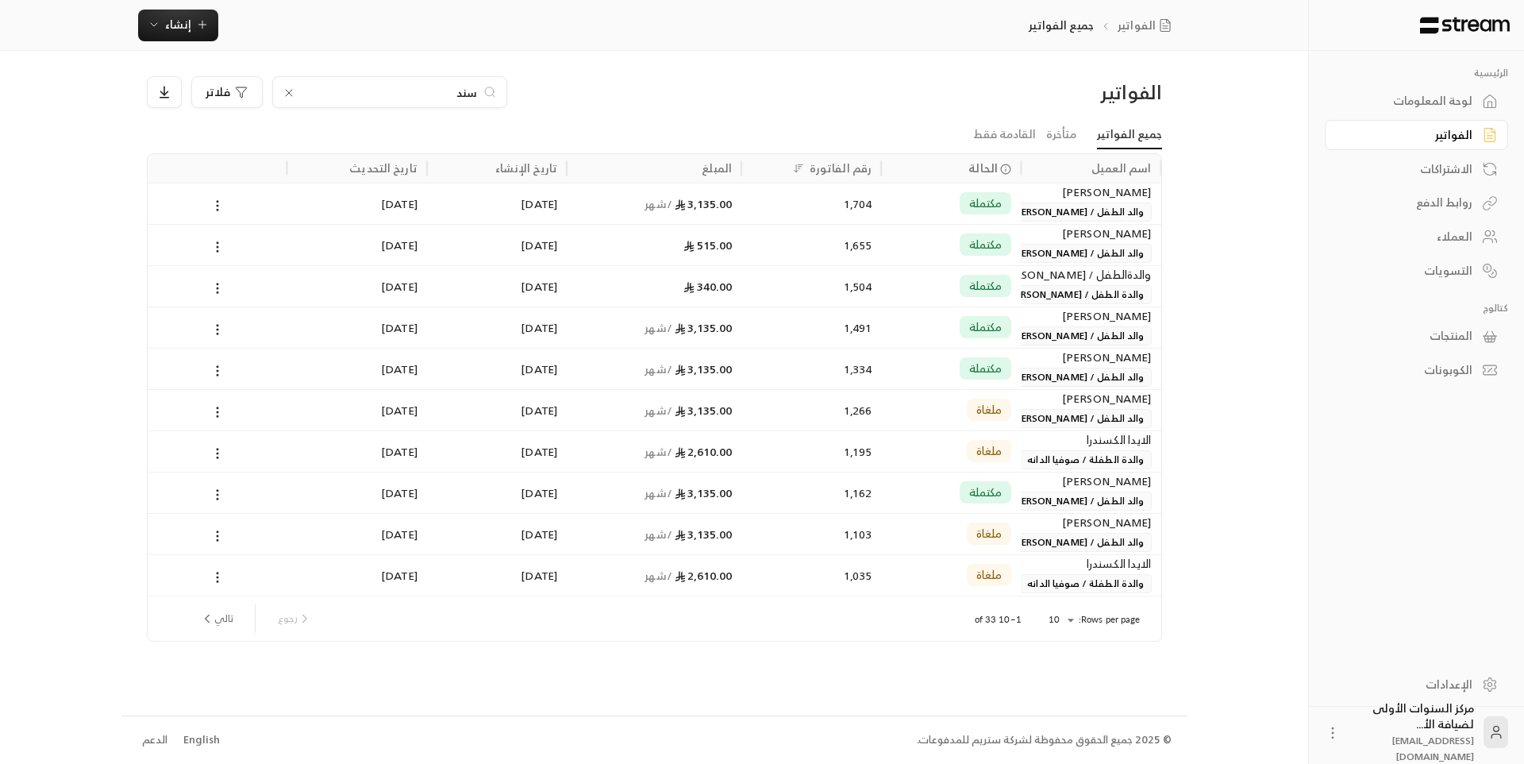
click at [462, 90] on input "سند" at bounding box center [390, 91] width 176 height 17
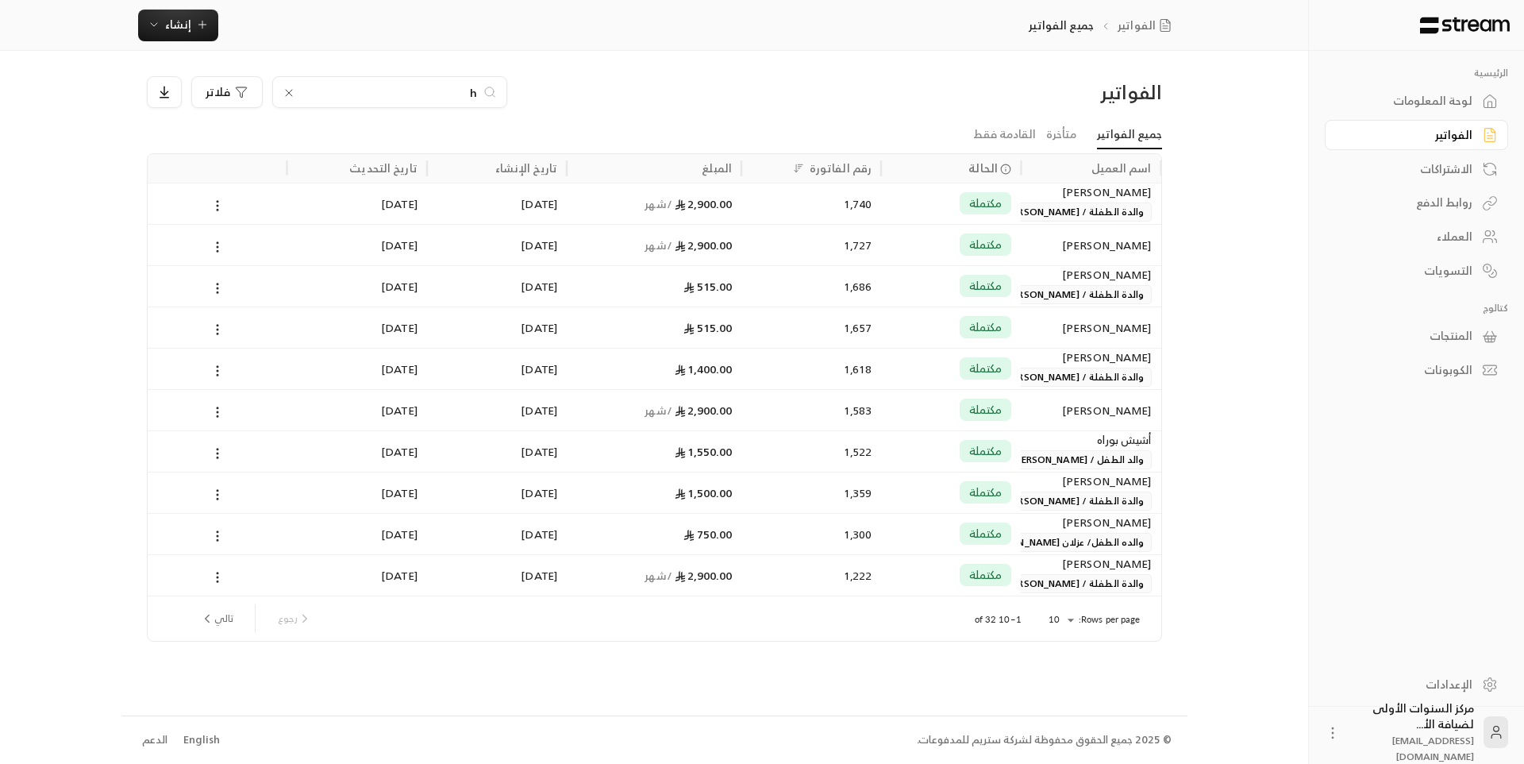
type input "h"
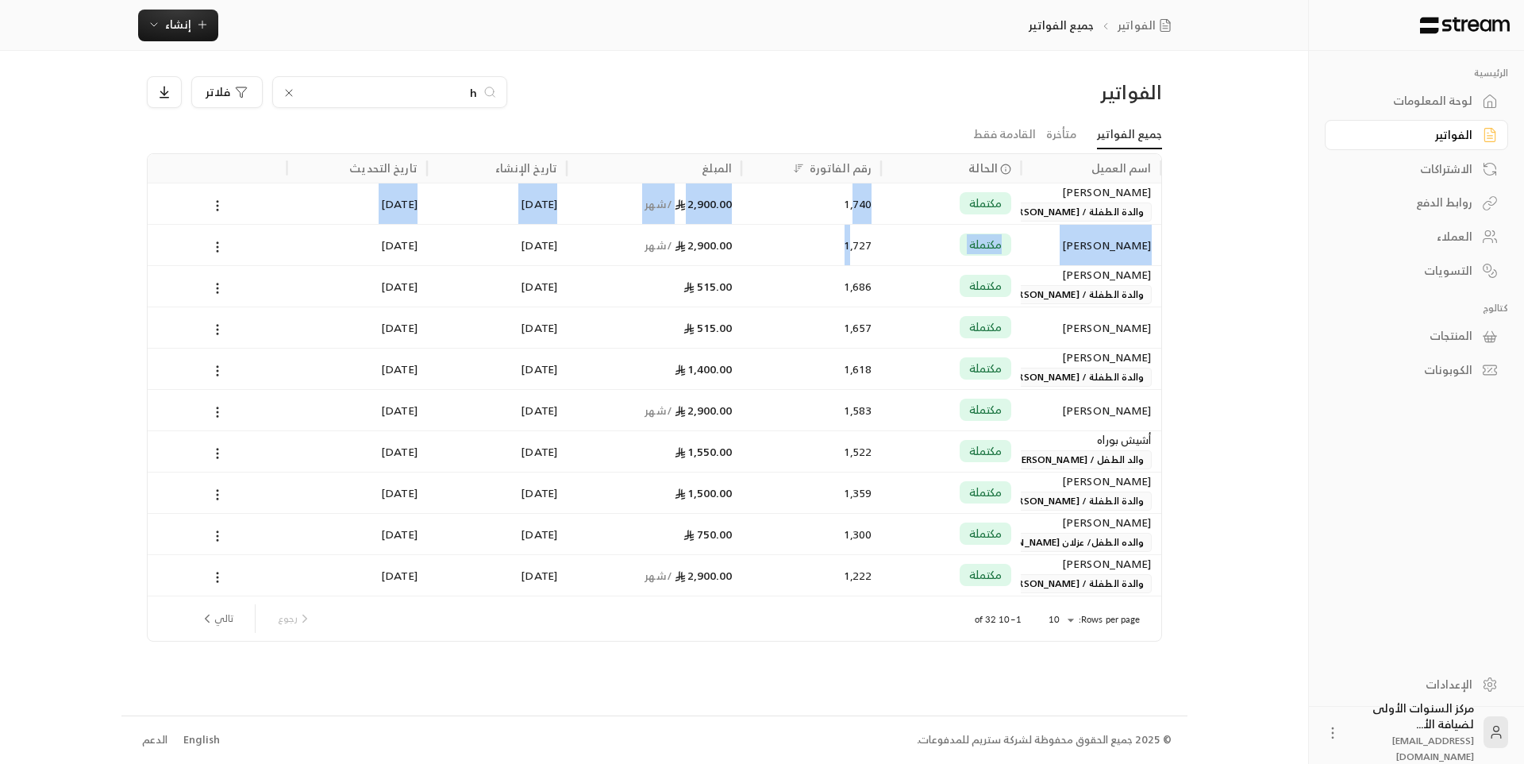
drag, startPoint x: 853, startPoint y: 215, endPoint x: 850, endPoint y: 244, distance: 29.5
click at [850, 244] on div "[PERSON_NAME] والدة الطفلة / [PERSON_NAME] مكتملة 1,740 2,900.00 / شهر [DATE] […" at bounding box center [655, 389] width 1014 height 413
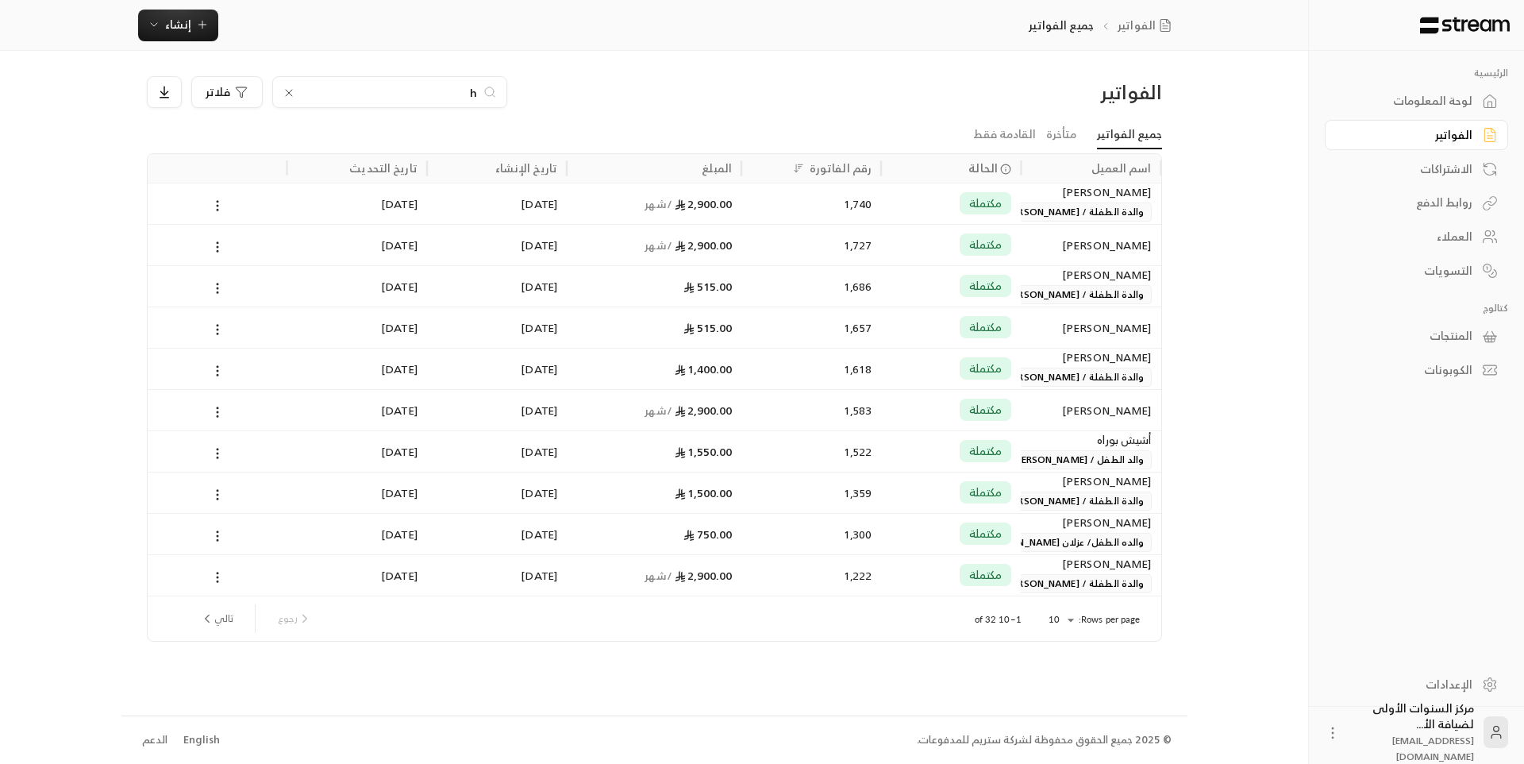
click at [818, 243] on div "1,727" at bounding box center [811, 245] width 121 height 40
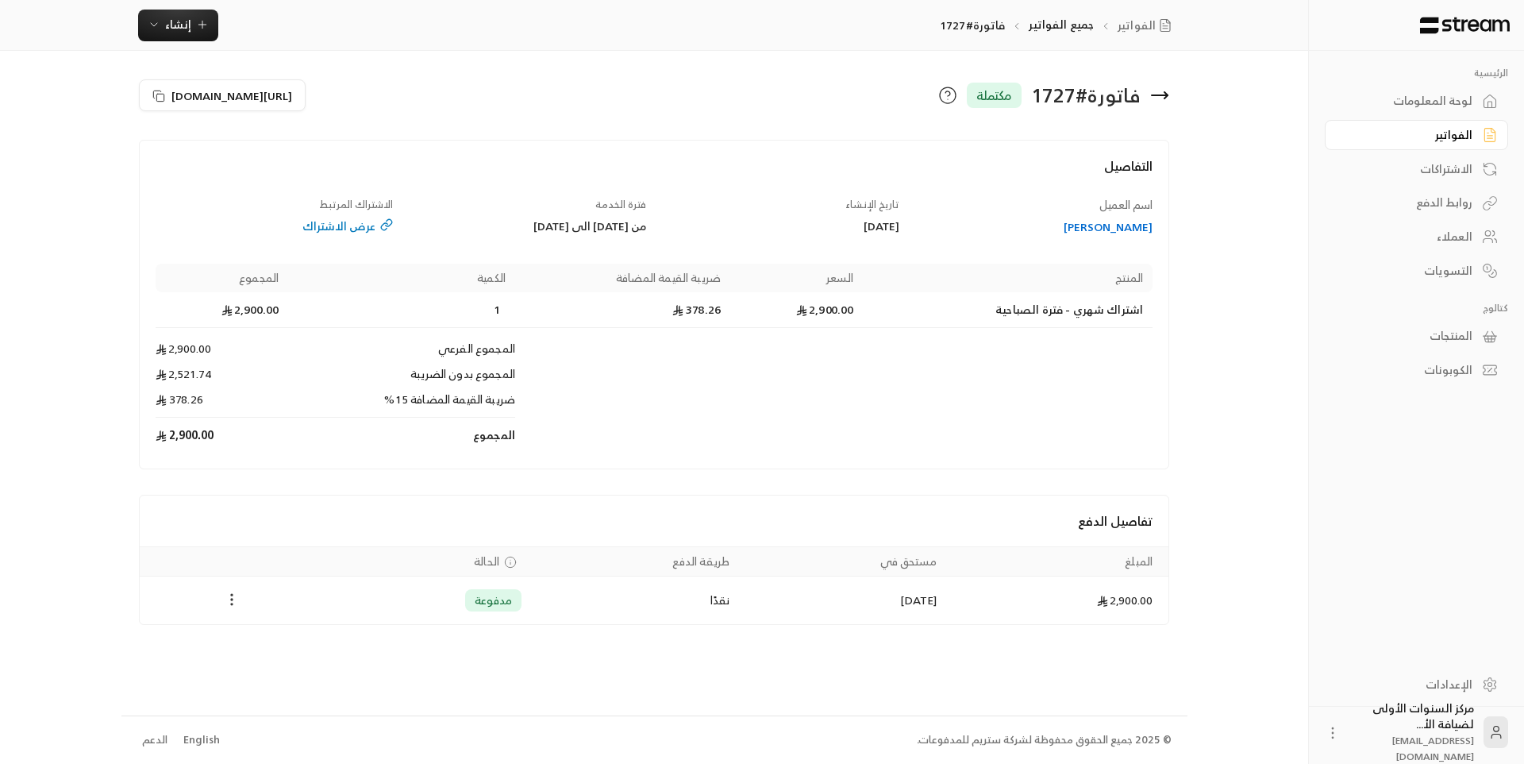
click at [228, 596] on icon "Payments" at bounding box center [232, 599] width 16 height 16
click at [255, 641] on li "تحميل الفاتورة" at bounding box center [270, 640] width 81 height 29
click at [1161, 93] on icon at bounding box center [1159, 95] width 19 height 19
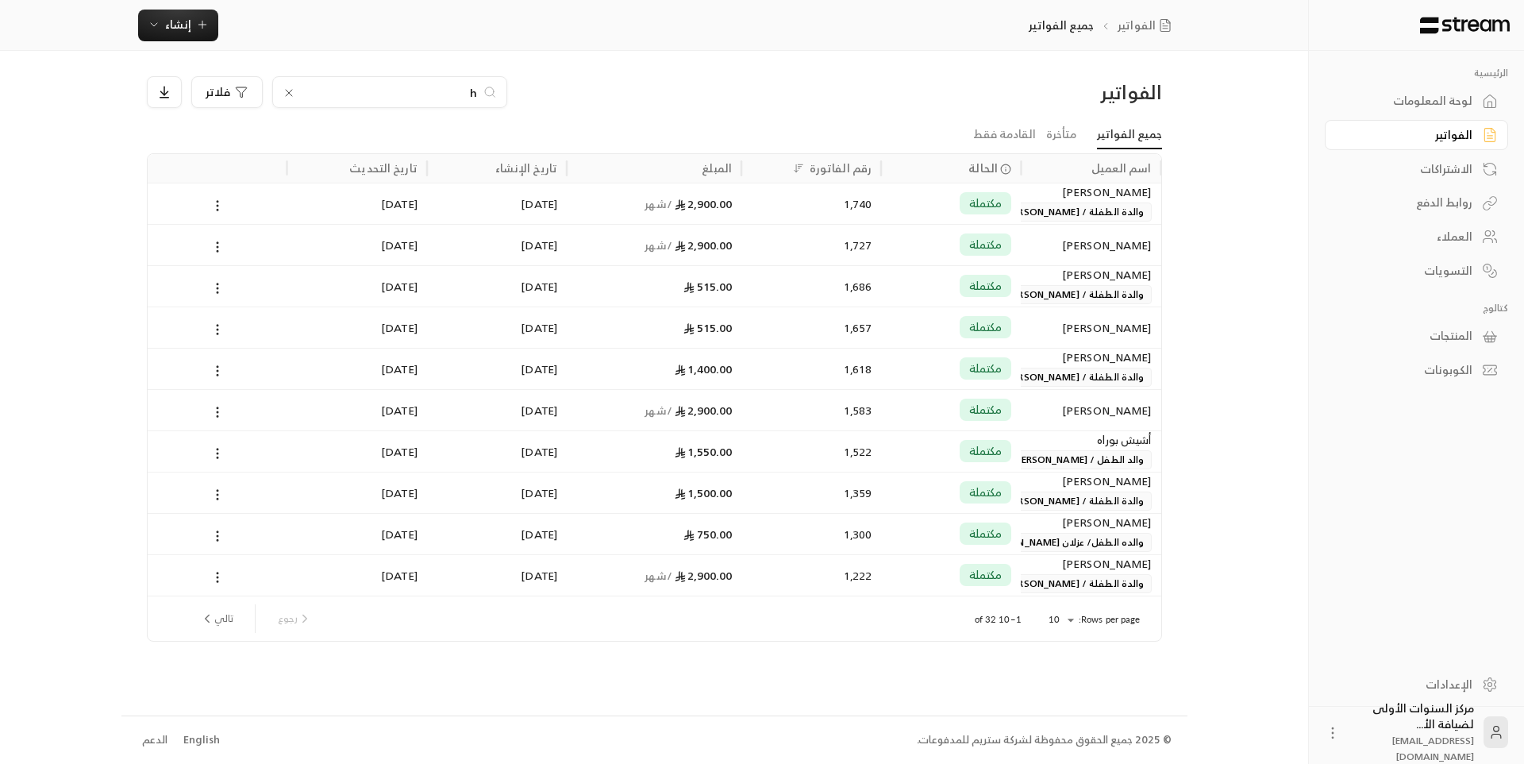
click at [471, 87] on input "h" at bounding box center [390, 91] width 176 height 17
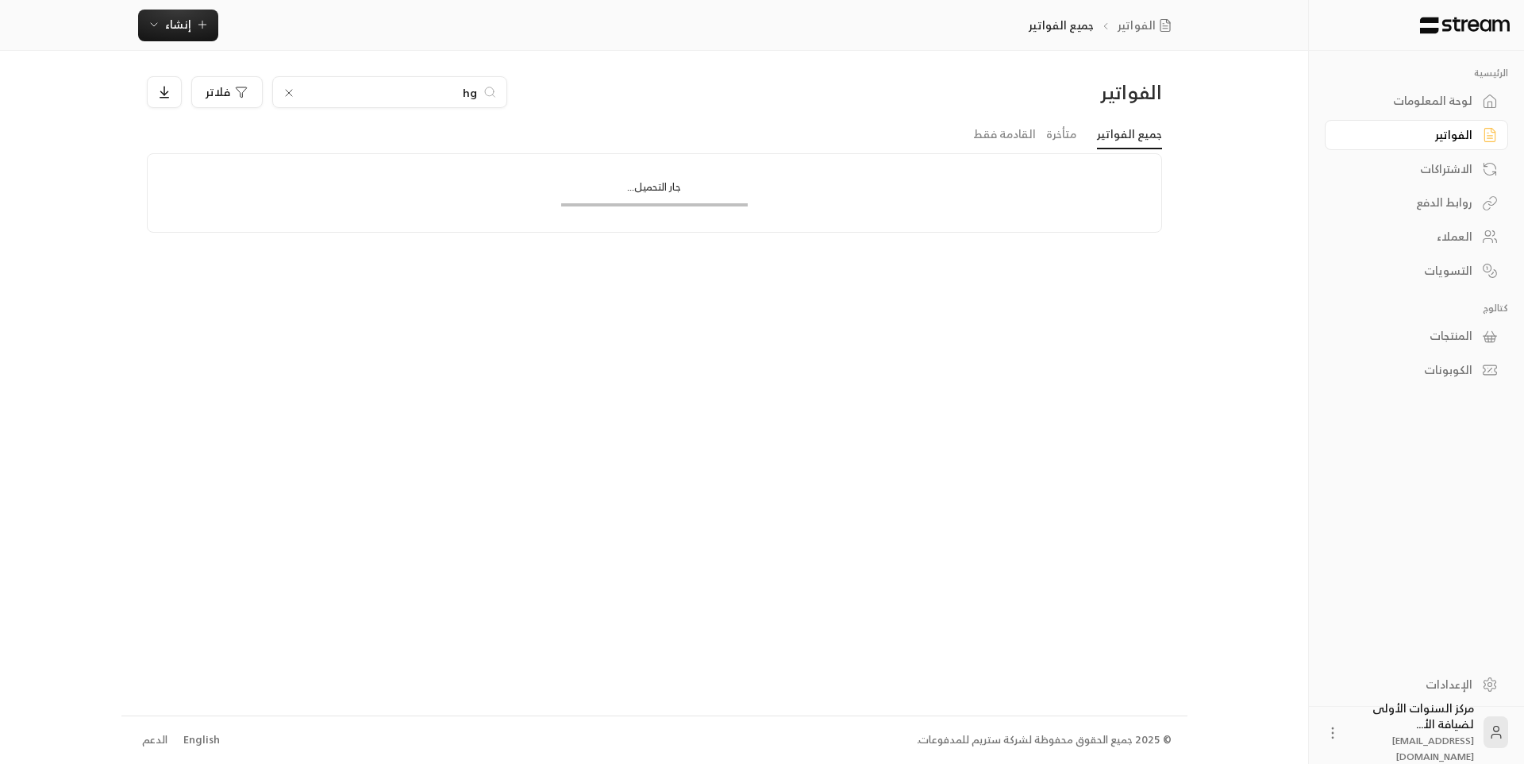
type input "h"
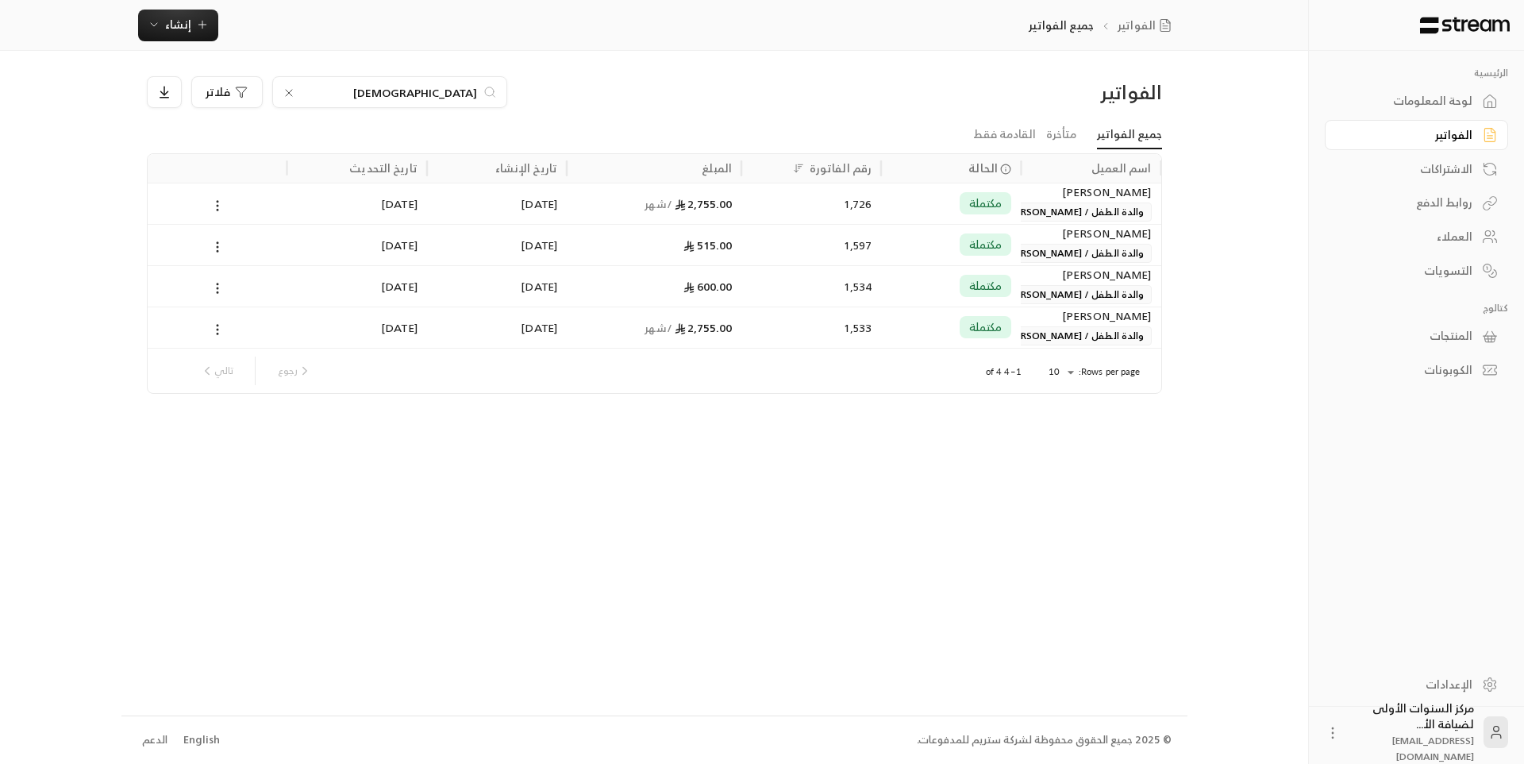
type input "[DEMOGRAPHIC_DATA]"
click at [771, 209] on div "1,726" at bounding box center [811, 203] width 121 height 40
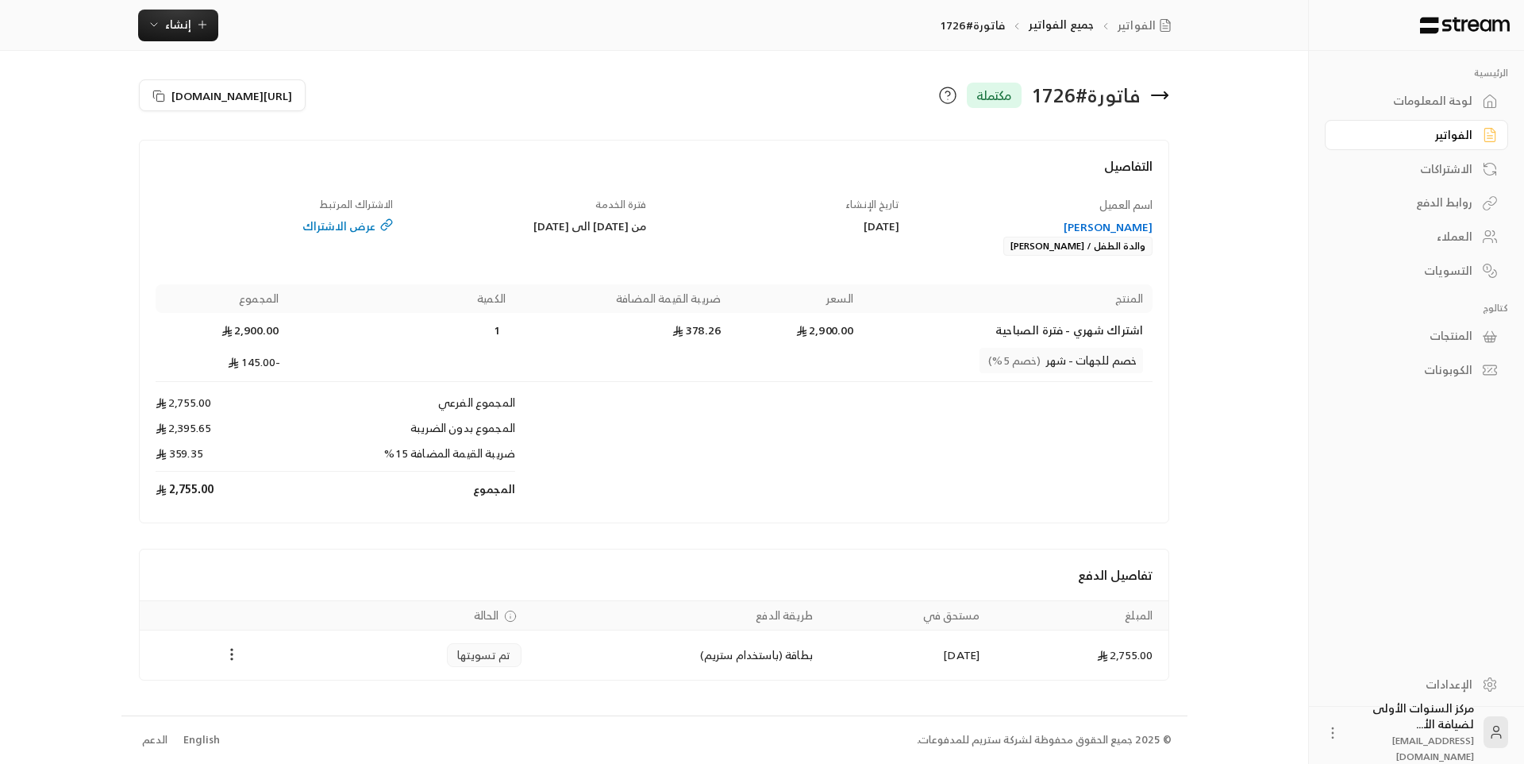
click at [233, 654] on circle "Payments" at bounding box center [233, 654] width 2 height 2
click at [254, 690] on li "تحميل الفاتورة" at bounding box center [270, 695] width 81 height 29
click at [1160, 95] on icon at bounding box center [1160, 95] width 16 height 0
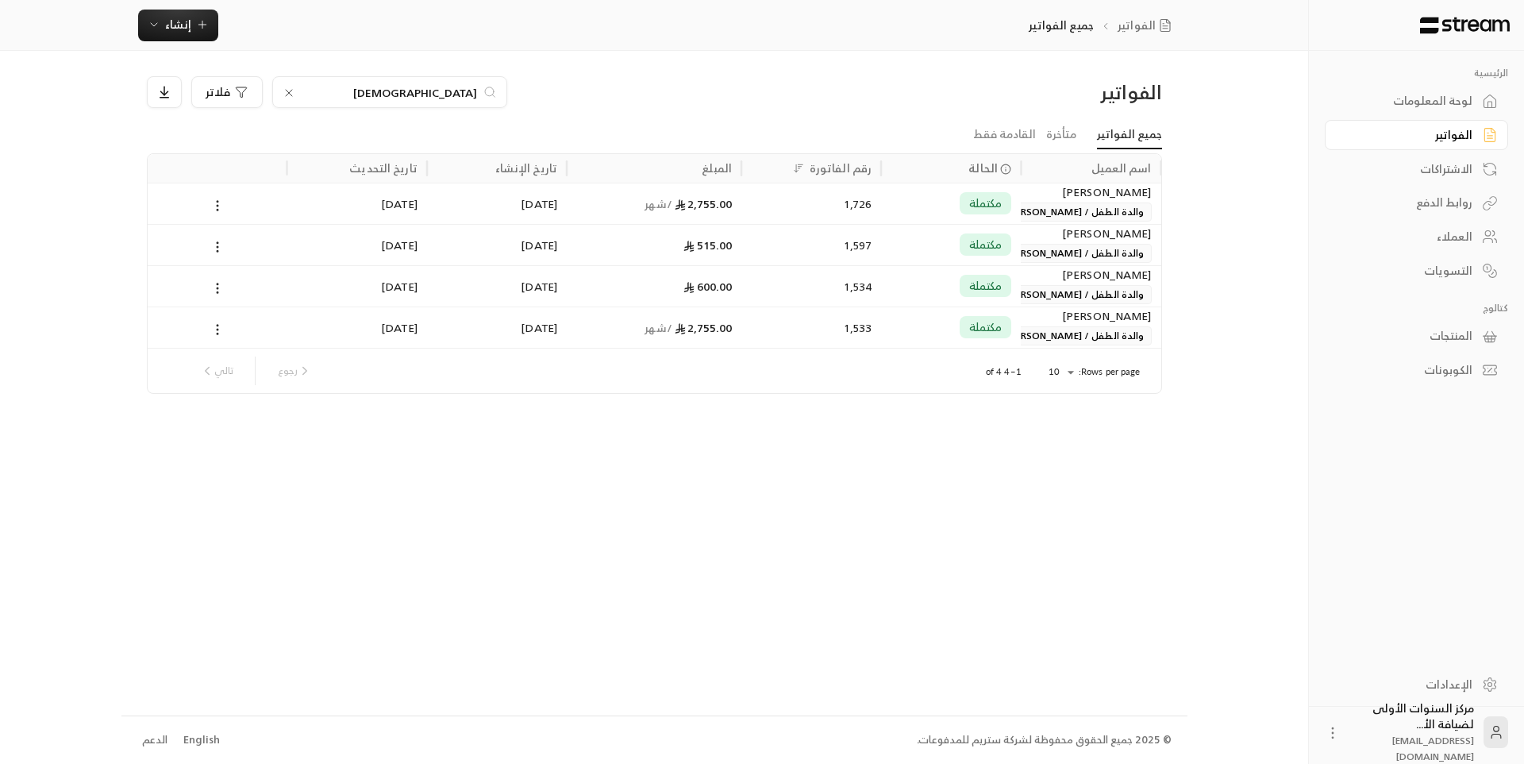
click at [469, 90] on input "[DEMOGRAPHIC_DATA]" at bounding box center [390, 91] width 176 height 17
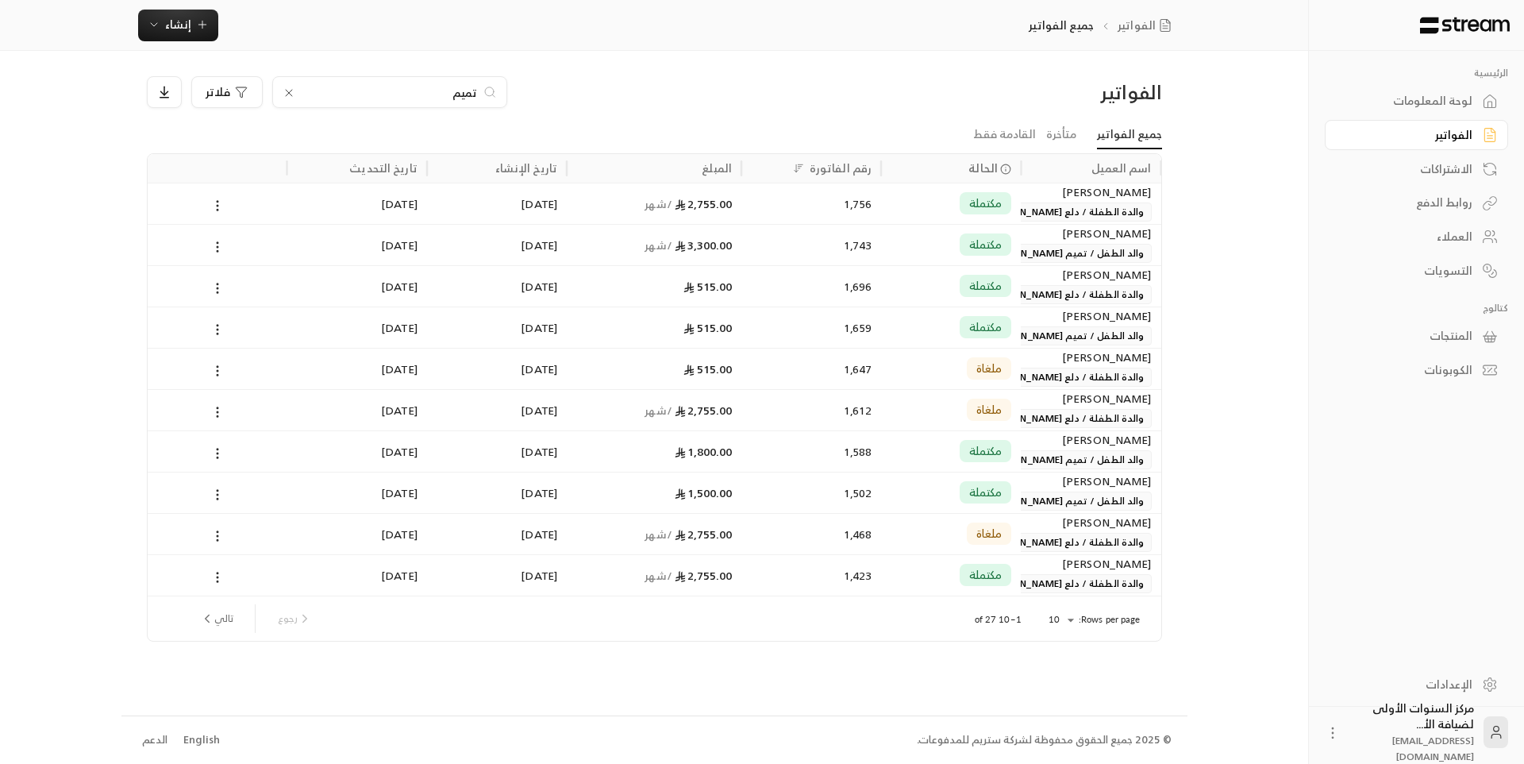
type input "تميم"
click at [778, 245] on div "1,743" at bounding box center [811, 245] width 121 height 40
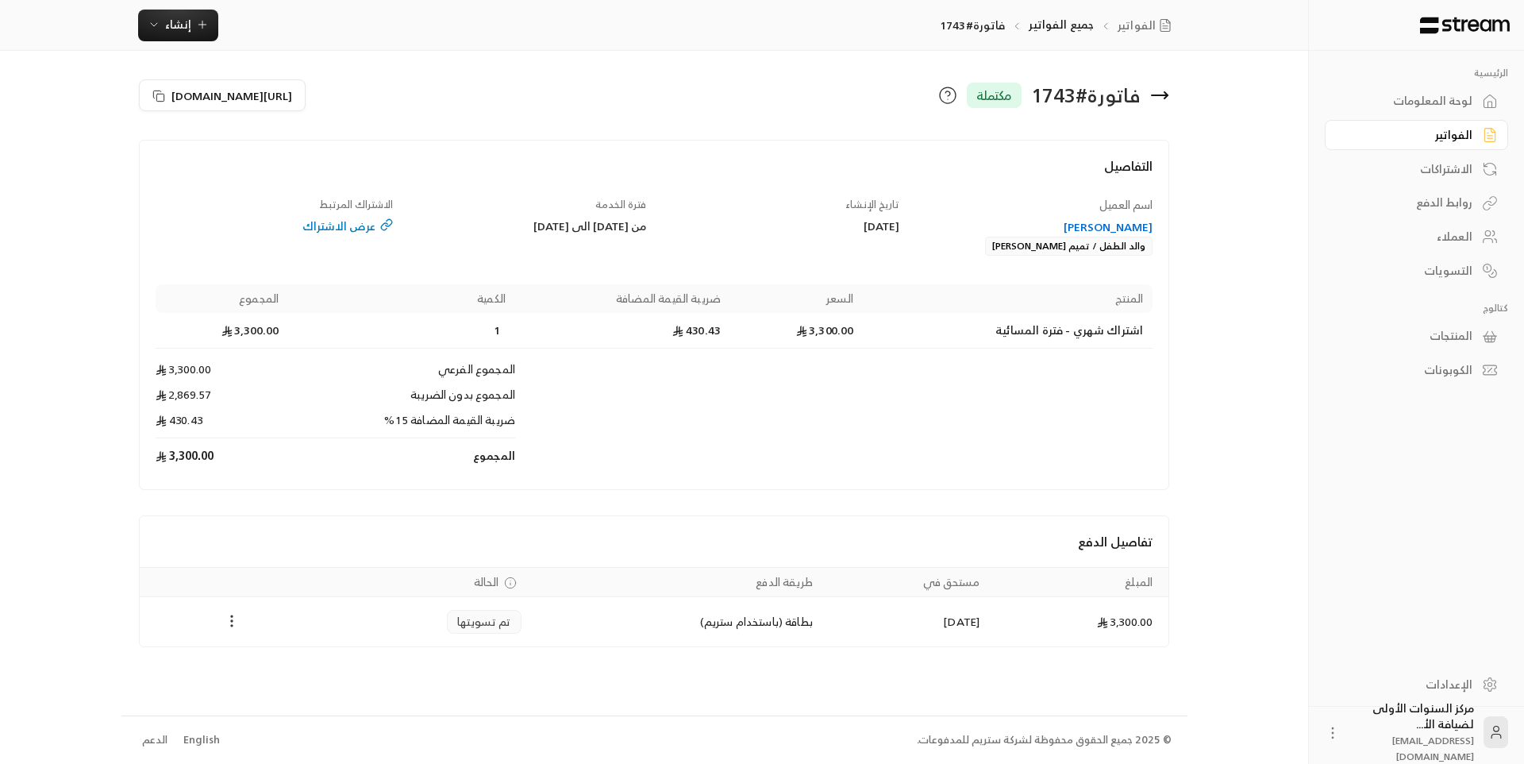
click at [225, 618] on icon "Payments" at bounding box center [232, 621] width 16 height 16
click at [269, 664] on li "تحميل الفاتورة" at bounding box center [270, 662] width 81 height 29
click at [237, 623] on icon "Payments" at bounding box center [232, 621] width 16 height 16
click at [262, 651] on li "تحميل الفاتورة" at bounding box center [270, 662] width 81 height 29
click at [1167, 98] on icon at bounding box center [1159, 95] width 19 height 19
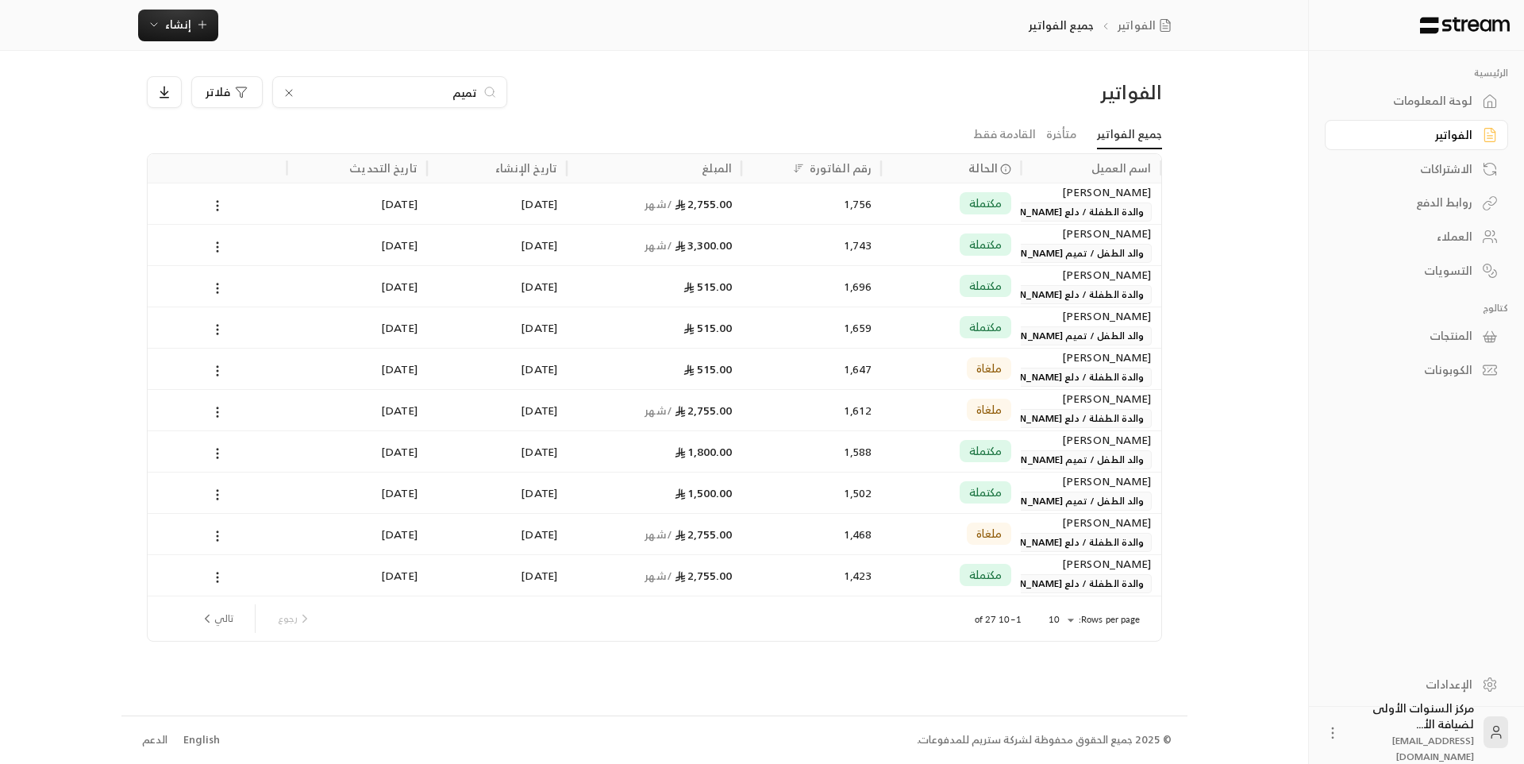
click at [474, 89] on input "تميم" at bounding box center [390, 91] width 176 height 17
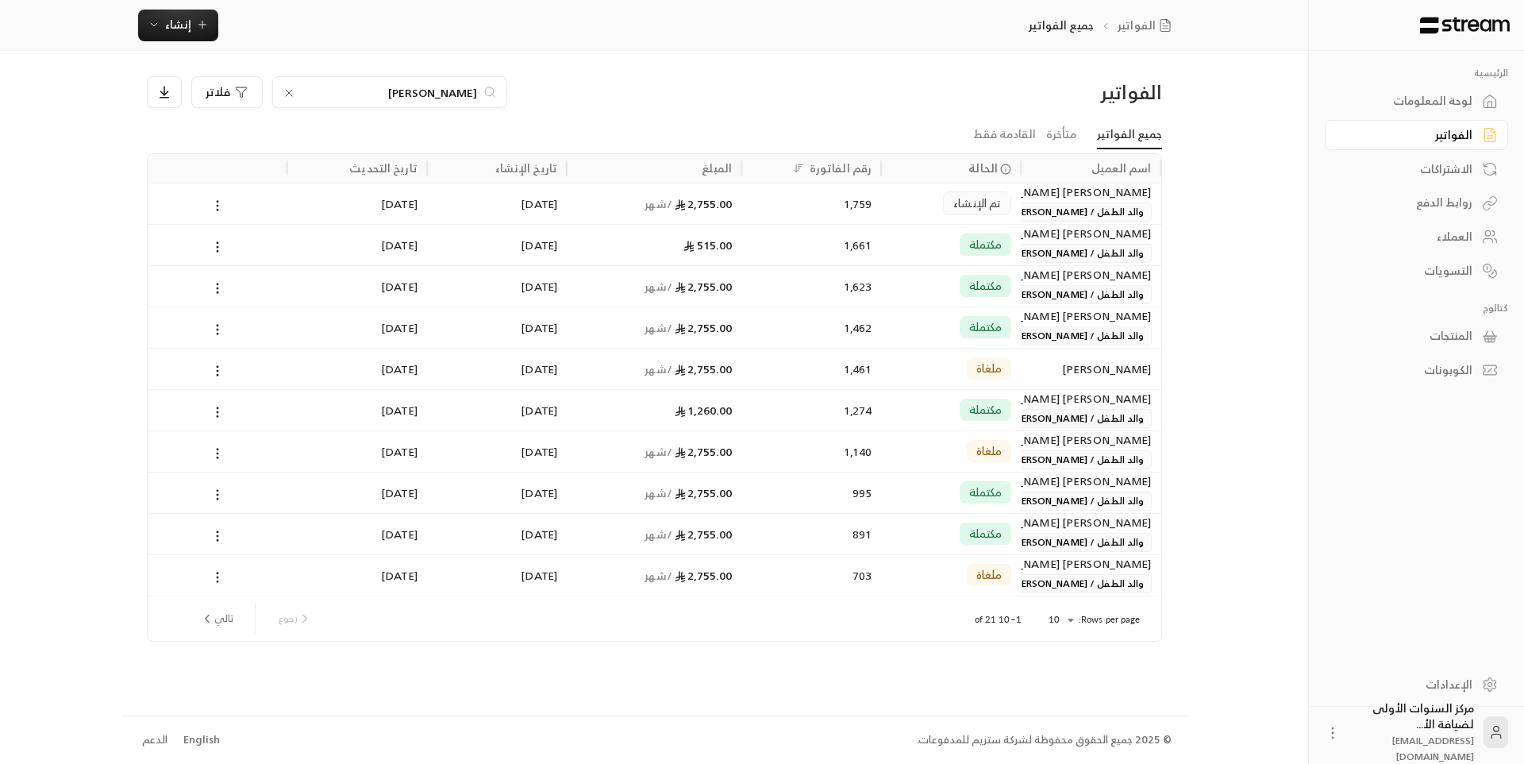
type input "[PERSON_NAME]"
click at [833, 208] on div "1,759" at bounding box center [811, 203] width 121 height 40
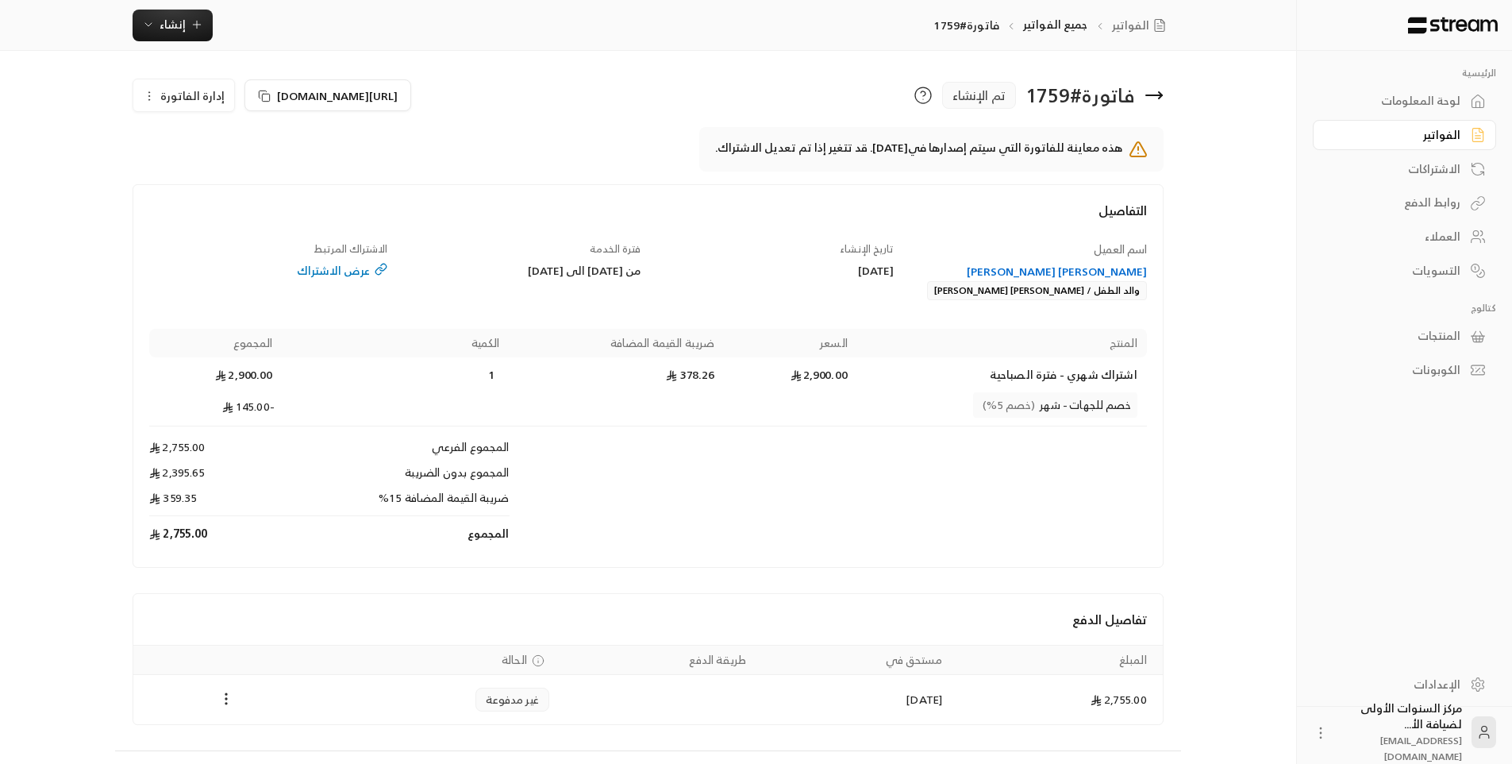
click at [1157, 97] on icon at bounding box center [1154, 95] width 19 height 19
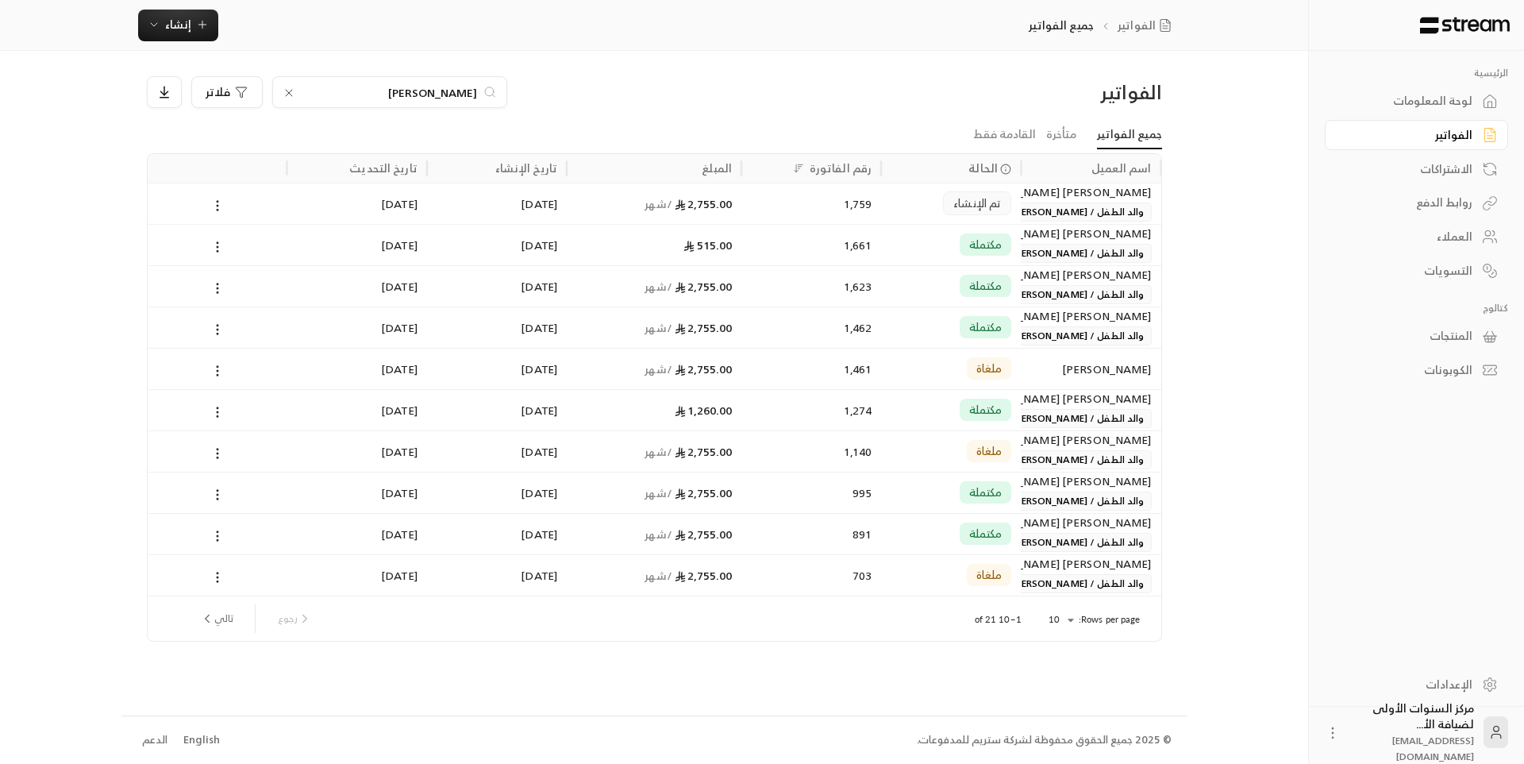
click at [788, 274] on div "1,623" at bounding box center [811, 286] width 121 height 40
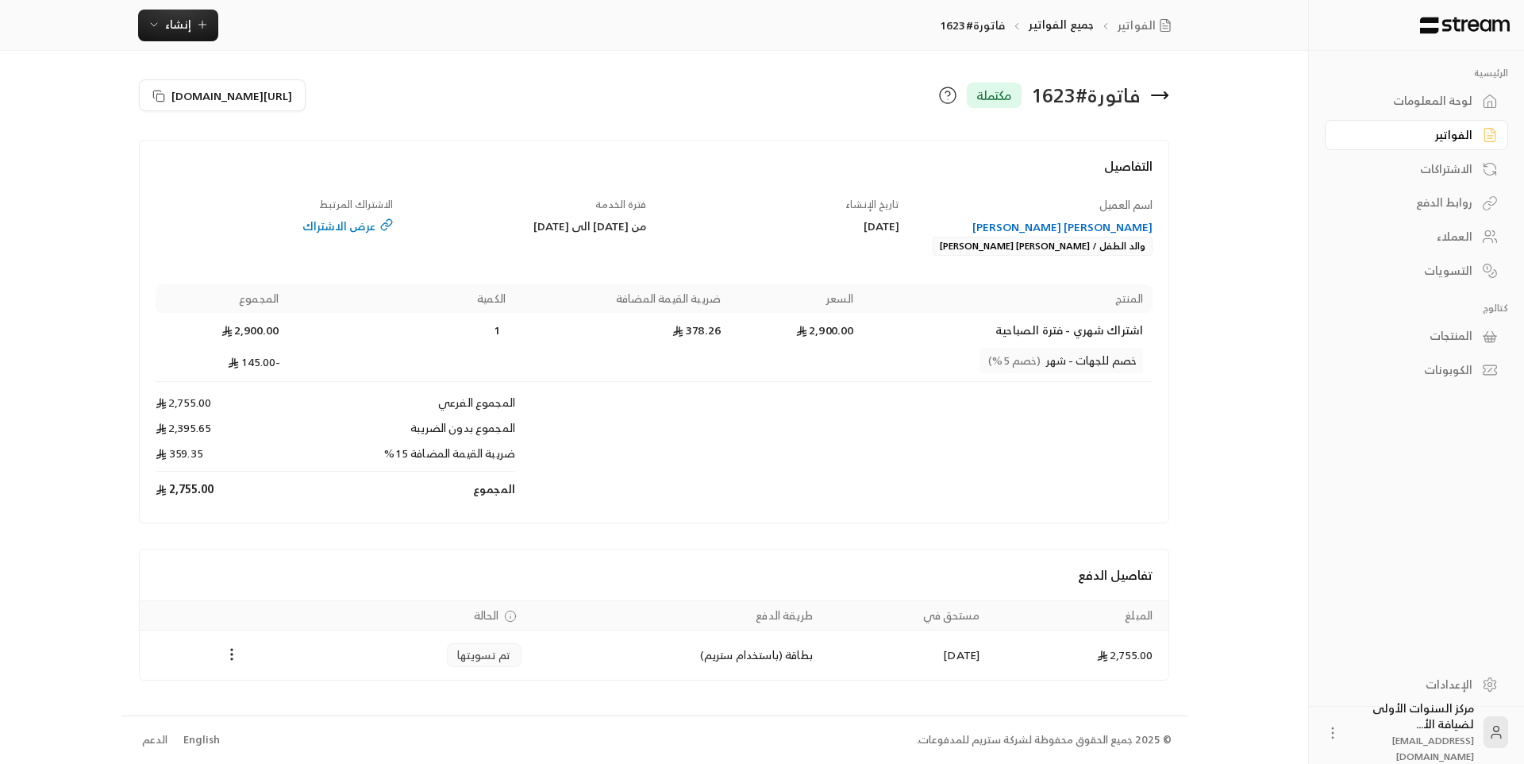
click at [1157, 95] on icon at bounding box center [1160, 95] width 16 height 0
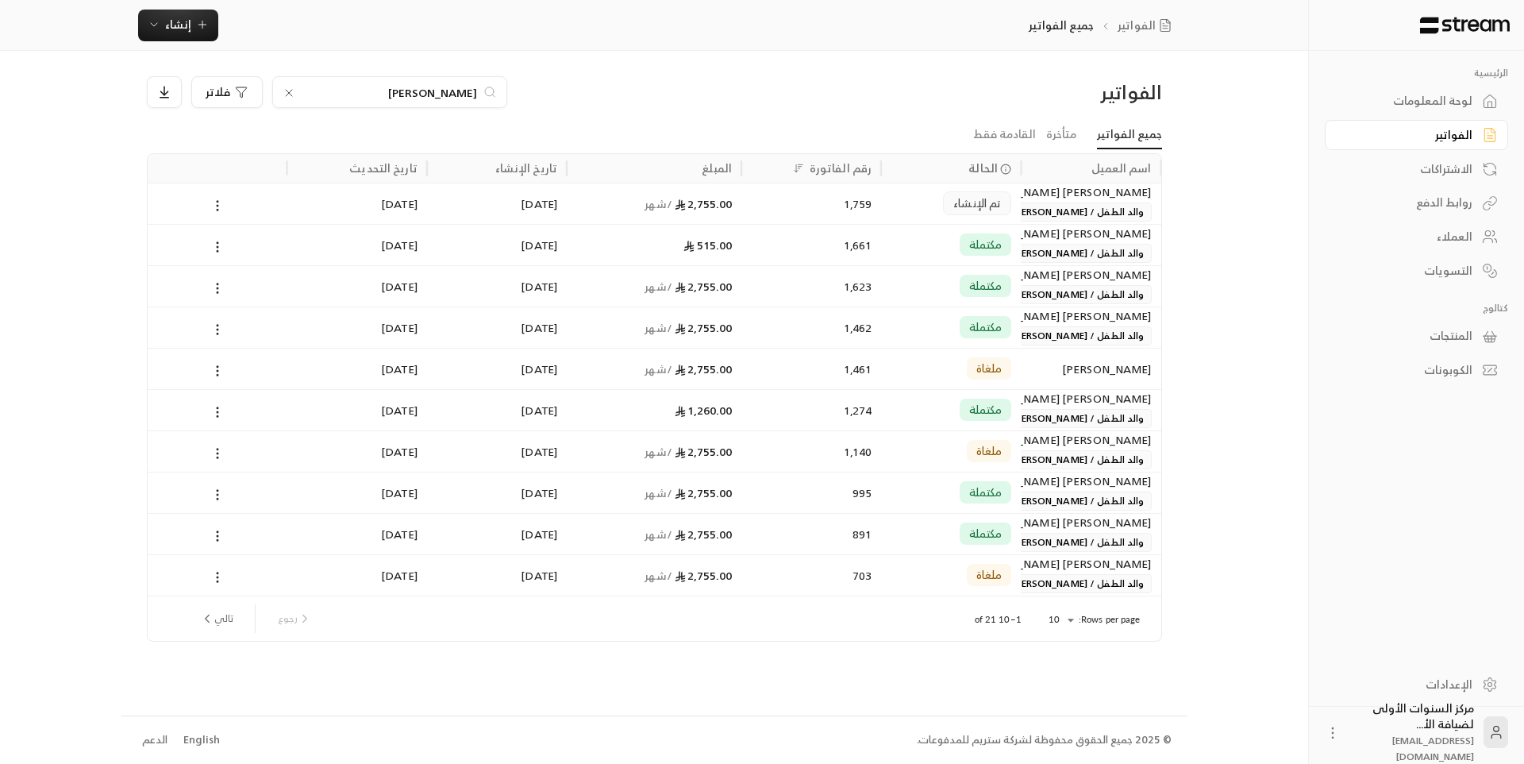
click at [456, 89] on input "[PERSON_NAME]" at bounding box center [390, 91] width 176 height 17
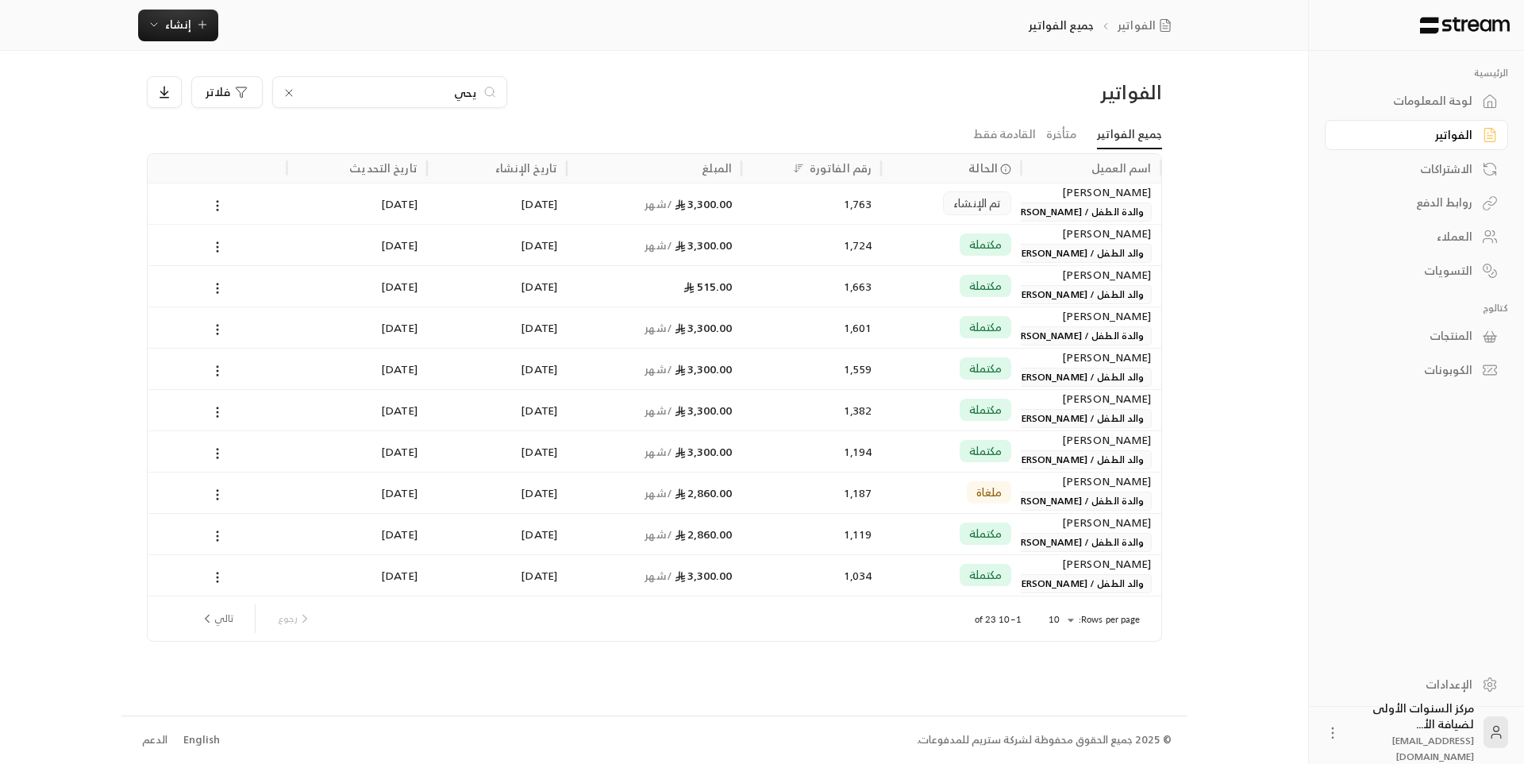
type input "يحي"
click at [826, 251] on div "1,724" at bounding box center [811, 245] width 121 height 40
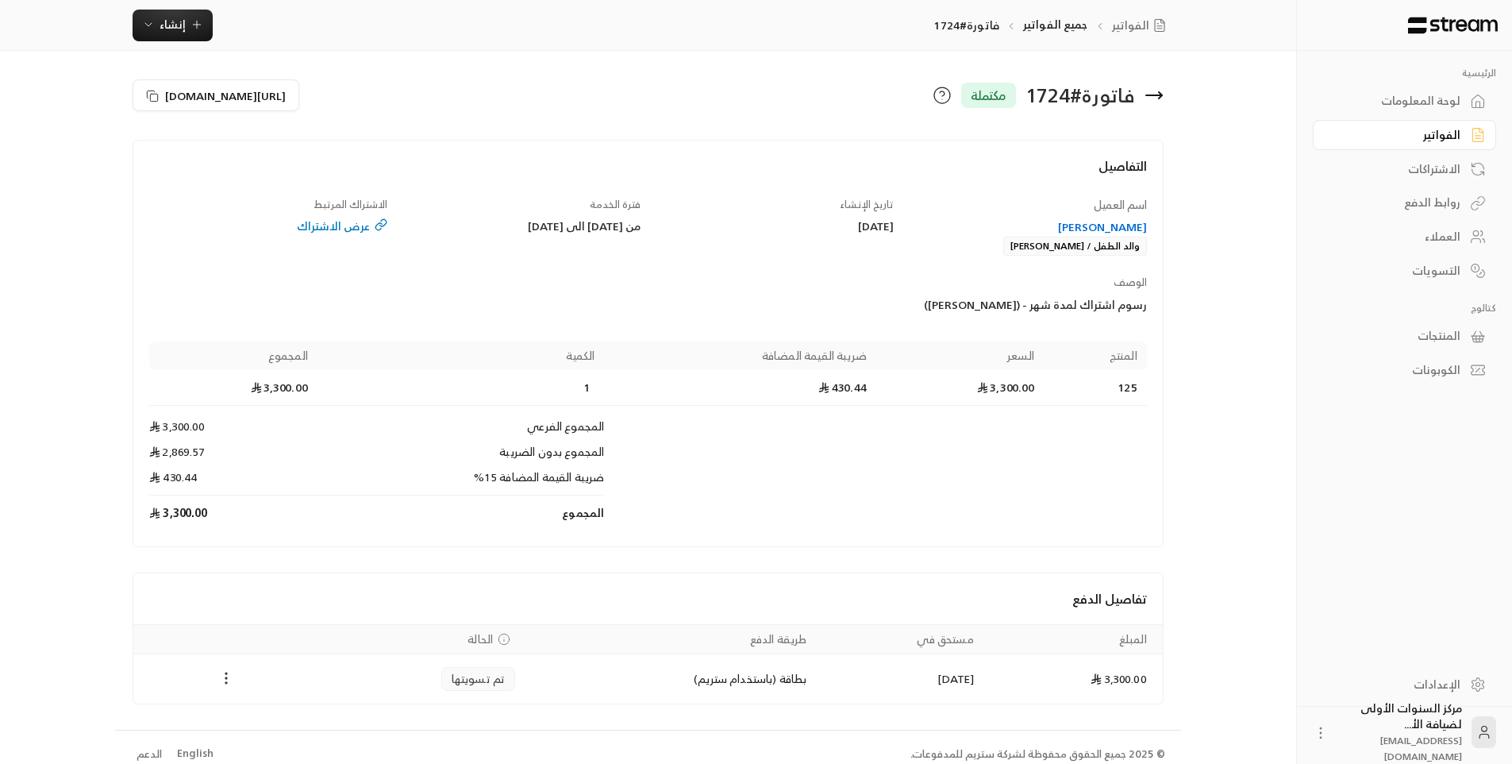
click at [228, 678] on icon "Payments" at bounding box center [226, 678] width 16 height 16
click at [248, 707] on li "تحميل الفاتورة" at bounding box center [265, 705] width 81 height 29
click at [1153, 92] on icon at bounding box center [1154, 95] width 19 height 19
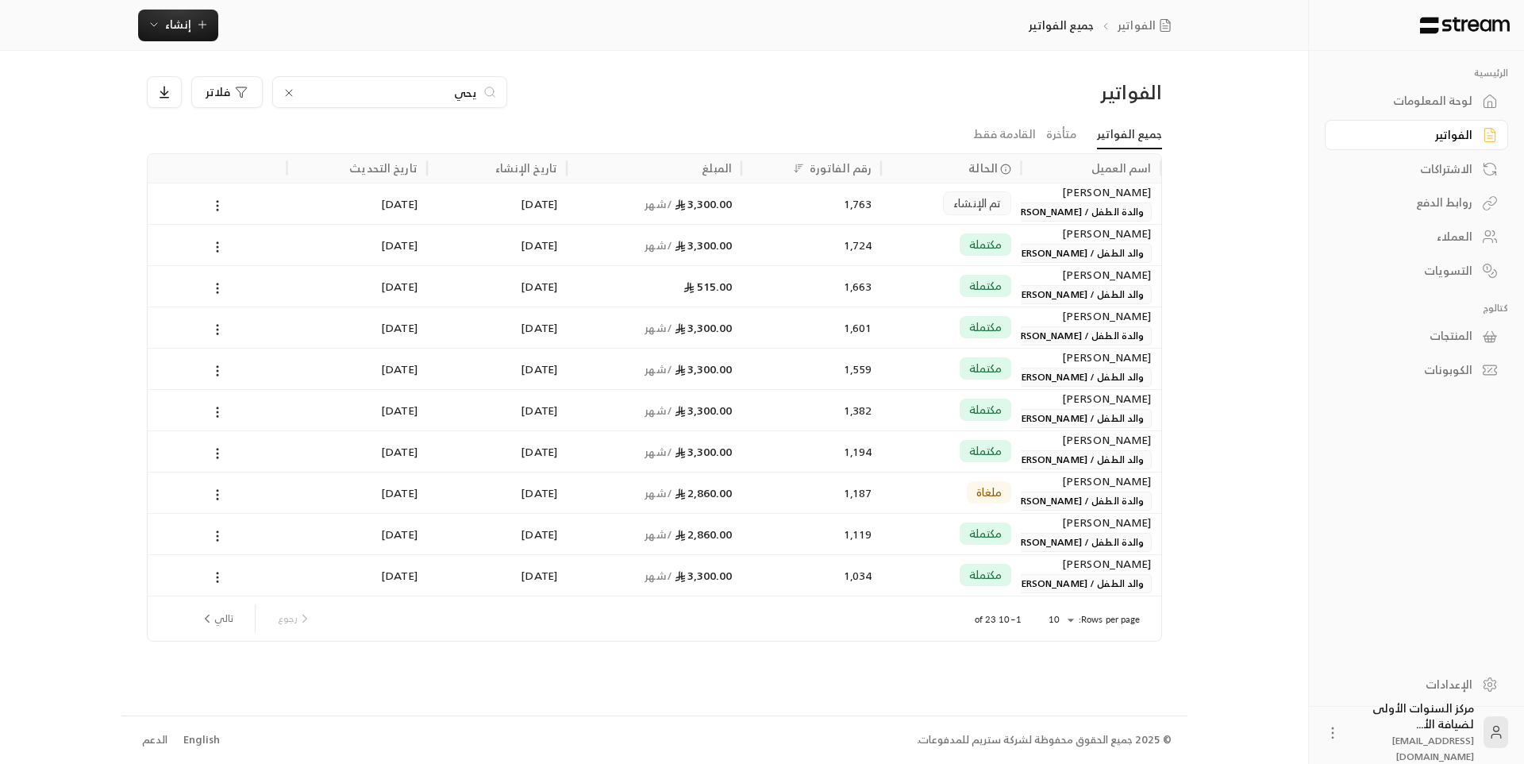
click at [476, 94] on input "يحي" at bounding box center [390, 91] width 176 height 17
type input "انس"
click at [966, 206] on div "مكتملة" at bounding box center [986, 203] width 52 height 22
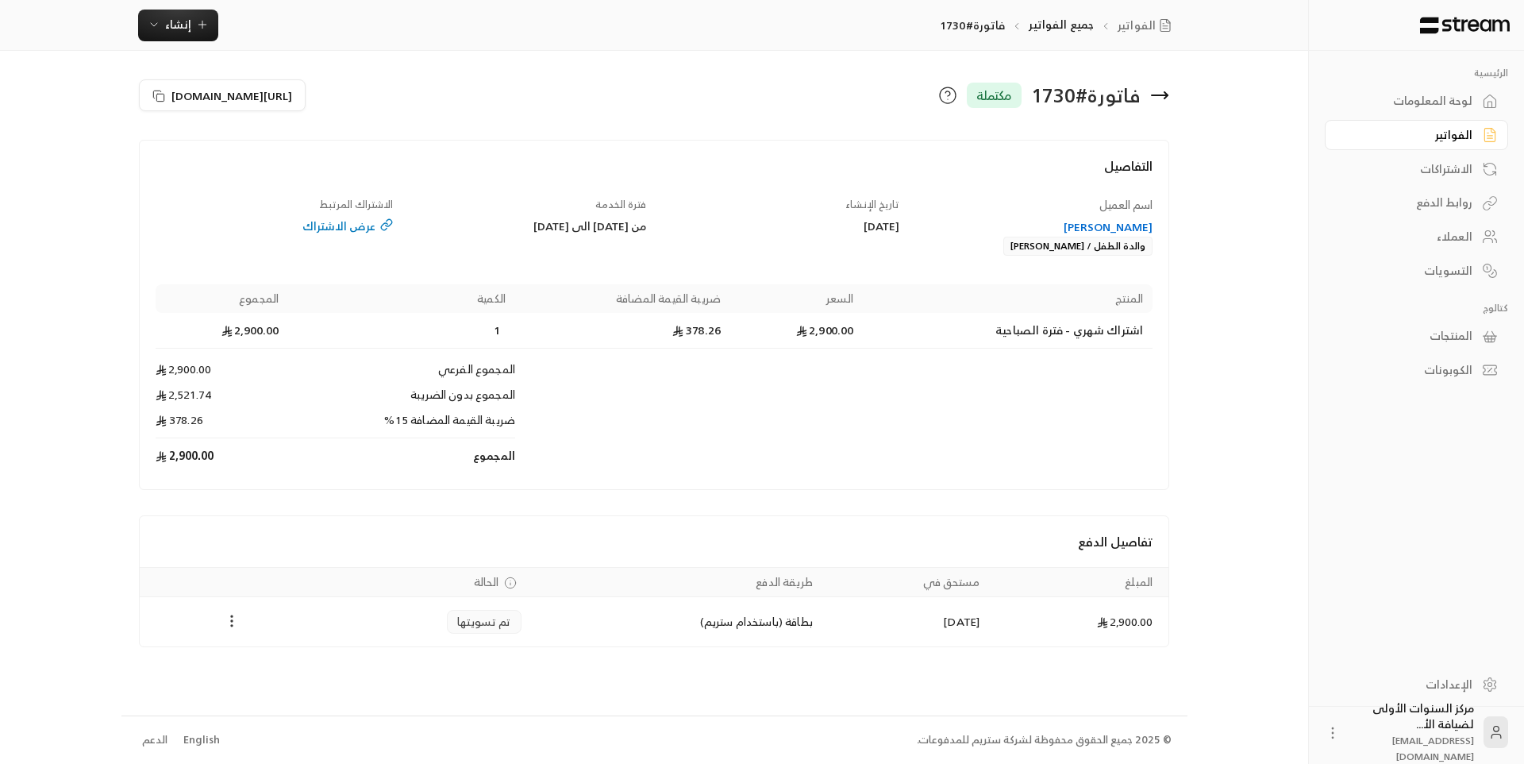
click at [237, 620] on icon "Payments" at bounding box center [232, 621] width 16 height 16
click at [268, 652] on li "تحميل الفاتورة" at bounding box center [270, 662] width 81 height 29
click at [1163, 95] on icon at bounding box center [1160, 95] width 16 height 0
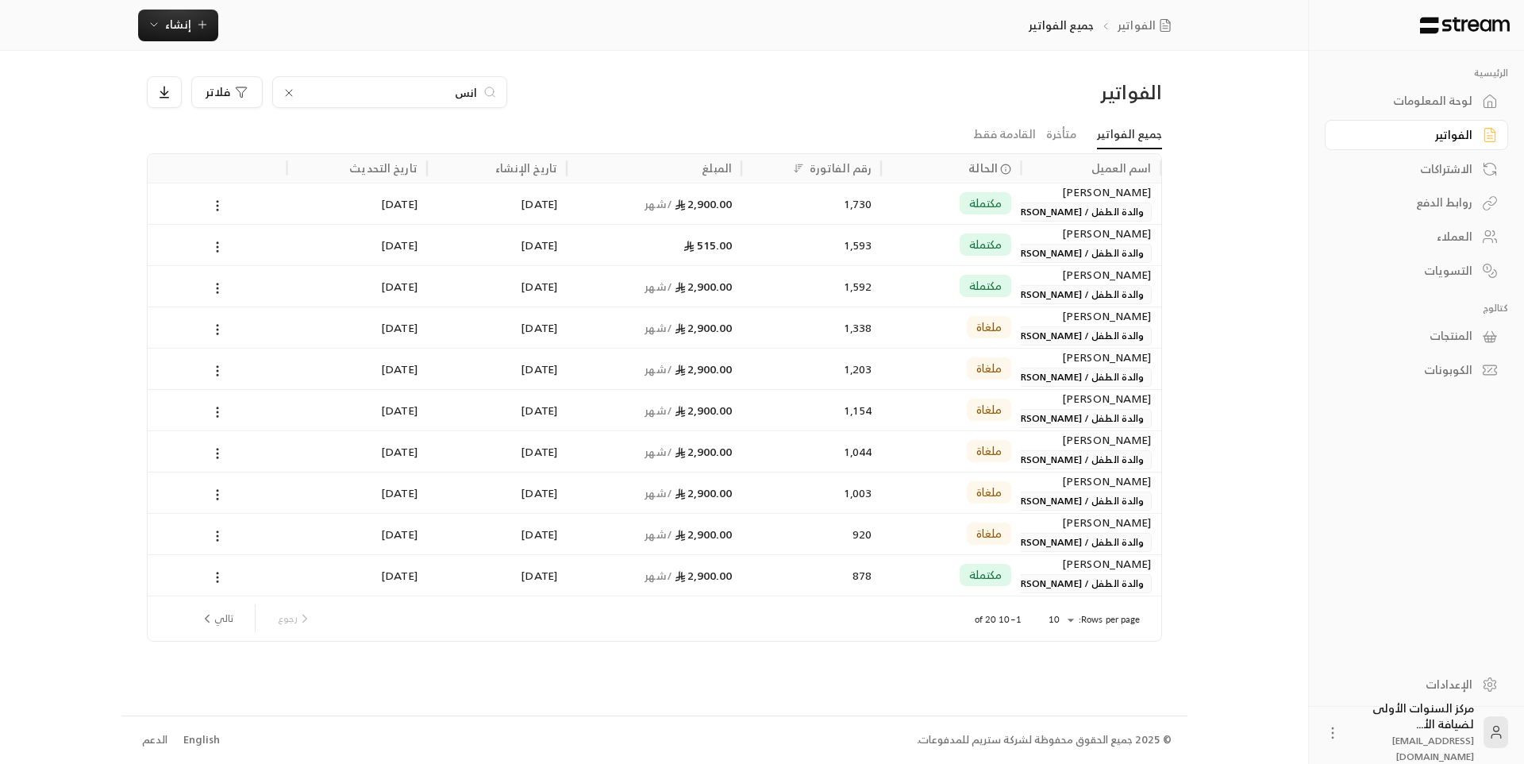
click at [466, 91] on input "انس" at bounding box center [390, 91] width 176 height 17
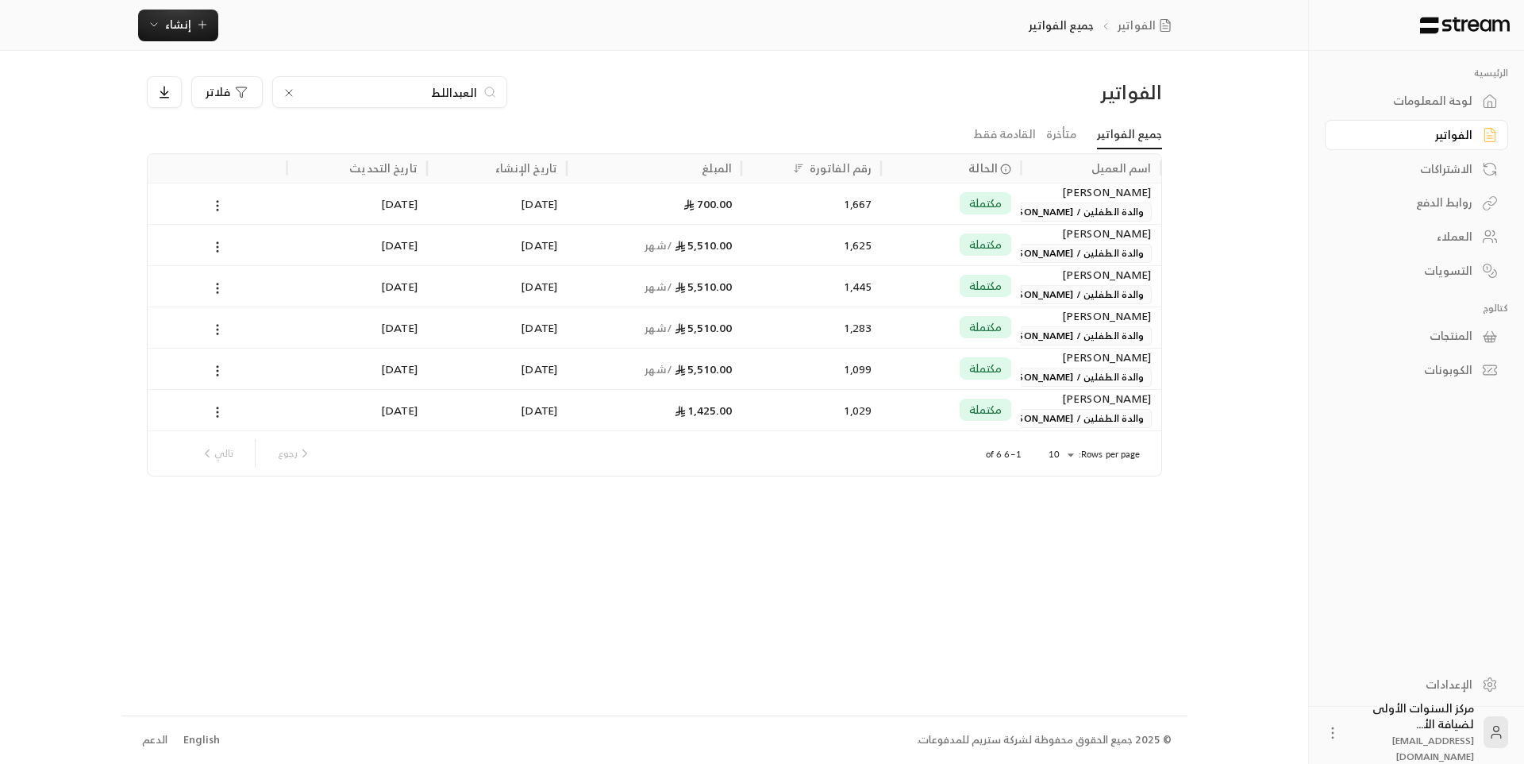
type input "العبداللط"
click at [689, 241] on div "5,510.00 / شهر" at bounding box center [654, 245] width 156 height 40
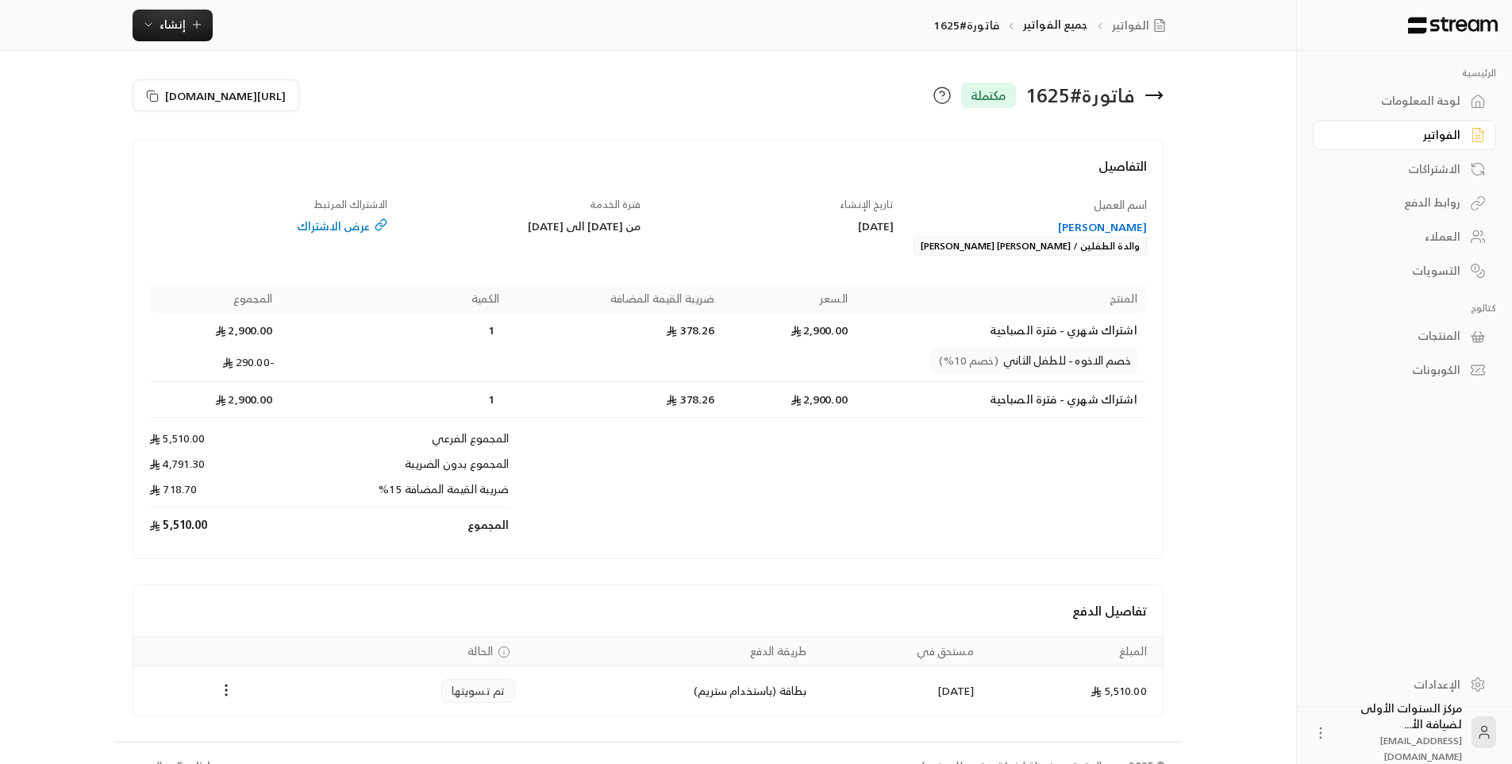
click at [1160, 94] on icon at bounding box center [1160, 95] width 3 height 6
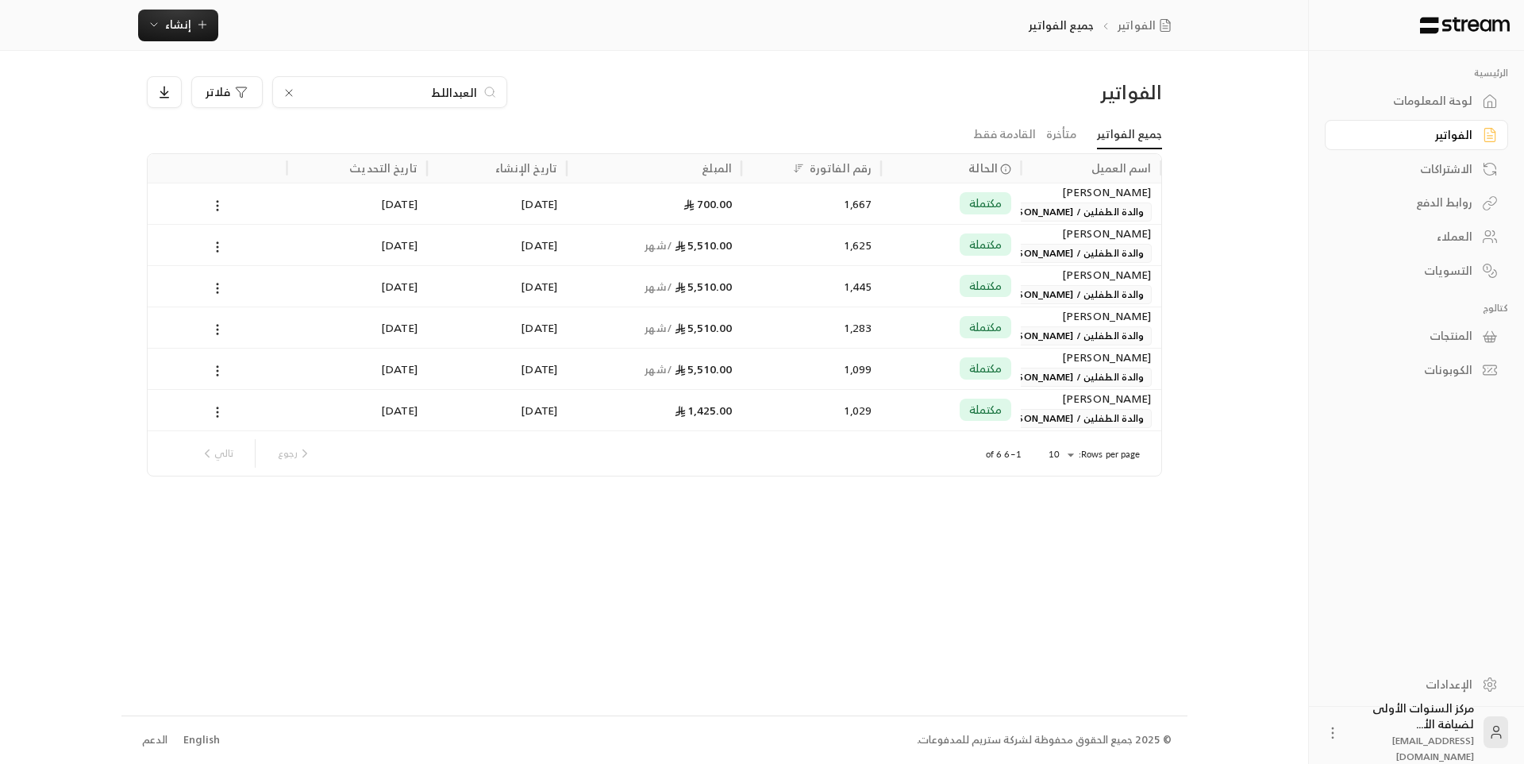
click at [474, 97] on input "العبداللط" at bounding box center [390, 91] width 176 height 17
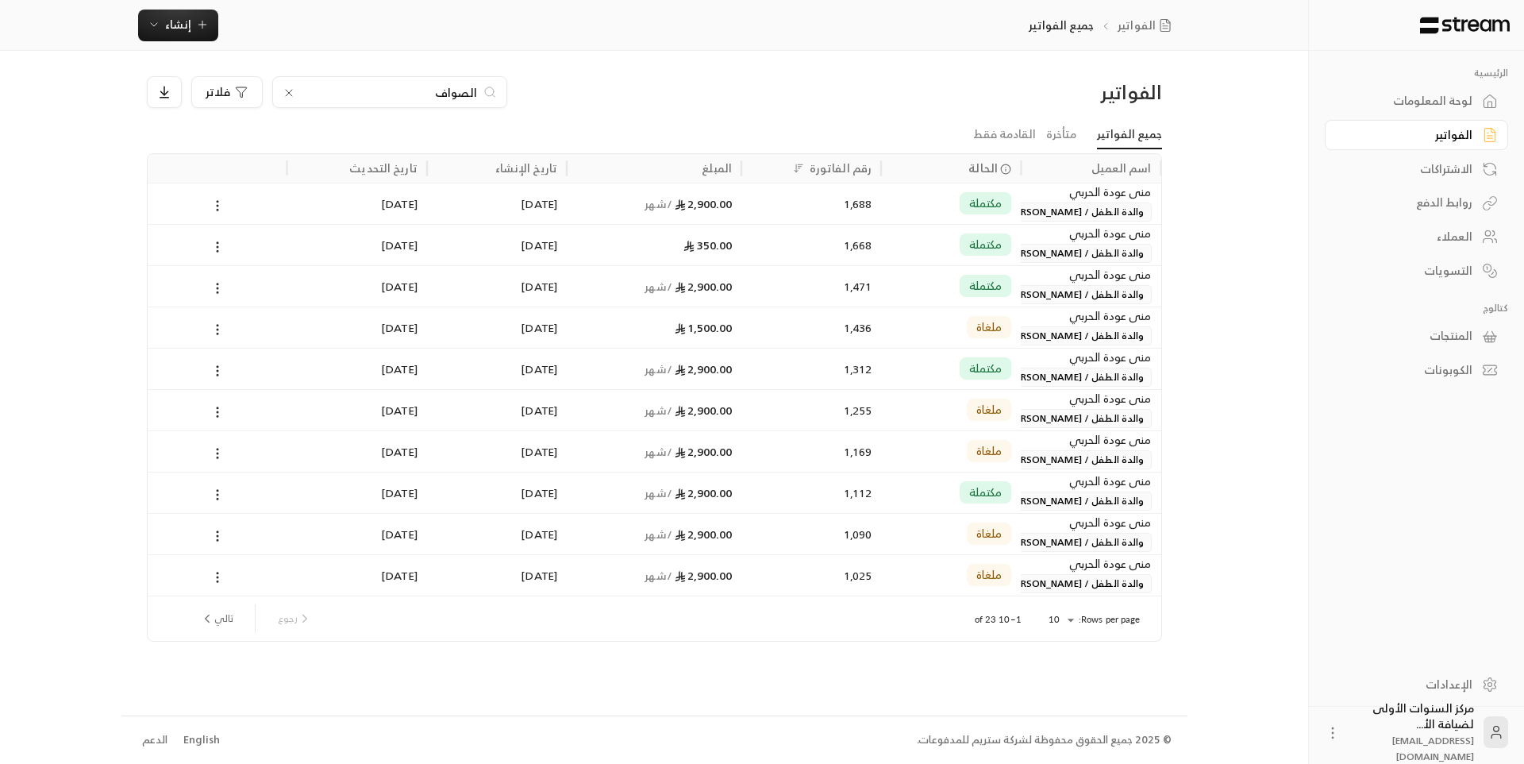
type input "الصواف"
click at [745, 209] on div "1,688" at bounding box center [811, 203] width 140 height 41
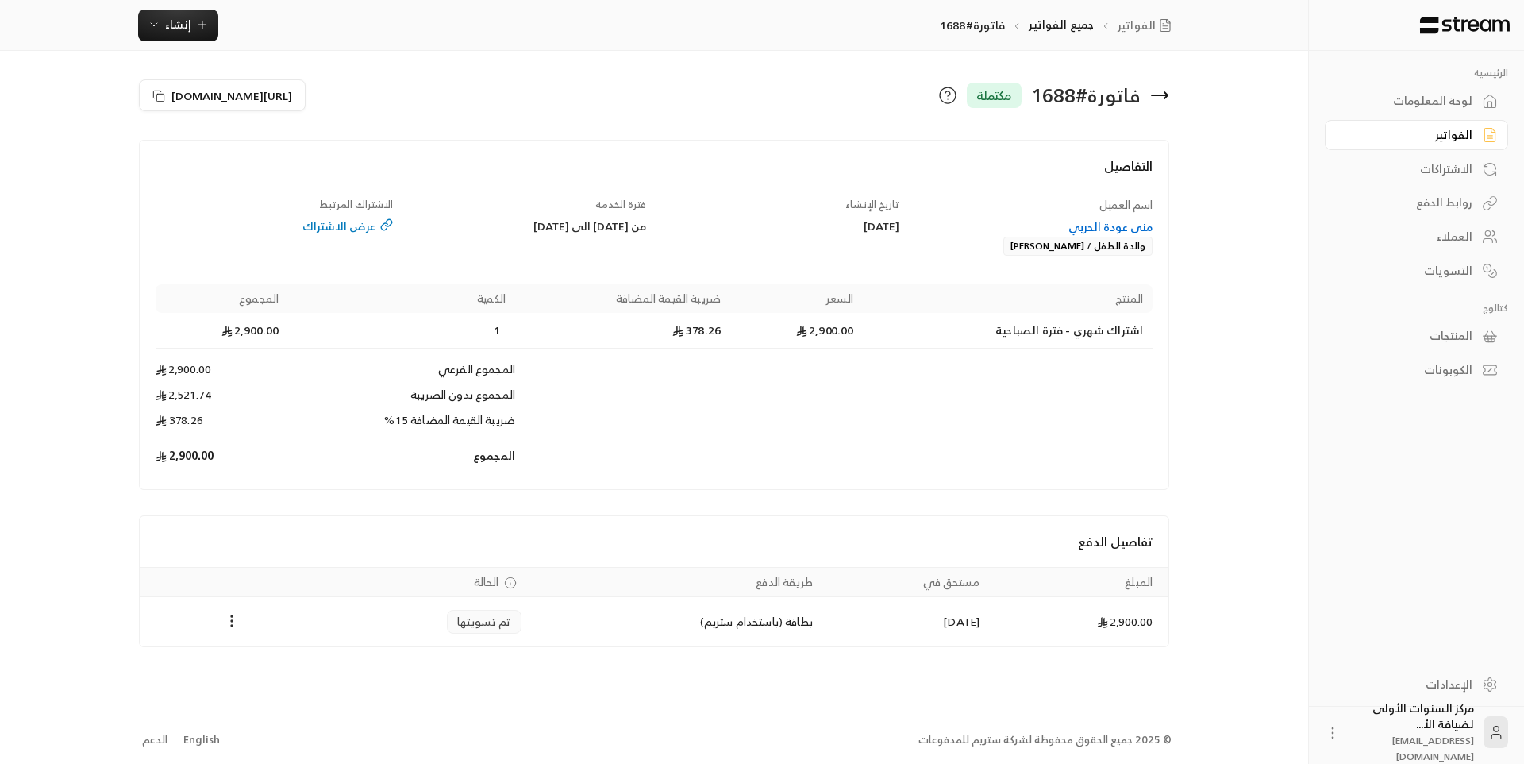
click at [1161, 94] on icon at bounding box center [1159, 95] width 19 height 19
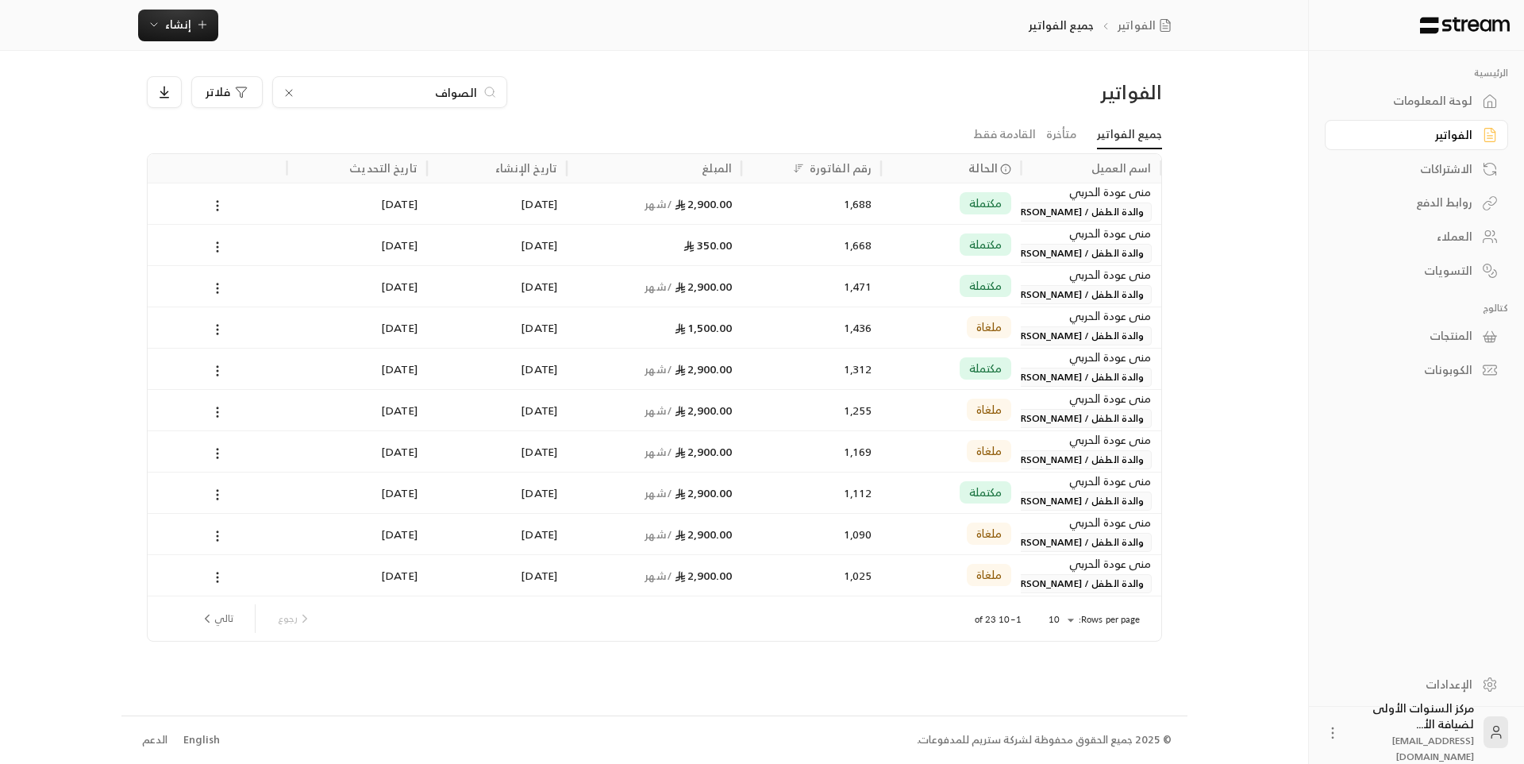
click at [460, 94] on input "الصواف" at bounding box center [390, 91] width 176 height 17
type input "حوراني"
click at [746, 210] on div "1,764" at bounding box center [811, 203] width 140 height 41
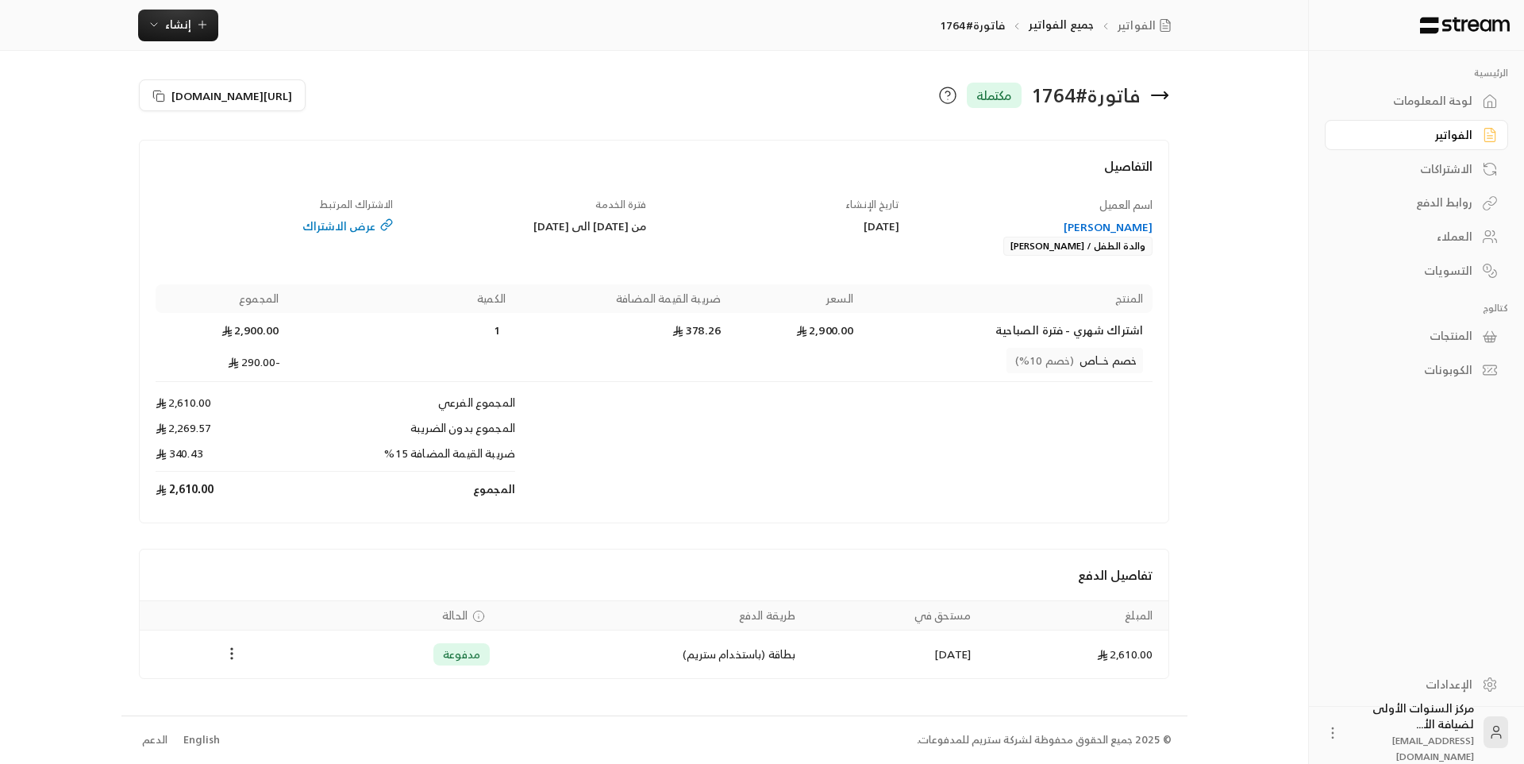
click at [233, 653] on circle "Payments" at bounding box center [233, 653] width 2 height 2
click at [262, 699] on li "تحميل الفاتورة" at bounding box center [270, 694] width 81 height 29
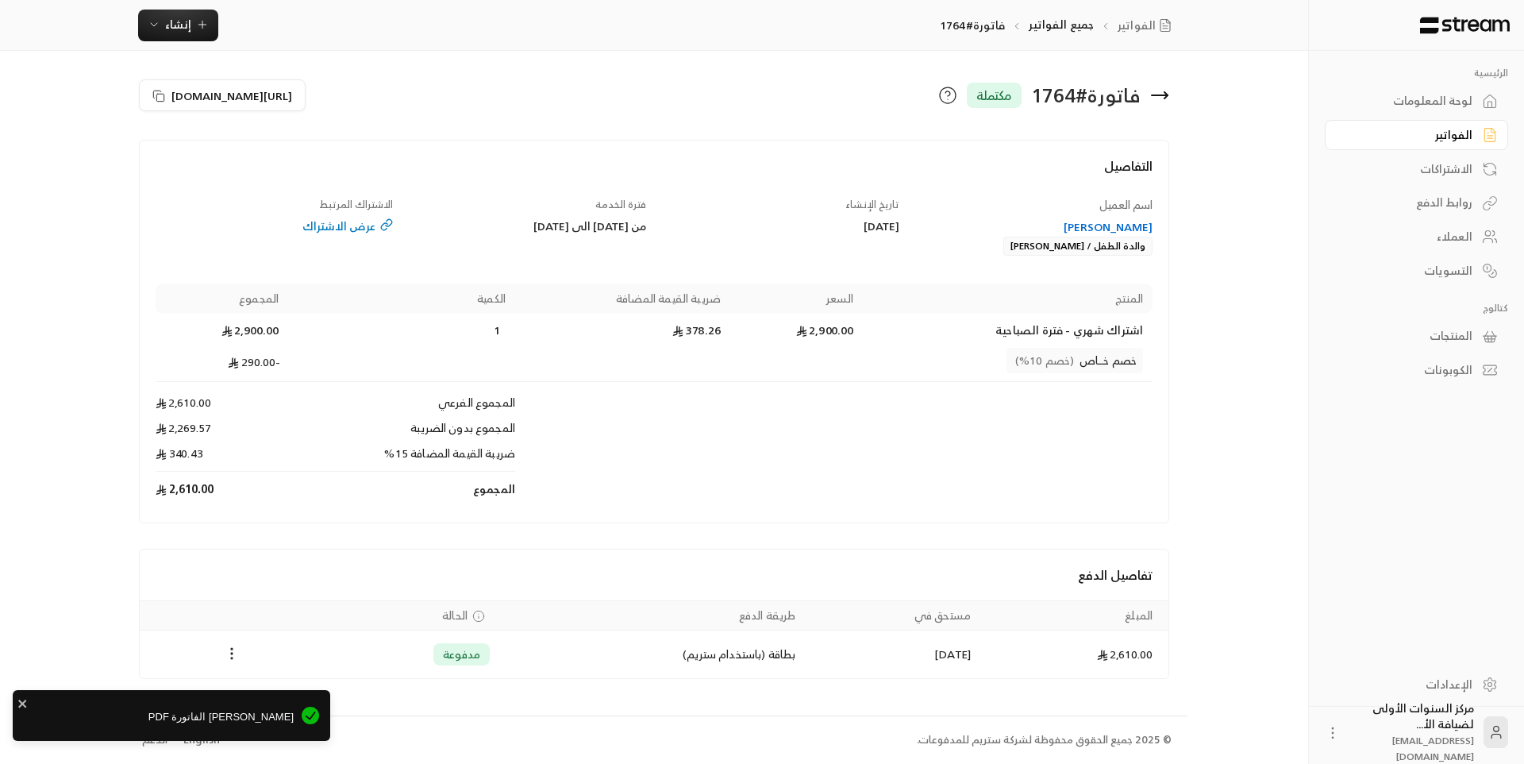
click at [1164, 98] on icon at bounding box center [1159, 95] width 19 height 19
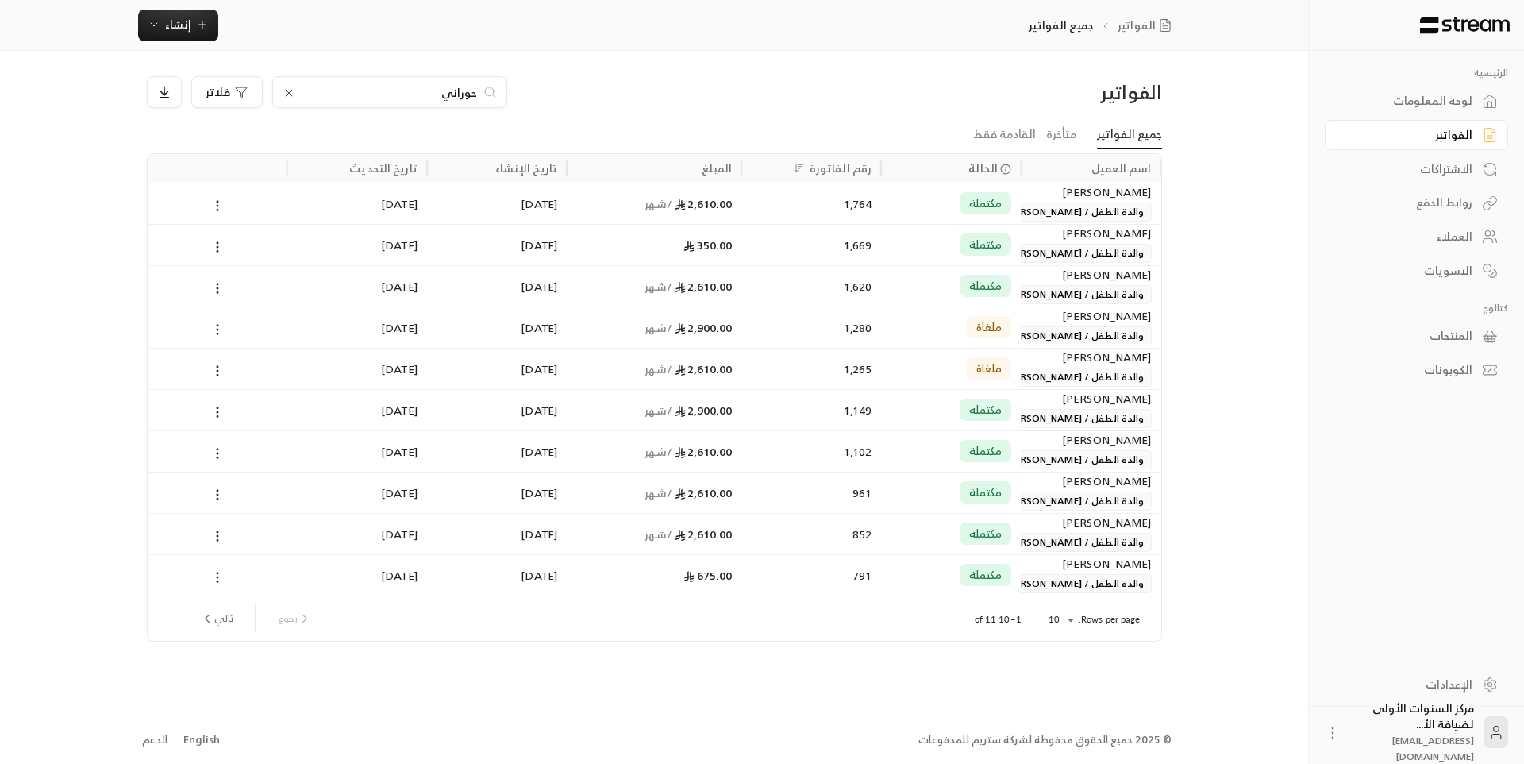
click at [468, 85] on input "حوراني" at bounding box center [390, 91] width 176 height 17
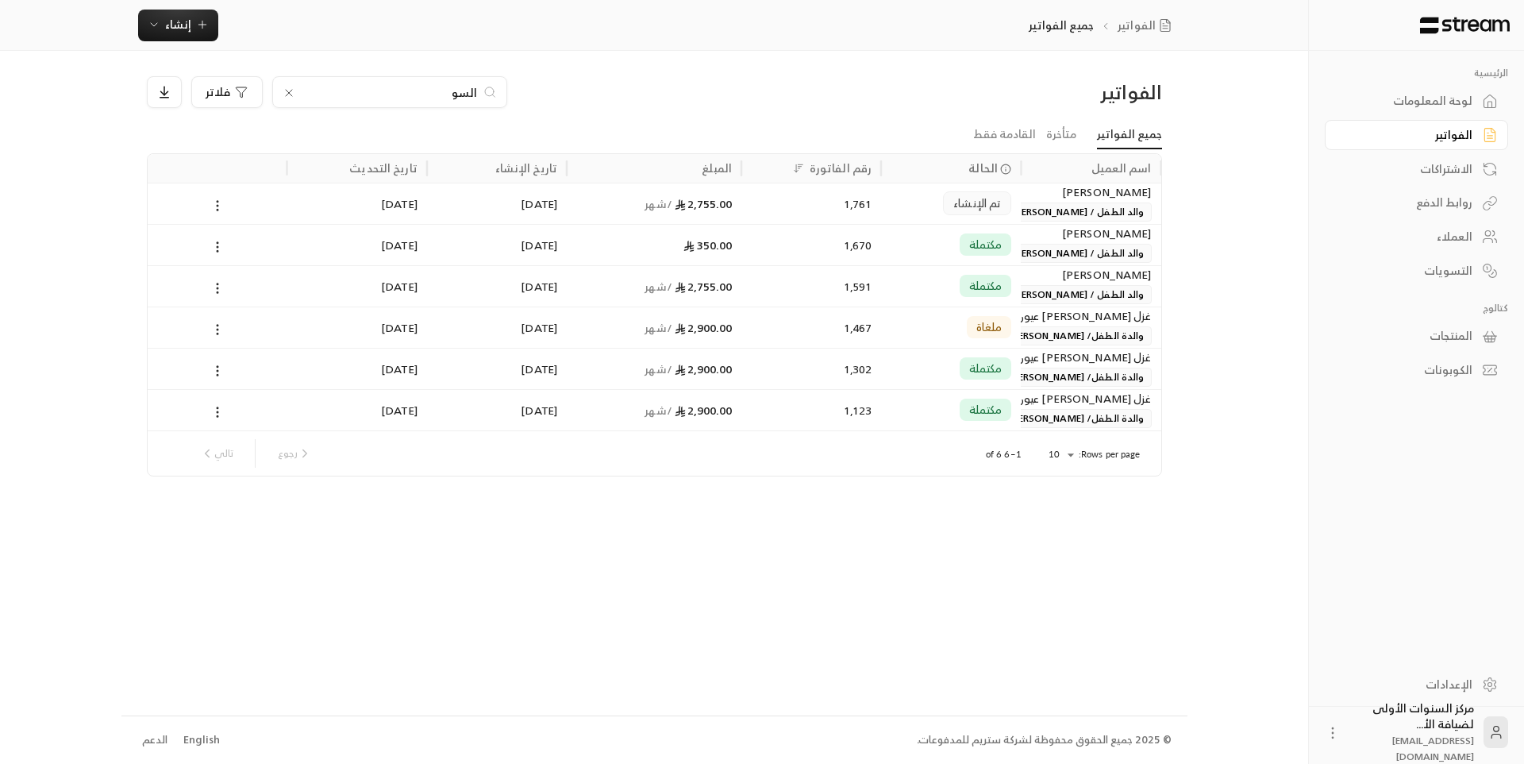
type input "السو"
click at [632, 210] on div "2,755.00 / شهر" at bounding box center [654, 203] width 156 height 40
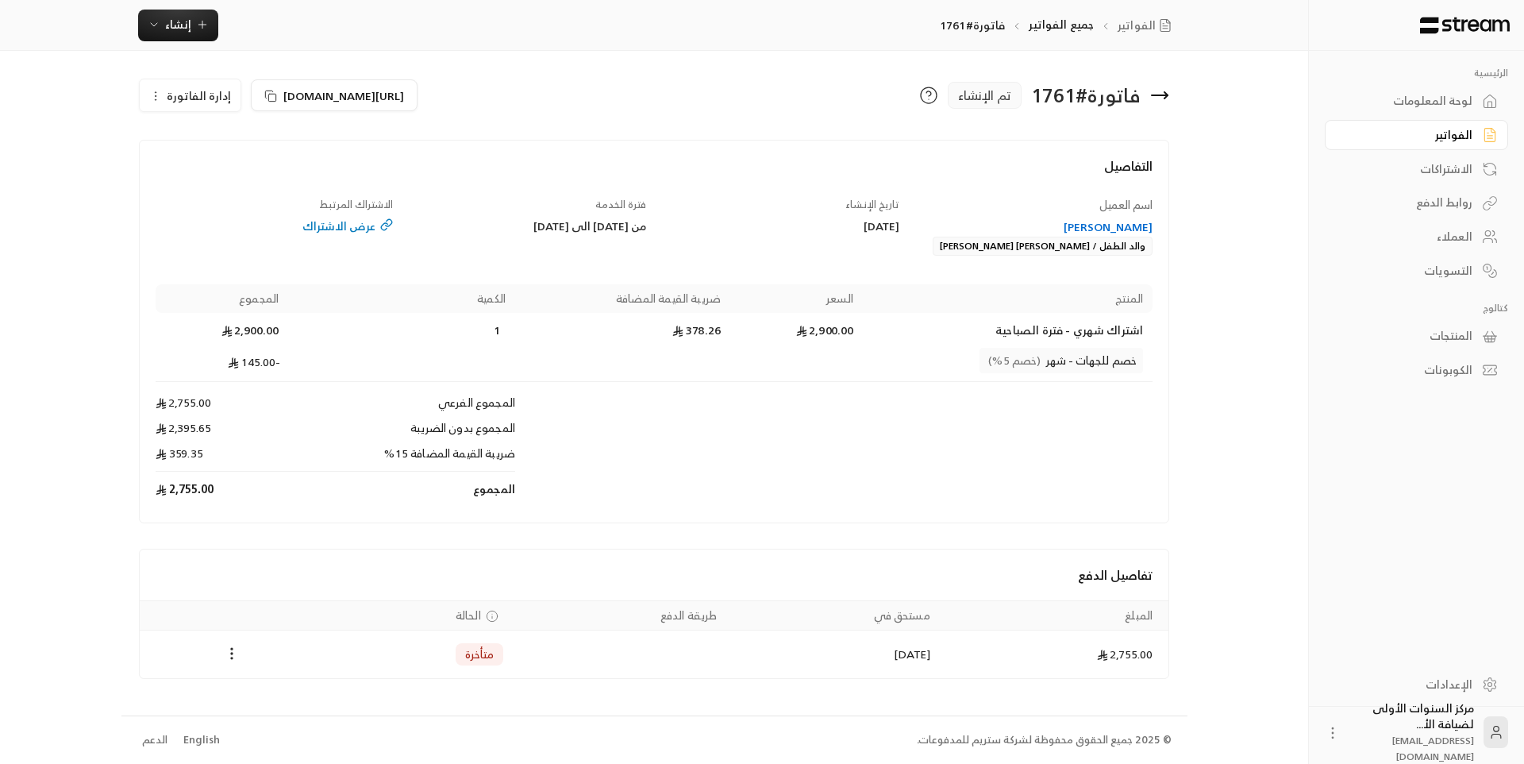
click at [605, 245] on div "فترة الخدمة من [DATE] الى [DATE]" at bounding box center [527, 227] width 253 height 60
click at [1163, 102] on icon at bounding box center [1159, 95] width 19 height 19
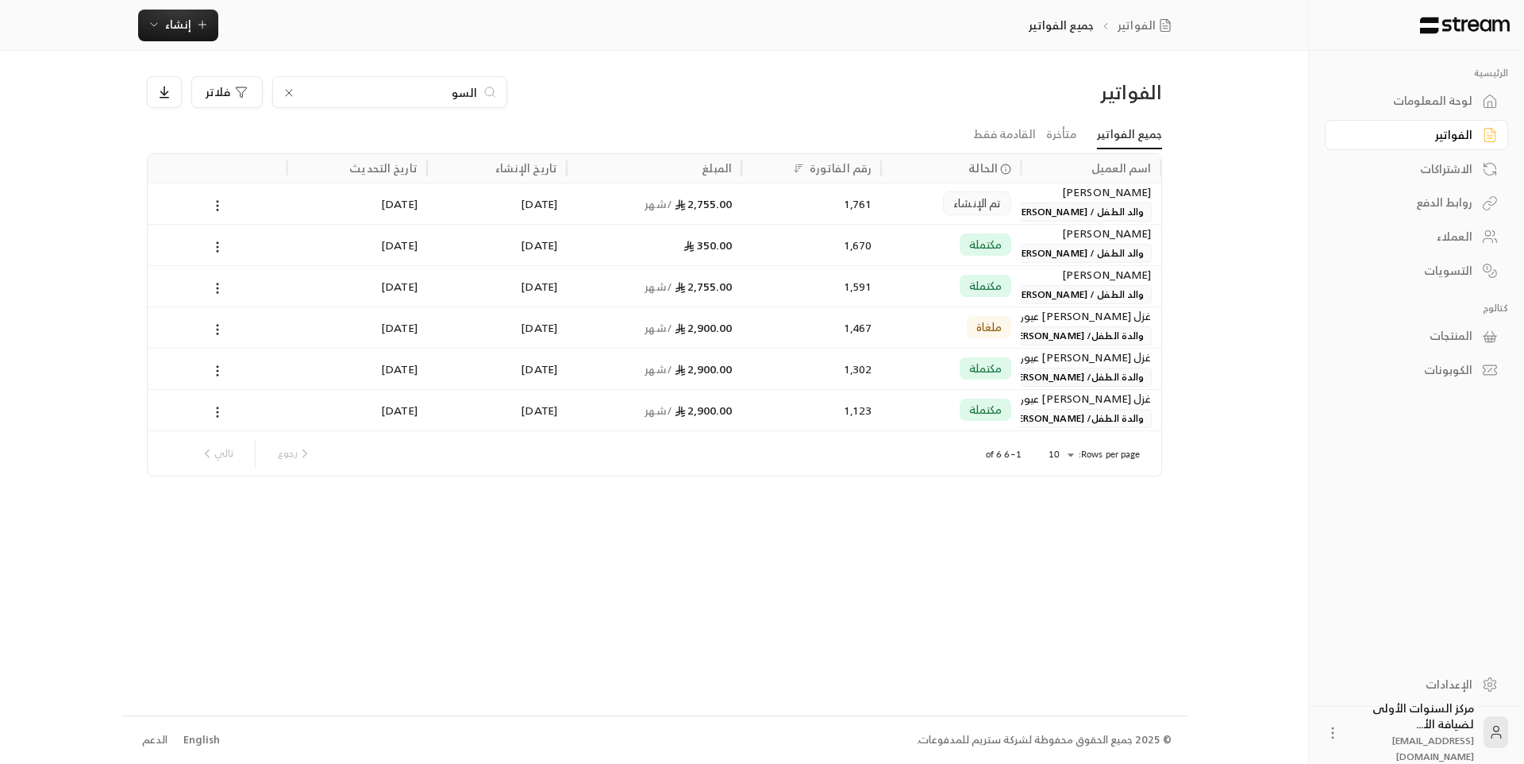
click at [477, 92] on input "السو" at bounding box center [390, 91] width 176 height 17
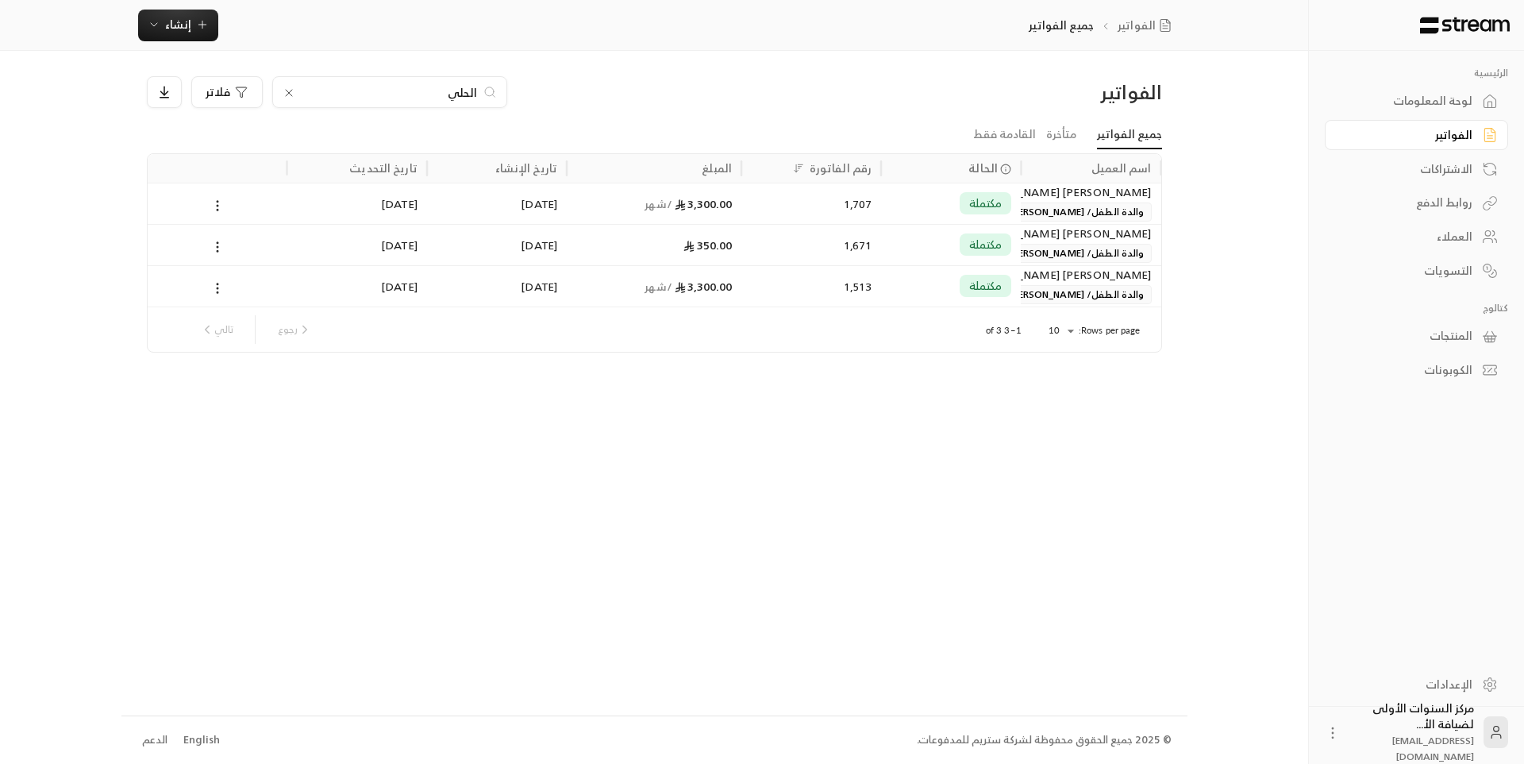
type input "الحلي"
click at [768, 214] on div "1,707" at bounding box center [811, 203] width 121 height 40
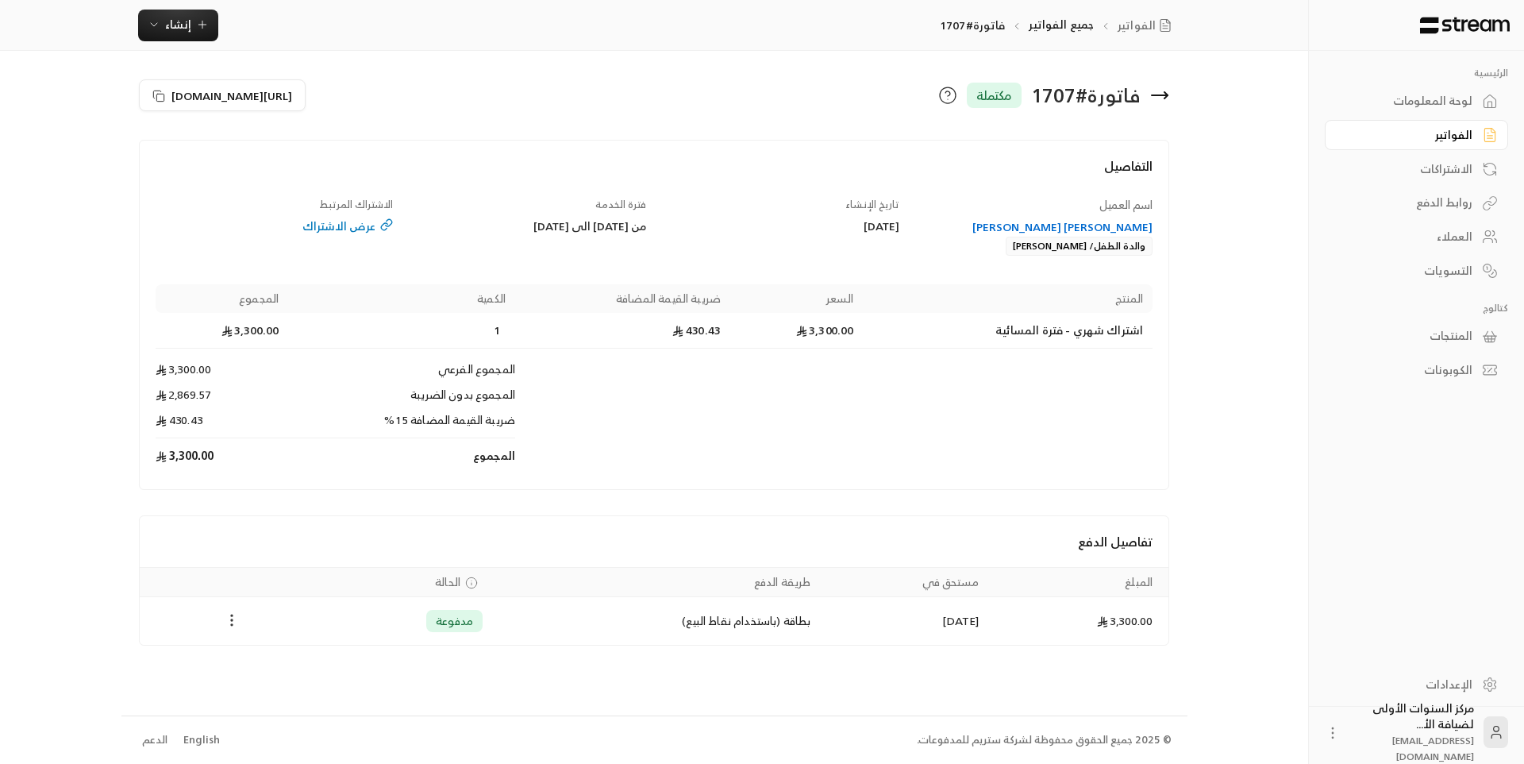
click at [233, 622] on icon "Payments" at bounding box center [232, 620] width 16 height 16
click at [258, 657] on li "تحميل الفاتورة" at bounding box center [270, 661] width 81 height 29
click at [1160, 88] on icon at bounding box center [1159, 95] width 19 height 19
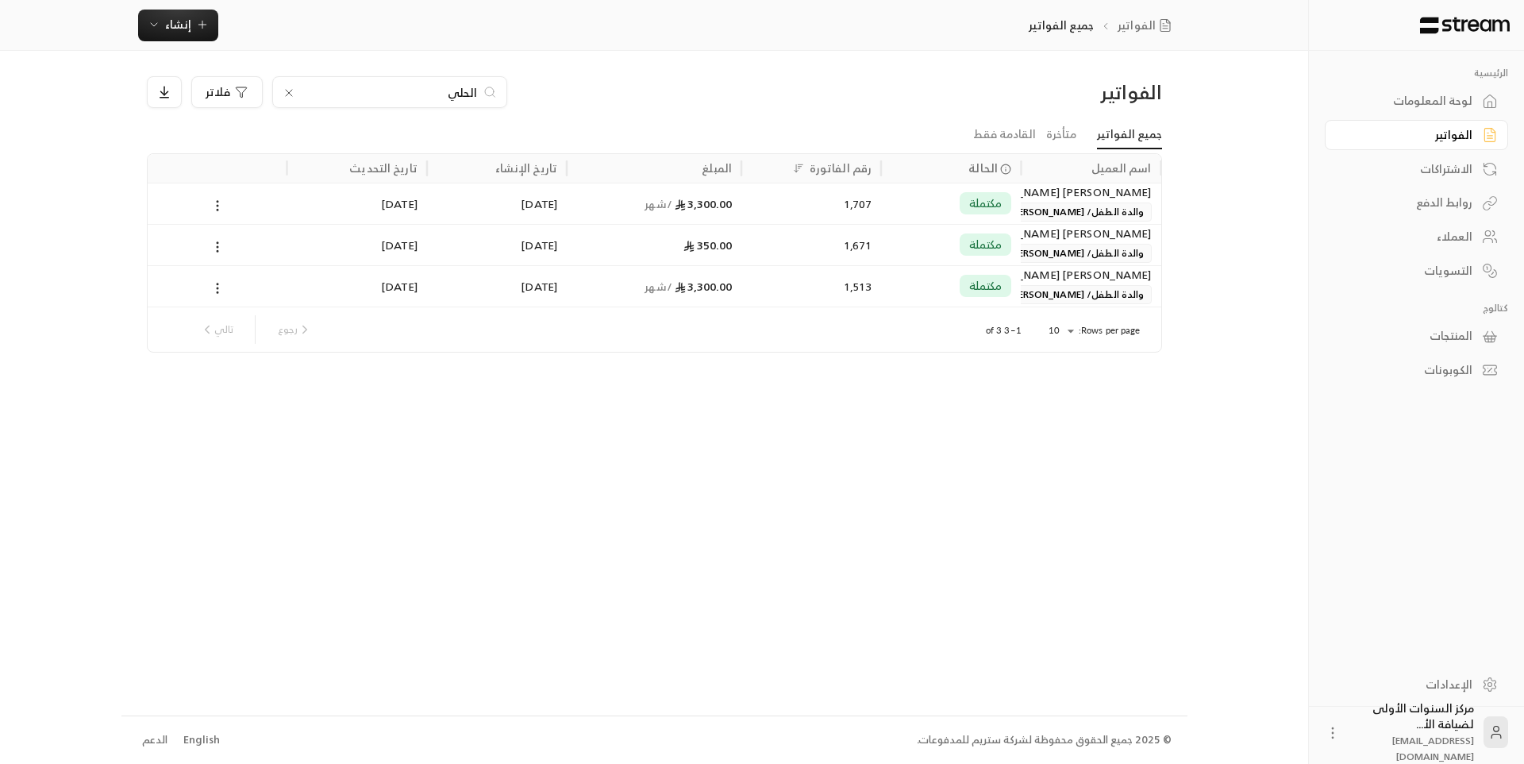
click at [467, 91] on input "الحلي" at bounding box center [390, 91] width 176 height 17
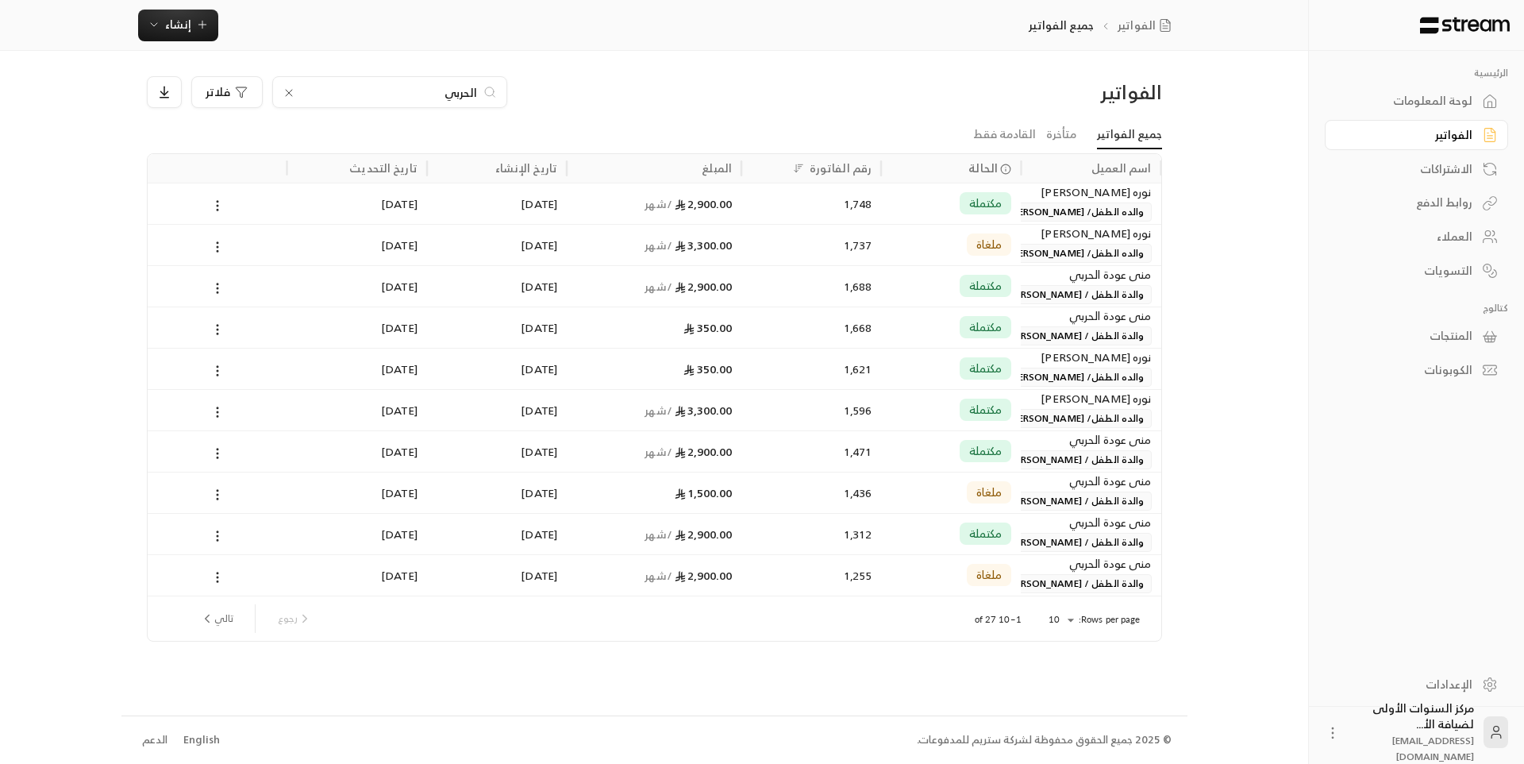
type input "الحربي"
click at [924, 207] on div "مكتملة" at bounding box center [951, 203] width 121 height 40
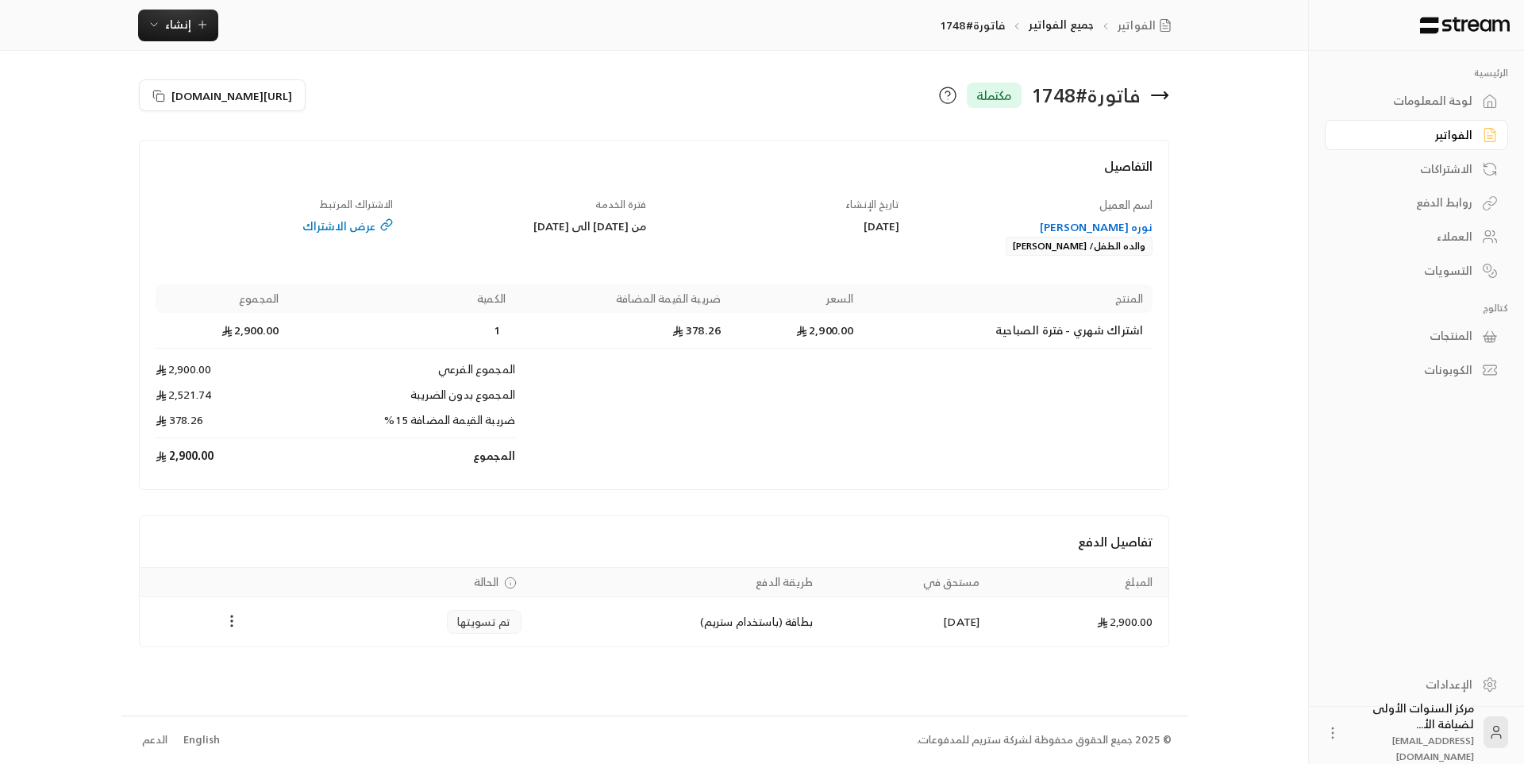
click at [235, 621] on icon "Payments" at bounding box center [232, 621] width 16 height 16
click at [279, 664] on li "تحميل الفاتورة" at bounding box center [270, 662] width 81 height 29
click at [1168, 97] on icon at bounding box center [1159, 95] width 19 height 19
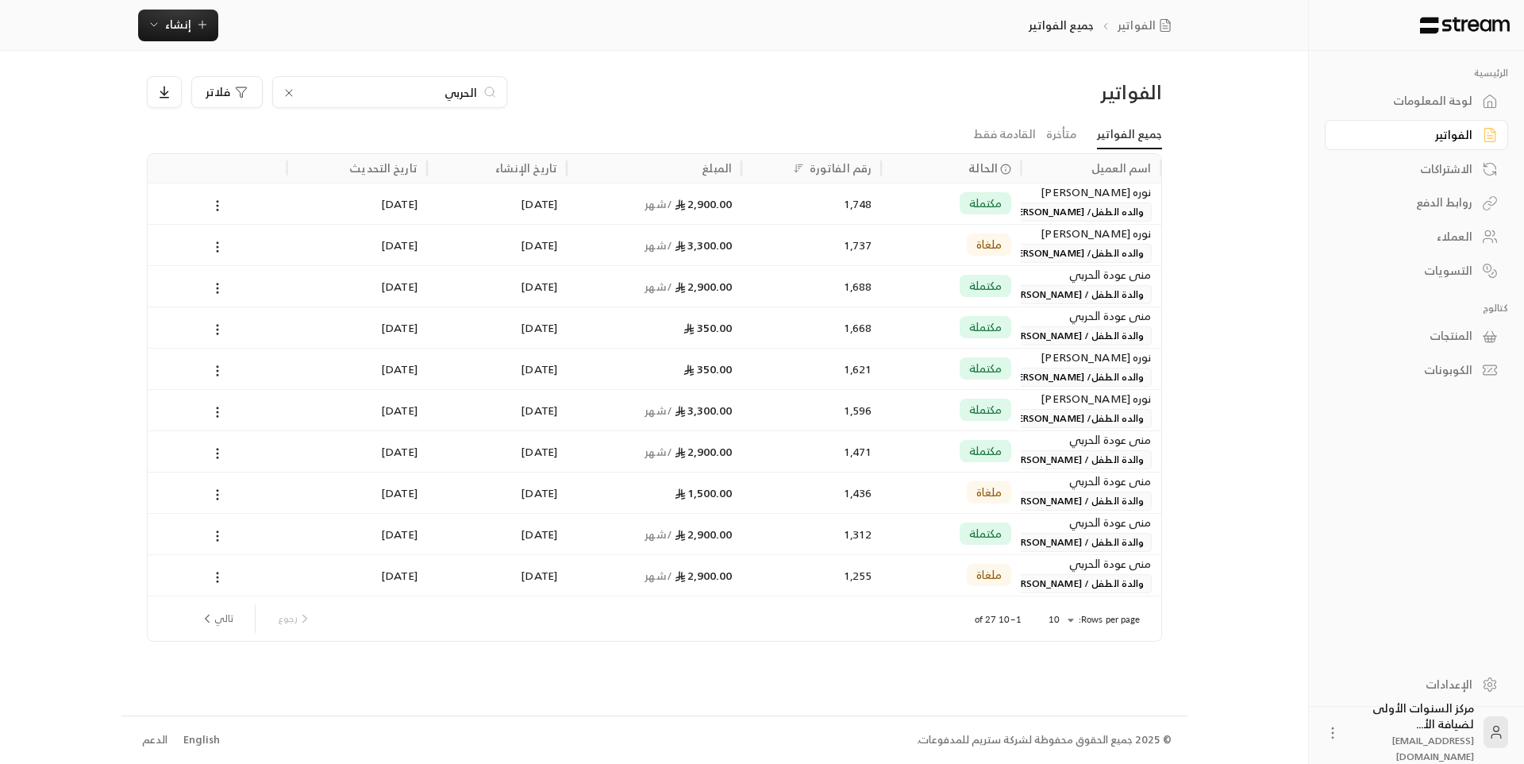
click at [460, 91] on input "الحربي" at bounding box center [390, 91] width 176 height 17
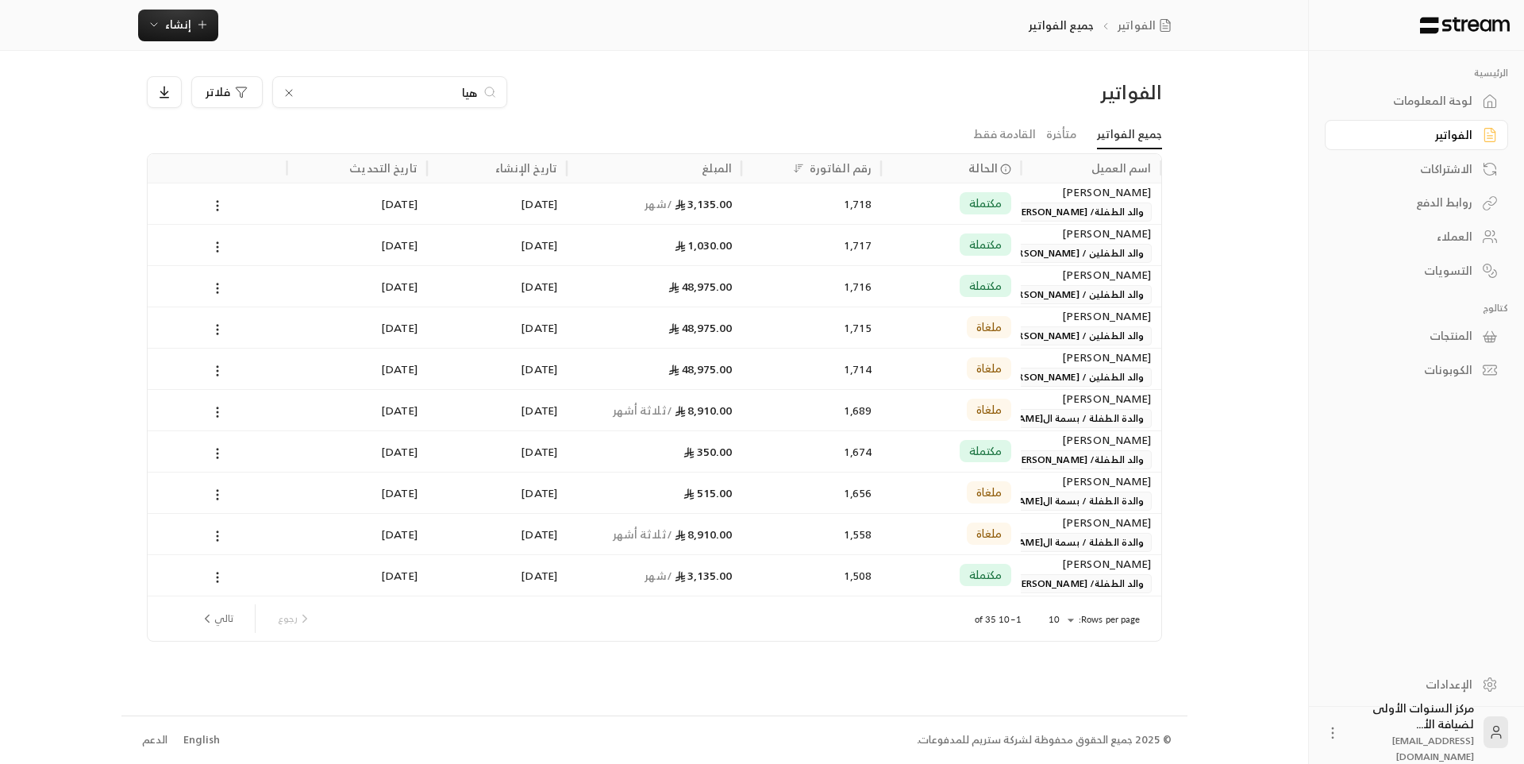
type input "هيا"
click at [749, 198] on div "1,718" at bounding box center [811, 203] width 140 height 41
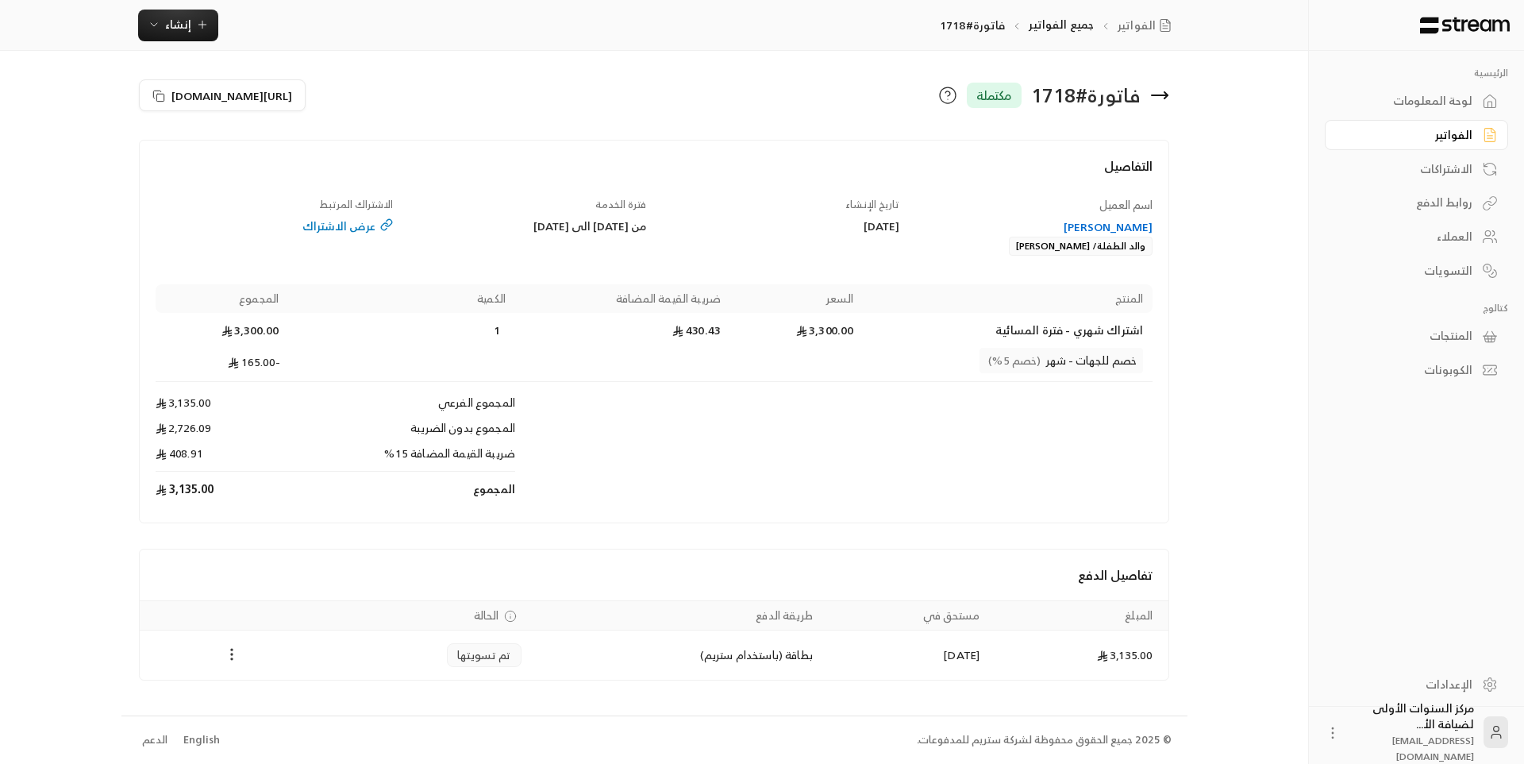
click at [230, 649] on icon "Payments" at bounding box center [232, 654] width 16 height 16
click at [273, 686] on li "تحميل الفاتورة" at bounding box center [270, 695] width 81 height 29
click at [229, 650] on icon "Payments" at bounding box center [232, 654] width 16 height 16
click at [293, 690] on li "تحميل الفاتورة" at bounding box center [270, 695] width 81 height 29
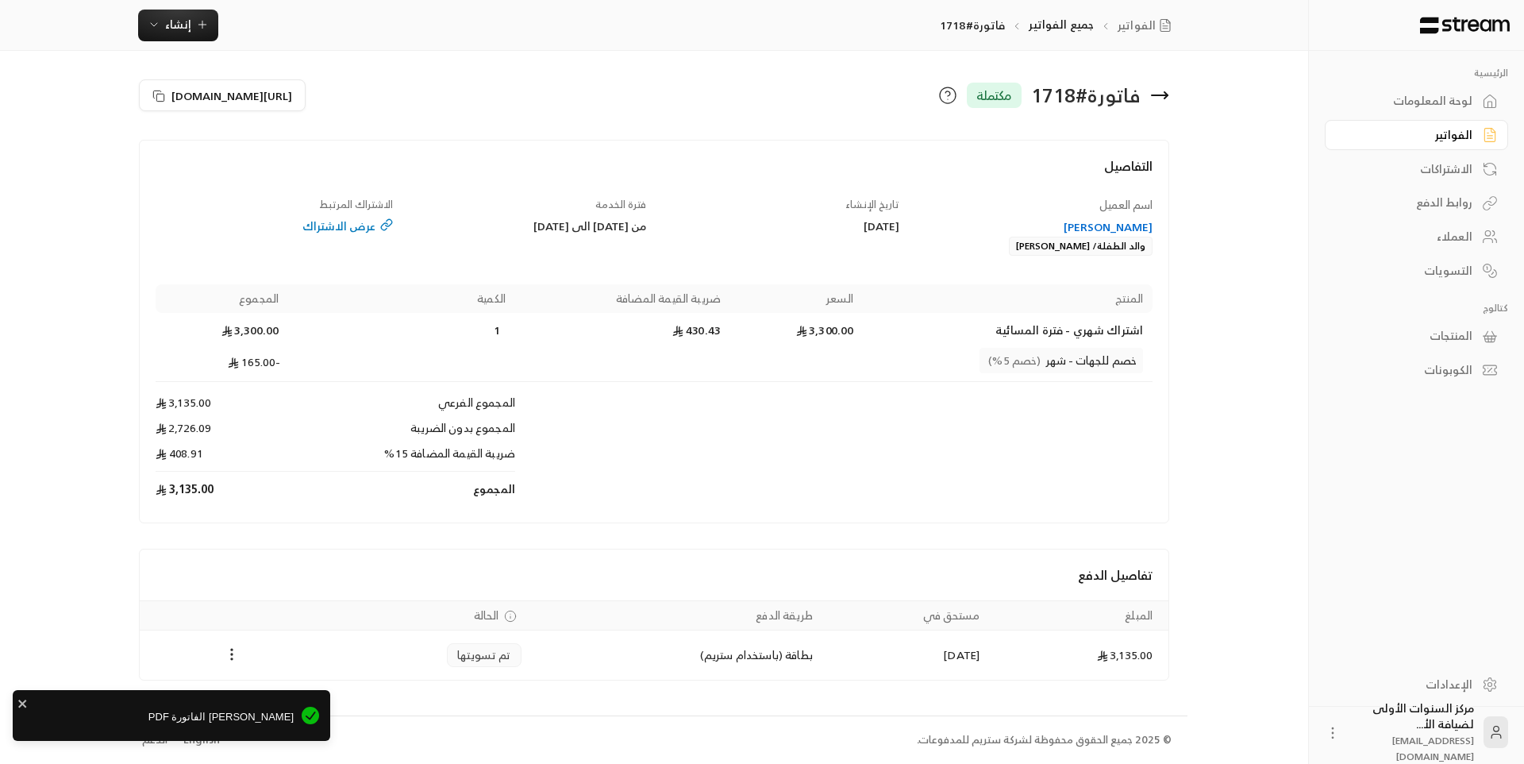
click at [1168, 101] on icon at bounding box center [1159, 95] width 19 height 19
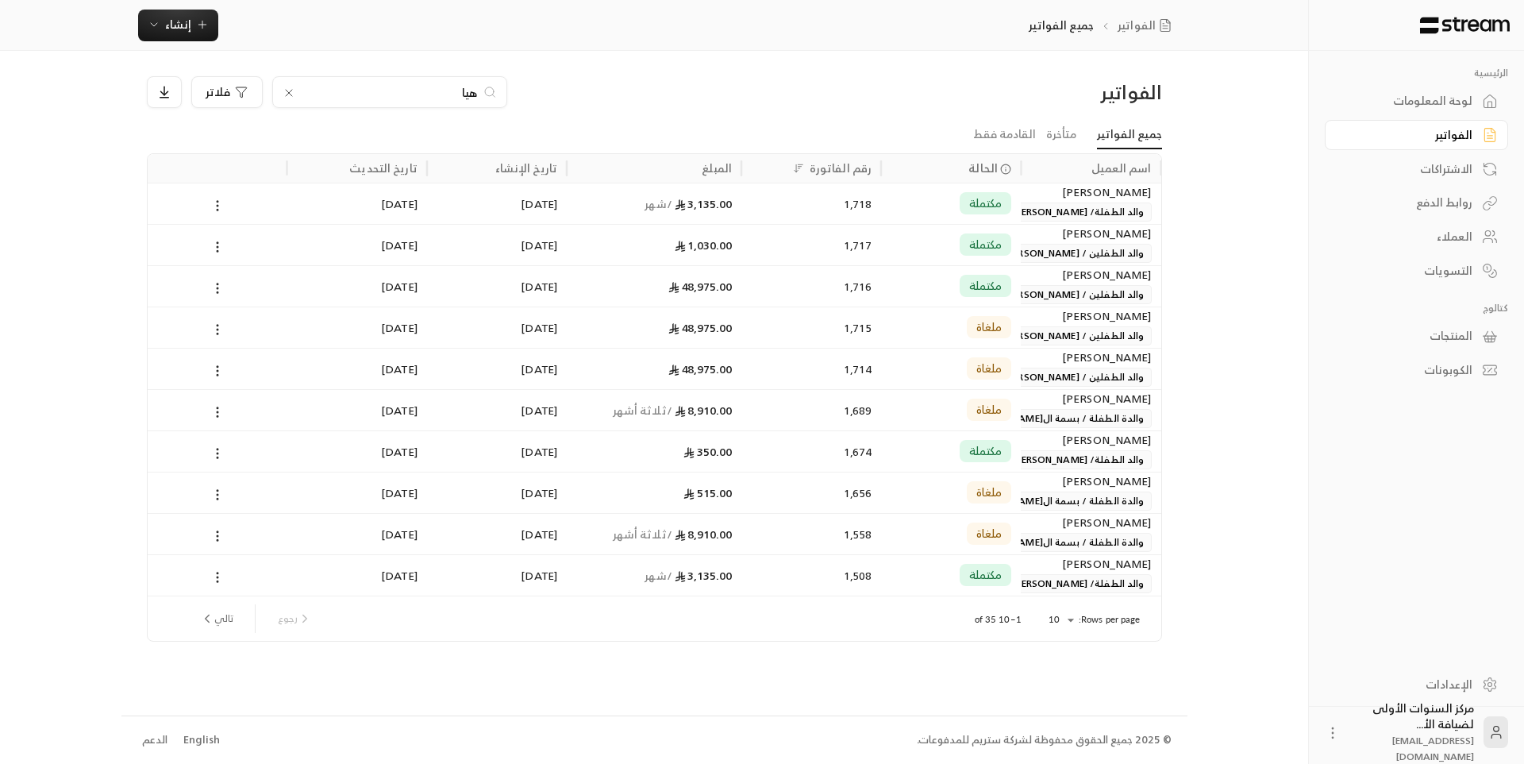
click at [469, 87] on input "هيا" at bounding box center [390, 91] width 176 height 17
type input "[PERSON_NAME]"
click at [806, 203] on div "1,687" at bounding box center [811, 203] width 121 height 40
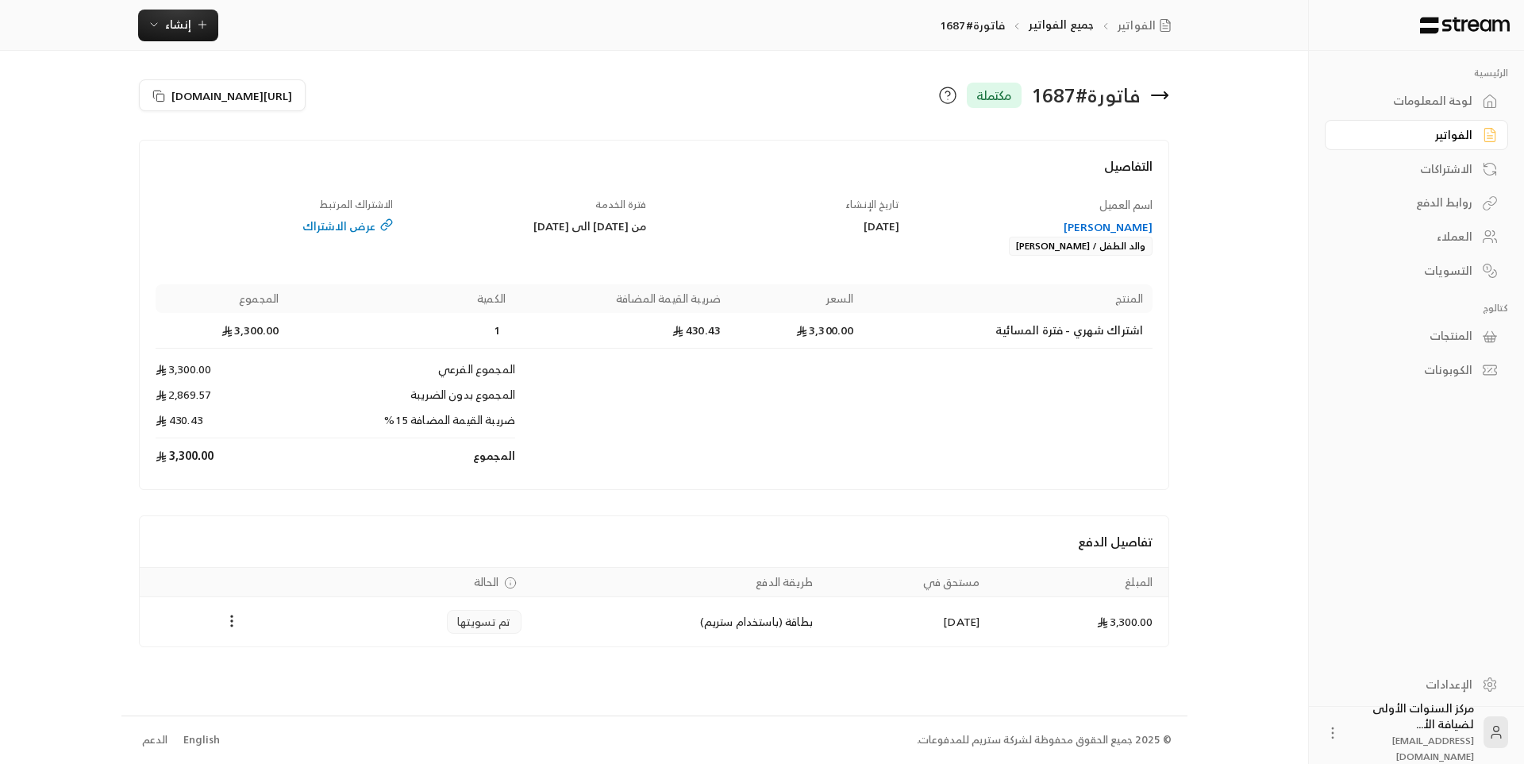
click at [1165, 95] on icon at bounding box center [1160, 95] width 16 height 0
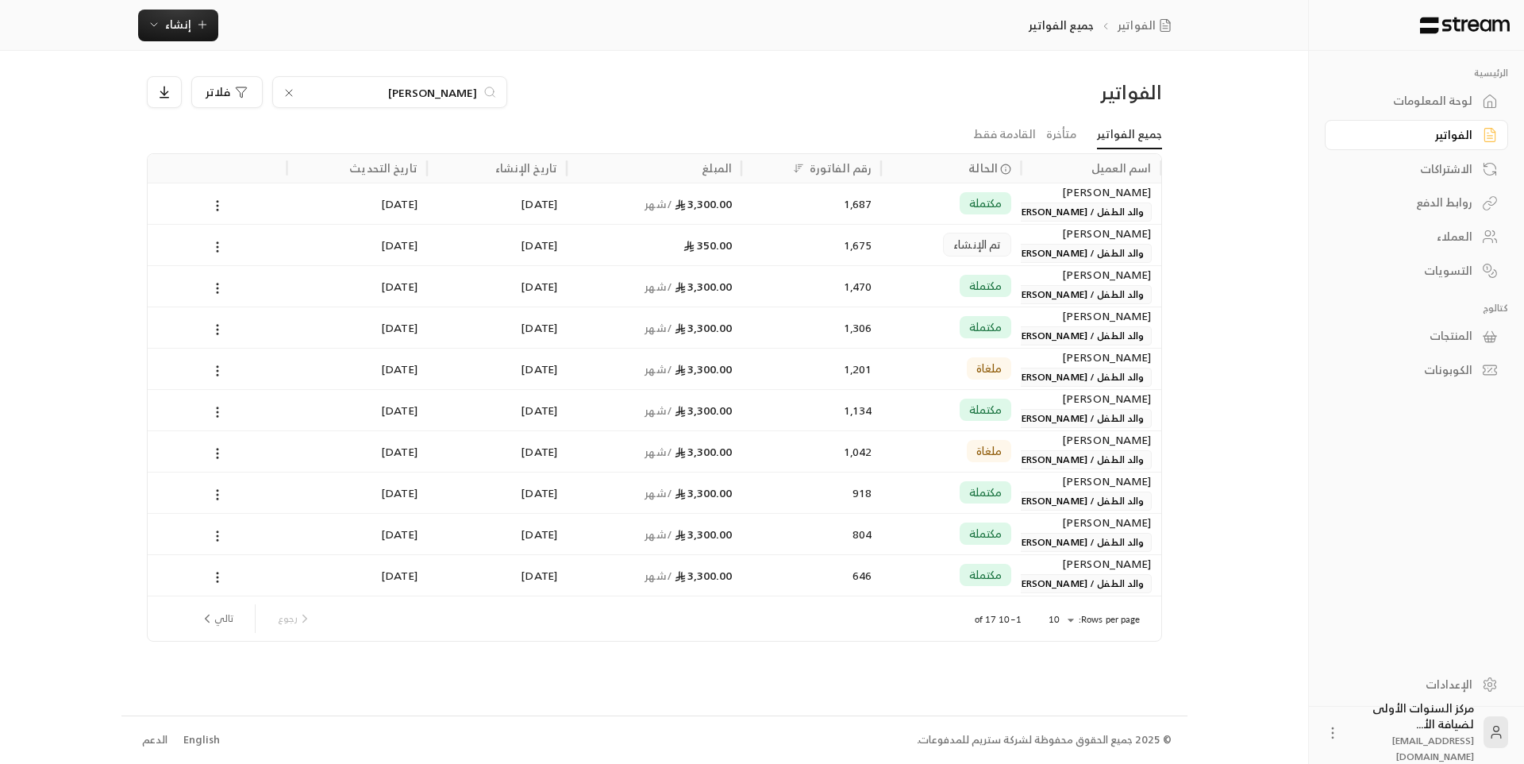
click at [467, 90] on input "[PERSON_NAME]" at bounding box center [390, 91] width 176 height 17
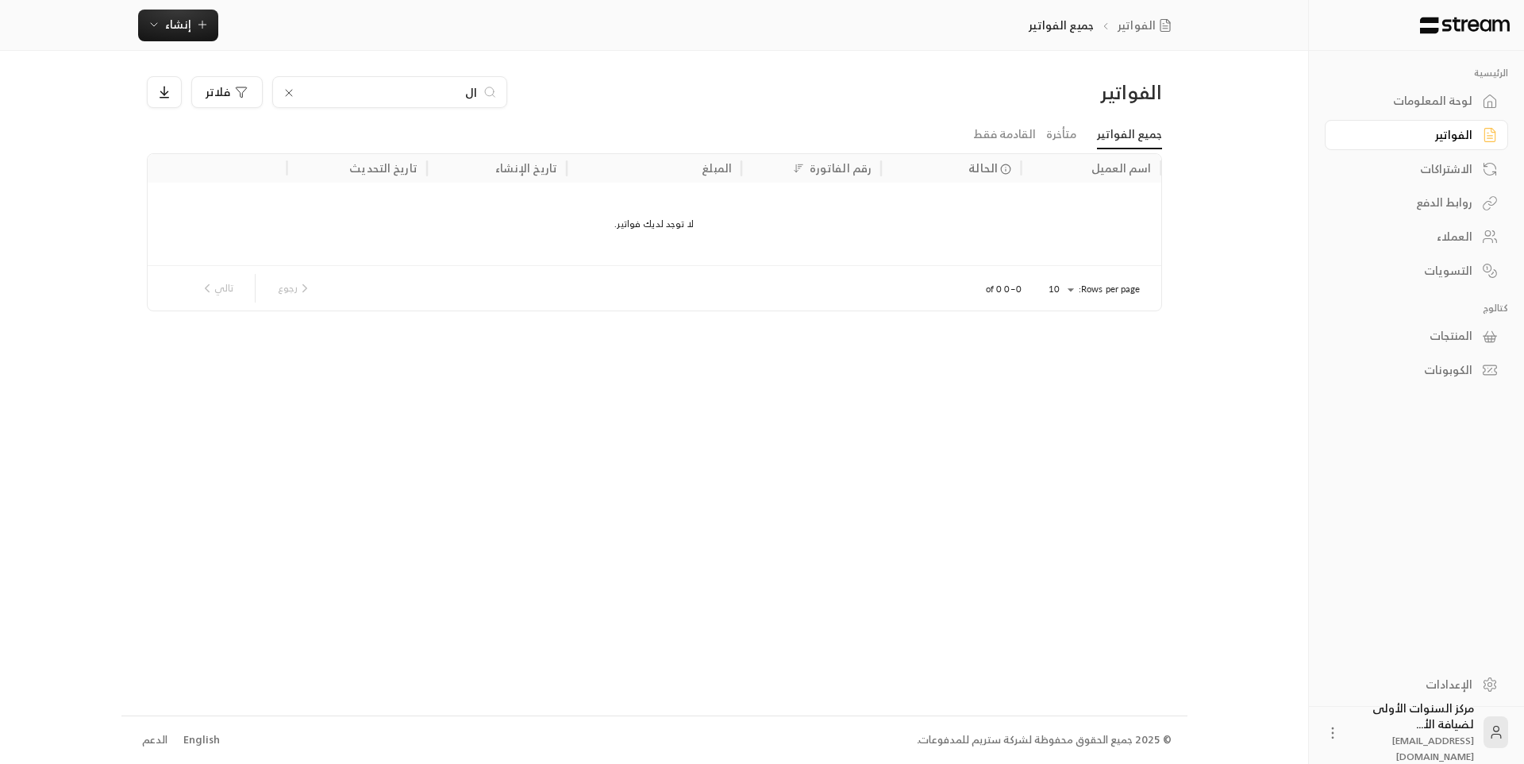
type input "ا"
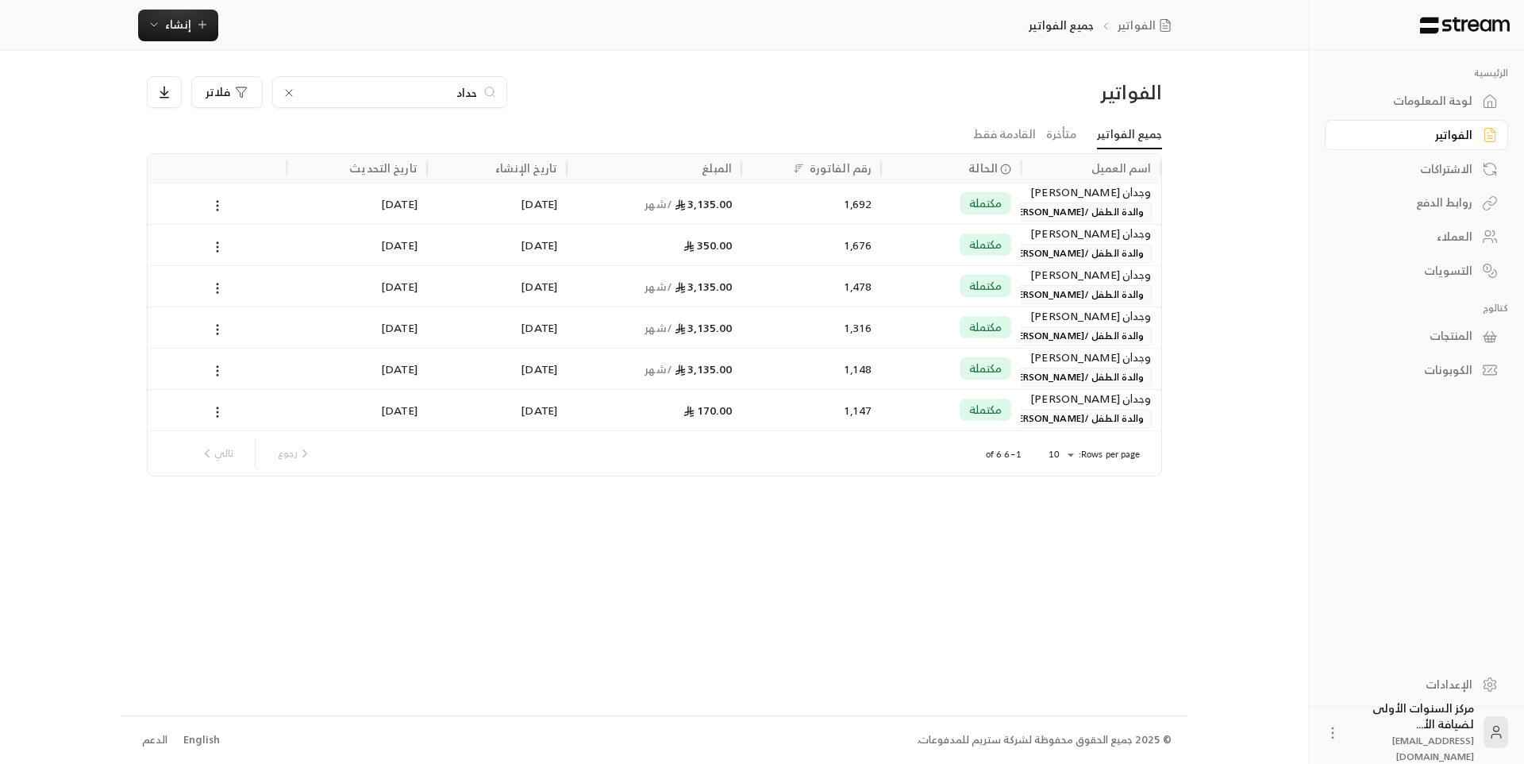
type input "حداد"
click at [788, 210] on div "1,692" at bounding box center [811, 203] width 121 height 40
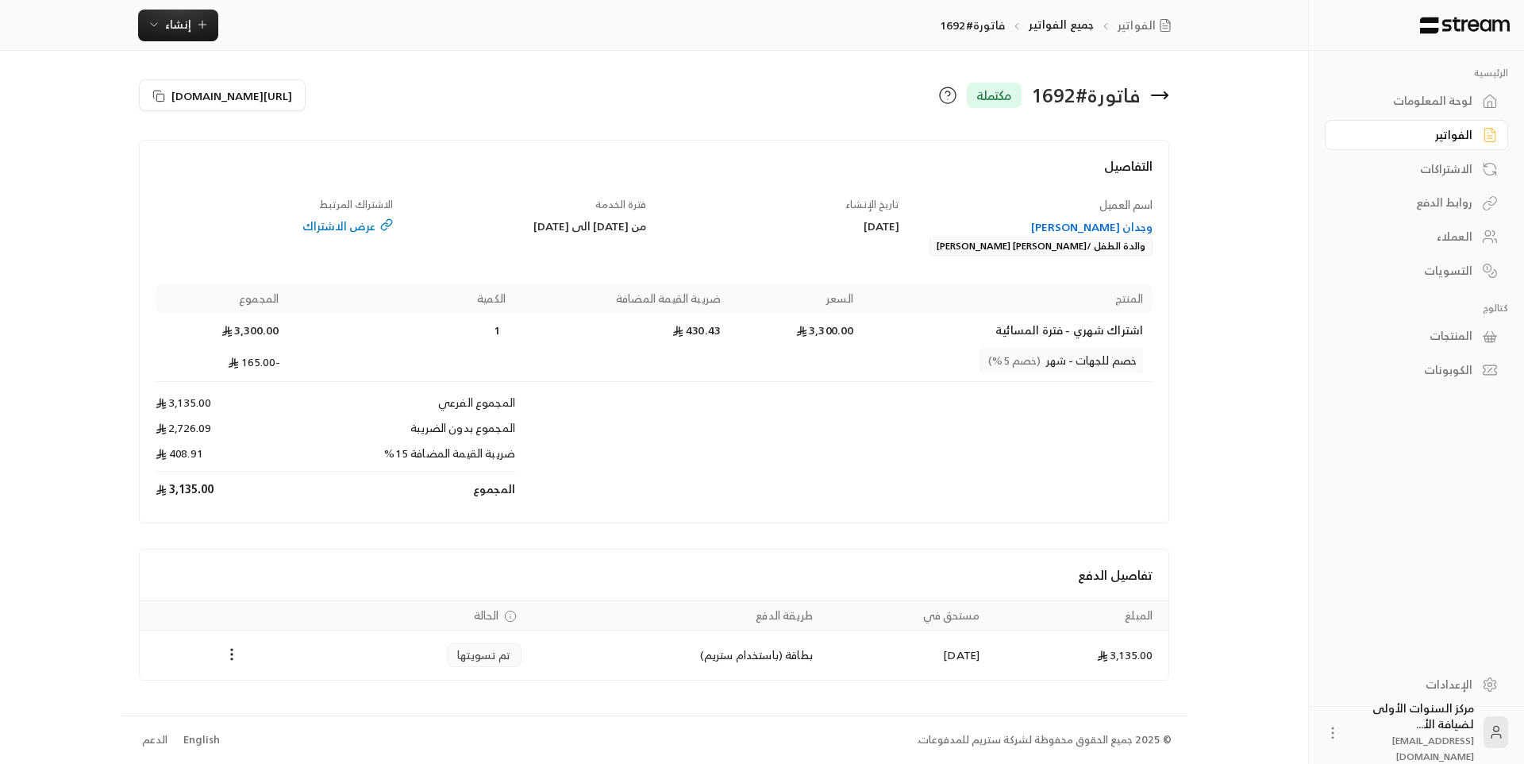
click at [1164, 95] on icon at bounding box center [1160, 95] width 16 height 0
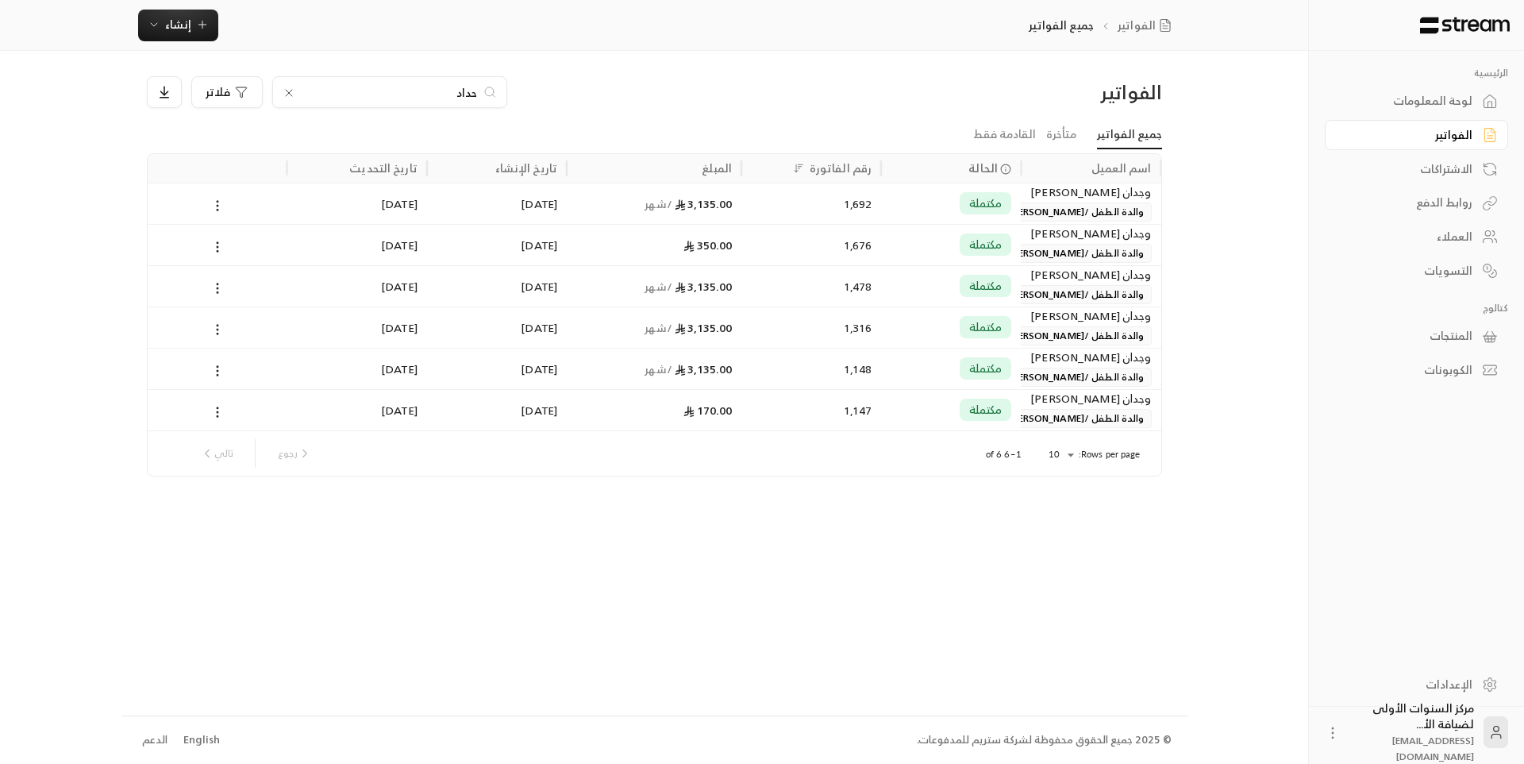
click at [473, 90] on input "حداد" at bounding box center [390, 91] width 176 height 17
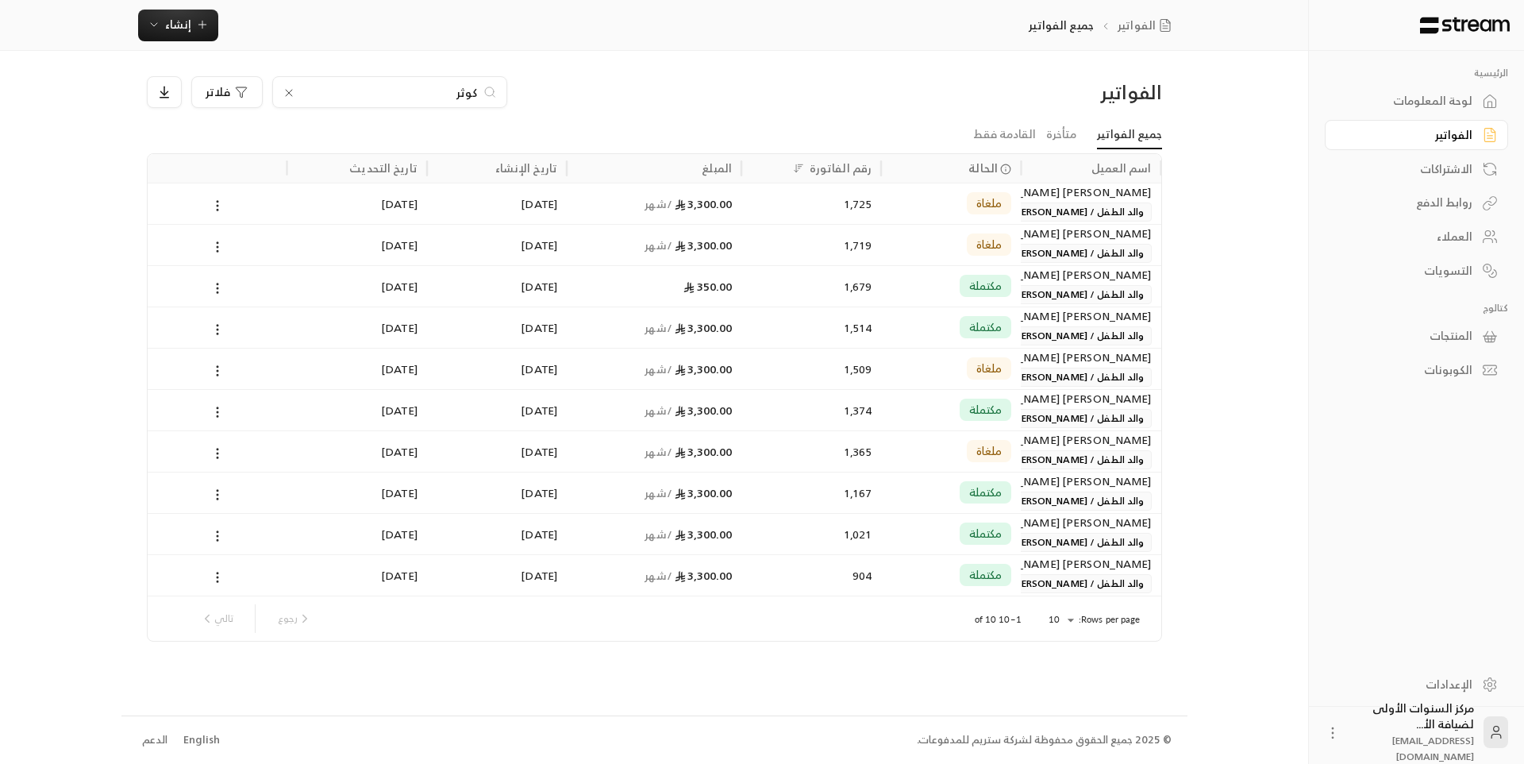
click at [467, 94] on input "كوثر" at bounding box center [390, 91] width 176 height 17
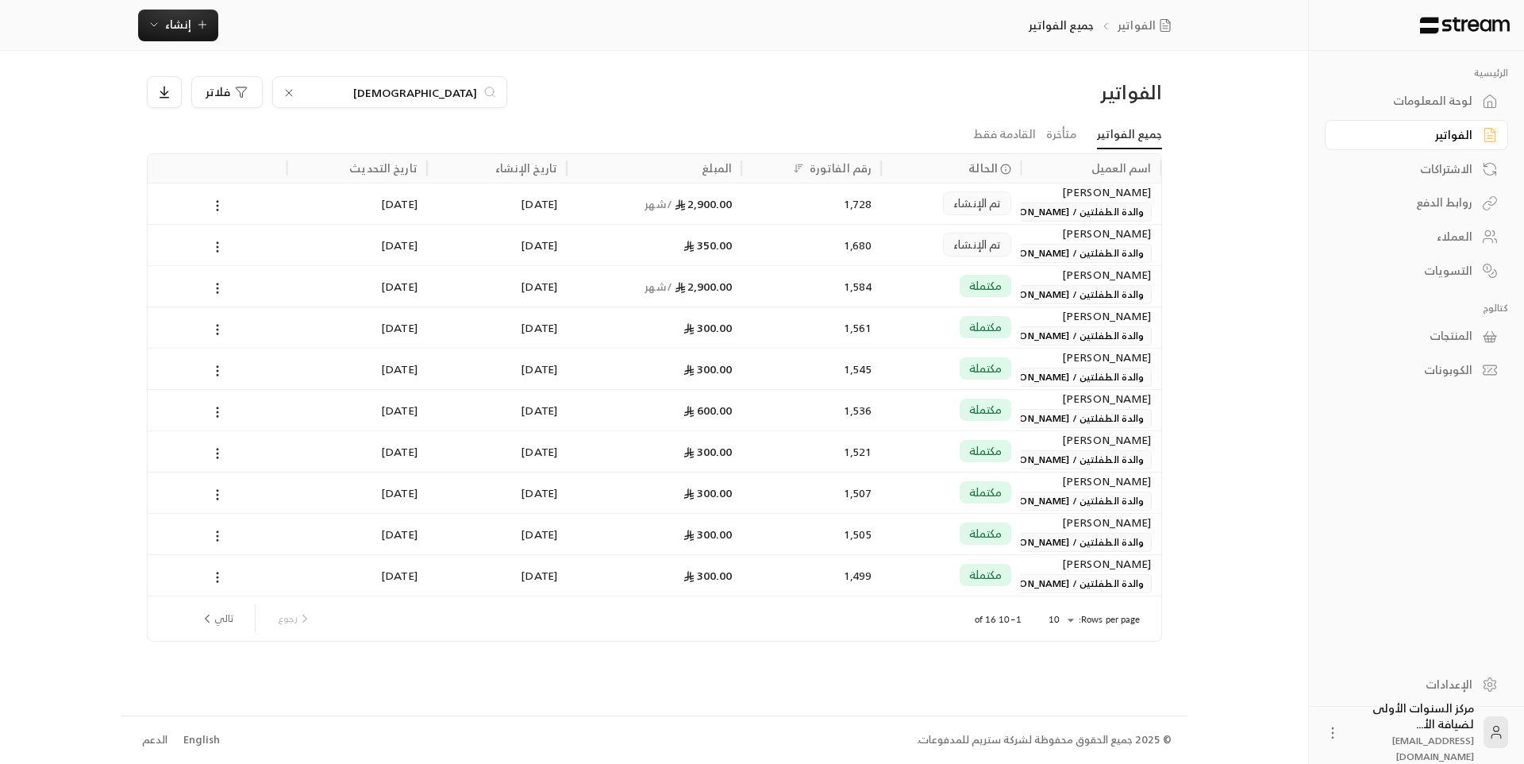
type input "[DEMOGRAPHIC_DATA]"
click at [926, 208] on div "تم الإنشاء" at bounding box center [951, 203] width 121 height 40
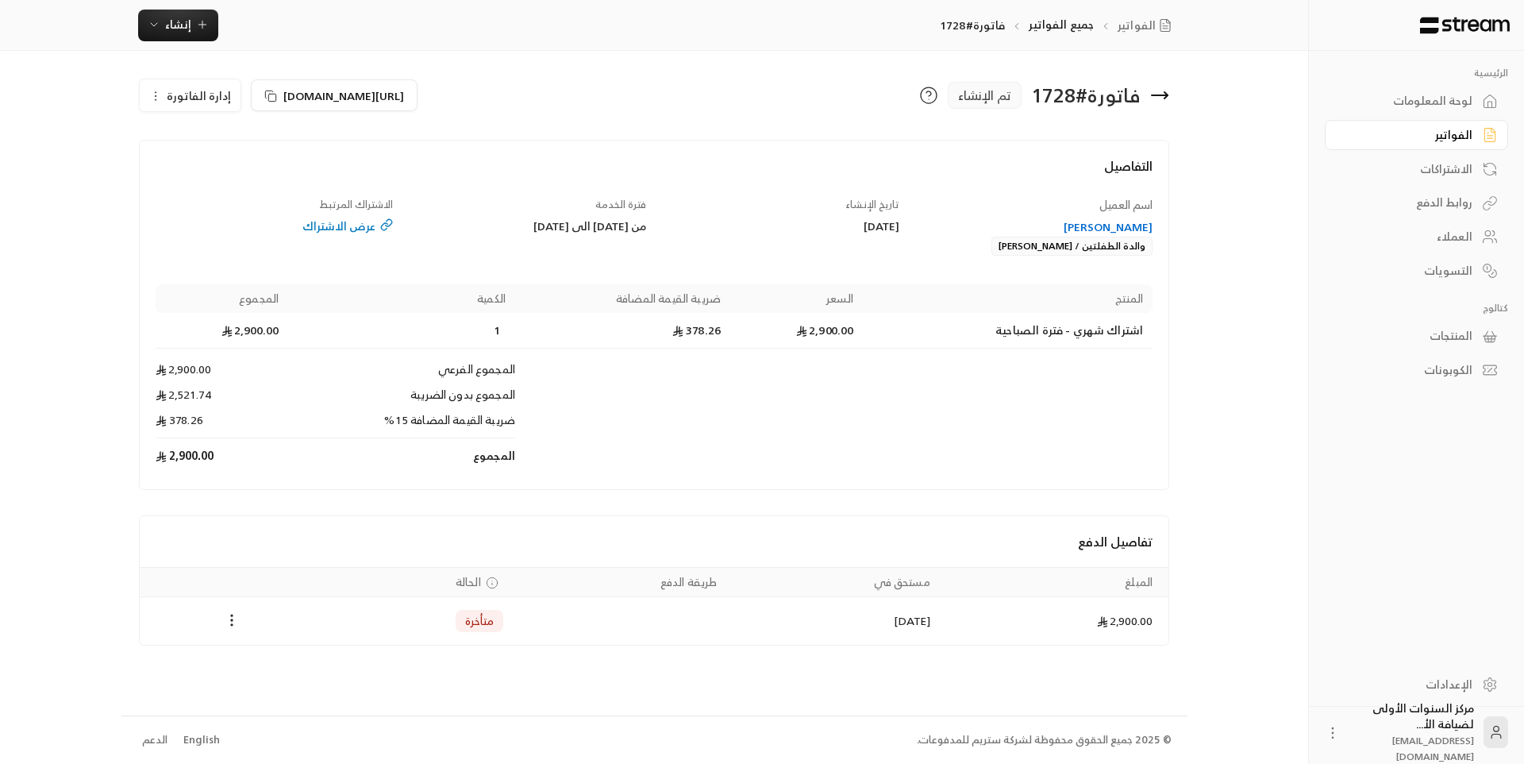
click at [1430, 125] on link "الفواتير" at bounding box center [1416, 135] width 183 height 31
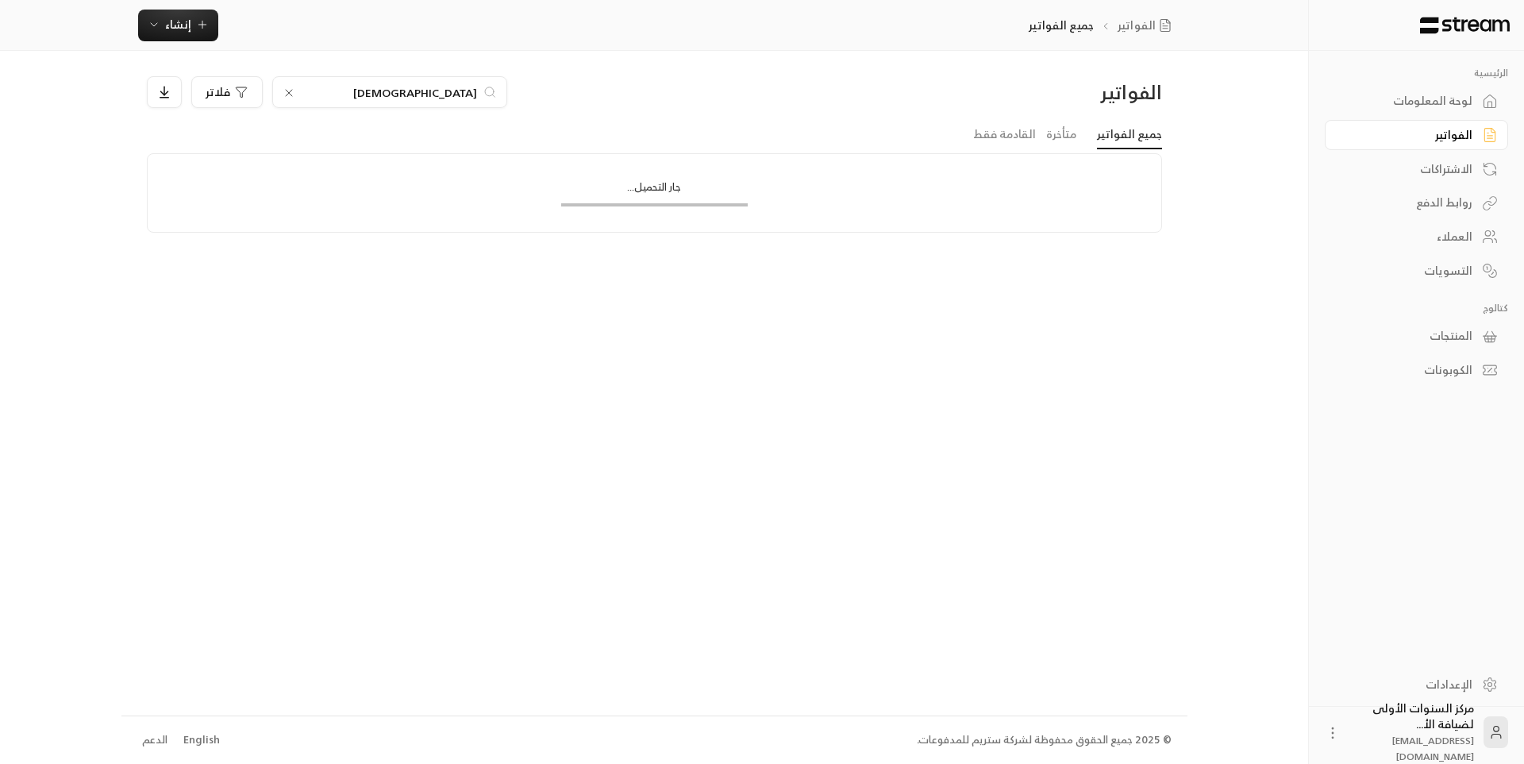
click at [462, 88] on input "[DEMOGRAPHIC_DATA]" at bounding box center [390, 91] width 176 height 17
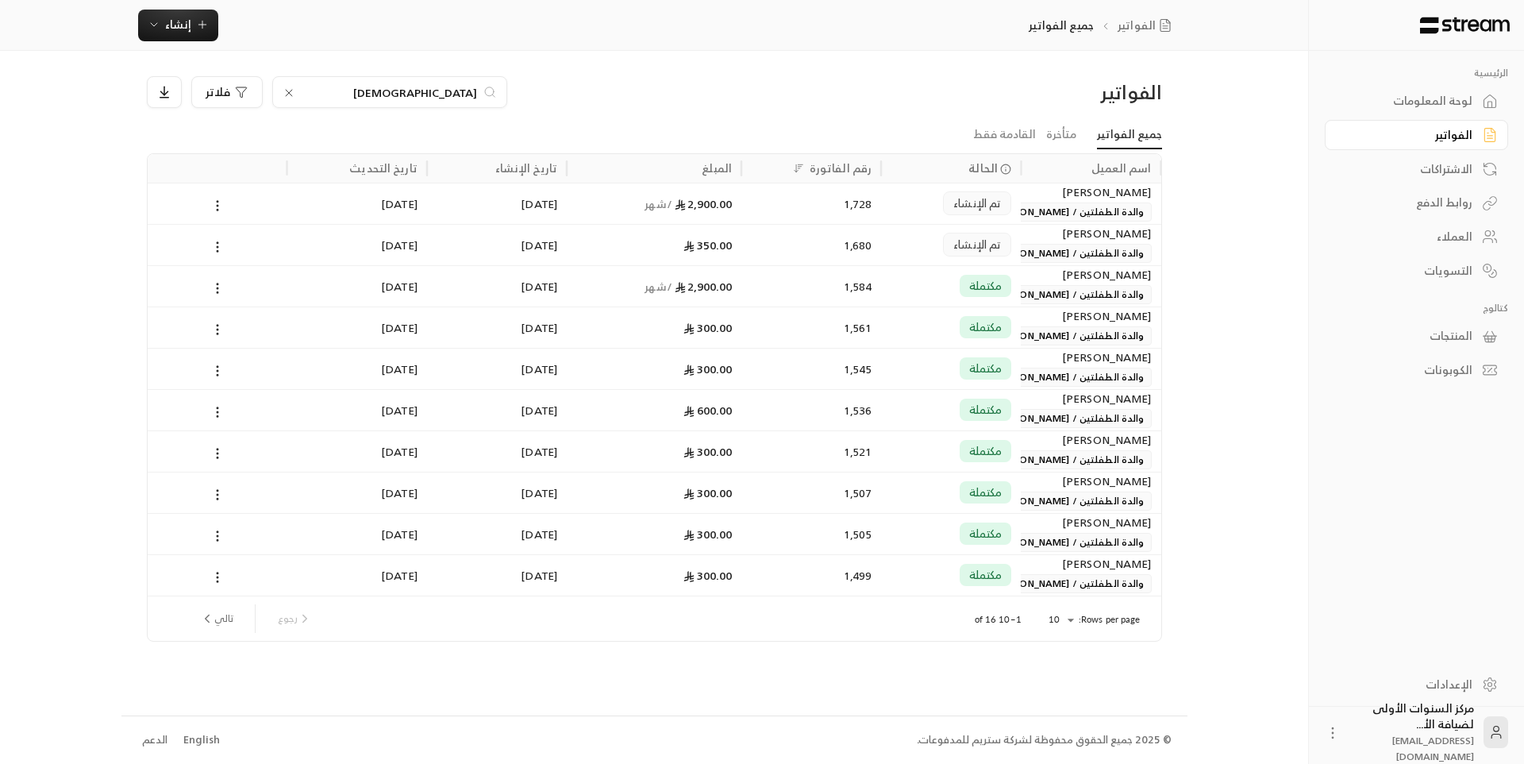
click at [462, 88] on input "[DEMOGRAPHIC_DATA]" at bounding box center [390, 91] width 176 height 17
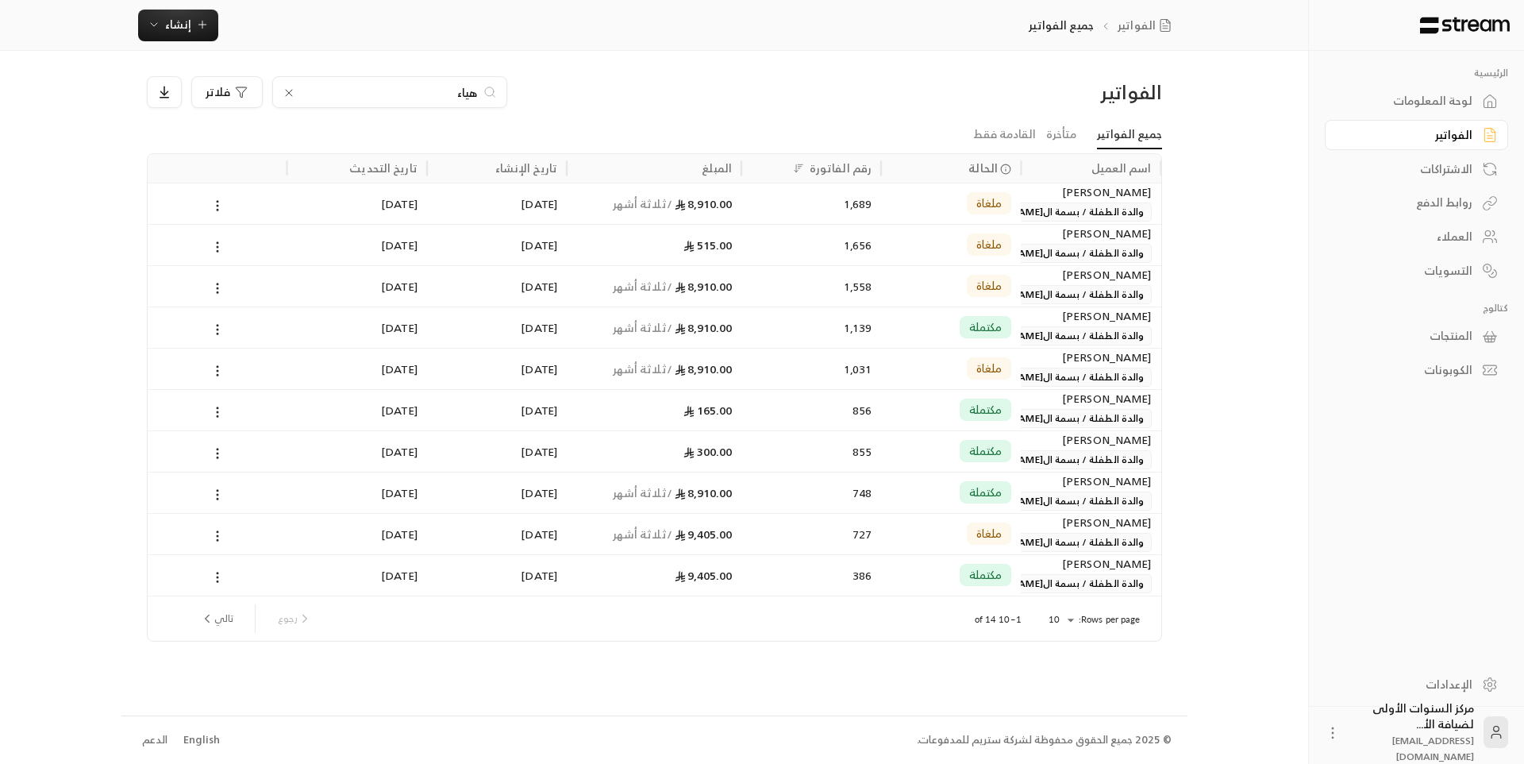
click at [468, 95] on input "هياء" at bounding box center [390, 91] width 176 height 17
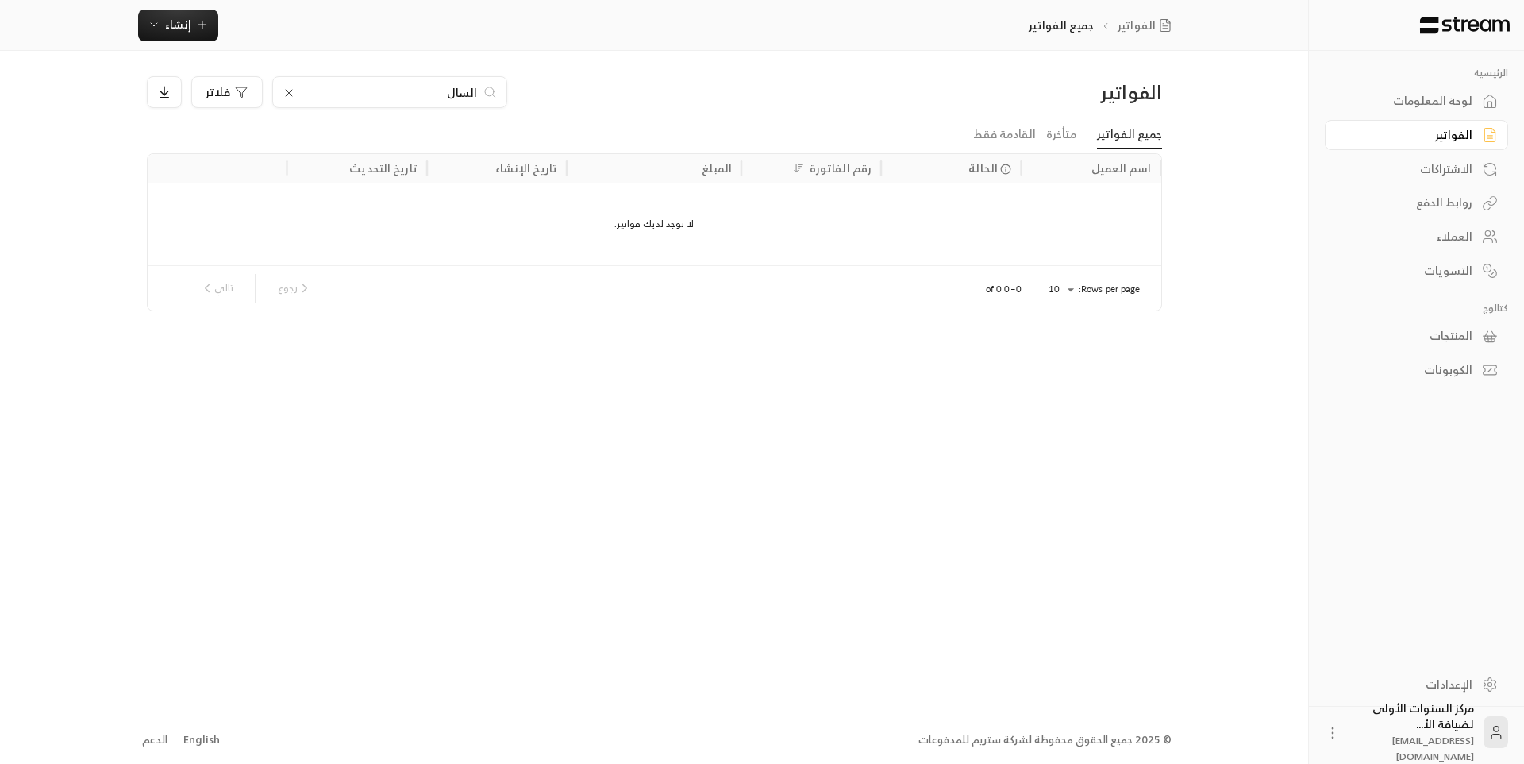
type input "السال"
click at [1418, 106] on div "لوحة المعلومات" at bounding box center [1409, 101] width 128 height 16
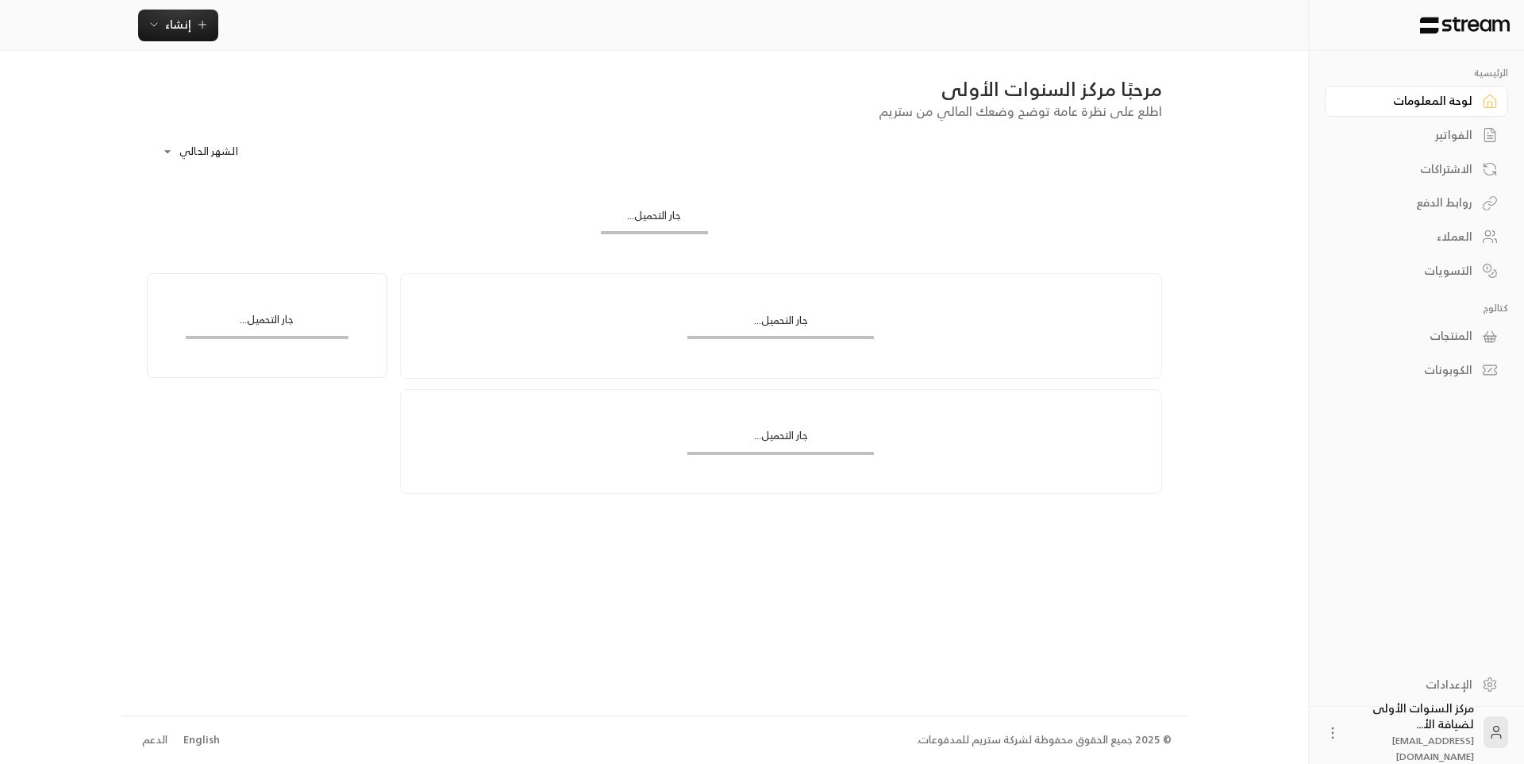
click at [1438, 137] on div "الفواتير" at bounding box center [1409, 135] width 128 height 16
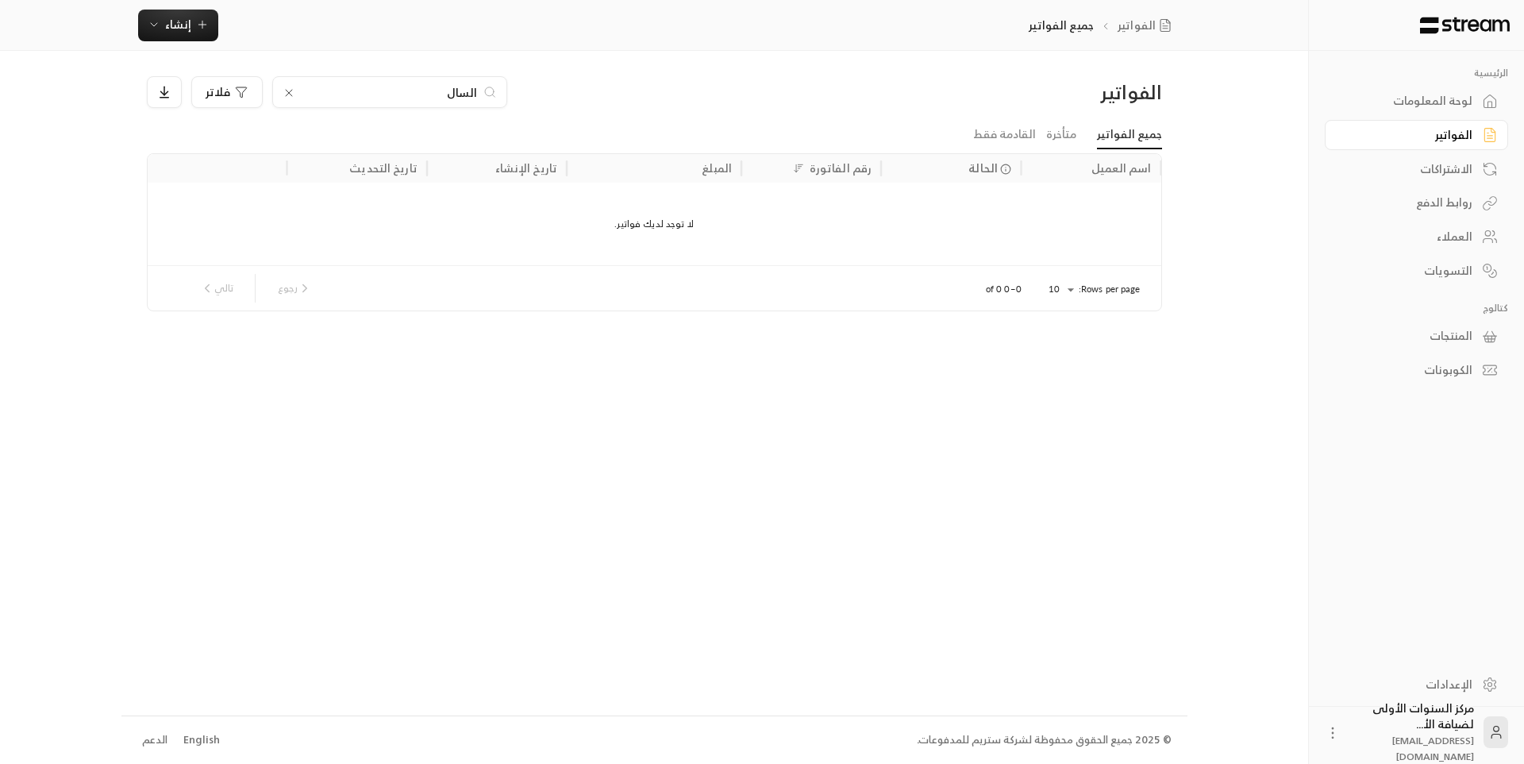
click at [456, 93] on input "السال" at bounding box center [390, 91] width 176 height 17
click at [457, 93] on input "السال" at bounding box center [390, 91] width 176 height 17
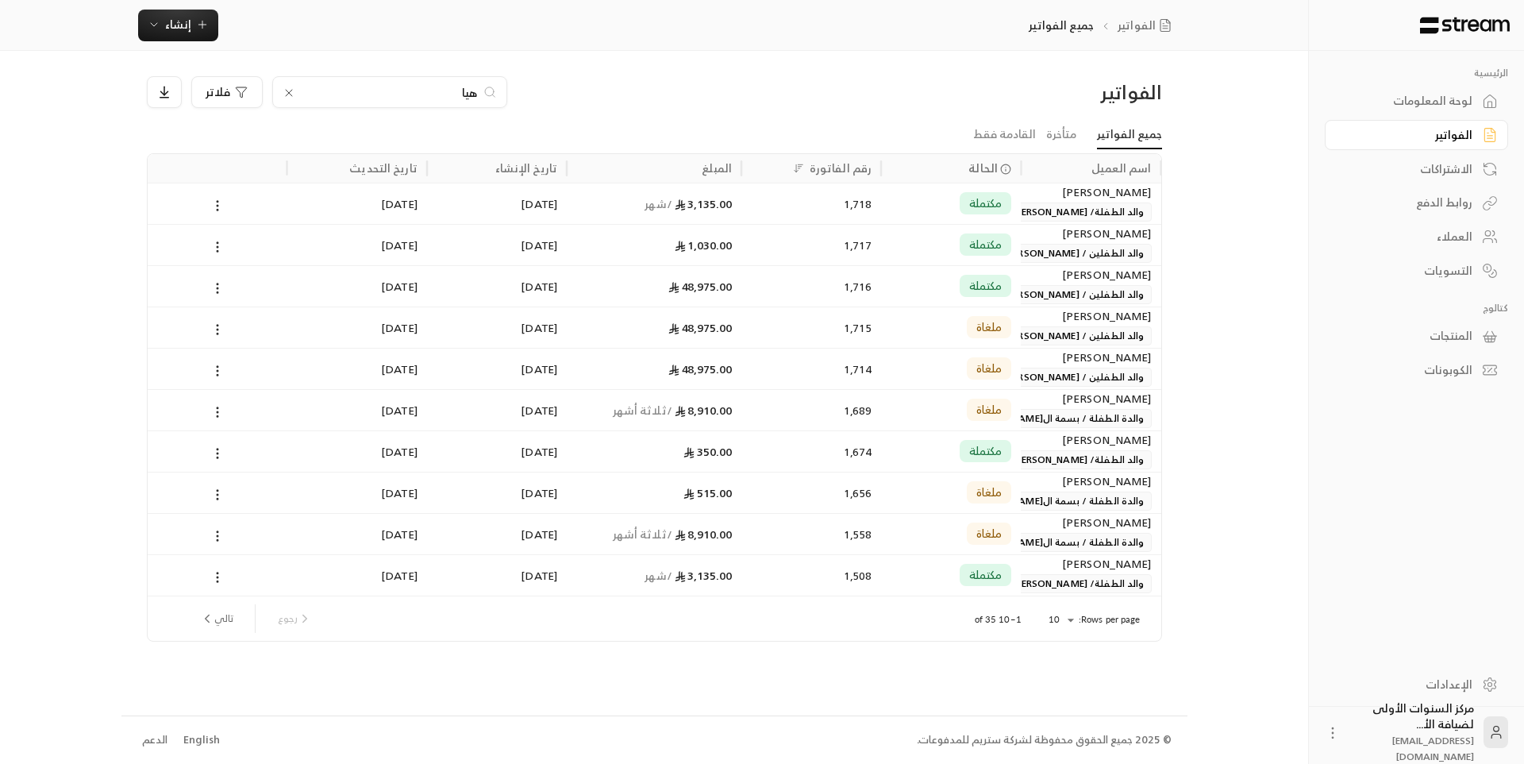
type input "هيا"
click at [871, 215] on div "1,718" at bounding box center [811, 203] width 121 height 40
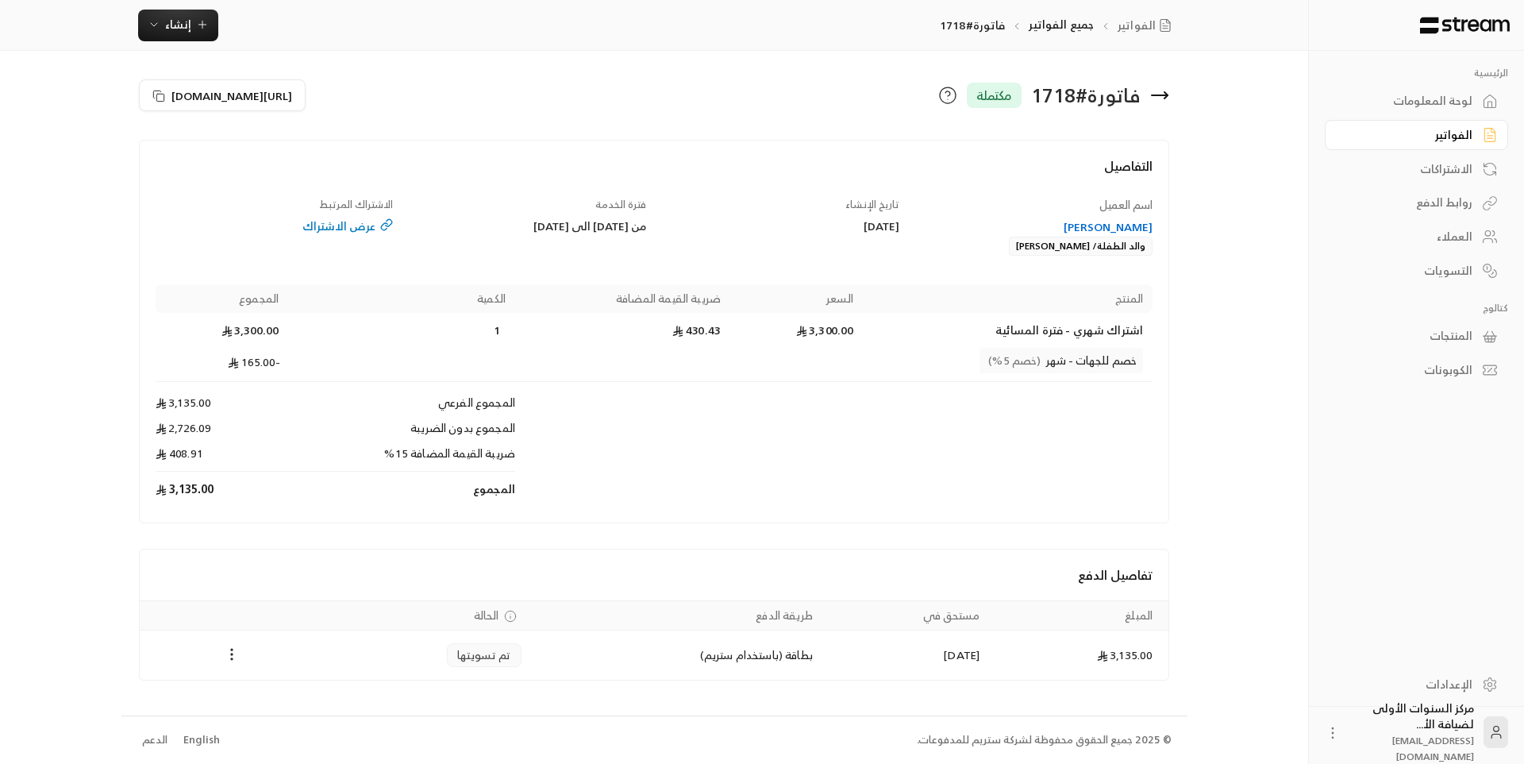
click at [1063, 224] on div "[PERSON_NAME]" at bounding box center [1034, 227] width 238 height 16
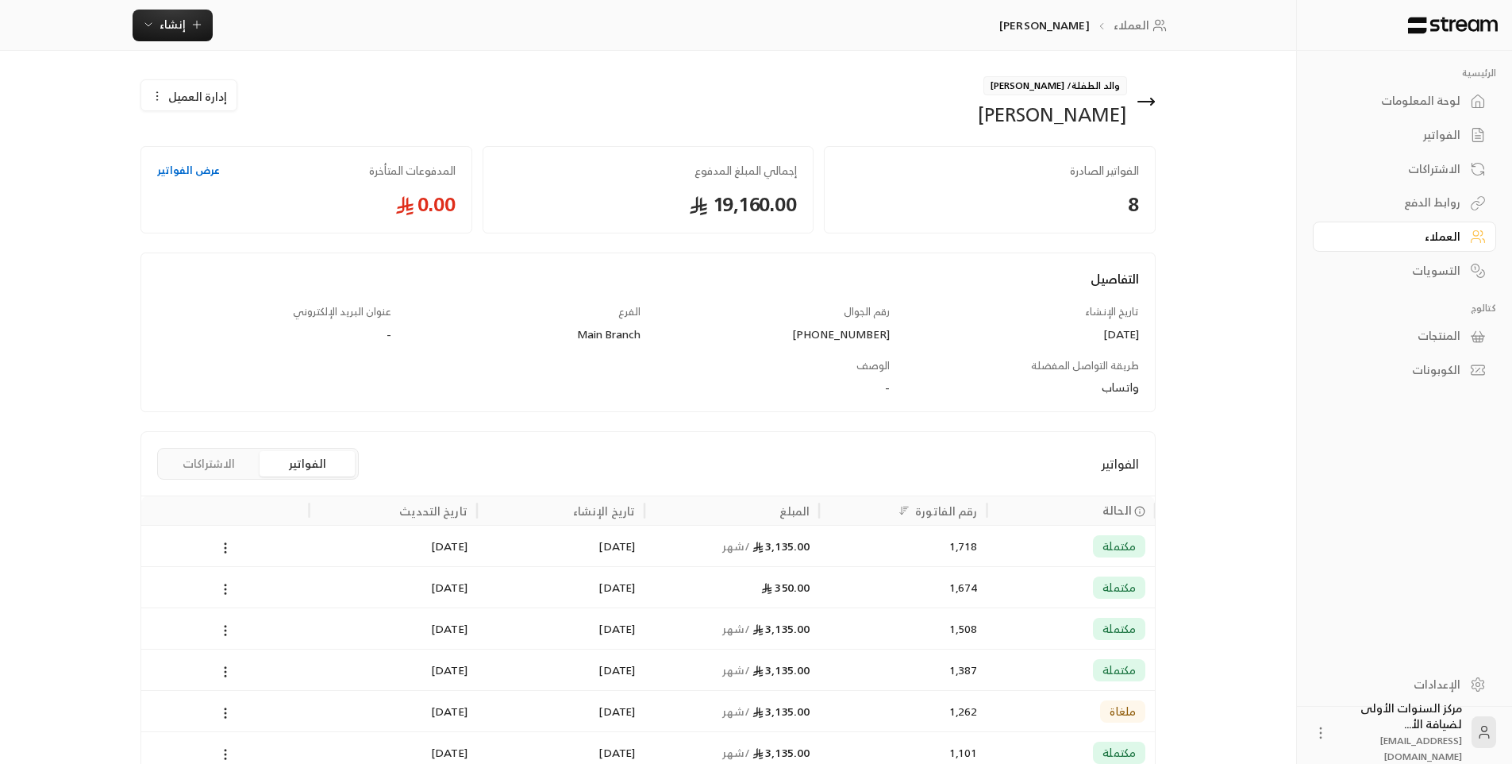
click at [203, 103] on span "إدارة العميل" at bounding box center [197, 96] width 59 height 17
click at [221, 150] on link "تعديل" at bounding box center [201, 143] width 98 height 29
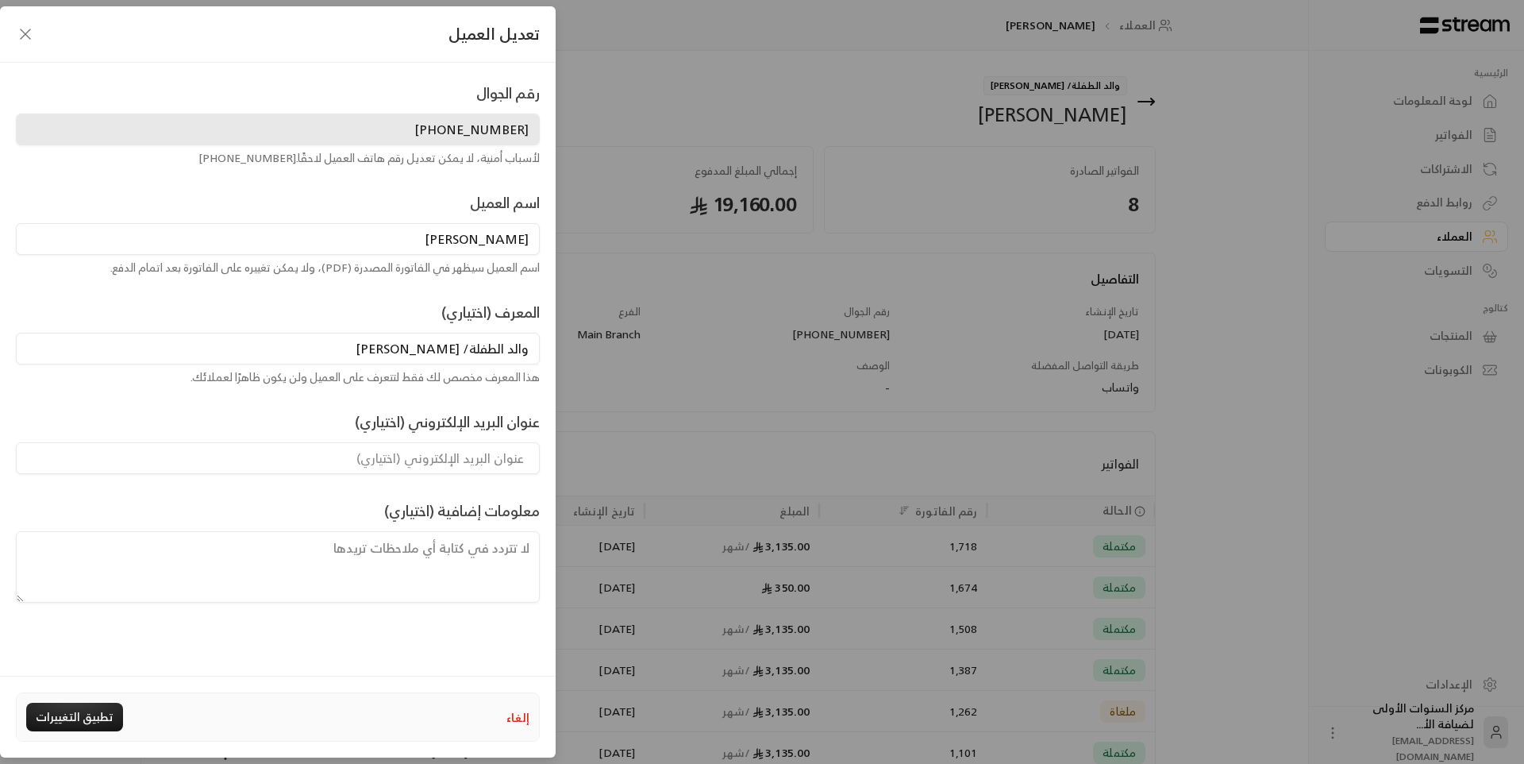
click at [610, 100] on div "تعديل العميل رقم الجوال [PHONE_NUMBER] لأسباب أمنية، لا يمكن تعديل رقم هاتف الع…" at bounding box center [762, 382] width 1524 height 764
